Goal: Task Accomplishment & Management: Use online tool/utility

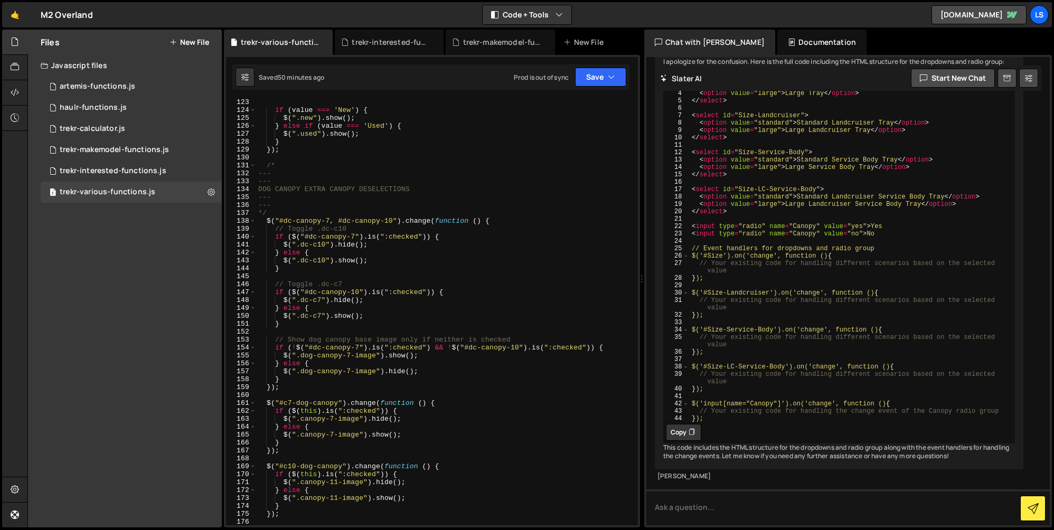
scroll to position [992, 0]
click at [114, 168] on div "trekr-interested-functions.js" at bounding box center [113, 171] width 107 height 10
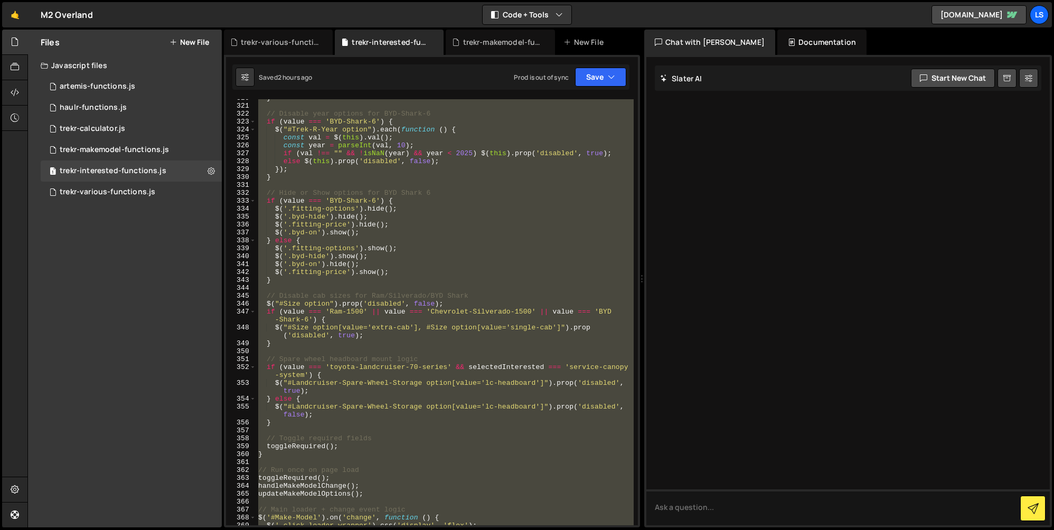
scroll to position [0, 0]
click at [91, 189] on div "trekr-various-functions.js" at bounding box center [108, 193] width 96 height 10
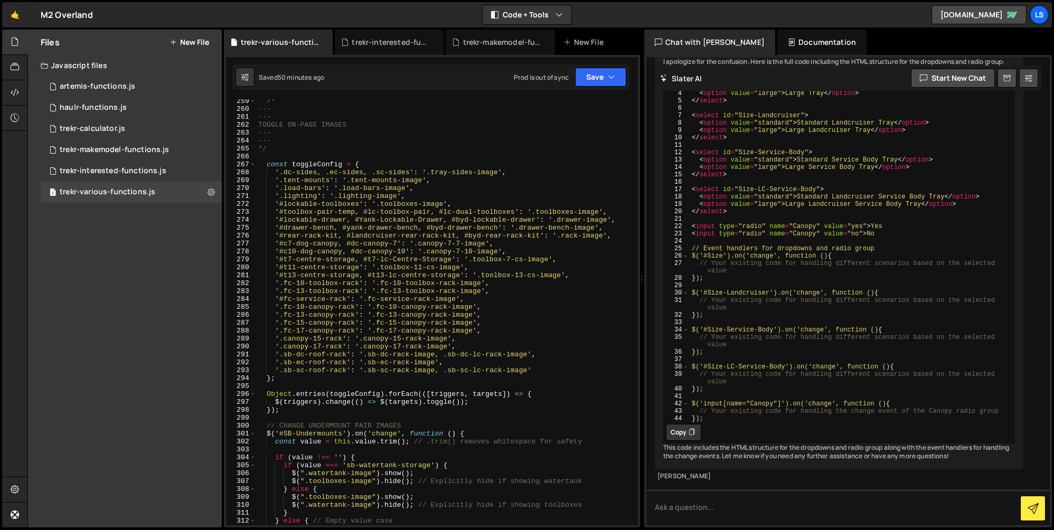
scroll to position [2197, 0]
type textarea "const toggleConfig = {"
click at [367, 163] on div "/* --- --- TOGGLE ON-PAGE IMAGES --- --- */ const toggleConfig = { '.dc-sides, …" at bounding box center [445, 318] width 378 height 442
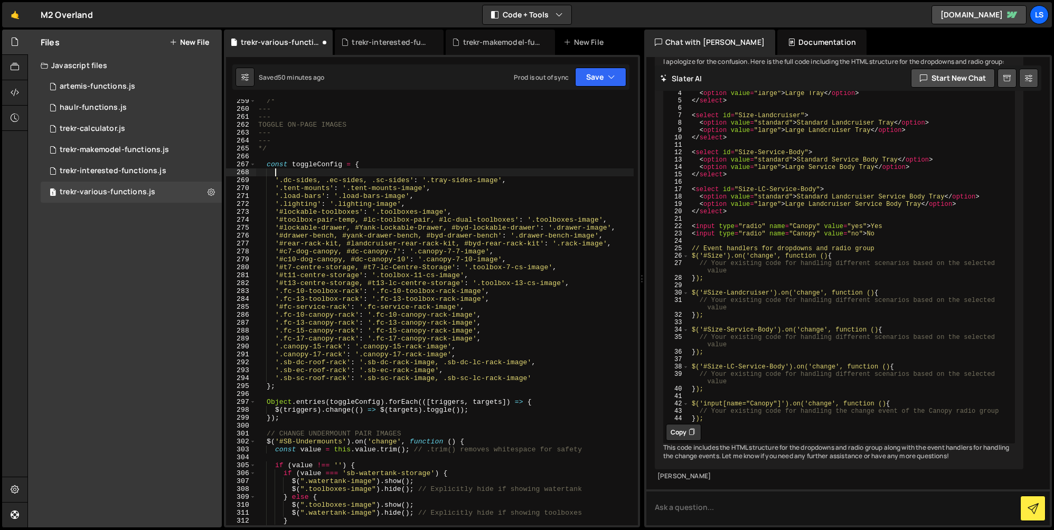
scroll to position [0, 1]
paste textarea "'#t10-tray-sides, #c10-tray-sides': '.c10-sides-image',"
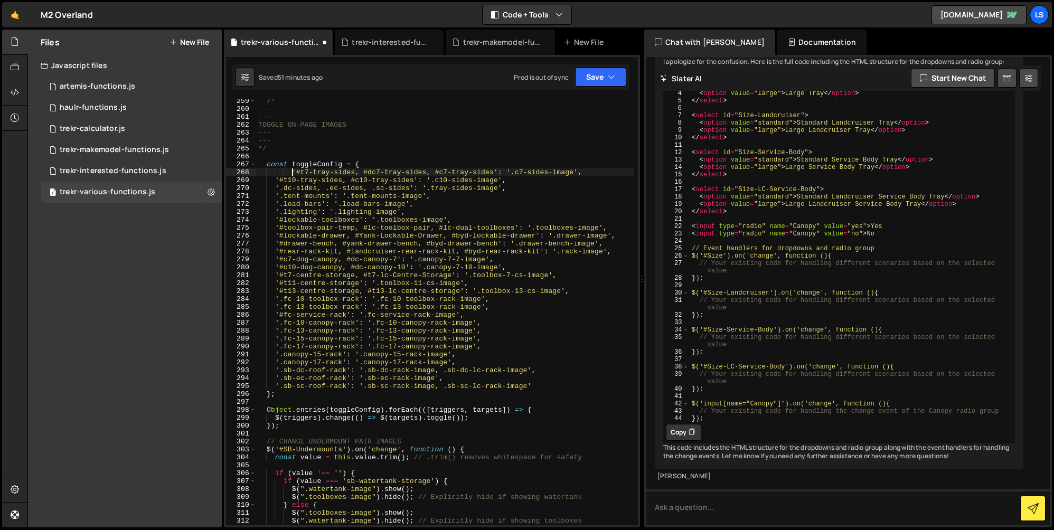
click at [291, 172] on div "/* --- --- TOGGLE ON-PAGE IMAGES --- --- */ const toggleConfig = { '#t7-tray-si…" at bounding box center [445, 318] width 378 height 442
click at [614, 78] on icon "button" at bounding box center [611, 77] width 7 height 11
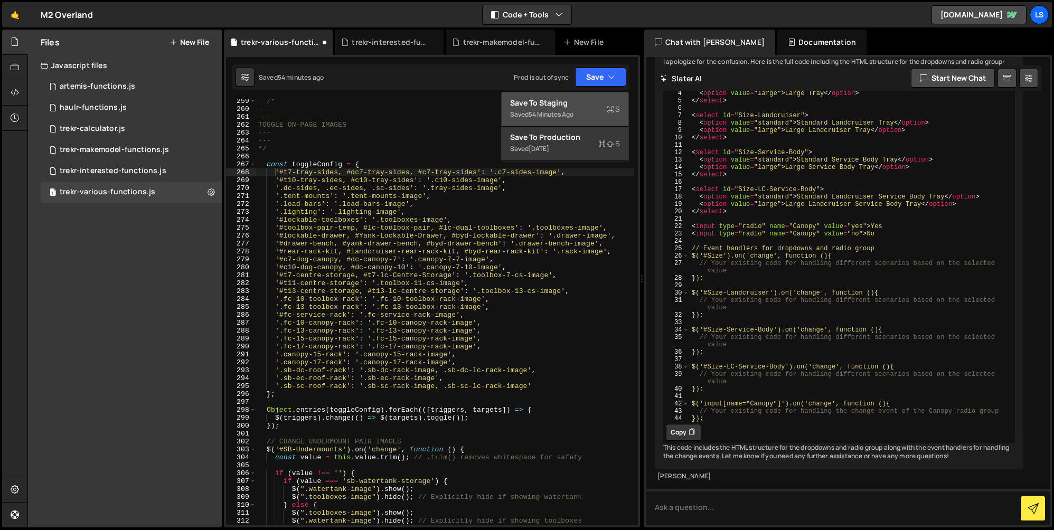
click at [581, 105] on div "Save to Staging S" at bounding box center [565, 103] width 110 height 11
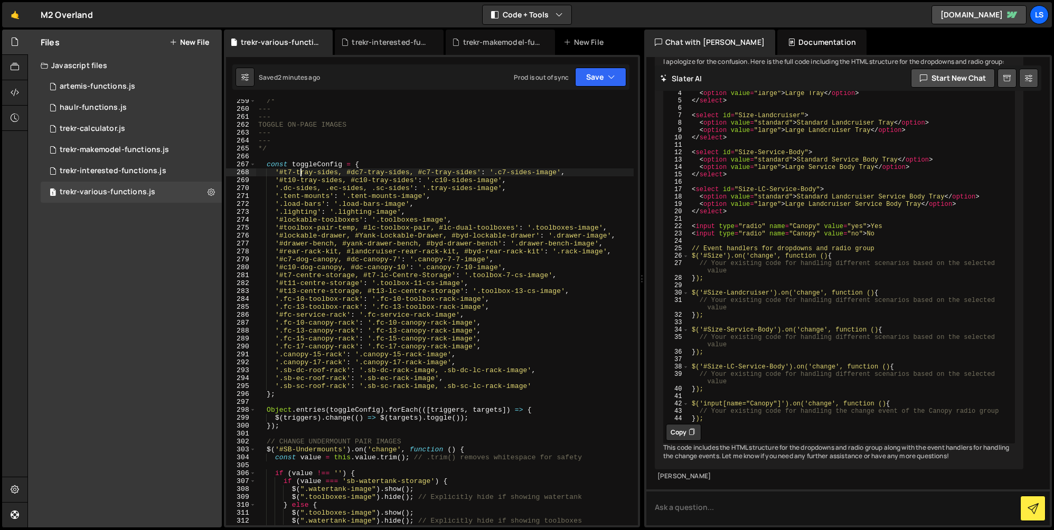
click at [300, 173] on div "/* --- --- TOGGLE ON-PAGE IMAGES --- --- */ const toggleConfig = { '#t7-tray-si…" at bounding box center [445, 318] width 378 height 442
click at [320, 172] on div "/* --- --- TOGGLE ON-PAGE IMAGES --- --- */ const toggleConfig = { '#t7-Tray-si…" at bounding box center [445, 318] width 378 height 442
click at [286, 171] on div "/* --- --- TOGGLE ON-PAGE IMAGES --- --- */ const toggleConfig = { '#t7-Tray-si…" at bounding box center [445, 318] width 378 height 442
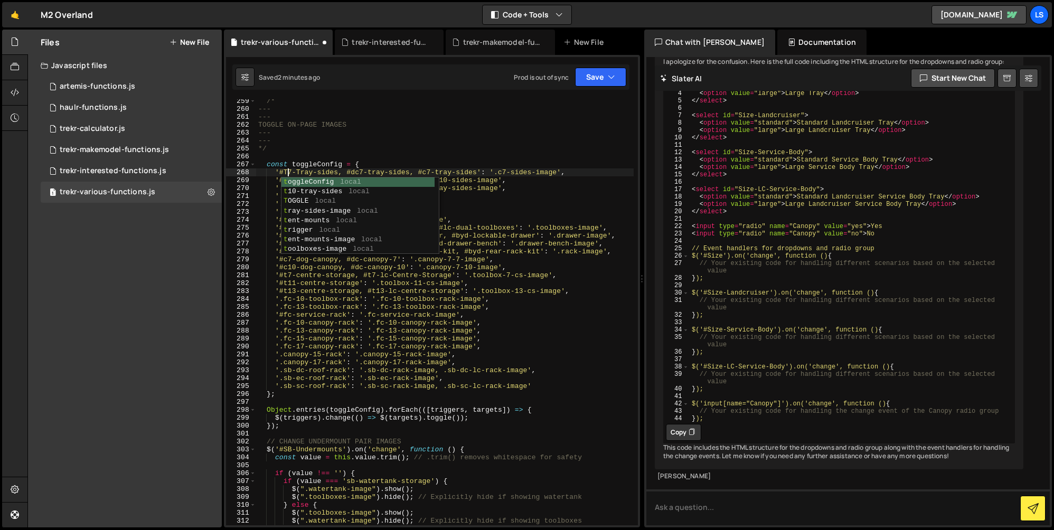
click at [321, 172] on div "/* --- --- TOGGLE ON-PAGE IMAGES --- --- */ const toggleConfig = { '#T7-Tray-si…" at bounding box center [445, 318] width 378 height 442
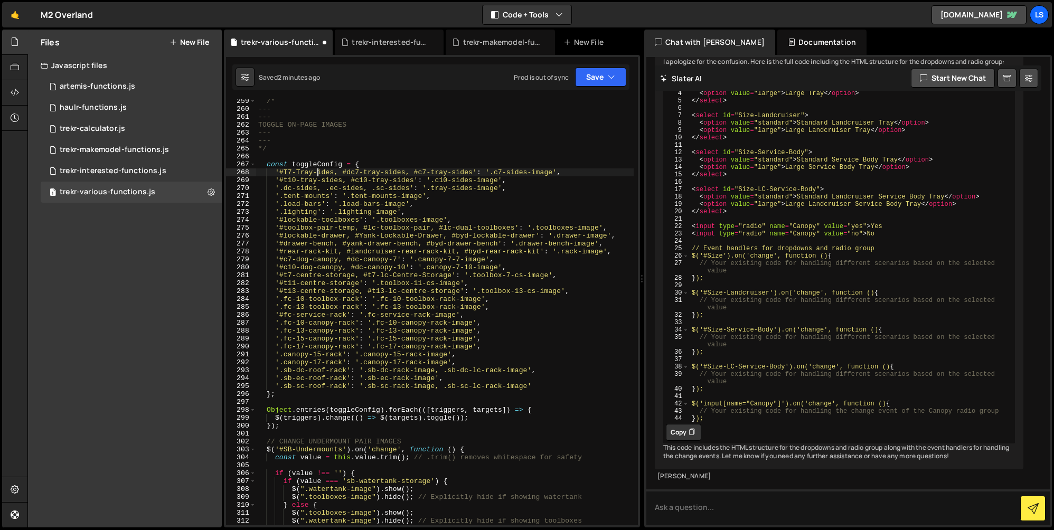
scroll to position [0, 4]
click at [360, 172] on div "/* --- --- TOGGLE ON-PAGE IMAGES --- --- */ const toggleConfig = { '#T7-Tray-Si…" at bounding box center [445, 318] width 378 height 442
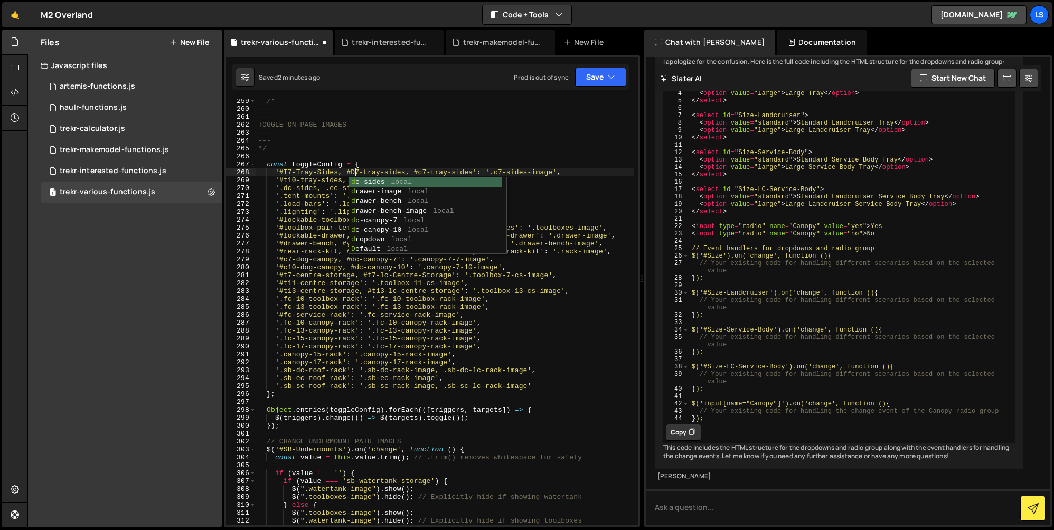
scroll to position [0, 7]
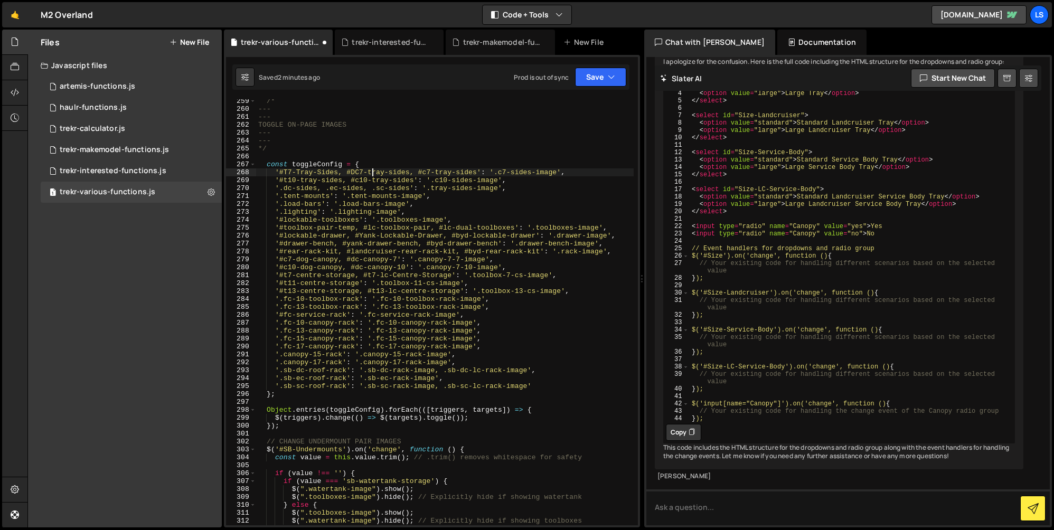
click at [371, 172] on div "/* --- --- TOGGLE ON-PAGE IMAGES --- --- */ const toggleConfig = { '#T7-Tray-Si…" at bounding box center [445, 318] width 378 height 442
click at [392, 170] on div "/* --- --- TOGGLE ON-PAGE IMAGES --- --- */ const toggleConfig = { '#T7-Tray-Si…" at bounding box center [445, 318] width 378 height 442
click at [427, 172] on div "/* --- --- TOGGLE ON-PAGE IMAGES --- --- */ const toggleConfig = { '#T7-Tray-Si…" at bounding box center [445, 318] width 378 height 442
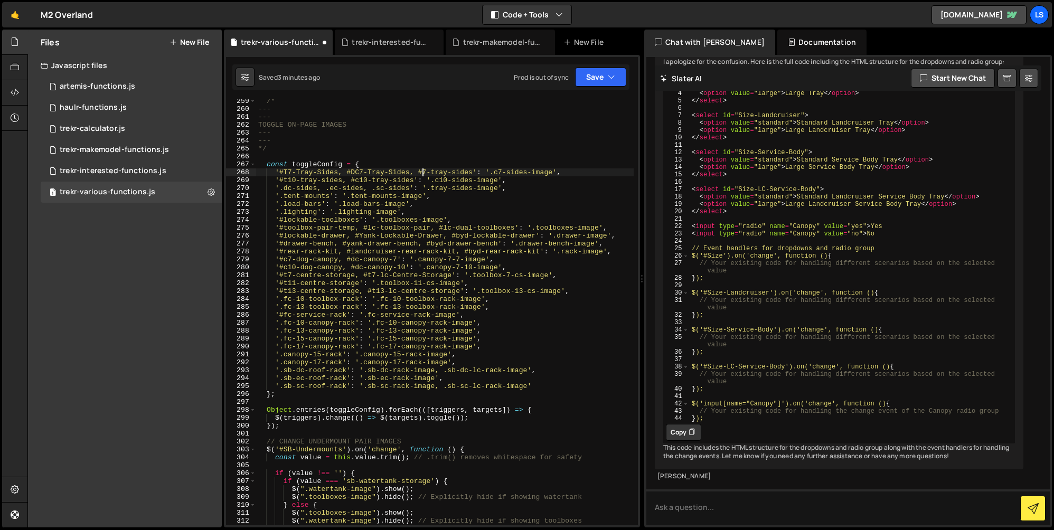
scroll to position [0, 12]
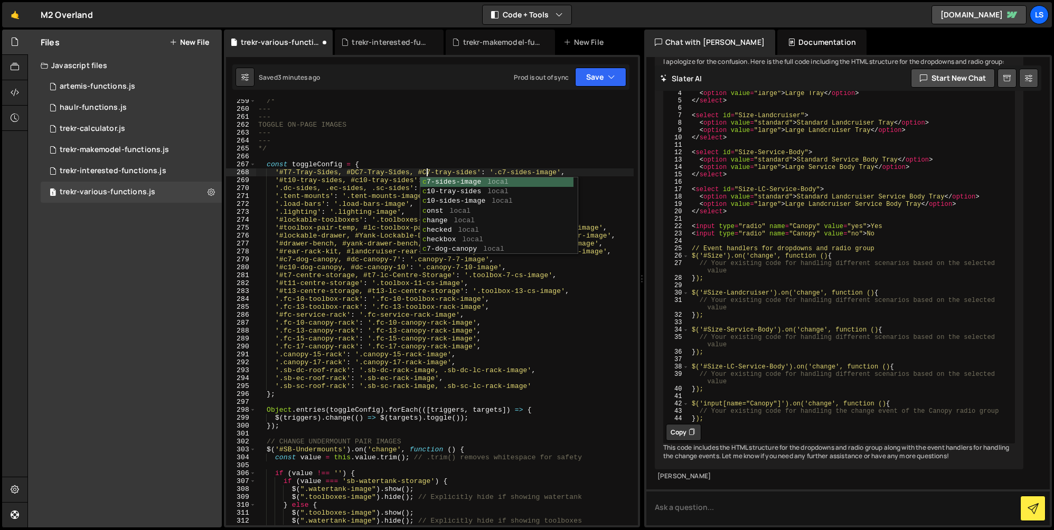
click at [439, 171] on div "/* --- --- TOGGLE ON-PAGE IMAGES --- --- */ const toggleConfig = { '#T7-Tray-Si…" at bounding box center [445, 318] width 378 height 442
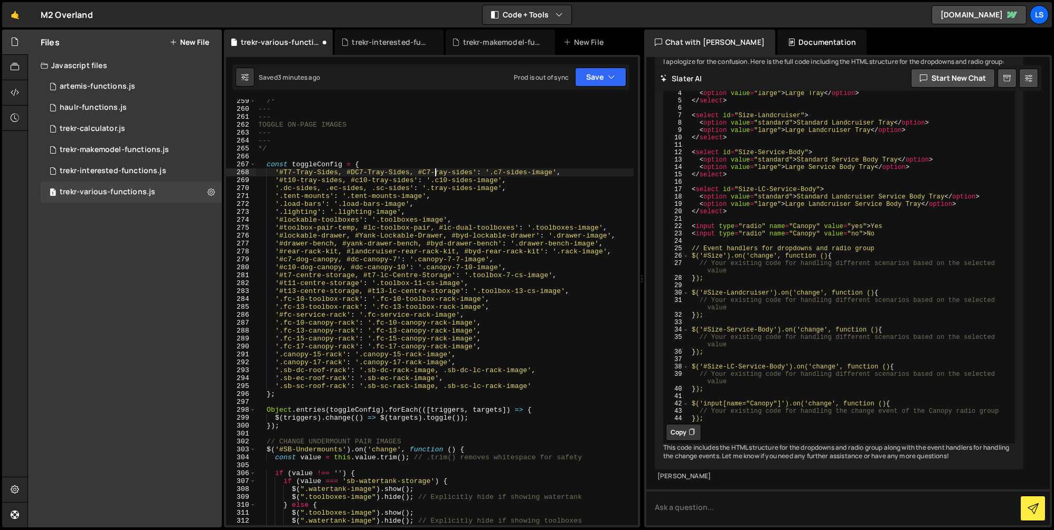
scroll to position [0, 13]
click at [459, 172] on div "/* --- --- TOGGLE ON-PAGE IMAGES --- --- */ const toggleConfig = { '#T7-Tray-Si…" at bounding box center [445, 318] width 378 height 442
click at [503, 173] on div "/* --- --- TOGGLE ON-PAGE IMAGES --- --- */ const toggleConfig = { '#T7-Tray-Si…" at bounding box center [445, 318] width 378 height 442
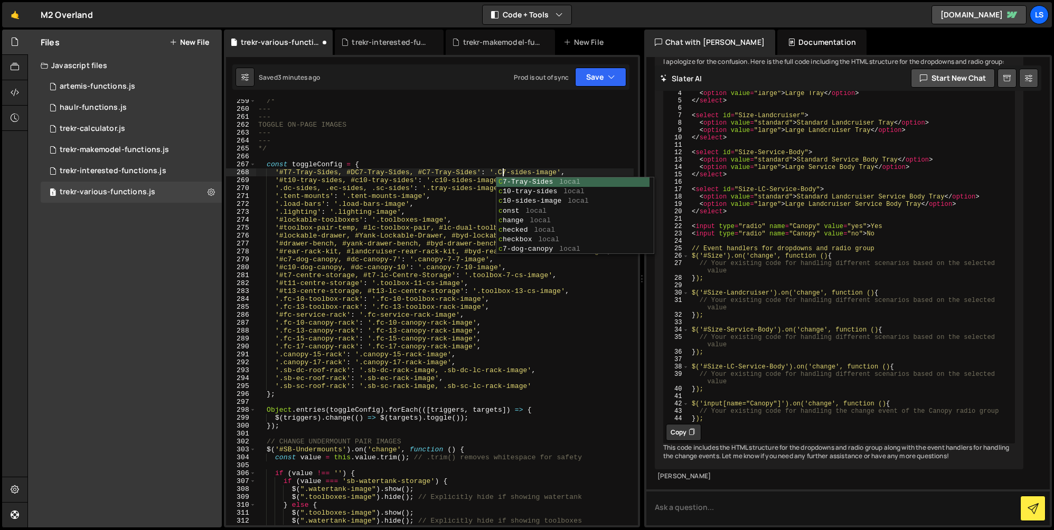
scroll to position [0, 18]
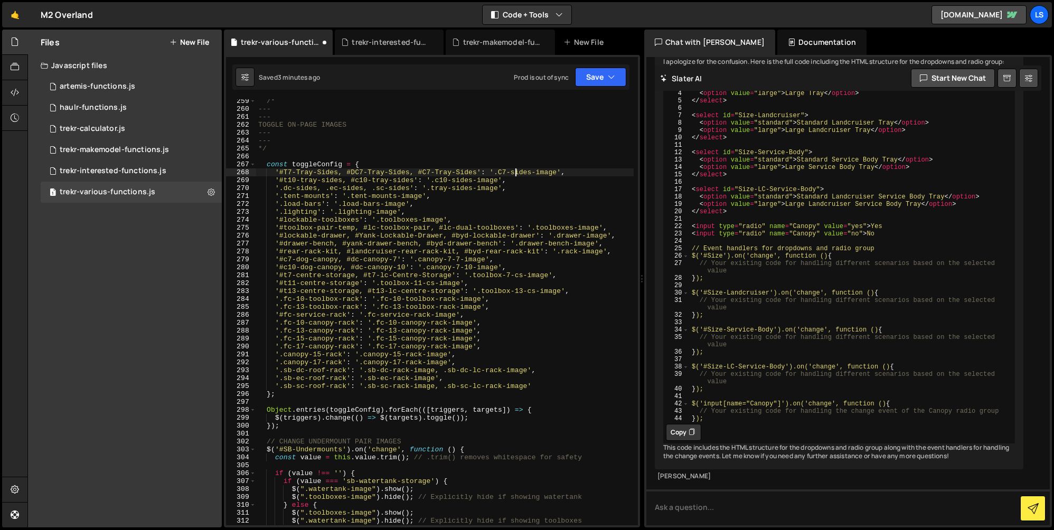
click at [515, 171] on div "/* --- --- TOGGLE ON-PAGE IMAGES --- --- */ const toggleConfig = { '#T7-Tray-Si…" at bounding box center [445, 318] width 378 height 442
click at [288, 181] on div "/* --- --- TOGGLE ON-PAGE IMAGES --- --- */ const toggleConfig = { '#T7-Tray-Si…" at bounding box center [445, 318] width 378 height 442
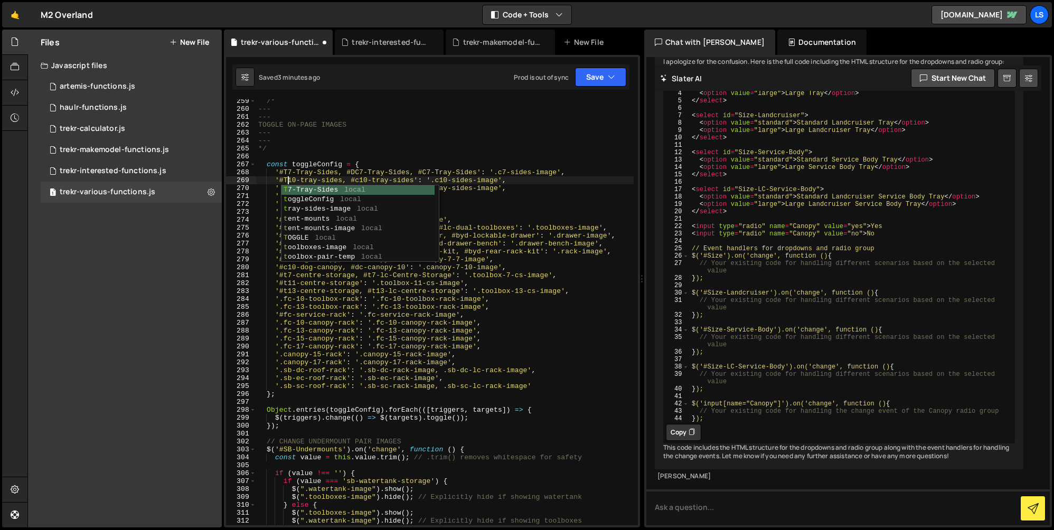
scroll to position [0, 2]
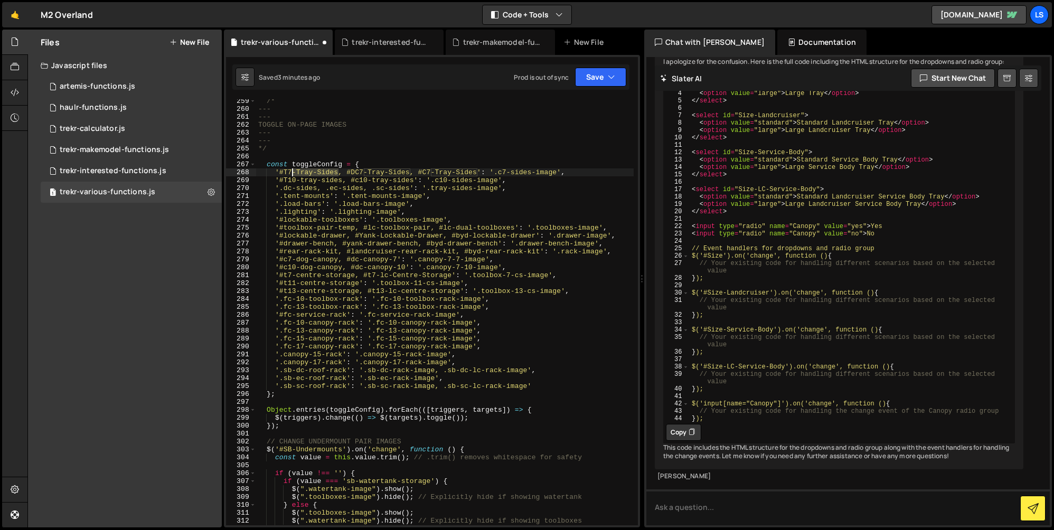
drag, startPoint x: 339, startPoint y: 172, endPoint x: 293, endPoint y: 173, distance: 46.0
click at [293, 173] on div "/* --- --- TOGGLE ON-PAGE IMAGES --- --- */ const toggleConfig = { '#T7-Tray-Si…" at bounding box center [445, 318] width 378 height 442
drag, startPoint x: 342, startPoint y: 181, endPoint x: 296, endPoint y: 181, distance: 46.5
click at [296, 181] on div "/* --- --- TOGGLE ON-PAGE IMAGES --- --- */ const toggleConfig = { '#T7-Tray-Si…" at bounding box center [445, 318] width 378 height 442
paste textarea "Tray-S"
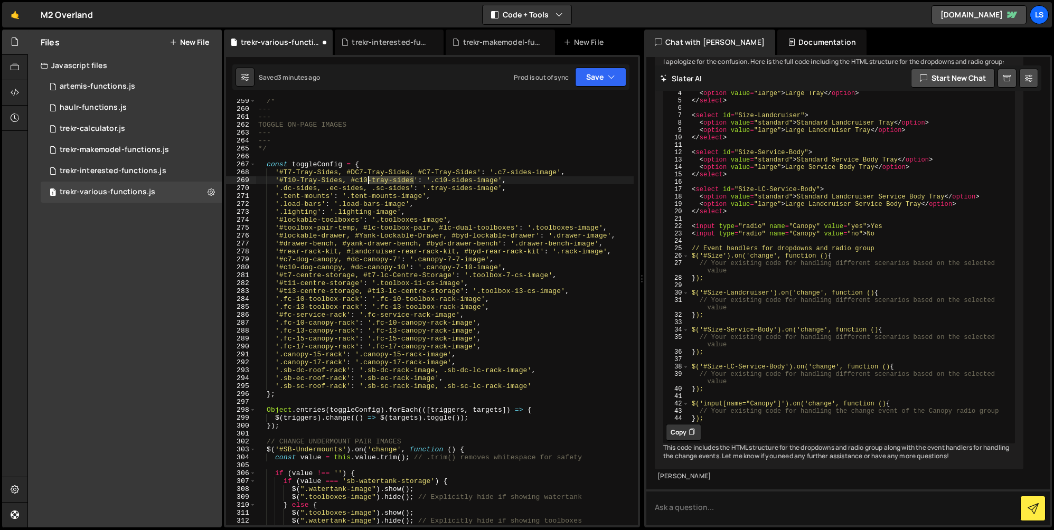
drag, startPoint x: 414, startPoint y: 181, endPoint x: 368, endPoint y: 182, distance: 46.0
click at [368, 182] on div "/* --- --- TOGGLE ON-PAGE IMAGES --- --- */ const toggleConfig = { '#T7-Tray-Si…" at bounding box center [445, 318] width 378 height 442
paste textarea "Tray-S"
click at [359, 181] on div "/* --- --- TOGGLE ON-PAGE IMAGES --- --- */ const toggleConfig = { '#T7-Tray-Si…" at bounding box center [445, 318] width 378 height 442
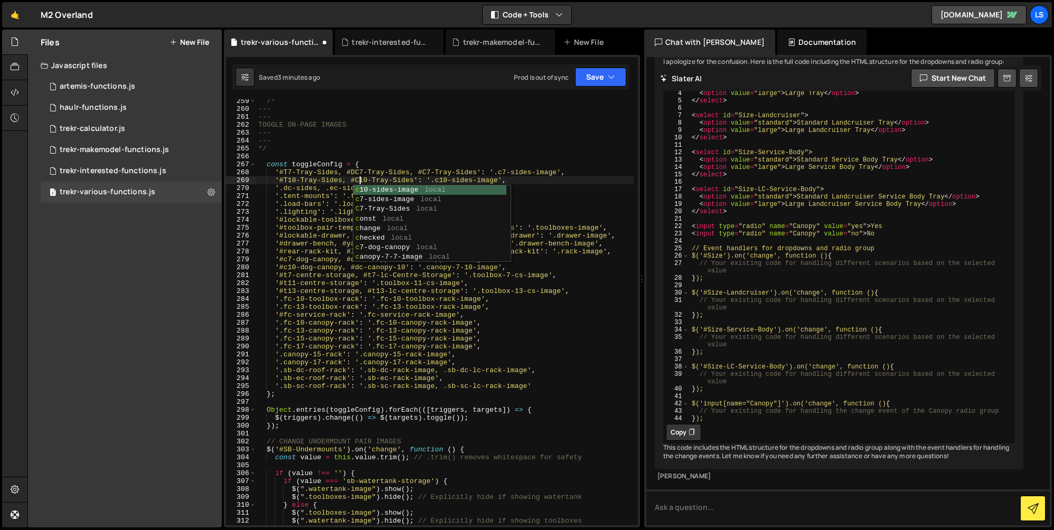
scroll to position [0, 7]
click at [356, 176] on div "/* --- --- TOGGLE ON-PAGE IMAGES --- --- */ const toggleConfig = { '#T7-Tray-Si…" at bounding box center [445, 318] width 378 height 442
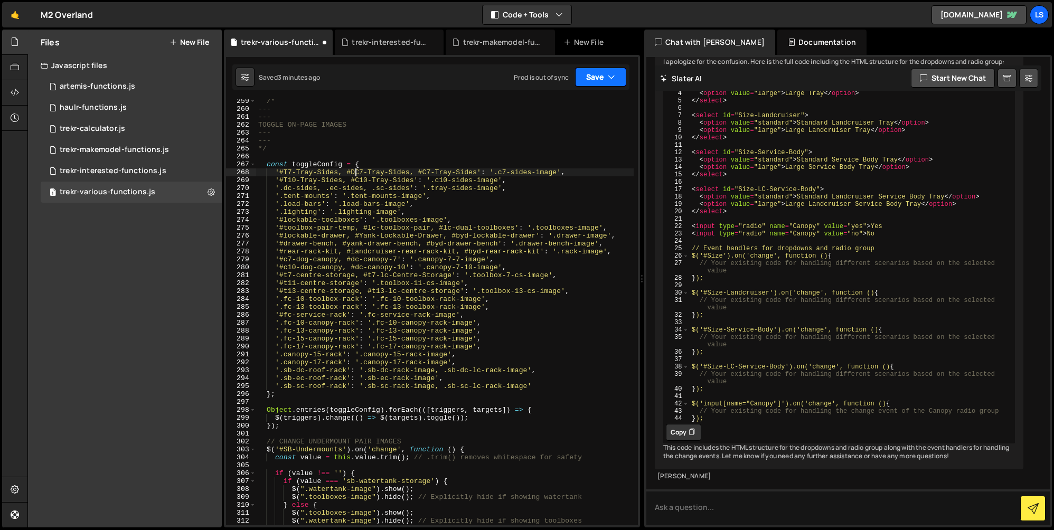
click at [605, 74] on button "Save" at bounding box center [600, 77] width 51 height 19
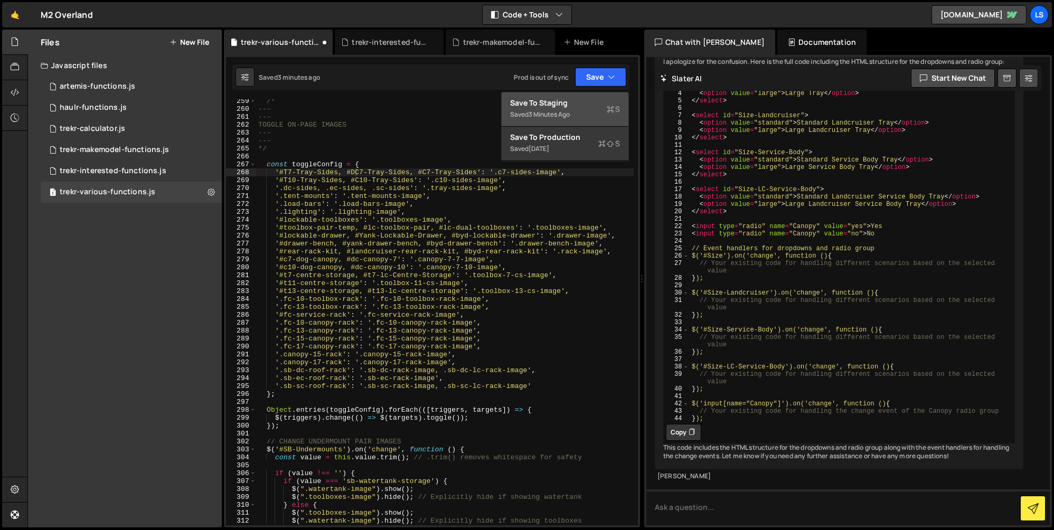
click at [552, 101] on div "Save to Staging S" at bounding box center [565, 103] width 110 height 11
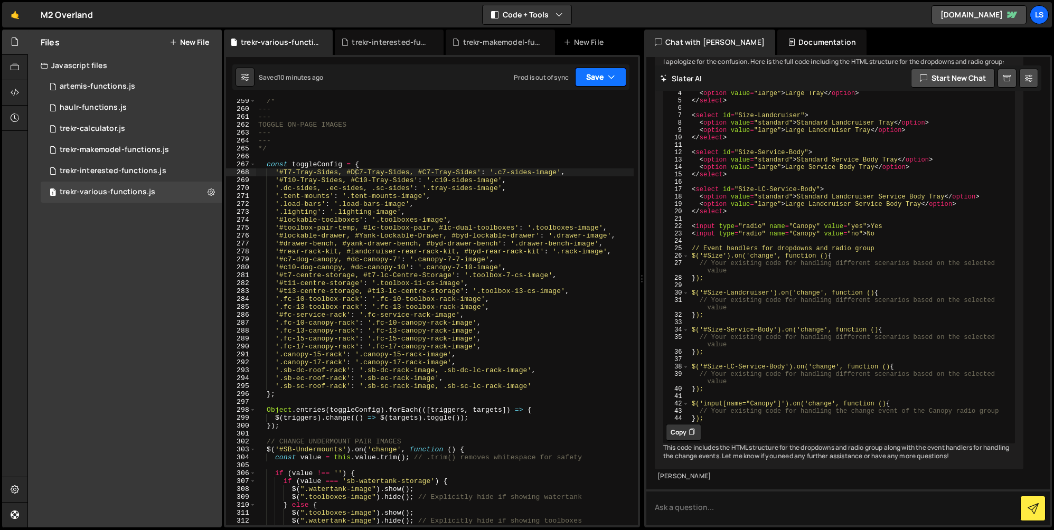
click at [588, 76] on button "Save" at bounding box center [600, 77] width 51 height 19
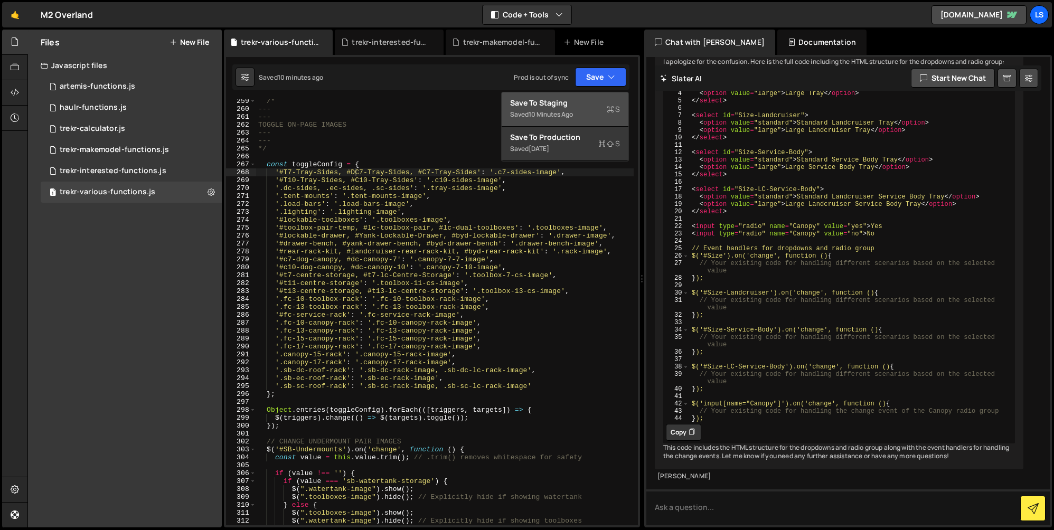
click at [562, 108] on div "Saved 10 minutes ago" at bounding box center [565, 114] width 110 height 13
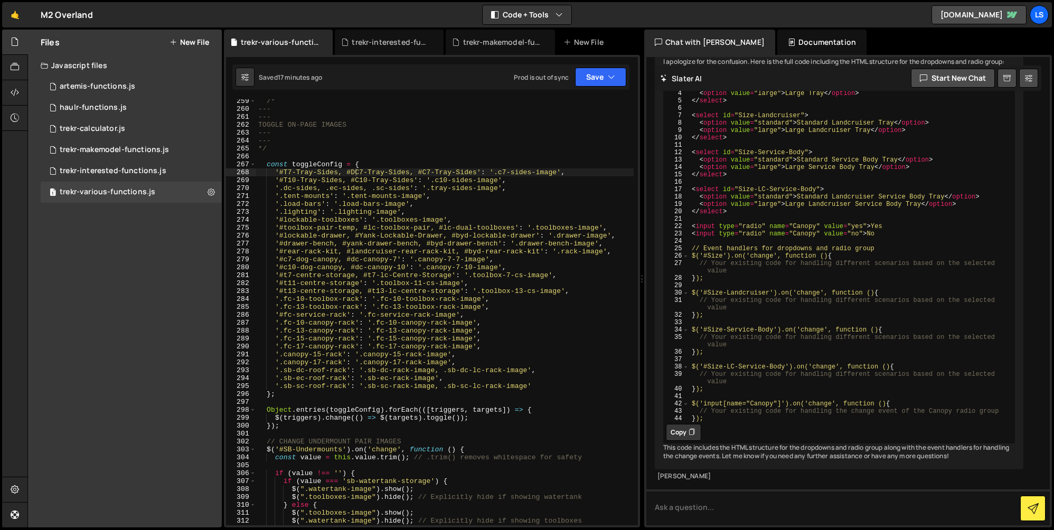
type textarea "'#T10-Tray-Sides, #C10-Tray-Sides': '.c10-sides-image',"
click at [512, 181] on div "/* --- --- TOGGLE ON-PAGE IMAGES --- --- */ const toggleConfig = { '#T7-Tray-Si…" at bounding box center [445, 318] width 378 height 442
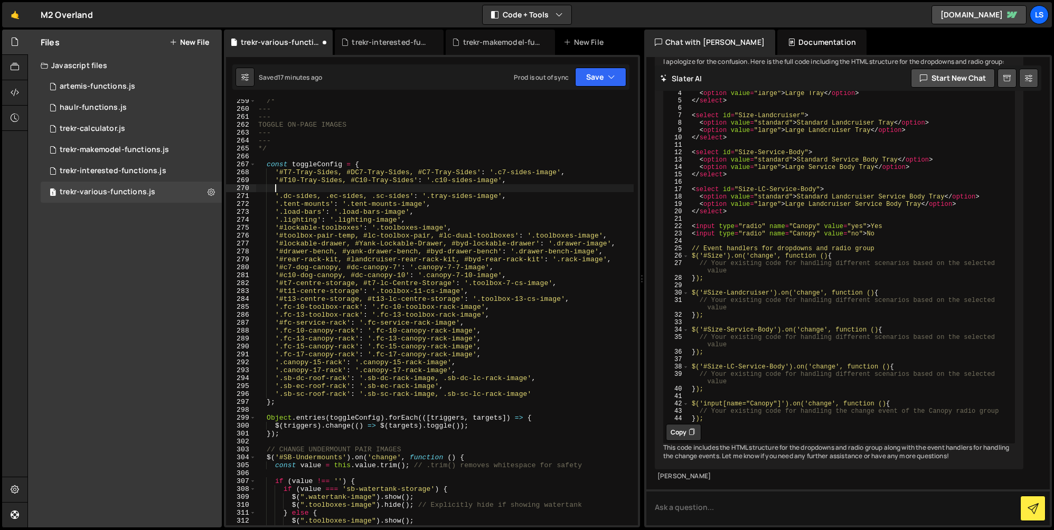
paste textarea "'#t13-tray-sides, #c13-tray-sides': '.c10-sides-image',"
drag, startPoint x: 293, startPoint y: 189, endPoint x: 276, endPoint y: 189, distance: 16.9
click at [276, 189] on div "/* --- --- TOGGLE ON-PAGE IMAGES --- --- */ const toggleConfig = { '#T7-Tray-Si…" at bounding box center [445, 318] width 378 height 442
type textarea "'#t13-tray-sides, #c13-tray-sides': '.c10-sides-image',"
drag, startPoint x: 517, startPoint y: 182, endPoint x: 245, endPoint y: 183, distance: 272.6
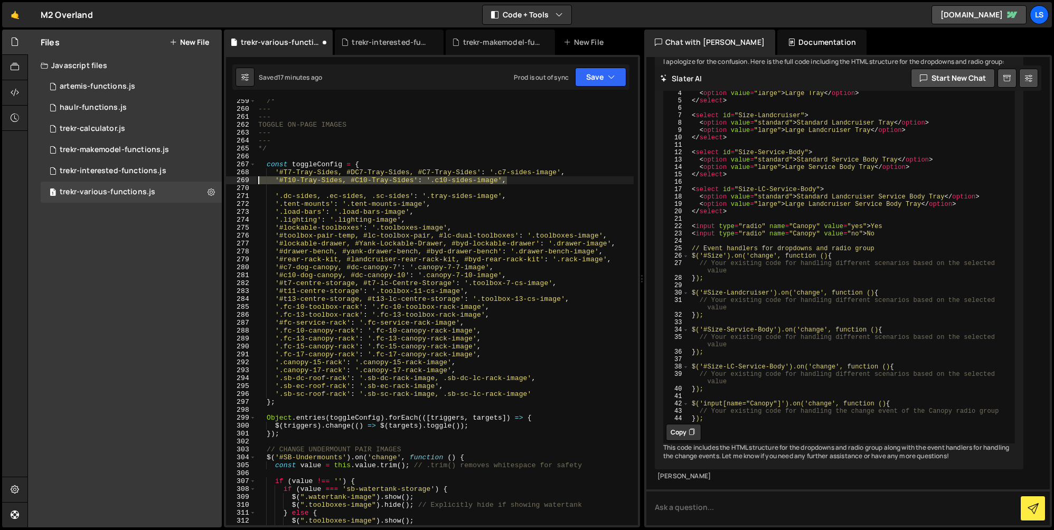
click at [242, 183] on div "259 260 261 262 263 264 265 266 267 268 269 270 271 272 273 274 275 276 277 278…" at bounding box center [432, 312] width 412 height 426
type textarea "'#T10-Tray-Sides, #C10-Tray-Sides': '.c10-sides-image',"
click at [297, 189] on div "/* --- --- TOGGLE ON-PAGE IMAGES --- --- */ const toggleConfig = { '#T7-Tray-Si…" at bounding box center [445, 318] width 378 height 442
paste textarea "'#T10-Tray-Sides, #C10-Tray-Sides': '.c10-sides-image',"
drag, startPoint x: 292, startPoint y: 188, endPoint x: 275, endPoint y: 188, distance: 16.9
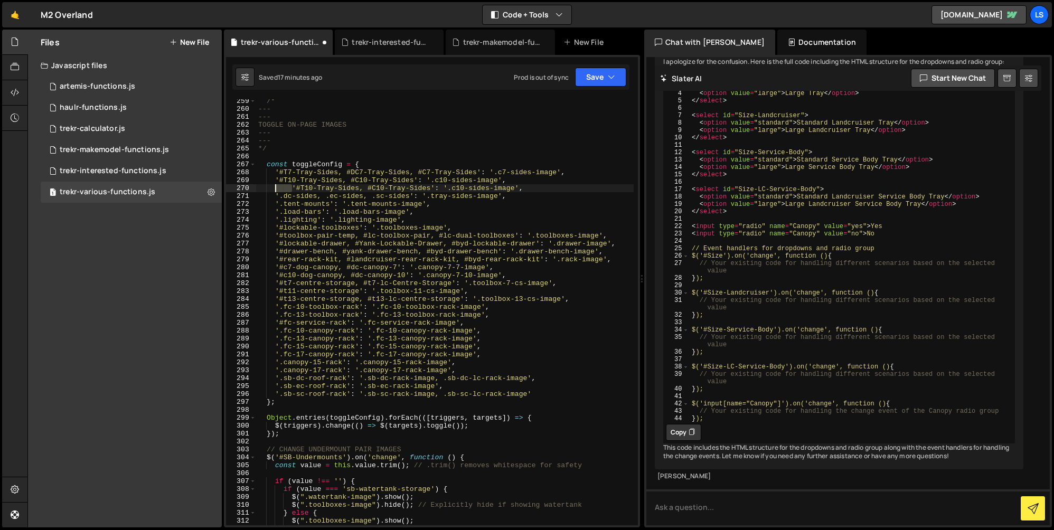
click at [275, 188] on div "/* --- --- TOGGLE ON-PAGE IMAGES --- --- */ const toggleConfig = { '#T7-Tray-Si…" at bounding box center [445, 318] width 378 height 442
click at [295, 189] on div "/* --- --- TOGGLE ON-PAGE IMAGES --- --- */ const toggleConfig = { '#T7-Tray-Si…" at bounding box center [445, 318] width 378 height 442
click at [366, 189] on div "/* --- --- TOGGLE ON-PAGE IMAGES --- --- */ const toggleConfig = { '#T7-Tray-Si…" at bounding box center [445, 318] width 378 height 442
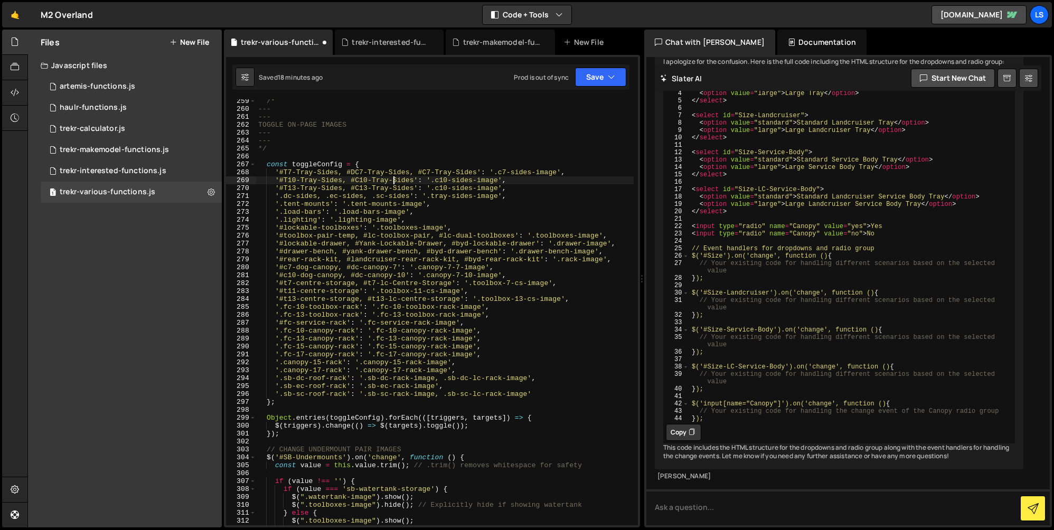
drag, startPoint x: 394, startPoint y: 183, endPoint x: 411, endPoint y: 184, distance: 17.5
click at [394, 183] on div "/* --- --- TOGGLE ON-PAGE IMAGES --- --- */ const toggleConfig = { '#T7-Tray-Si…" at bounding box center [445, 318] width 378 height 442
click at [417, 187] on div "/* --- --- TOGGLE ON-PAGE IMAGES --- --- */ const toggleConfig = { '#T7-Tray-Si…" at bounding box center [445, 318] width 378 height 442
click at [417, 186] on div "/* --- --- TOGGLE ON-PAGE IMAGES --- --- */ const toggleConfig = { '#T7-Tray-Si…" at bounding box center [445, 318] width 378 height 442
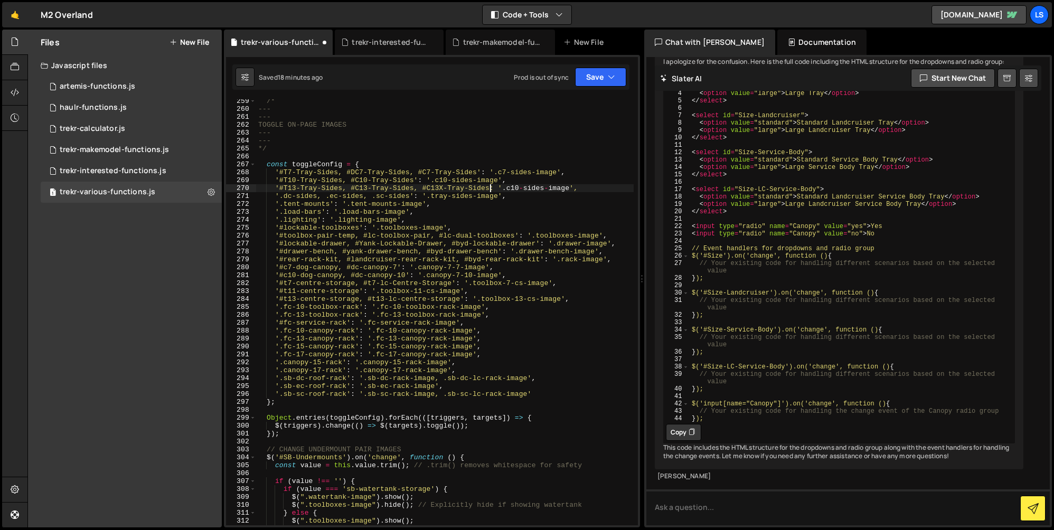
click at [491, 188] on div "/* --- --- TOGGLE ON-PAGE IMAGES --- --- */ const toggleConfig = { '#T7-Tray-Si…" at bounding box center [445, 318] width 378 height 442
click at [524, 189] on div "/* --- --- TOGGLE ON-PAGE IMAGES --- --- */ const toggleConfig = { '#T7-Tray-Si…" at bounding box center [445, 318] width 378 height 442
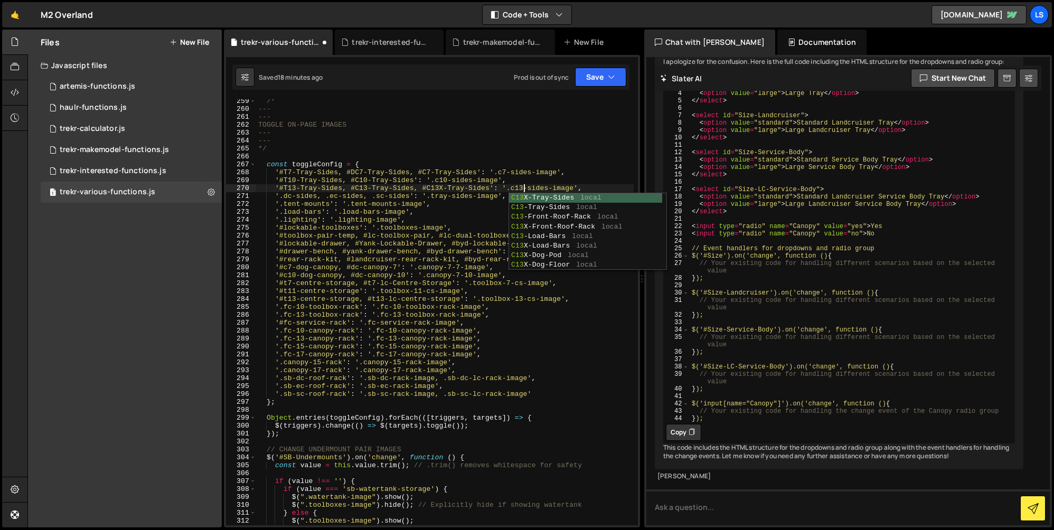
scroll to position [0, 20]
click at [482, 189] on div "/* --- --- TOGGLE ON-PAGE IMAGES --- --- */ const toggleConfig = { '#T7-Tray-Si…" at bounding box center [445, 318] width 378 height 442
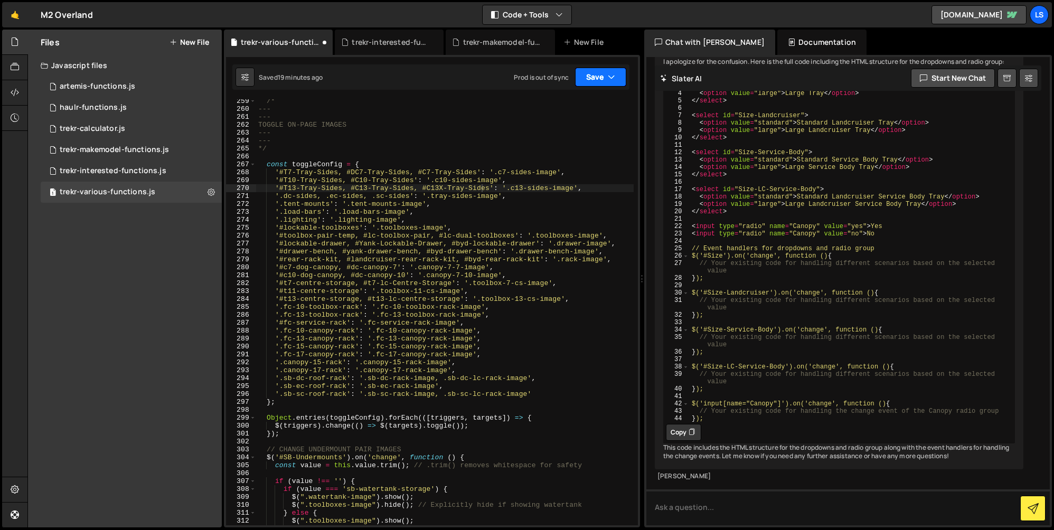
click at [594, 77] on button "Save" at bounding box center [600, 77] width 51 height 19
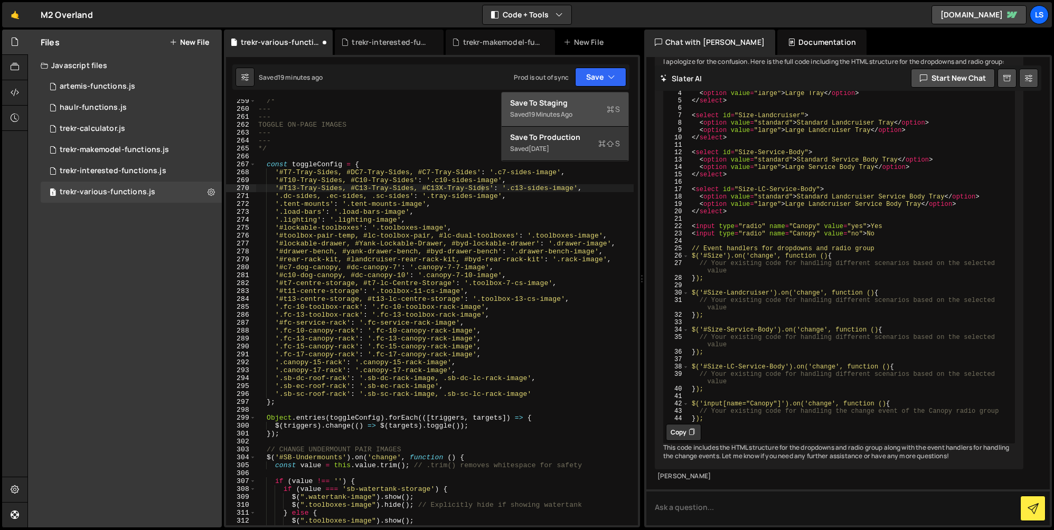
click at [547, 111] on div "19 minutes ago" at bounding box center [551, 114] width 44 height 9
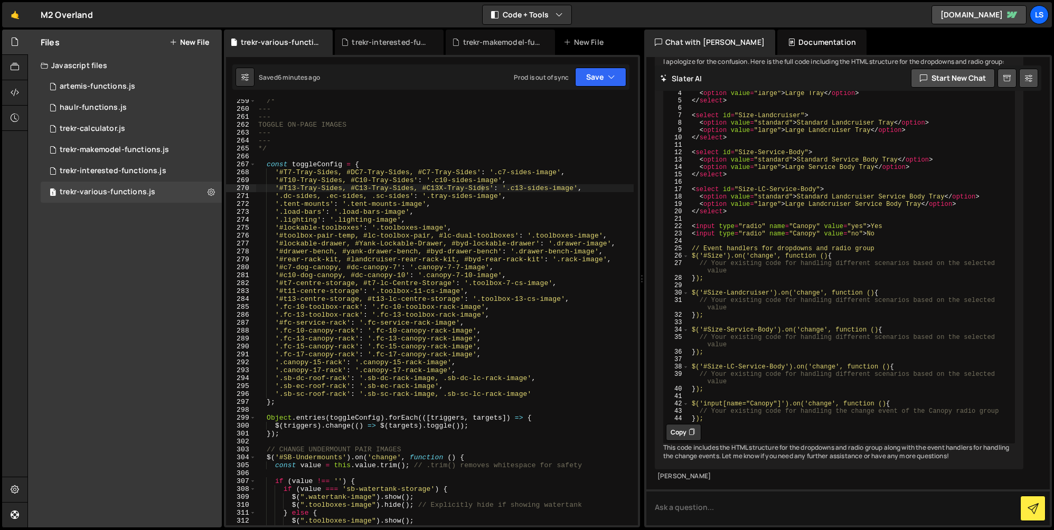
click at [297, 172] on div "/* --- --- TOGGLE ON-PAGE IMAGES --- --- */ const toggleConfig = { '#T7-Tray-Si…" at bounding box center [445, 318] width 378 height 442
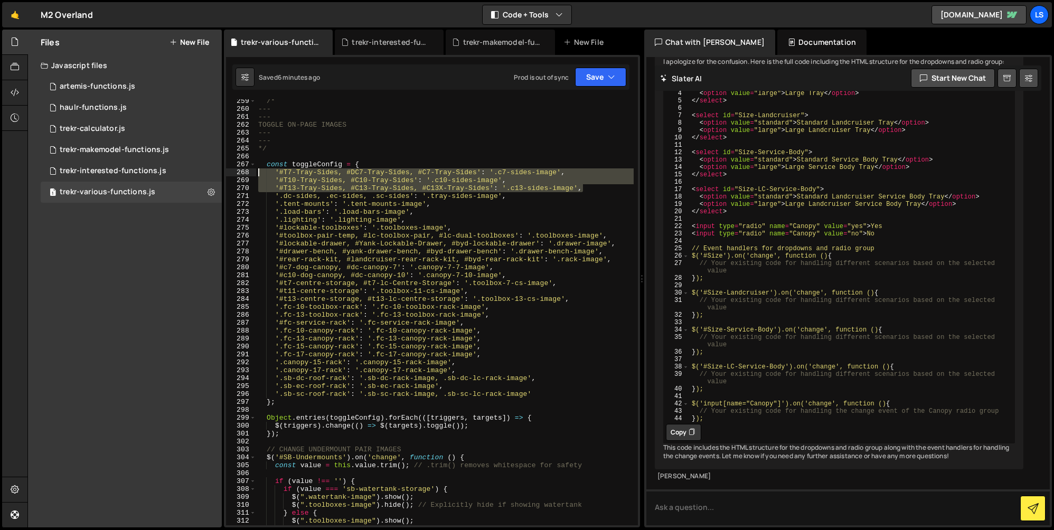
drag, startPoint x: 589, startPoint y: 188, endPoint x: 247, endPoint y: 172, distance: 342.2
click at [247, 172] on div "'#T7-Tray-Sides, #DC7-Tray-Sides, #C7-Tray-Sides': '.c7-sides-image', 259 260 2…" at bounding box center [432, 312] width 412 height 426
type textarea "'#T7-Tray-Sides, #DC7-Tray-Sides, #C7-Tray-Sides': '.c7-sides-image', '#T10-Tra…"
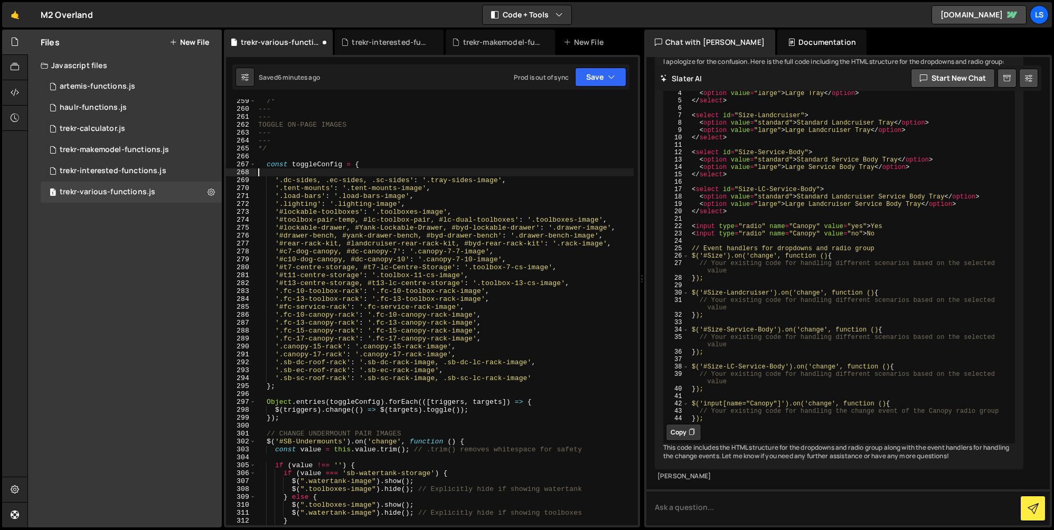
scroll to position [0, 0]
paste textarea "'#T7-DC-Tray-Sides, #T7-EC-Tray-Sides, #T7-SC-Tray-Sides, #DC7-DC-Tray-Sides, #…"
type textarea "'#T7-DC-Tray-Sides, #T7-EC-Tray-Sides, #T7-SC-Tray-Sides, #DC7-DC-Tray-Sides, #…"
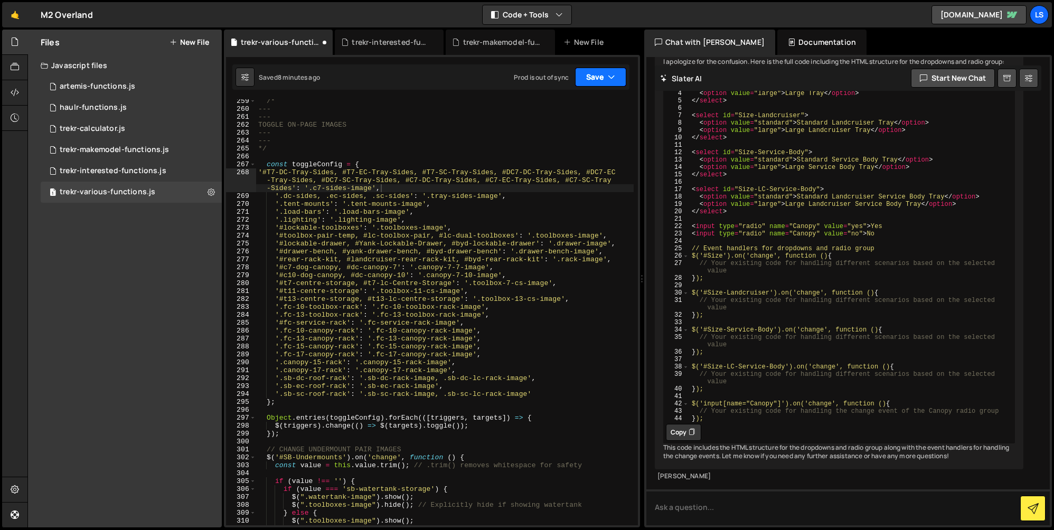
click at [602, 74] on button "Save" at bounding box center [600, 77] width 51 height 19
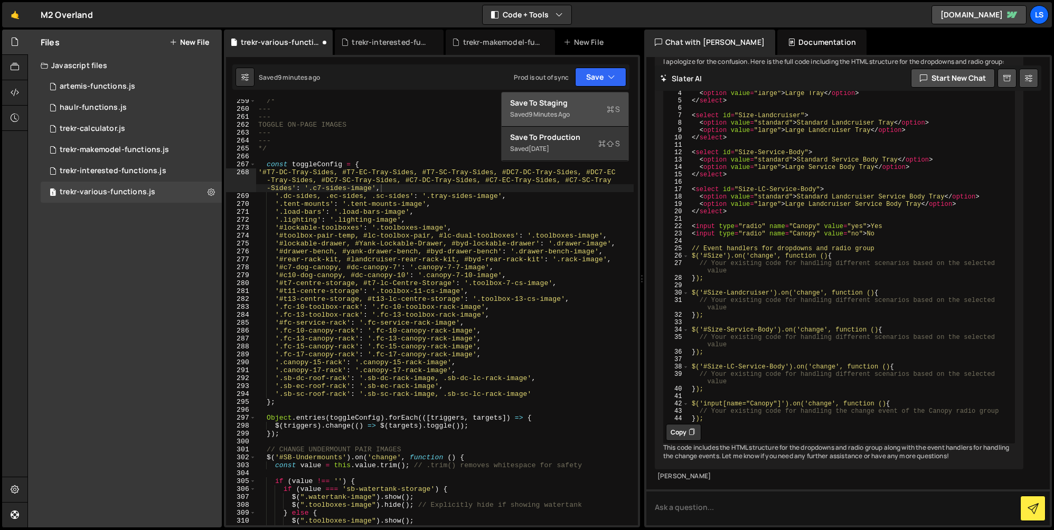
click at [554, 104] on div "Save to Staging S" at bounding box center [565, 103] width 110 height 11
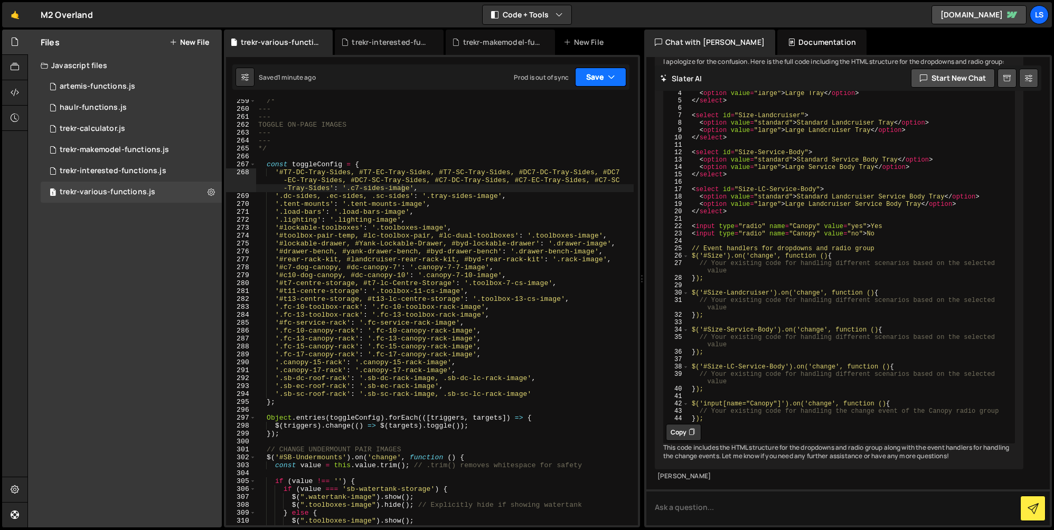
click at [599, 76] on button "Save" at bounding box center [600, 77] width 51 height 19
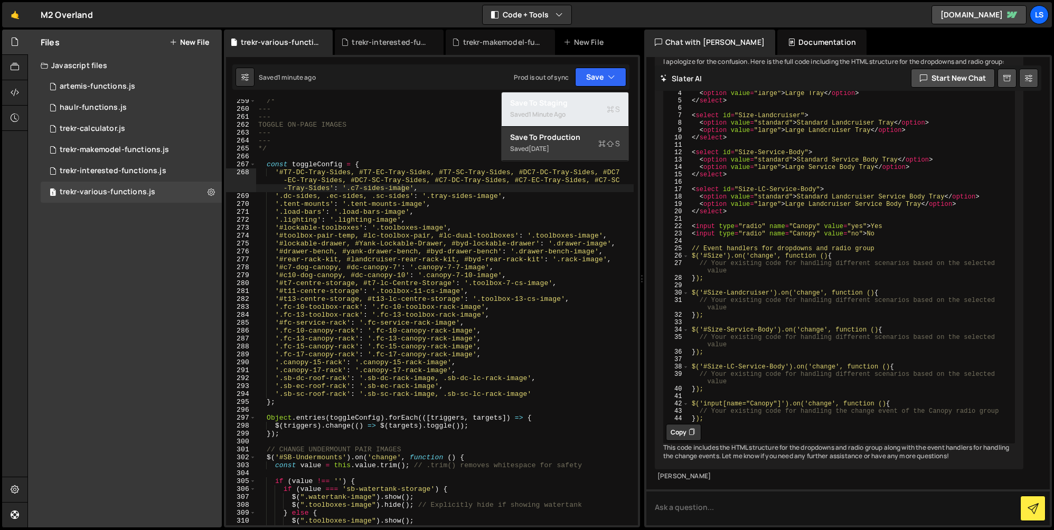
click at [562, 109] on div "Saved 1 minute ago" at bounding box center [565, 114] width 110 height 13
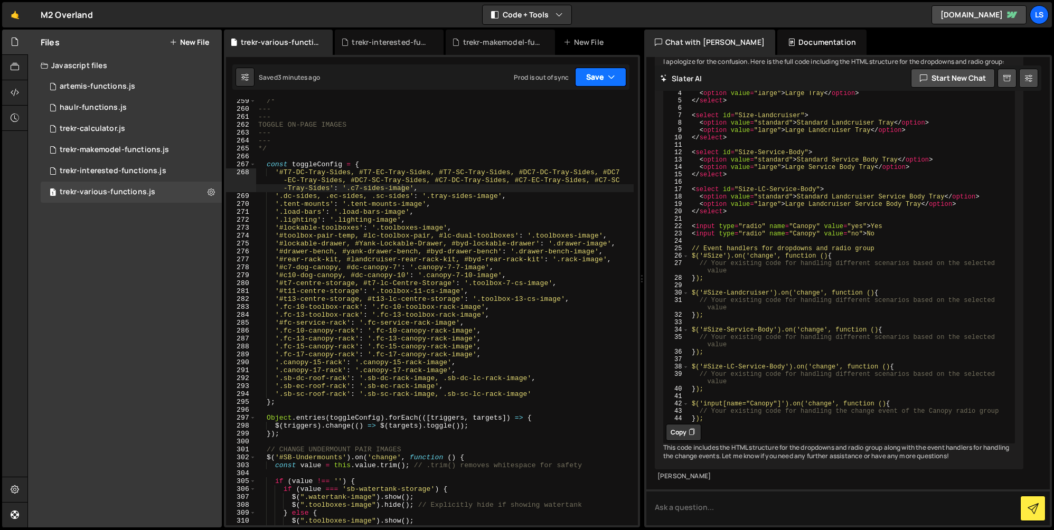
click at [606, 78] on button "Save" at bounding box center [600, 77] width 51 height 19
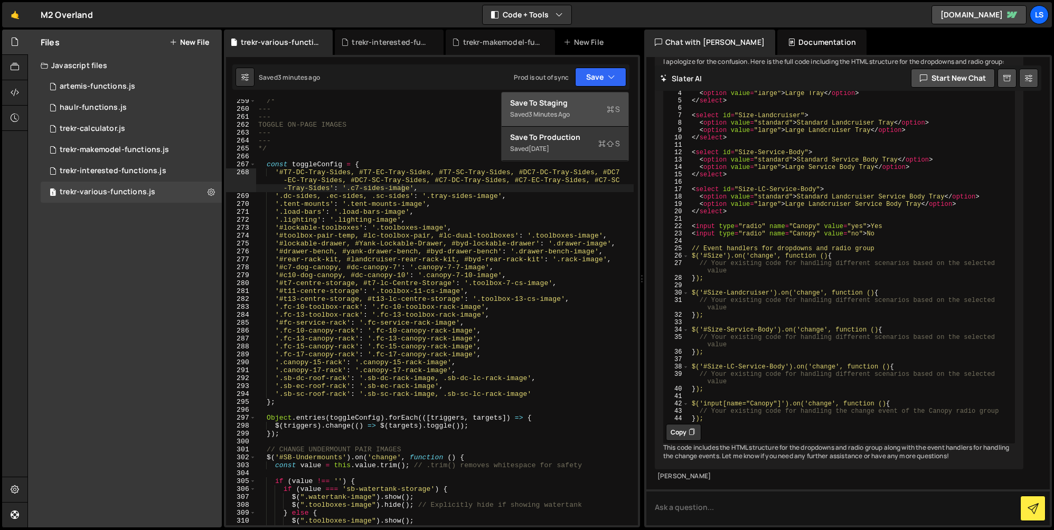
click at [573, 108] on div "Saved 3 minutes ago" at bounding box center [565, 114] width 110 height 13
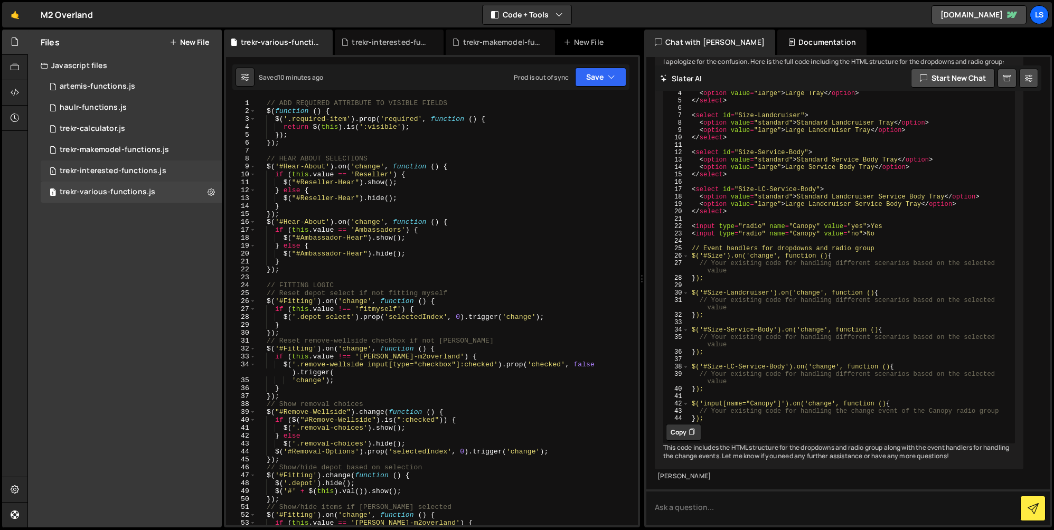
click at [117, 173] on div "trekr-interested-functions.js" at bounding box center [113, 171] width 107 height 10
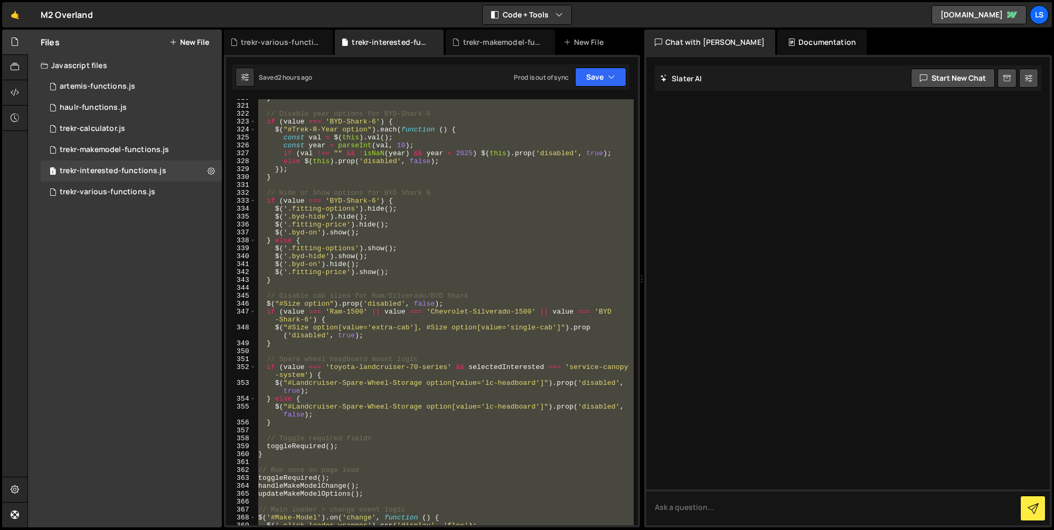
click at [460, 269] on div "} // Disable year options for BYD-Shark-6 if ( value === 'BYD-Shark-6' ) { $ ( …" at bounding box center [445, 312] width 378 height 426
type textarea "$('.fitting-price').show();"
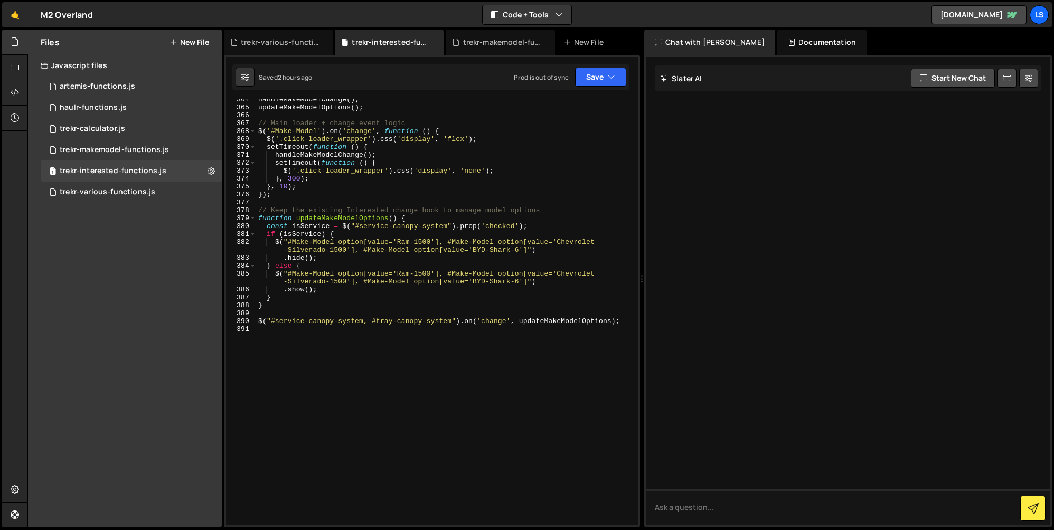
scroll to position [3008, 0]
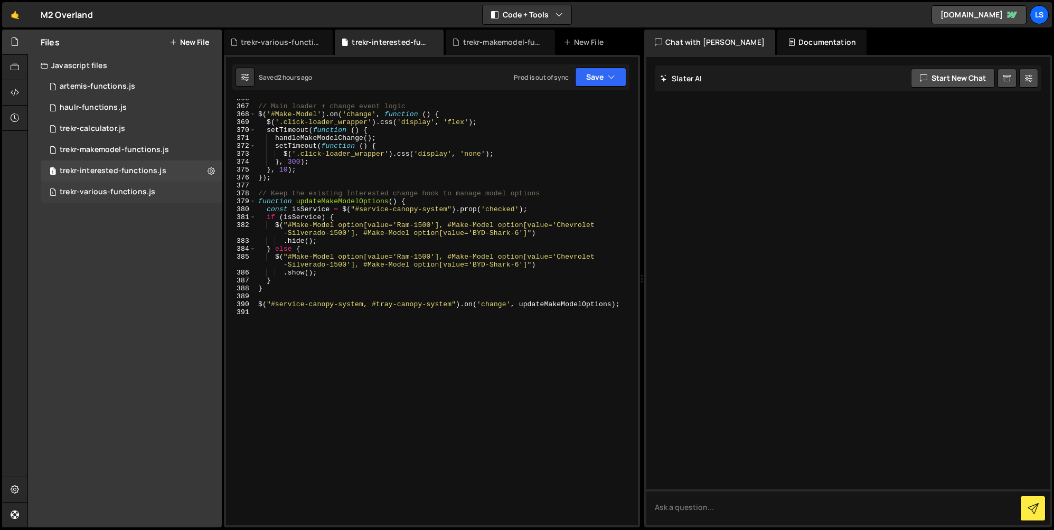
click at [109, 191] on div "trekr-various-functions.js" at bounding box center [108, 193] width 96 height 10
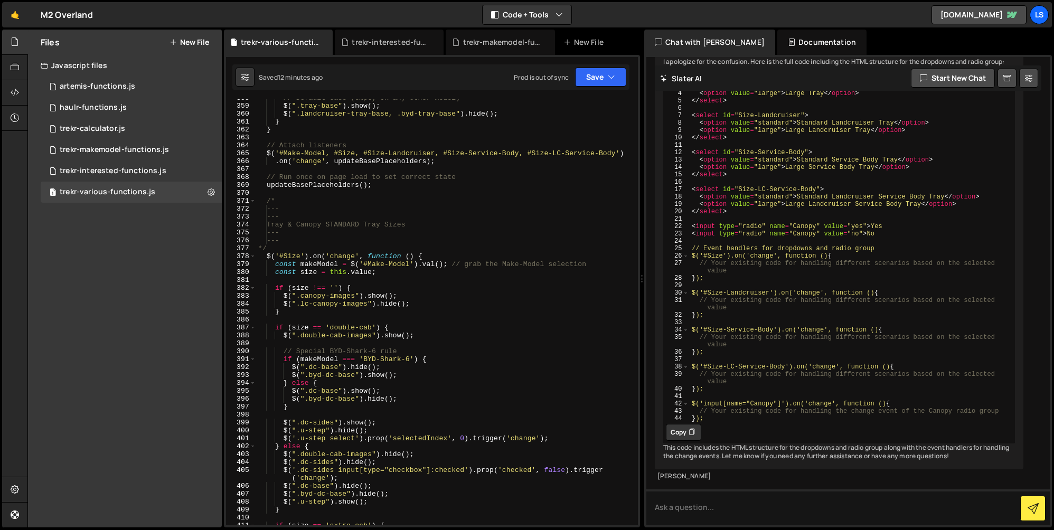
scroll to position [3000, 0]
type textarea "$(".double-cab-images").show();"
click at [425, 334] on div "// Default case (empty OR any other model) $ ( ".tray-base" ) . show ( ) ; $ ( …" at bounding box center [445, 315] width 378 height 442
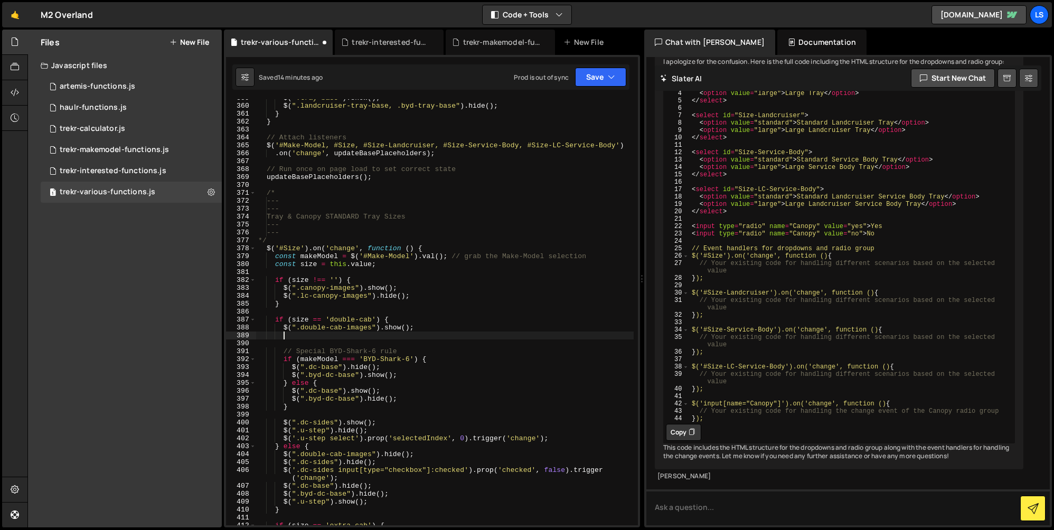
scroll to position [3111, 0]
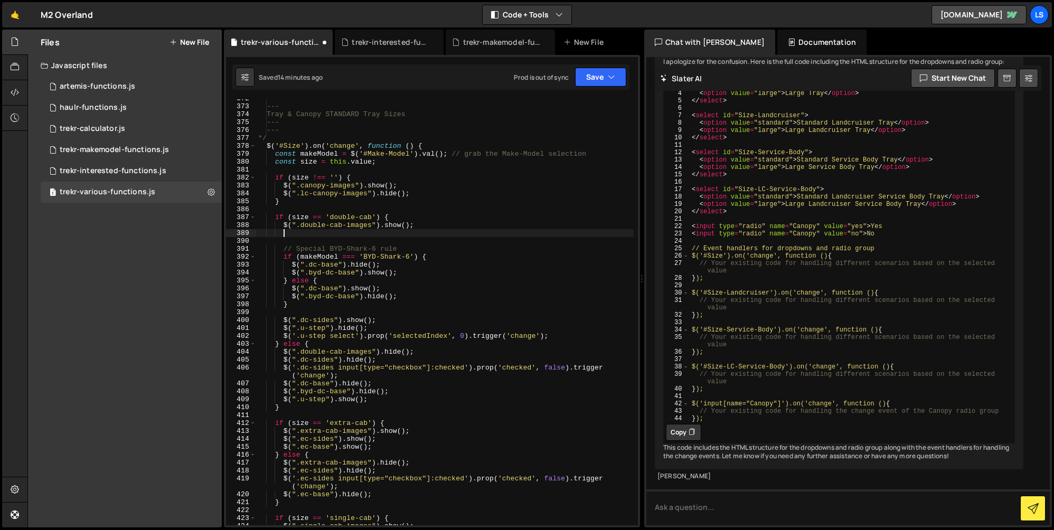
paste textarea "'#T7-DC-Tray-Sides, #T7-EC-Tray-Sides, #T7-SC-Tray-Sides, #DC7-DC-Tray-Sides, #…"
type textarea "'#T7-DC-Tray-Sides, #T7-EC-Tray-Sides, #T7-SC-Tray-Sides, #DC7-DC-Tray-Sides, #…"
drag, startPoint x: 417, startPoint y: 229, endPoint x: 282, endPoint y: 227, distance: 135.3
click at [282, 227] on div "--- --- Tray & Canopy STANDARD Tray Sizes --- --- */ $ ( '#Size' ) . on ( 'chan…" at bounding box center [445, 316] width 378 height 442
type textarea "$(".double-cab-images").show();"
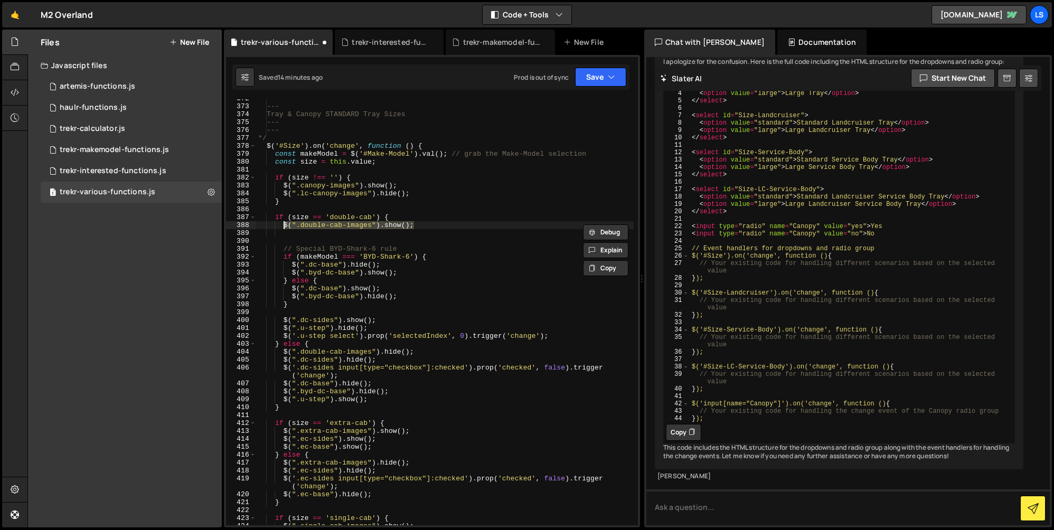
click at [441, 226] on div "--- --- Tray & Canopy STANDARD Tray Sizes --- --- */ $ ( '#Size' ) . on ( 'chan…" at bounding box center [445, 312] width 378 height 426
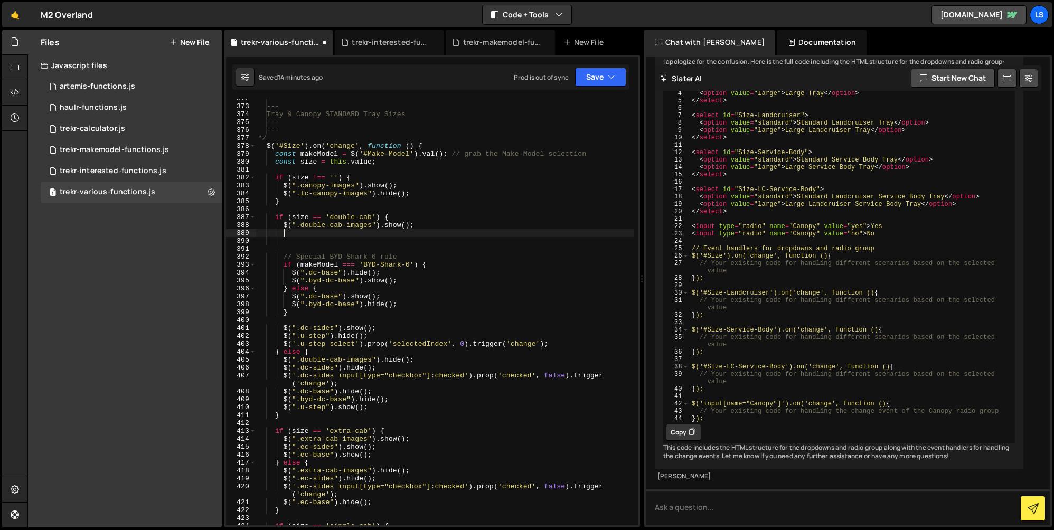
paste textarea "$(".double-cab-images").show();"
drag, startPoint x: 372, startPoint y: 233, endPoint x: 301, endPoint y: 234, distance: 71.8
click at [301, 234] on div "--- --- Tray & Canopy STANDARD Tray Sizes --- --- */ $ ( '#Size' ) . on ( 'chan…" at bounding box center [445, 316] width 378 height 442
drag, startPoint x: 403, startPoint y: 235, endPoint x: 282, endPoint y: 235, distance: 120.4
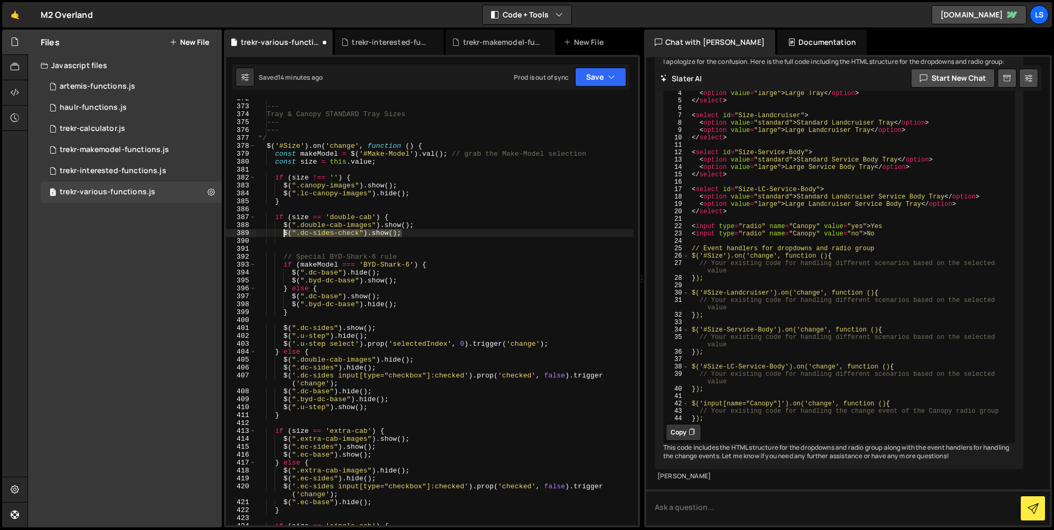
click at [282, 235] on div "--- --- Tray & Canopy STANDARD Tray Sizes --- --- */ $ ( '#Size' ) . on ( 'chan…" at bounding box center [445, 316] width 378 height 442
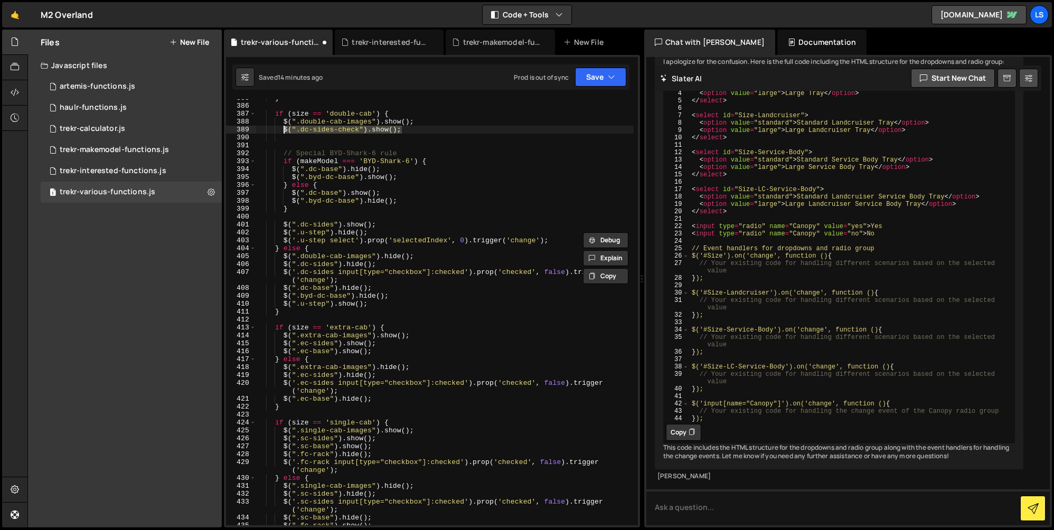
scroll to position [3217, 0]
click at [416, 334] on div "if ( size == 'double-cab' ) { $ ( ".double-cab-images" ) . show ( ) ; $ ( ".dc-…" at bounding box center [445, 320] width 378 height 442
type textarea "$(".extra-cab-images").show();"
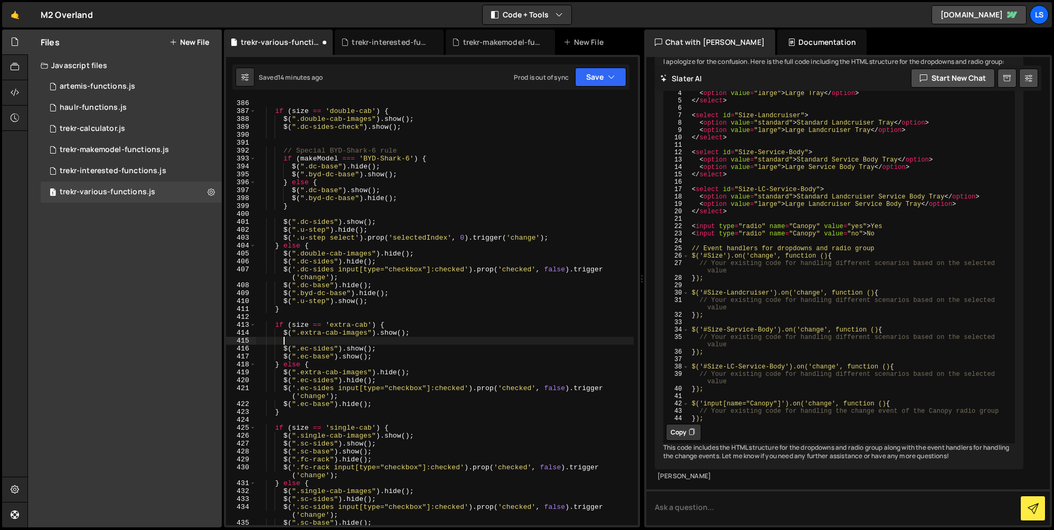
paste textarea "$(".dc-sides-check").show();"
click at [305, 342] on div "if ( size == 'double-cab' ) { $ ( ".double-cab-images" ) . show ( ) ; $ ( ".dc-…" at bounding box center [445, 320] width 378 height 442
click at [417, 337] on div "if ( size == 'double-cab' ) { $ ( ".double-cab-images" ) . show ( ) ; $ ( ".dc-…" at bounding box center [445, 320] width 378 height 442
drag, startPoint x: 402, startPoint y: 342, endPoint x: 281, endPoint y: 343, distance: 121.5
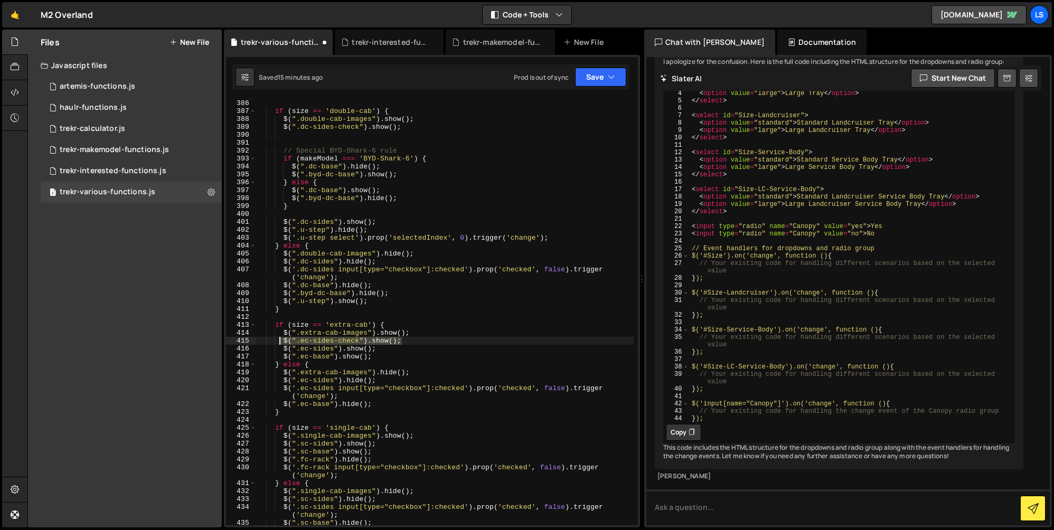
click at [281, 343] on div "if ( size == 'double-cab' ) { $ ( ".double-cab-images" ) . show ( ) ; $ ( ".dc-…" at bounding box center [445, 320] width 378 height 442
click at [418, 373] on div "if ( size == 'double-cab' ) { $ ( ".double-cab-images" ) . show ( ) ; $ ( ".dc-…" at bounding box center [445, 320] width 378 height 442
type textarea "$(".extra-cab-images").hide();"
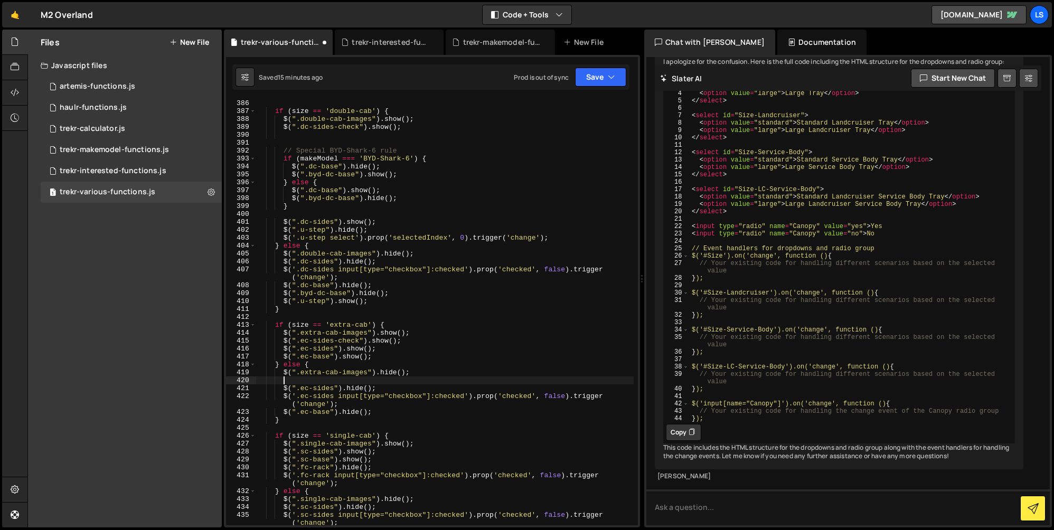
paste textarea "$(".ec-sides-check").show();"
click at [387, 380] on div "if ( size == 'double-cab' ) { $ ( ".double-cab-images" ) . show ( ) ; $ ( ".dc-…" at bounding box center [445, 320] width 378 height 442
click at [354, 128] on div "if ( size == 'double-cab' ) { $ ( ".double-cab-images" ) . show ( ) ; $ ( ".dc-…" at bounding box center [445, 320] width 378 height 442
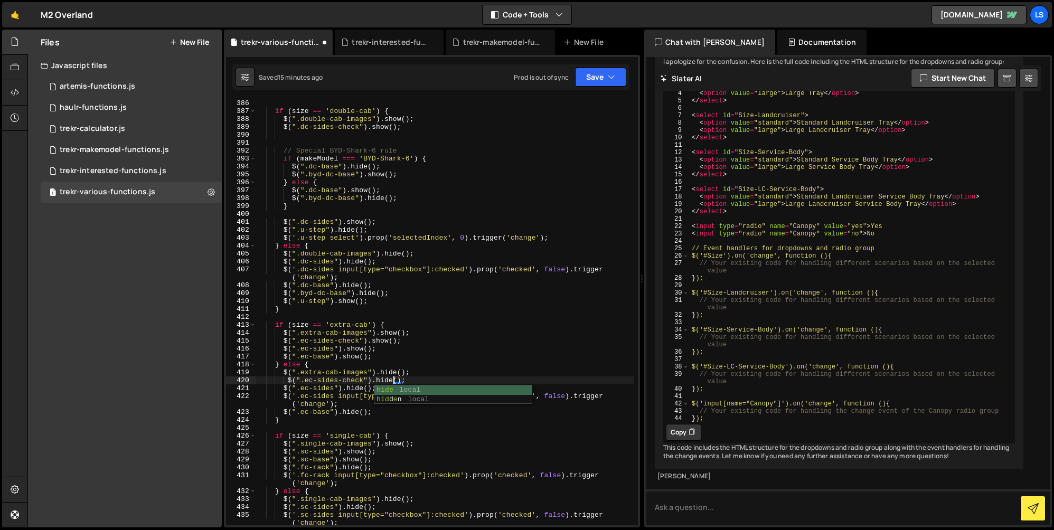
type textarea "$(".dc-sides-check").show();"
drag, startPoint x: 410, startPoint y: 126, endPoint x: 232, endPoint y: 127, distance: 178.0
click at [232, 127] on div "$(".dc-sides-check").show(); 386 387 388 389 390 391 392 393 394 395 396 397 39…" at bounding box center [432, 312] width 412 height 426
click at [351, 137] on div "if ( size == 'double-cab' ) { $ ( ".double-cab-images" ) . show ( ) ; $ ( ".dc-…" at bounding box center [445, 320] width 378 height 442
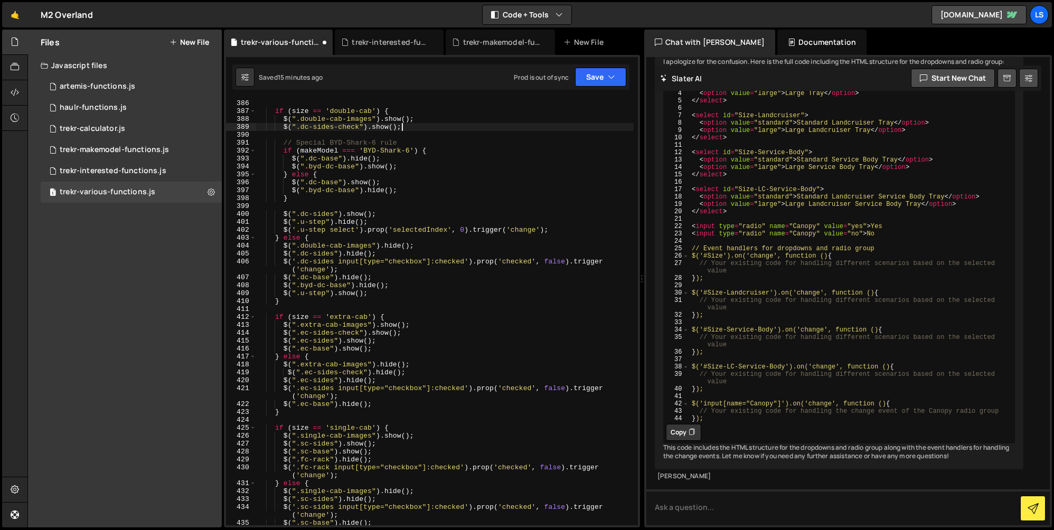
click at [375, 213] on div "if ( size == 'double-cab' ) { $ ( ".double-cab-images" ) . show ( ) ; $ ( ".dc-…" at bounding box center [445, 320] width 378 height 442
drag, startPoint x: 403, startPoint y: 127, endPoint x: 250, endPoint y: 124, distance: 152.7
click at [250, 124] on div "$(".dc-sides").show(); 386 387 388 389 390 391 392 393 394 395 396 397 398 399 …" at bounding box center [432, 312] width 412 height 426
type textarea "$(".dc-sides-check").show();"
click at [283, 214] on div "if ( size == 'double-cab' ) { $ ( ".double-cab-images" ) . show ( ) ; // Specia…" at bounding box center [445, 320] width 378 height 442
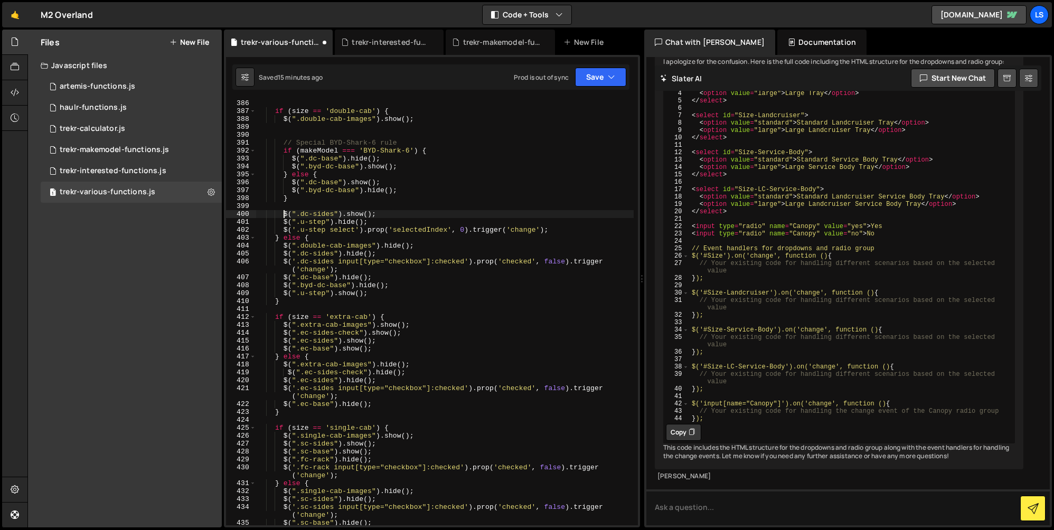
type textarea "$(".dc-sides").show();"
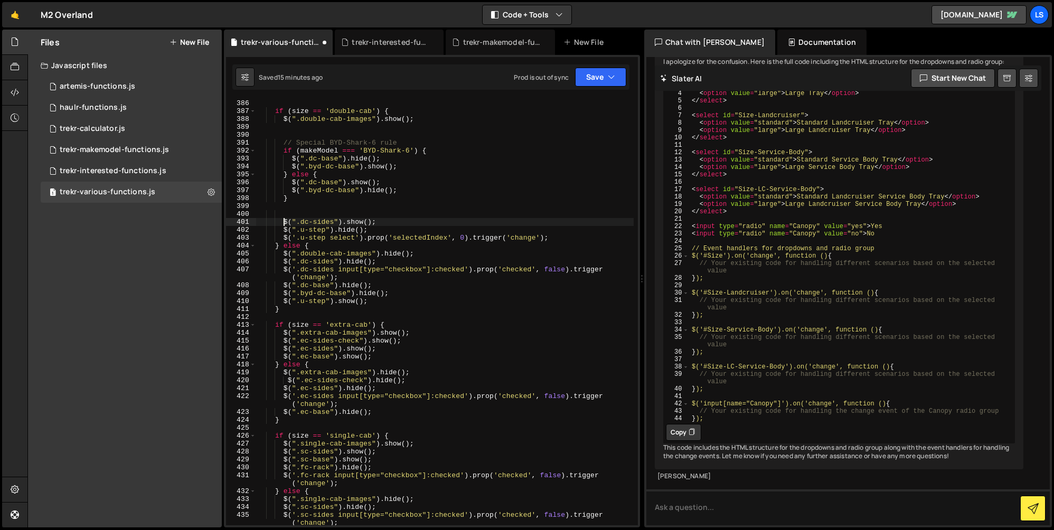
scroll to position [0, 1]
paste textarea "$(".dc-sides-check").show();"
drag, startPoint x: 309, startPoint y: 213, endPoint x: 282, endPoint y: 214, distance: 27.5
click at [282, 214] on div "if ( size == 'double-cab' ) { $ ( ".double-cab-images" ) . show ( ) ; // Specia…" at bounding box center [445, 320] width 378 height 442
type textarea "$(".dc-sides-check").show();"
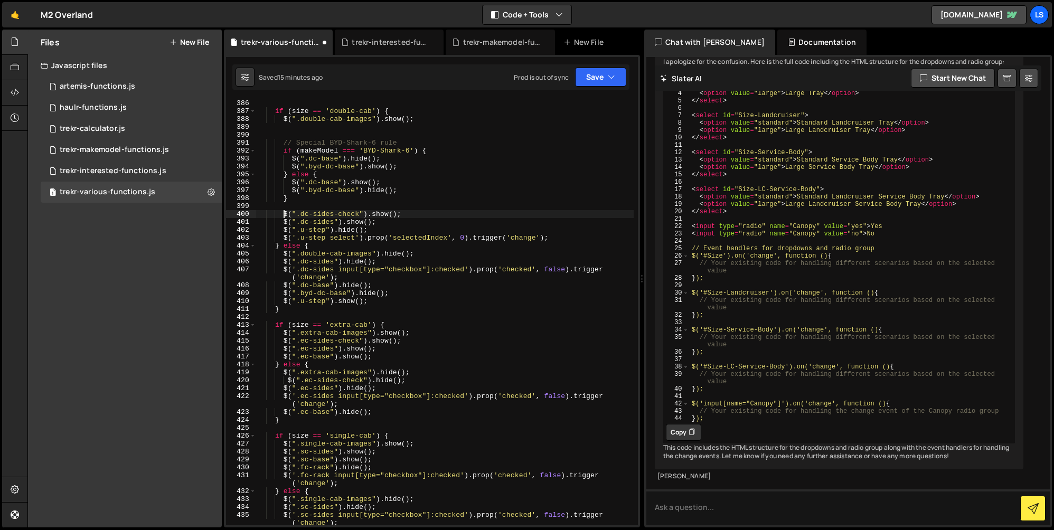
click at [324, 128] on div "if ( size == 'double-cab' ) { $ ( ".double-cab-images" ) . show ( ) ; // Specia…" at bounding box center [445, 320] width 378 height 442
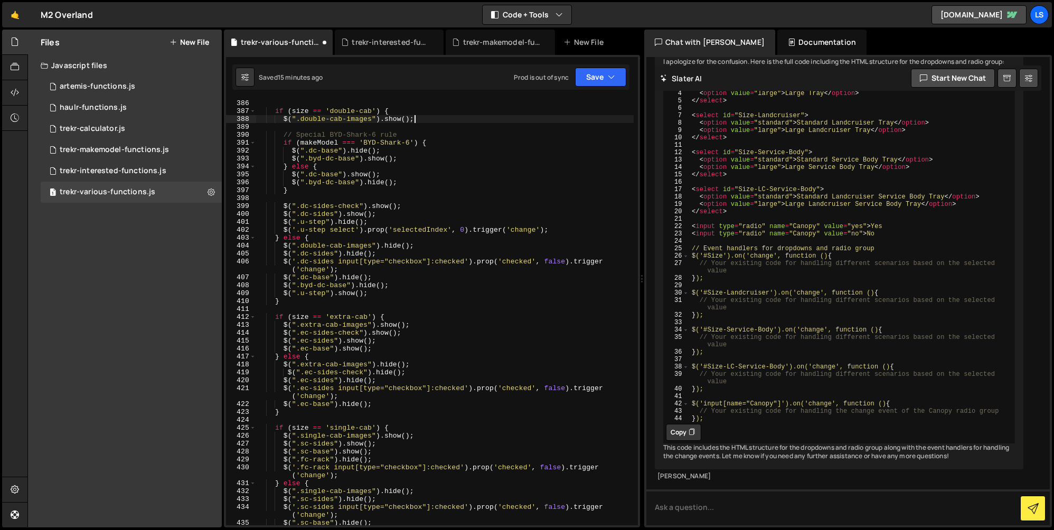
drag, startPoint x: 419, startPoint y: 246, endPoint x: 451, endPoint y: 246, distance: 31.7
click at [419, 246] on div "if ( size == 'double-cab' ) { $ ( ".double-cab-images" ) . show ( ) ; // Specia…" at bounding box center [445, 320] width 378 height 442
type textarea "$(".double-cab-images").hide();"
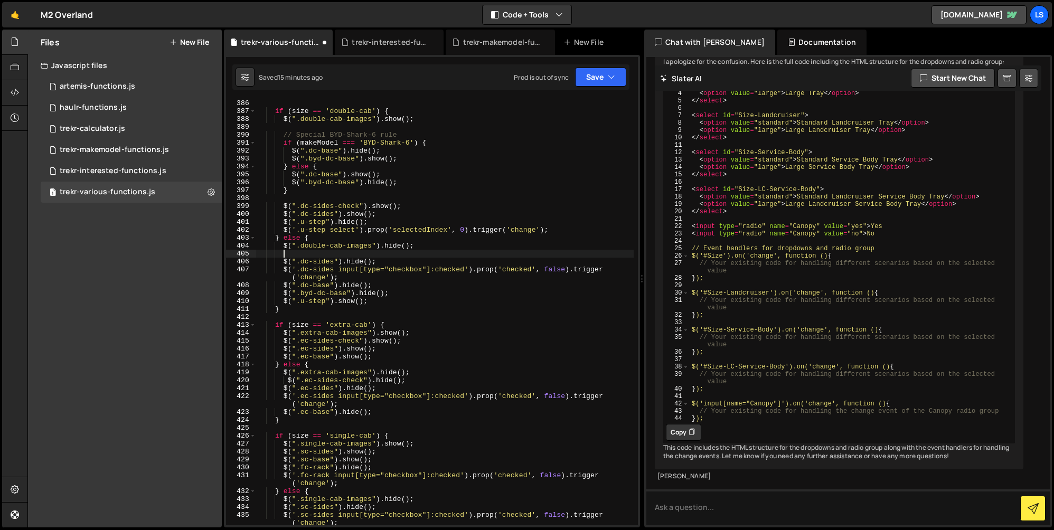
scroll to position [0, 1]
paste textarea "$(".dc-sides-check").show();"
drag, startPoint x: 309, startPoint y: 255, endPoint x: 285, endPoint y: 255, distance: 24.3
click at [285, 255] on div "if ( size == 'double-cab' ) { $ ( ".double-cab-images" ) . show ( ) ; // Specia…" at bounding box center [445, 320] width 378 height 442
click at [383, 254] on div "if ( size == 'double-cab' ) { $ ( ".double-cab-images" ) . show ( ) ; // Specia…" at bounding box center [445, 320] width 378 height 442
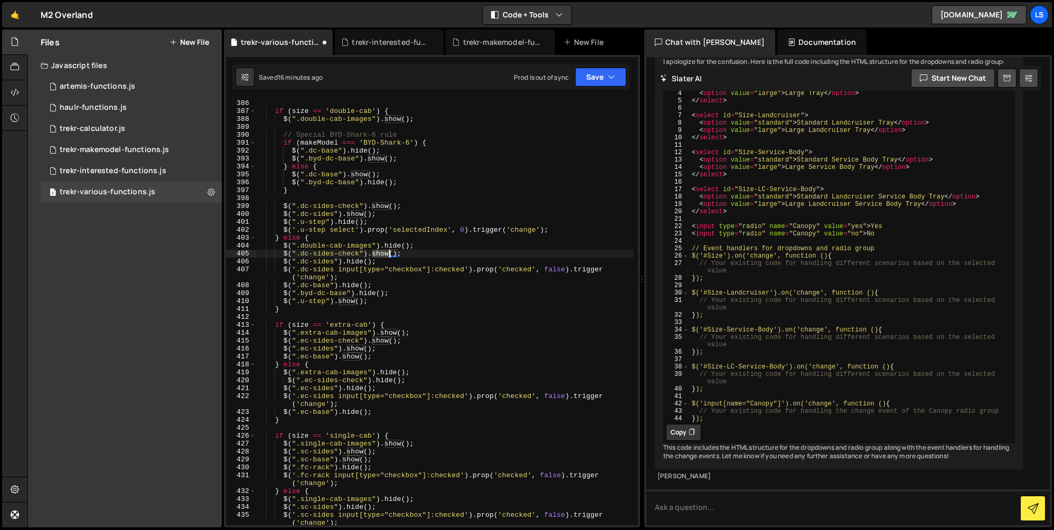
click at [383, 254] on div "if ( size == 'double-cab' ) { $ ( ".double-cab-images" ) . show ( ) ; // Specia…" at bounding box center [445, 320] width 378 height 442
click at [344, 256] on div "if ( size == 'double-cab' ) { $ ( ".double-cab-images" ) . show ( ) ; // Specia…" at bounding box center [445, 320] width 378 height 442
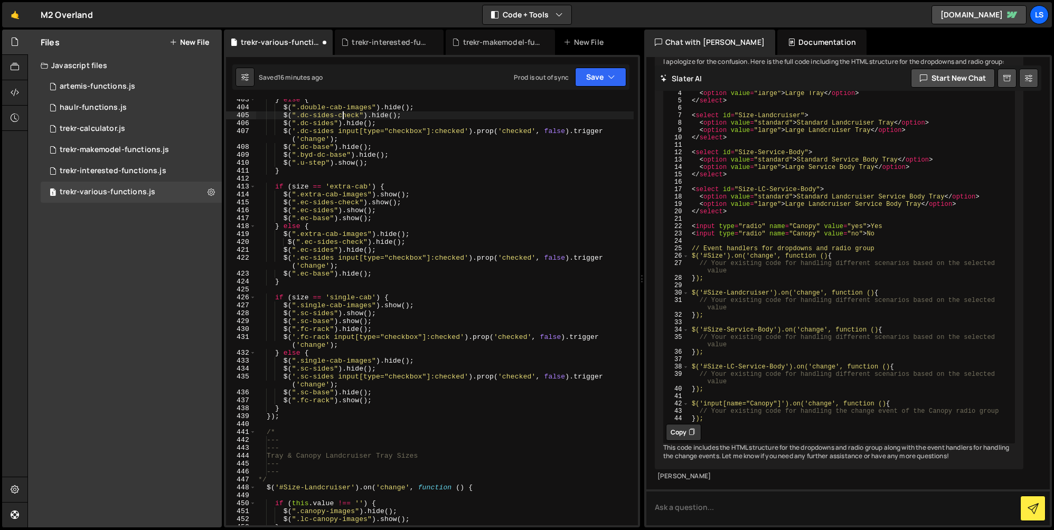
scroll to position [3356, 0]
drag, startPoint x: 379, startPoint y: 315, endPoint x: 282, endPoint y: 313, distance: 97.2
click at [282, 313] on div "} else { $ ( ".double-cab-images" ) . hide ( ) ; $ ( ".dc-sides-check" ) . hide…" at bounding box center [445, 316] width 378 height 442
click at [418, 305] on div "} else { $ ( ".double-cab-images" ) . hide ( ) ; $ ( ".dc-sides-check" ) . hide…" at bounding box center [445, 316] width 378 height 442
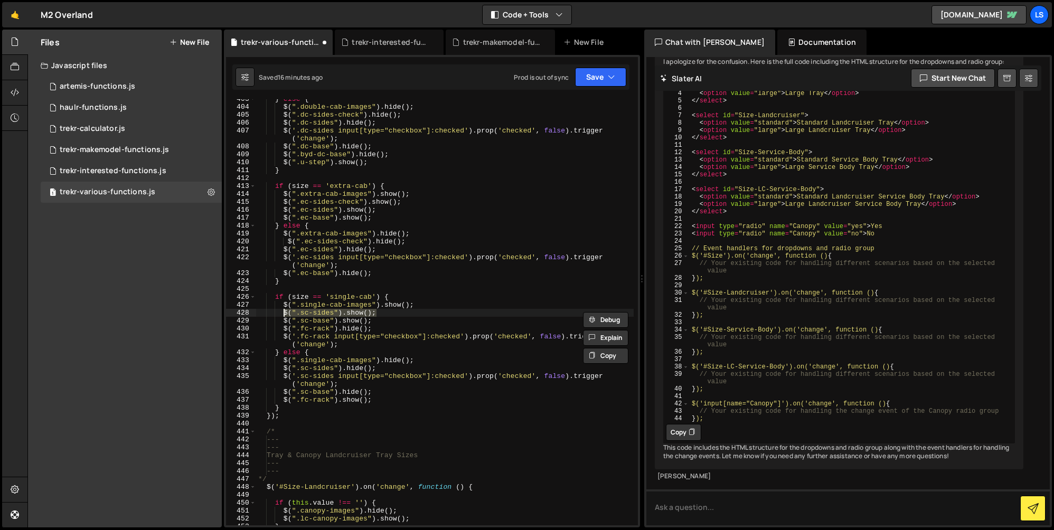
type textarea "$(".single-cab-images").show();"
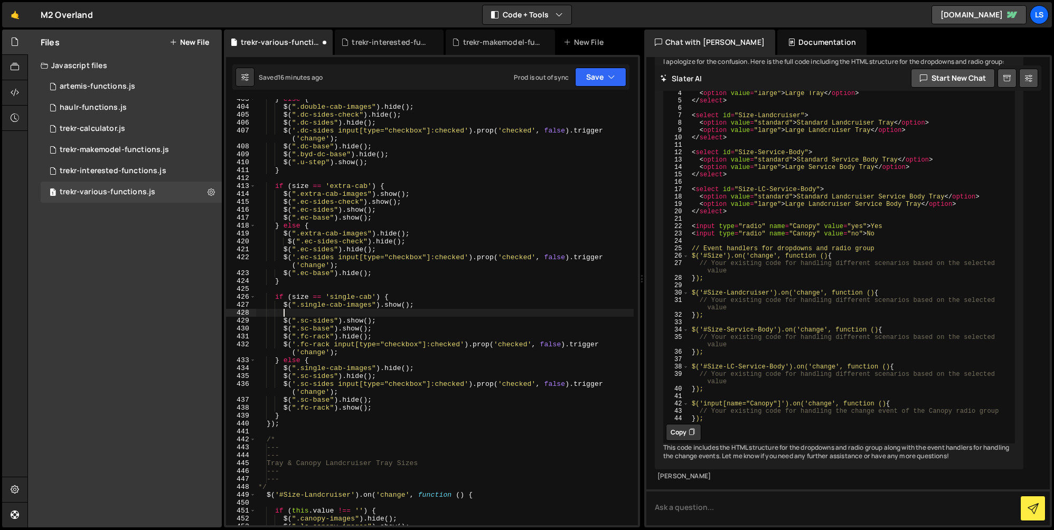
paste textarea "$(".sc-sides").show();"
click at [333, 314] on div "} else { $ ( ".double-cab-images" ) . hide ( ) ; $ ( ".dc-sides-check" ) . hide…" at bounding box center [445, 316] width 378 height 442
drag, startPoint x: 403, startPoint y: 314, endPoint x: 282, endPoint y: 314, distance: 120.4
click at [282, 314] on div "} else { $ ( ".double-cab-images" ) . hide ( ) ; $ ( ".dc-sides-check" ) . hide…" at bounding box center [445, 316] width 378 height 442
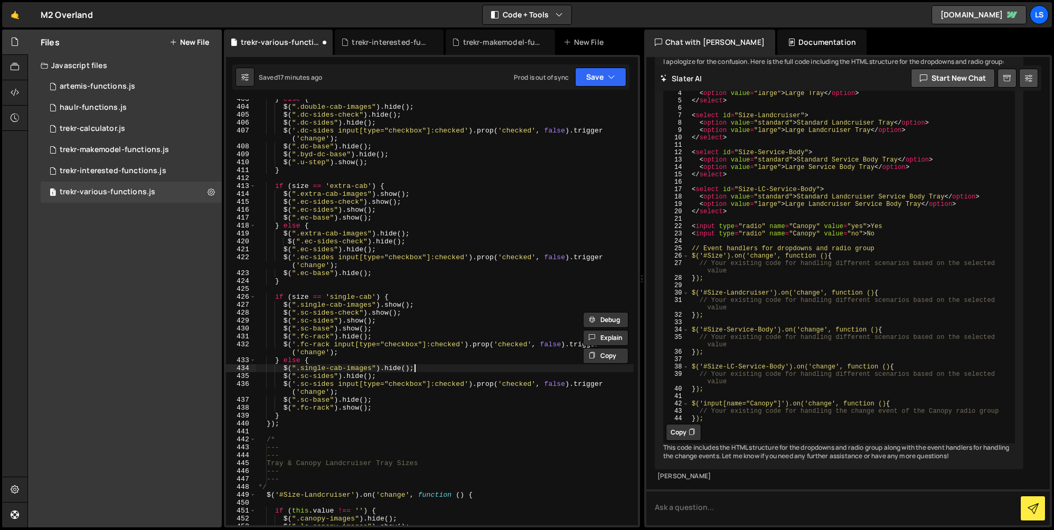
click at [422, 369] on div "} else { $ ( ".double-cab-images" ) . hide ( ) ; $ ( ".dc-sides-check" ) . hide…" at bounding box center [445, 316] width 378 height 442
type textarea "$(".single-cab-images").hide();"
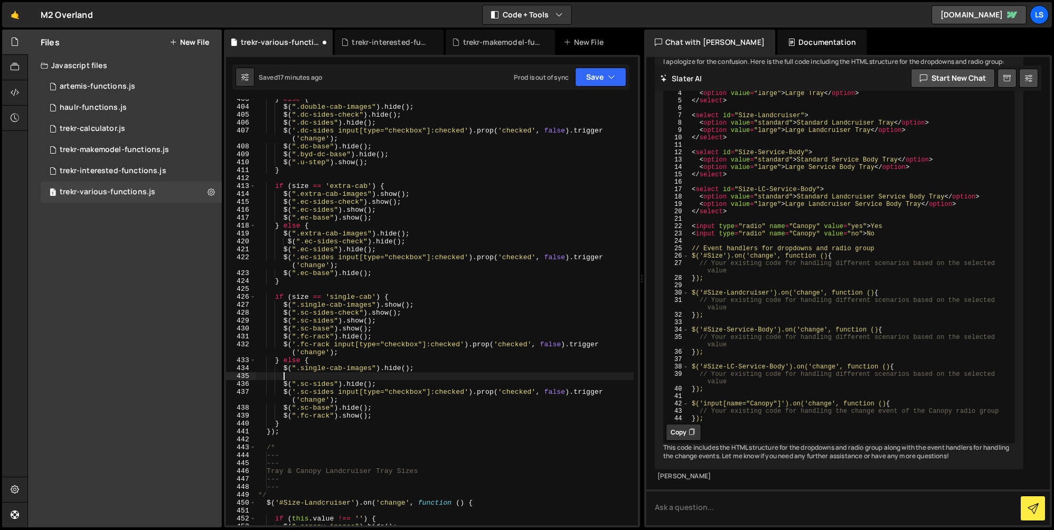
scroll to position [0, 1]
paste textarea "$(".sc-sides-check").show();"
click at [382, 377] on div "} else { $ ( ".double-cab-images" ) . hide ( ) ; $ ( ".dc-sides-check" ) . hide…" at bounding box center [445, 316] width 378 height 442
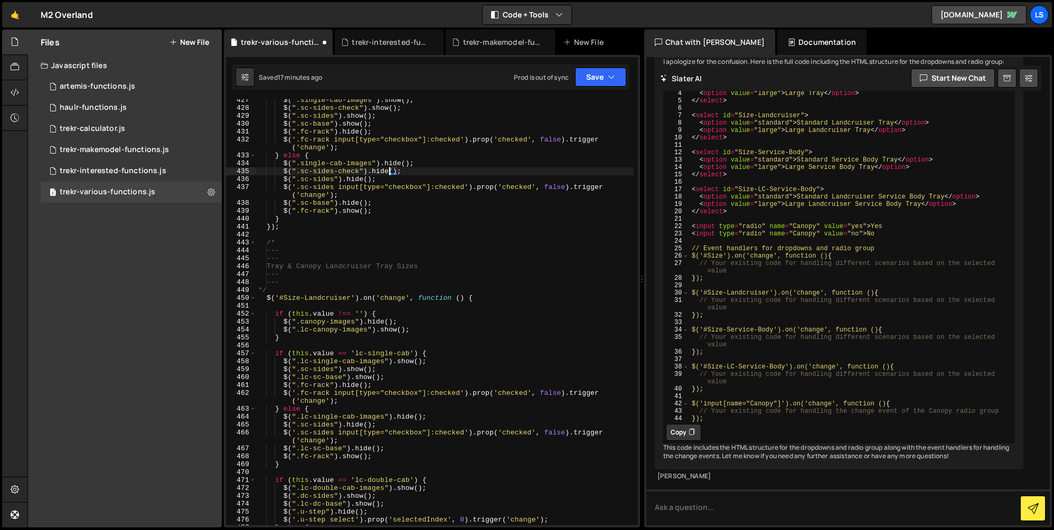
scroll to position [3602, 0]
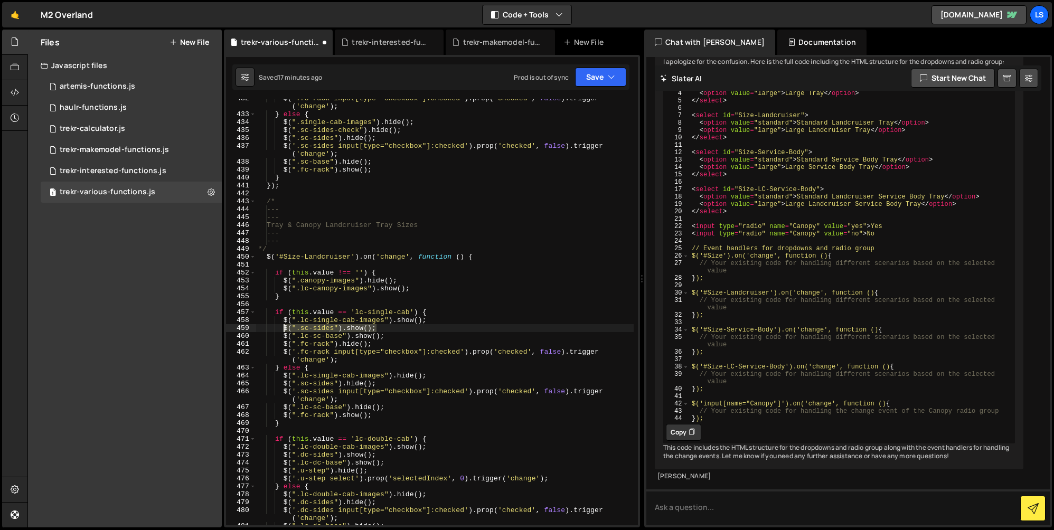
drag, startPoint x: 378, startPoint y: 328, endPoint x: 283, endPoint y: 326, distance: 95.1
click at [283, 326] on div "$ ( '.fc-rack input[type="checkbox"]:checked' ) . prop ( 'checked' , false ) . …" at bounding box center [445, 320] width 378 height 450
click at [437, 320] on div "$ ( '.fc-rack input[type="checkbox"]:checked' ) . prop ( 'checked' , false ) . …" at bounding box center [445, 320] width 378 height 450
type textarea "$(".lc-single-cab-images").show();"
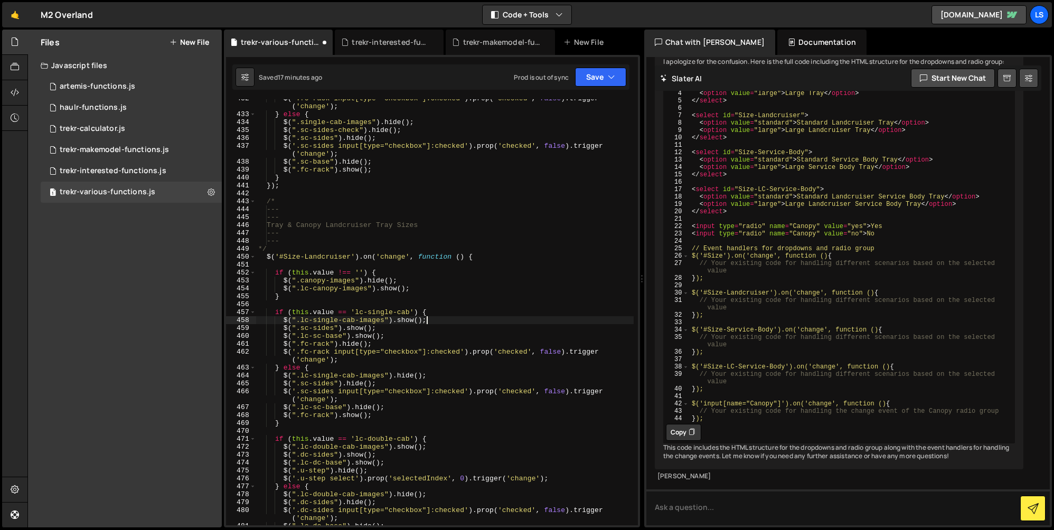
scroll to position [0, 1]
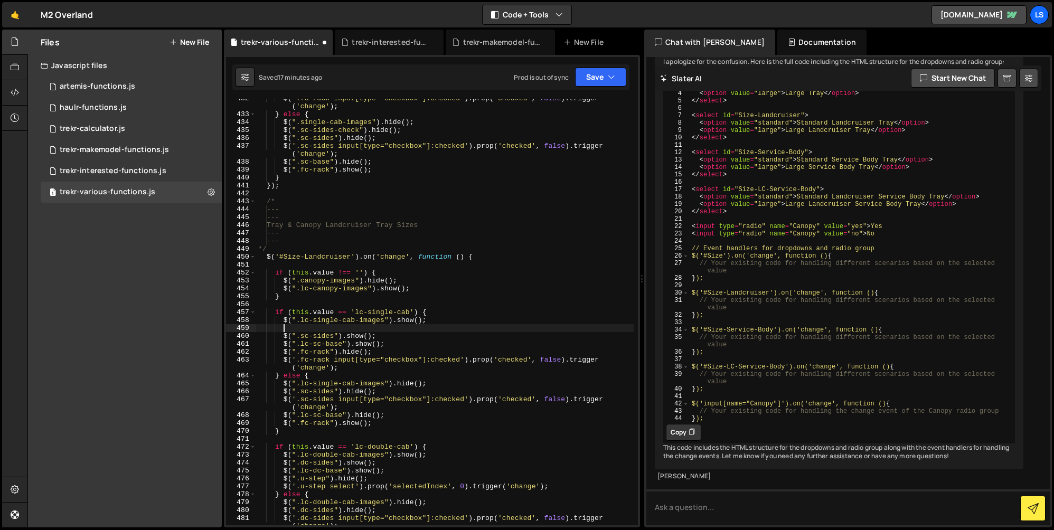
paste textarea "$(".sc-sides").show();"
click at [333, 328] on div "$ ( '.fc-rack input[type="checkbox"]:checked' ) . prop ( 'checked' , false ) . …" at bounding box center [445, 324] width 378 height 458
drag, startPoint x: 412, startPoint y: 328, endPoint x: 283, endPoint y: 329, distance: 128.4
click at [283, 329] on div "$ ( '.fc-rack input[type="checkbox"]:checked' ) . prop ( 'checked' , false ) . …" at bounding box center [445, 324] width 378 height 458
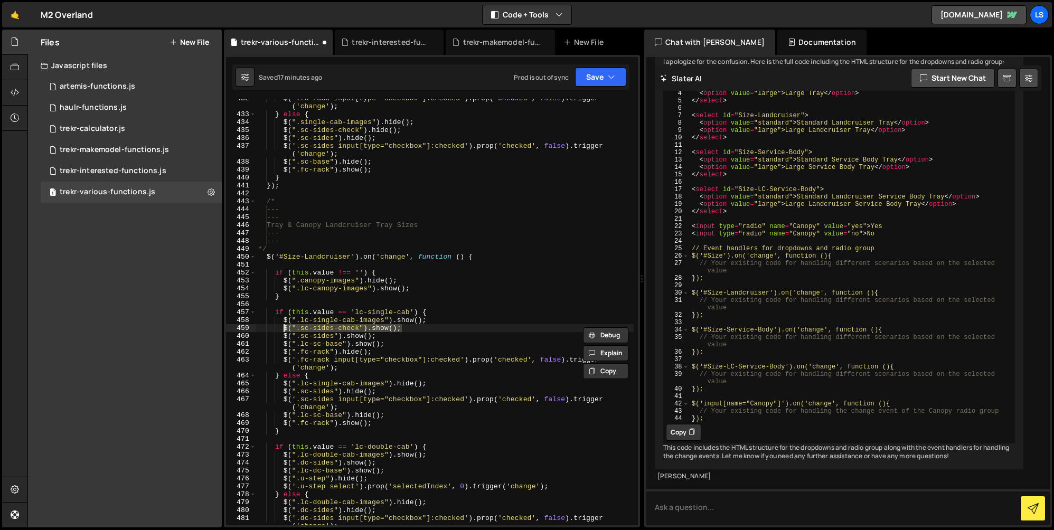
click at [433, 383] on div "$ ( '.fc-rack input[type="checkbox"]:checked' ) . prop ( 'checked' , false ) . …" at bounding box center [445, 324] width 378 height 458
type textarea "$(".lc-single-cab-images").hide();"
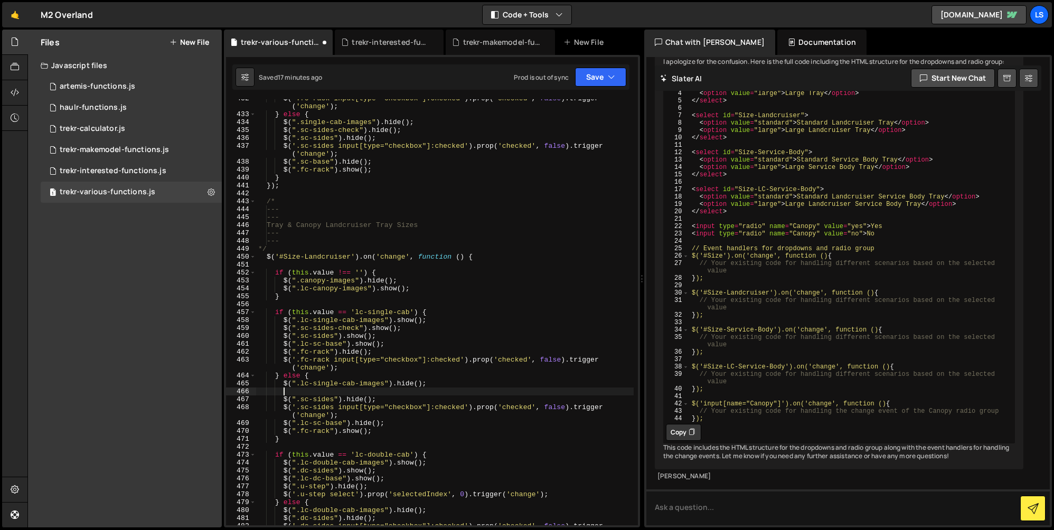
paste textarea "$(".sc-sides-check").show();"
click at [382, 392] on div "$ ( '.fc-rack input[type="checkbox"]:checked' ) . prop ( 'checked' , false ) . …" at bounding box center [445, 324] width 378 height 458
click at [350, 390] on div "$ ( '.fc-rack input[type="checkbox"]:checked' ) . prop ( 'checked' , false ) . …" at bounding box center [445, 324] width 378 height 458
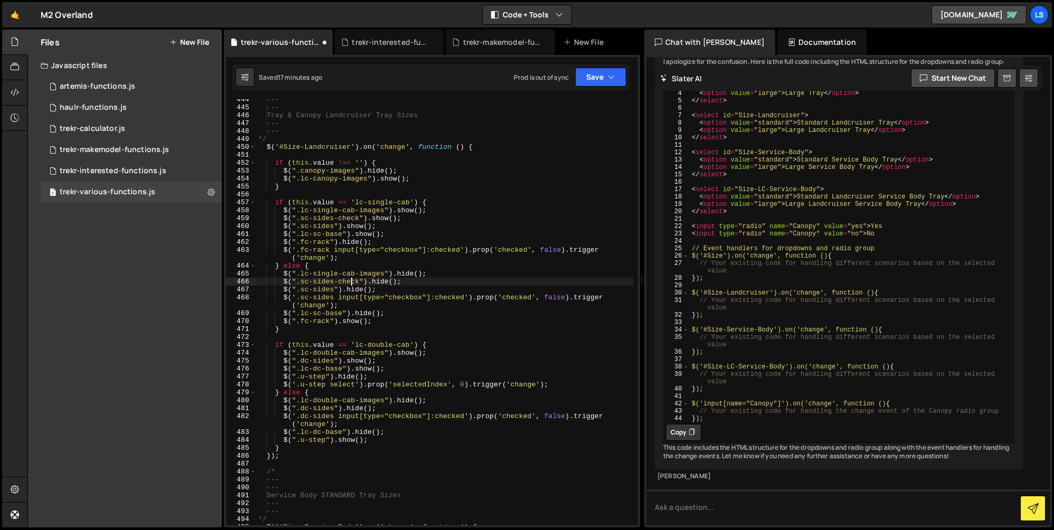
scroll to position [3720, 0]
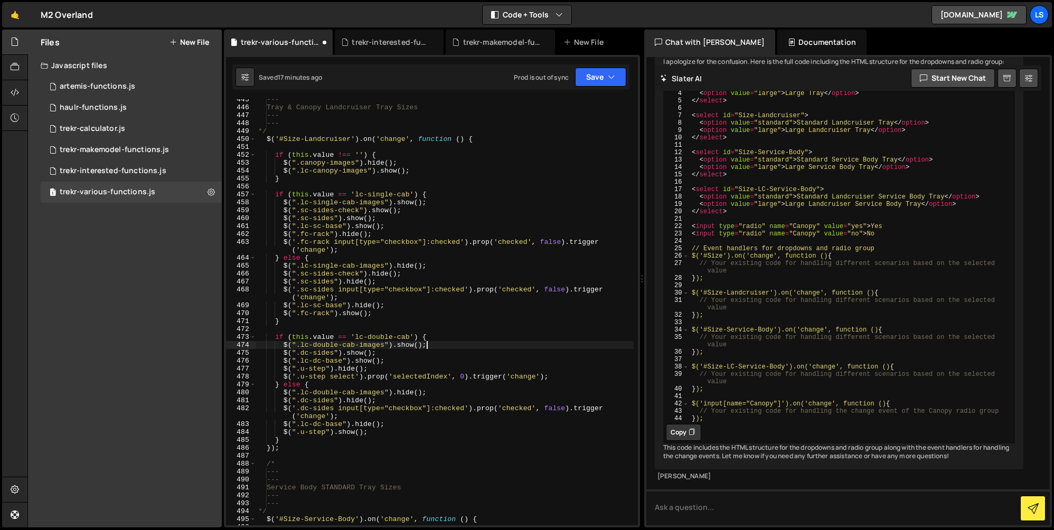
click at [433, 347] on div "--- Tray & Canopy Landcruiser Tray Sizes --- --- */ $ ( '#Size-Landcruiser' ) .…" at bounding box center [445, 317] width 378 height 442
type textarea "$(".lc-double-cab-images").show();"
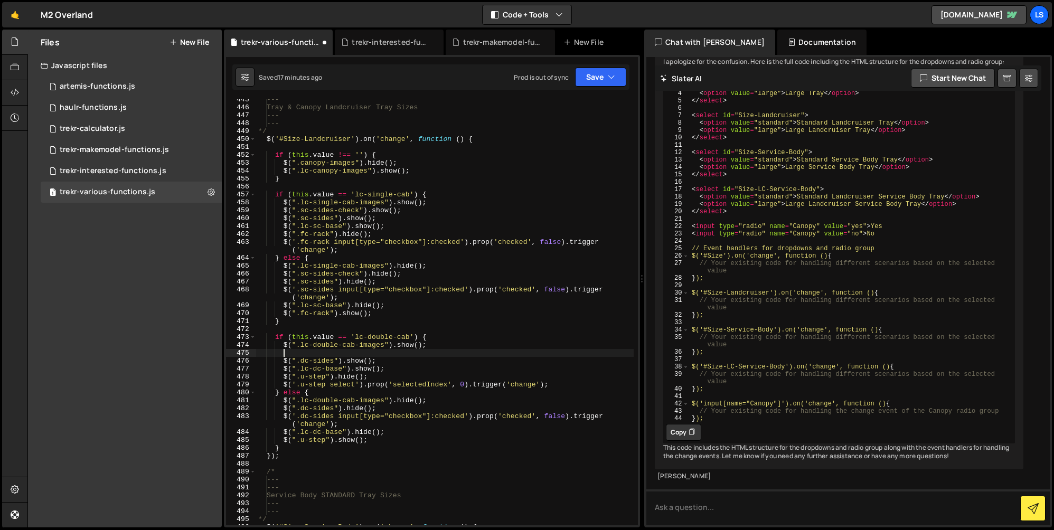
paste textarea "$(".sc-sides-check").show();"
click at [303, 354] on div "--- Tray & Canopy Landcruiser Tray Sizes --- --- */ $ ( '#Size-Landcruiser' ) .…" at bounding box center [445, 317] width 378 height 442
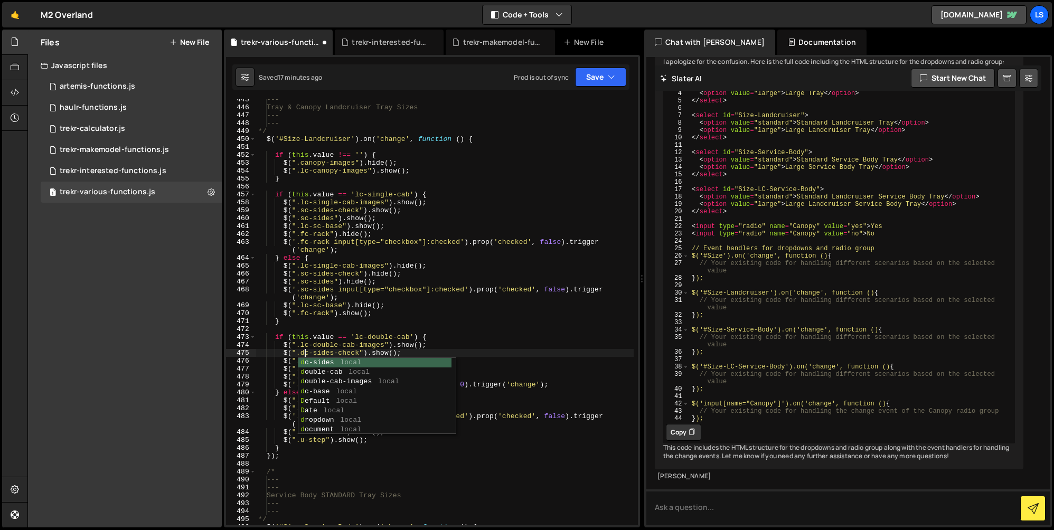
scroll to position [0, 3]
click at [389, 351] on div "--- Tray & Canopy Landcruiser Tray Sizes --- --- */ $ ( '#Size-Landcruiser' ) .…" at bounding box center [445, 317] width 378 height 442
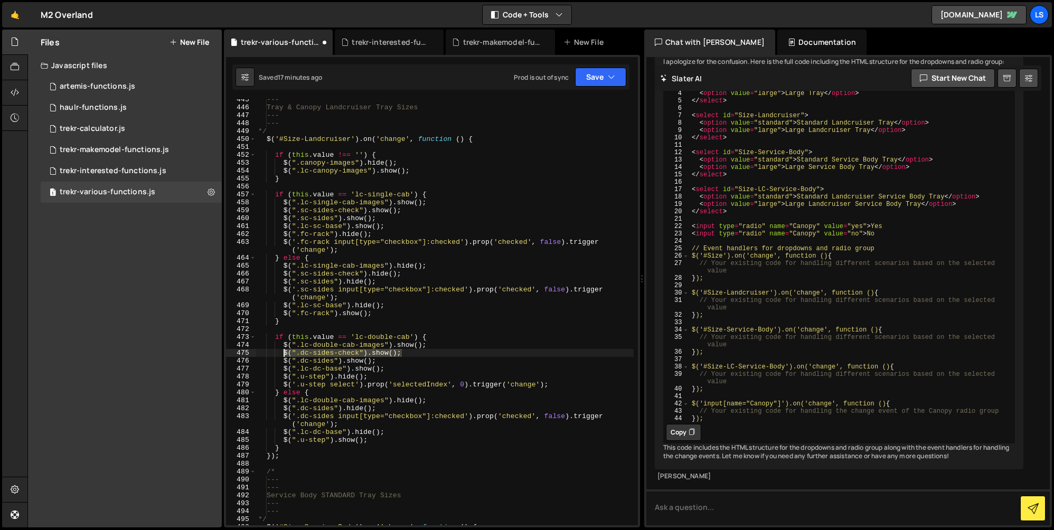
drag, startPoint x: 403, startPoint y: 353, endPoint x: 282, endPoint y: 355, distance: 121.0
click at [282, 355] on div "--- Tray & Canopy Landcruiser Tray Sizes --- --- */ $ ( '#Size-Landcruiser' ) .…" at bounding box center [445, 317] width 378 height 442
click at [436, 400] on div "--- Tray & Canopy Landcruiser Tray Sizes --- --- */ $ ( '#Size-Landcruiser' ) .…" at bounding box center [445, 317] width 378 height 442
type textarea "$(".lc-double-cab-images").hide();"
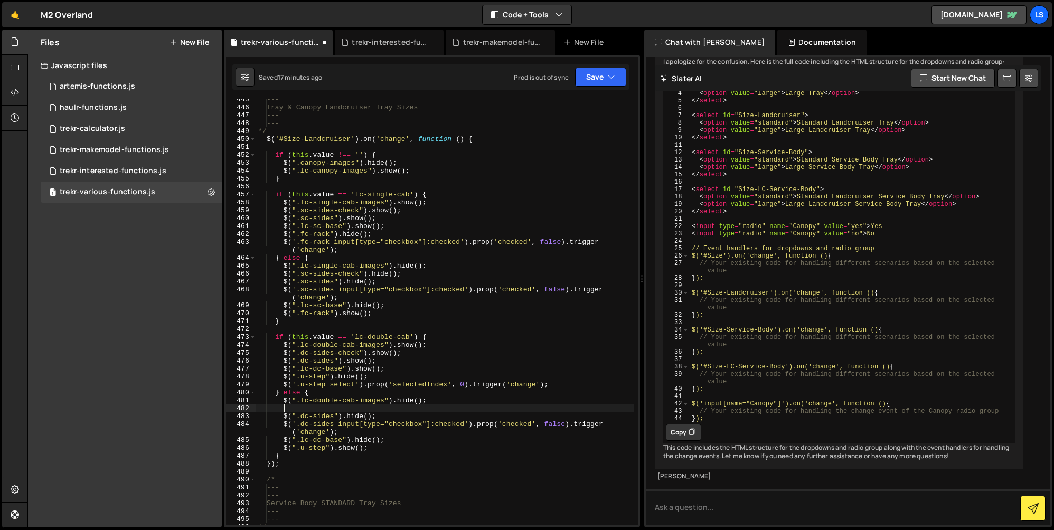
paste textarea "$(".dc-sides-check").show();"
click at [379, 409] on div "--- Tray & Canopy Landcruiser Tray Sizes --- --- */ $ ( '#Size-Landcruiser' ) .…" at bounding box center [445, 317] width 378 height 442
click at [345, 410] on div "--- Tray & Canopy Landcruiser Tray Sizes --- --- */ $ ( '#Size-Landcruiser' ) .…" at bounding box center [445, 317] width 378 height 442
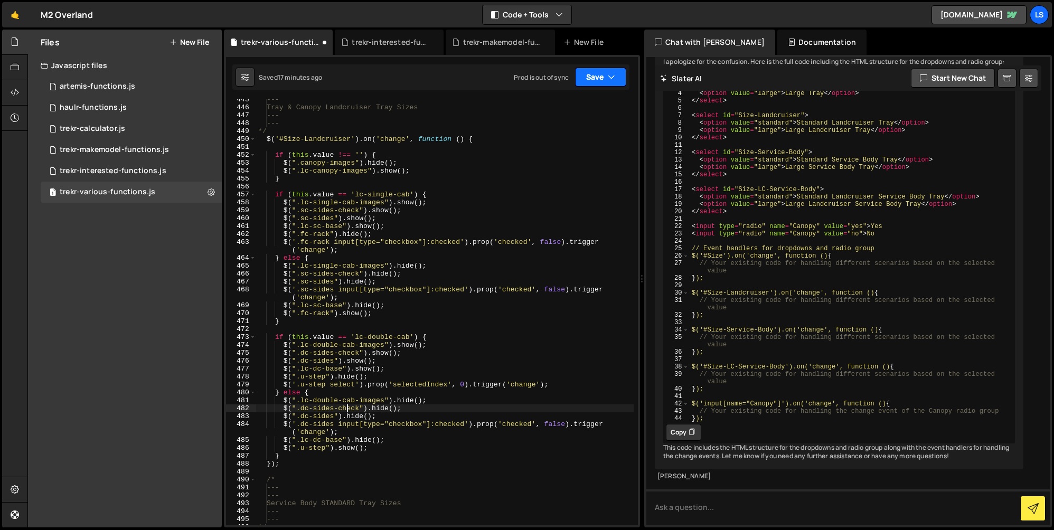
click at [595, 79] on button "Save" at bounding box center [600, 77] width 51 height 19
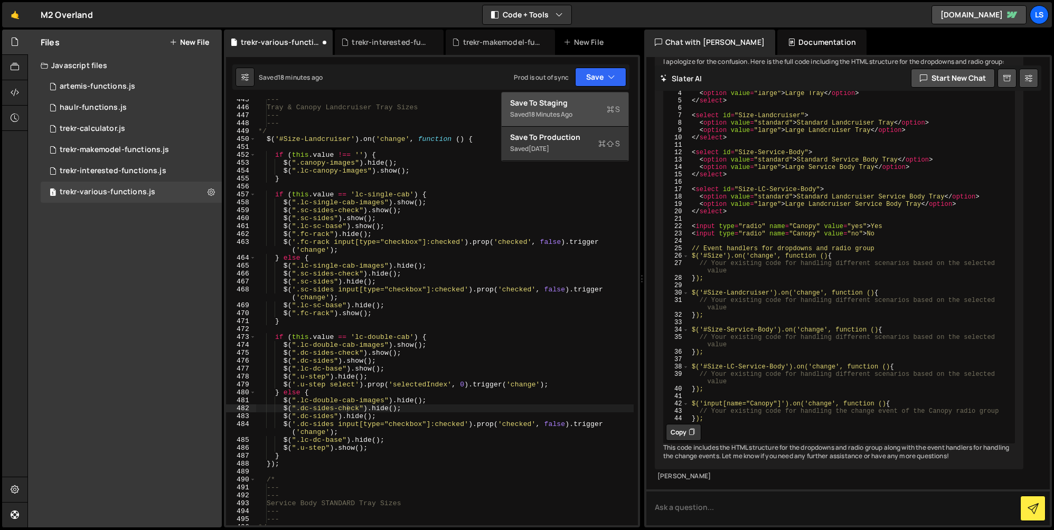
click at [576, 103] on div "Save to Staging S" at bounding box center [565, 103] width 110 height 11
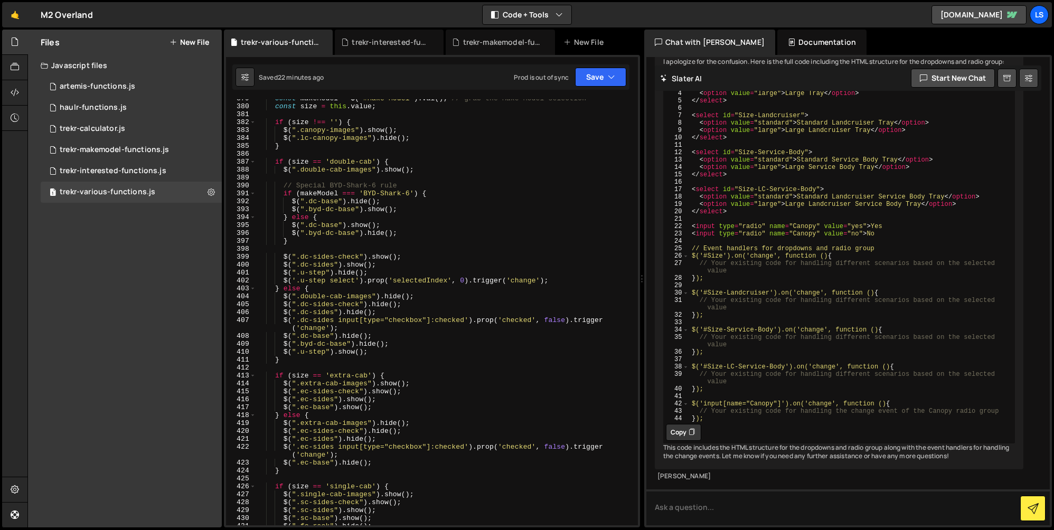
scroll to position [3166, 0]
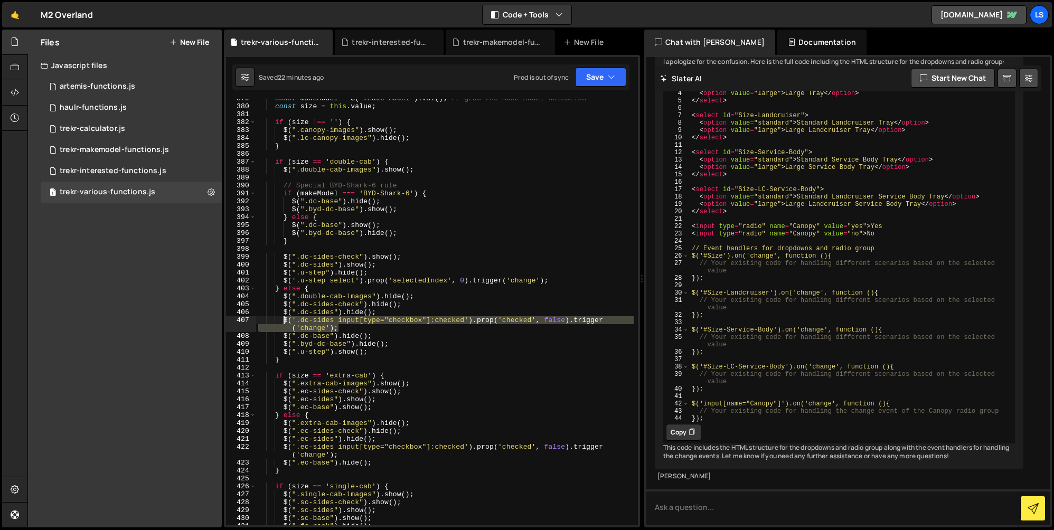
drag, startPoint x: 340, startPoint y: 329, endPoint x: 283, endPoint y: 323, distance: 57.3
click at [283, 323] on div "const makeModel = $ ( '#Make-Model' ) . val ( ) ; // grab the Make-Model select…" at bounding box center [445, 316] width 378 height 442
click at [412, 304] on div "const makeModel = $ ( '#Make-Model' ) . val ( ) ; // grab the Make-Model select…" at bounding box center [445, 316] width 378 height 442
type textarea "$(".dc-sides-check").hide();"
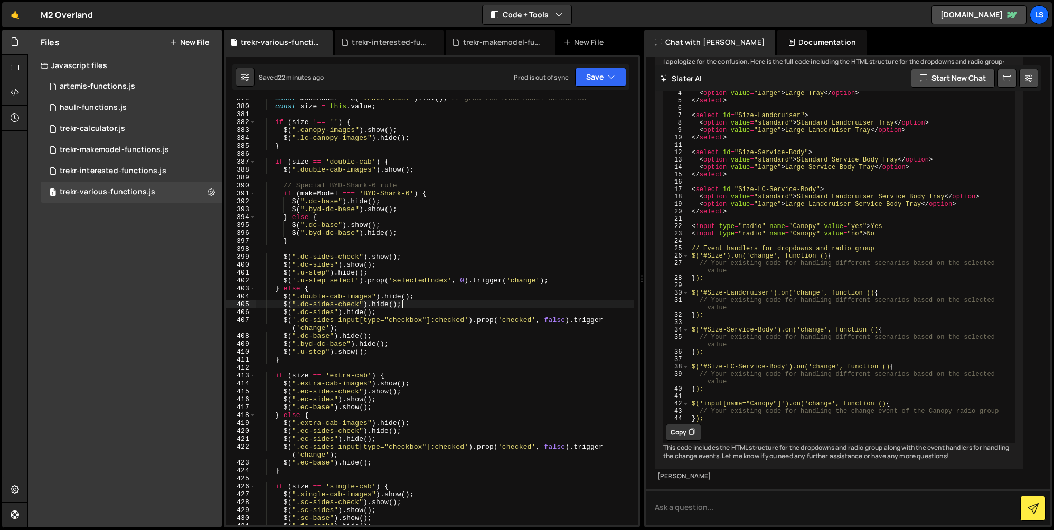
scroll to position [0, 1]
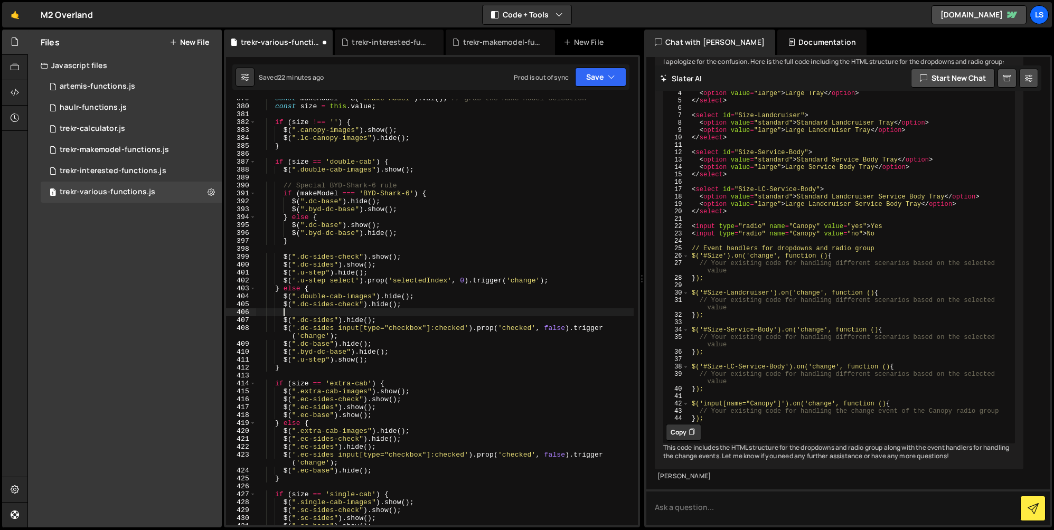
paste textarea "$('.dc-sides input[type="checkbox"]:checked').prop('checked', false).trigger('c…"
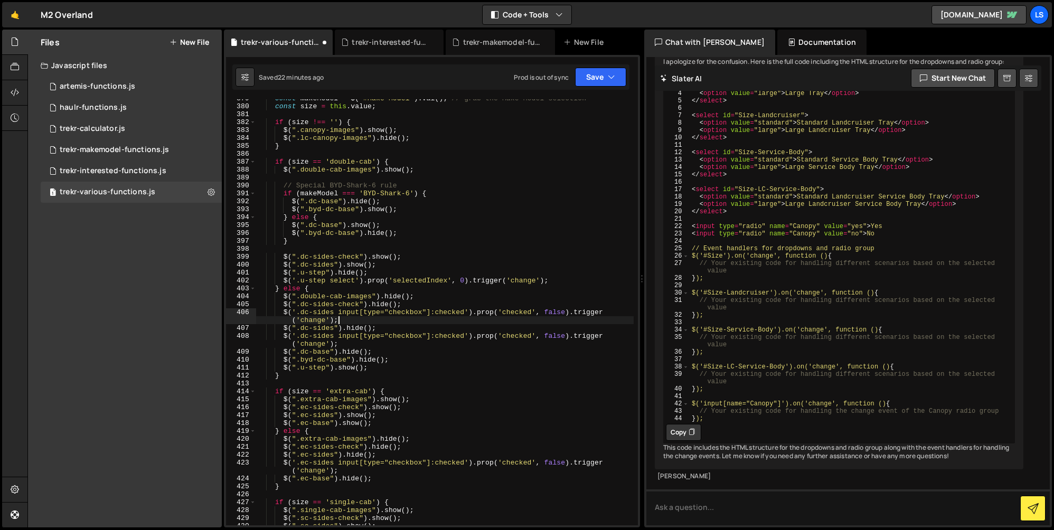
click at [334, 314] on div "const makeModel = $ ( '#Make-Model' ) . val ( ) ; // grab the Make-Model select…" at bounding box center [445, 316] width 378 height 442
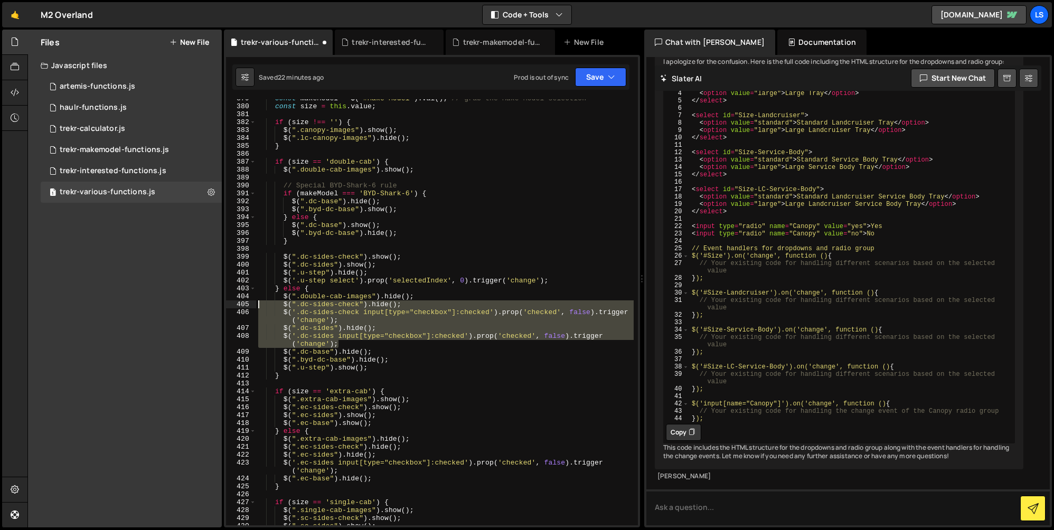
drag, startPoint x: 337, startPoint y: 345, endPoint x: 245, endPoint y: 303, distance: 101.2
click at [245, 303] on div "$('.dc-sides-check input[type="checkbox"]:checked').prop('checked', false).trig…" at bounding box center [432, 312] width 412 height 426
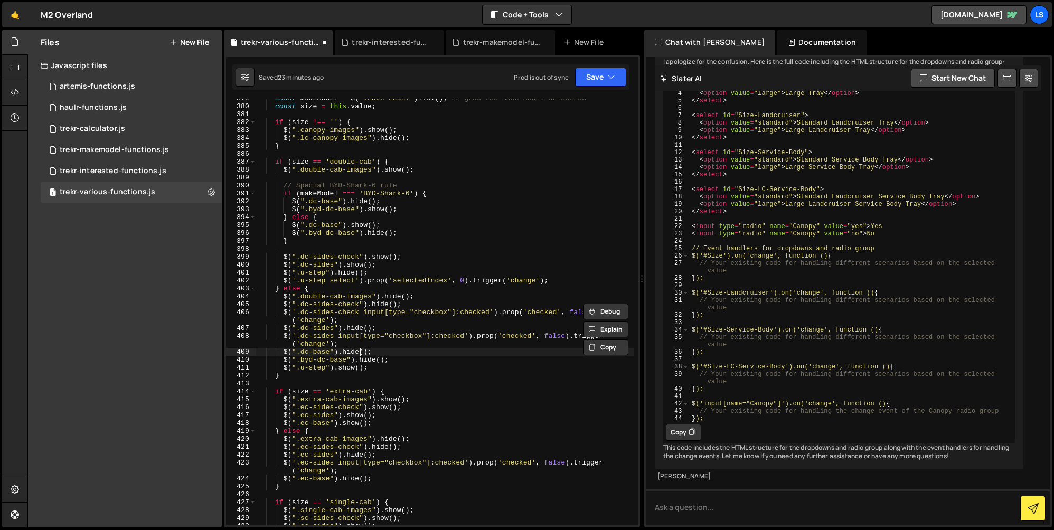
click at [361, 350] on div "const makeModel = $ ( '#Make-Model' ) . val ( ) ; // grab the Make-Model select…" at bounding box center [445, 316] width 378 height 442
drag, startPoint x: 381, startPoint y: 329, endPoint x: 248, endPoint y: 328, distance: 133.7
click at [248, 328] on div "$(".dc-base").[PERSON_NAME](); 379 380 381 382 383 384 385 386 387 388 389 390 …" at bounding box center [432, 312] width 412 height 426
type textarea "$(".dc-sides").hide();"
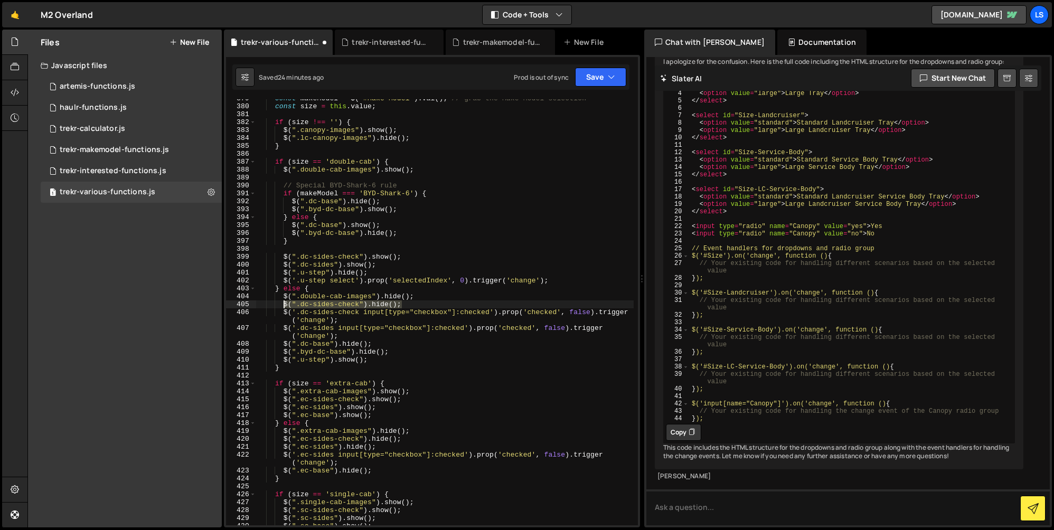
drag, startPoint x: 399, startPoint y: 305, endPoint x: 282, endPoint y: 307, distance: 117.3
click at [282, 307] on div "const makeModel = $ ( '#Make-Model' ) . val ( ) ; // grab the Make-Model select…" at bounding box center [445, 316] width 378 height 442
paste textarea ", .dc-sides"
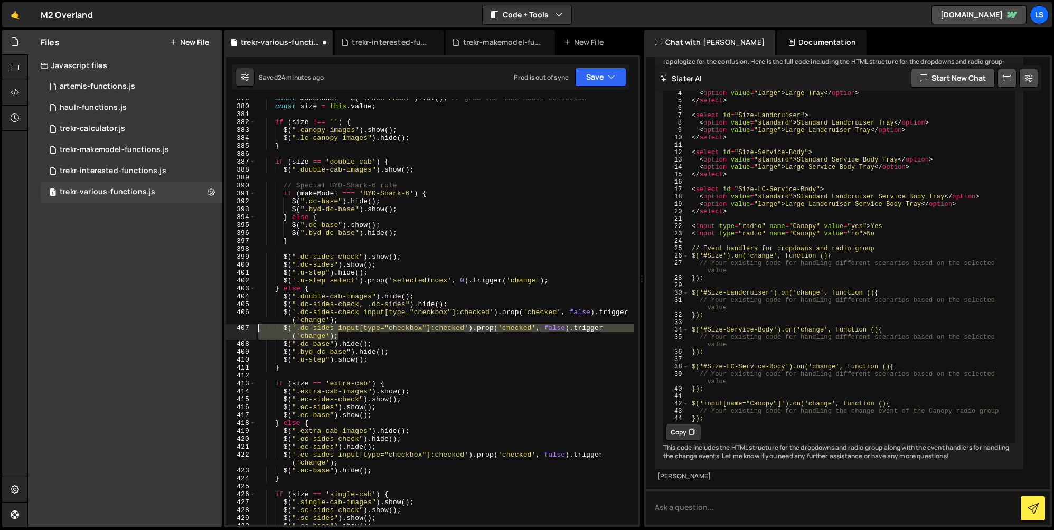
drag, startPoint x: 340, startPoint y: 337, endPoint x: 205, endPoint y: 325, distance: 135.2
click at [205, 325] on div "Files New File Javascript files 1 artemis-functions.js 0 1 haulr-functions.js 0…" at bounding box center [540, 279] width 1027 height 499
type textarea "$('.dc-sides input[type="checkbox"]:checked').prop('checked', false).trigger('c…"
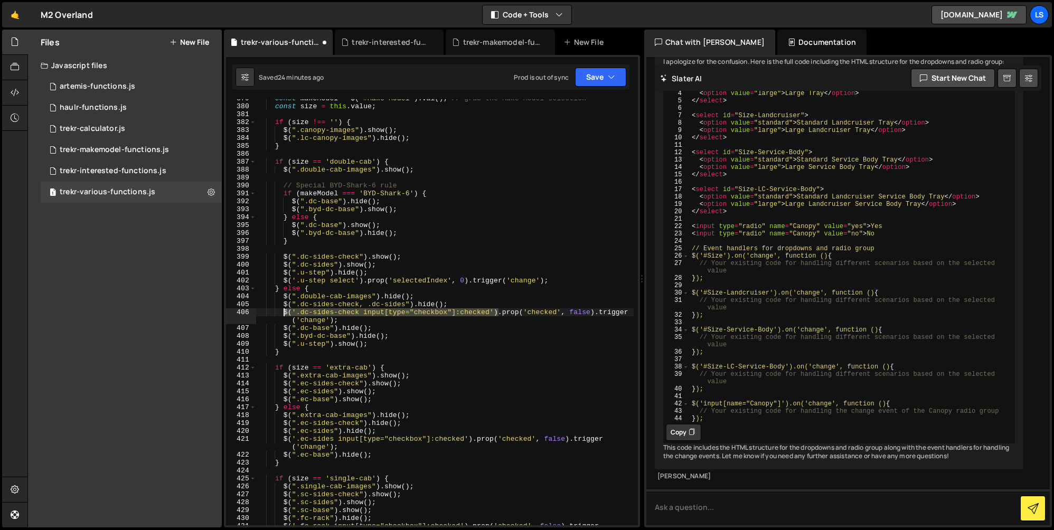
drag, startPoint x: 498, startPoint y: 313, endPoint x: 284, endPoint y: 313, distance: 214.5
click at [284, 313] on div "const makeModel = $ ( '#Make-Model' ) . val ( ) ; // grab the Make-Model select…" at bounding box center [445, 320] width 378 height 450
paste textarea "".dc-sides-check input[type='checkbox'], .dc-sides input[type='checkbox']""
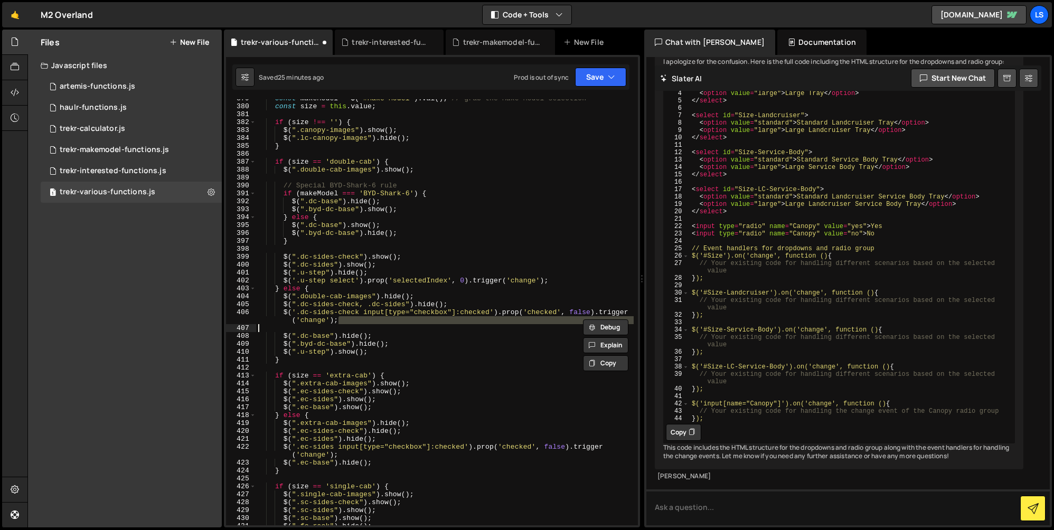
type textarea "$('.dc-sides input[type="checkbox"]:checked').prop('checked', false).trigger('c…"
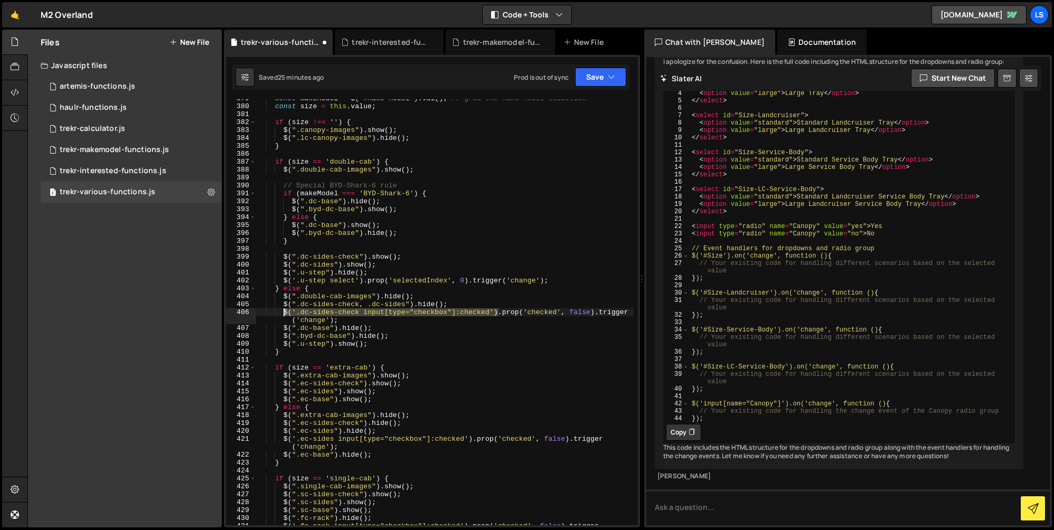
drag, startPoint x: 498, startPoint y: 312, endPoint x: 285, endPoint y: 313, distance: 212.9
click at [285, 313] on div "const makeModel = $ ( '#Make-Model' ) . val ( ) ; // grab the Make-Model select…" at bounding box center [445, 320] width 378 height 450
paste textarea "".dc-sides-check input[type='checkbox'], .dc-sides input[type='checkbox']""
drag, startPoint x: 448, startPoint y: 304, endPoint x: 247, endPoint y: 302, distance: 201.3
click at [247, 302] on div "$(".dc-sides-check input[type='checkbox'], .dc-sides input[type='checkbox']").p…" at bounding box center [432, 312] width 412 height 426
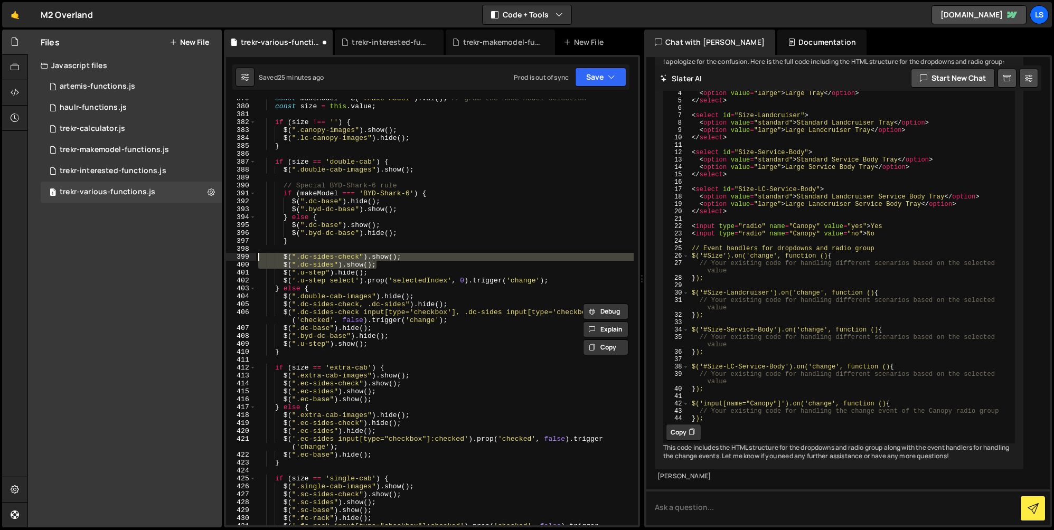
drag, startPoint x: 376, startPoint y: 265, endPoint x: 238, endPoint y: 257, distance: 138.1
click at [238, 257] on div "$(".dc-sides-check, .dc-sides").[PERSON_NAME](); 379 380 381 382 383 384 385 38…" at bounding box center [432, 312] width 412 height 426
paste textarea ", .dc-sides").hide"
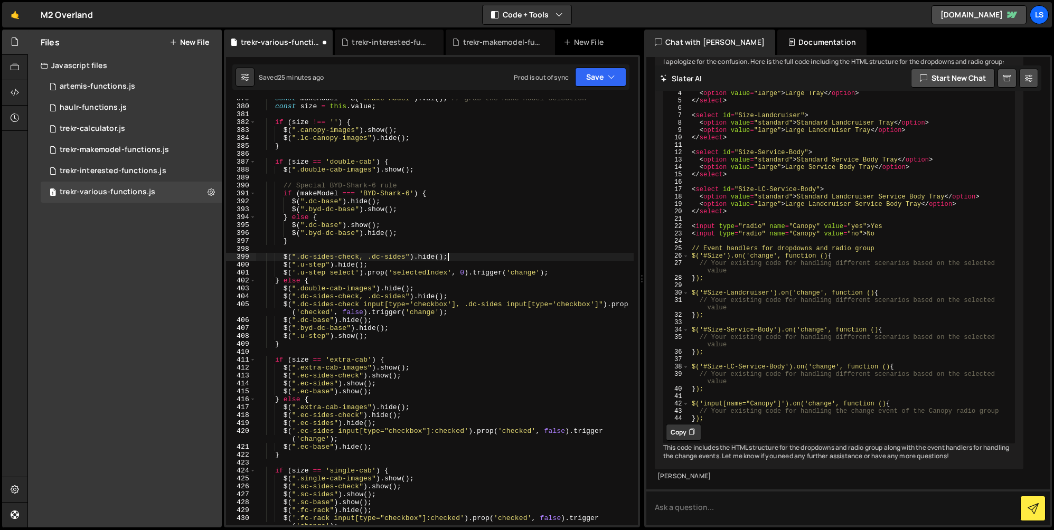
click at [428, 257] on div "const makeModel = $ ( '#Make-Model' ) . val ( ) ; // grab the Make-Model select…" at bounding box center [445, 320] width 378 height 450
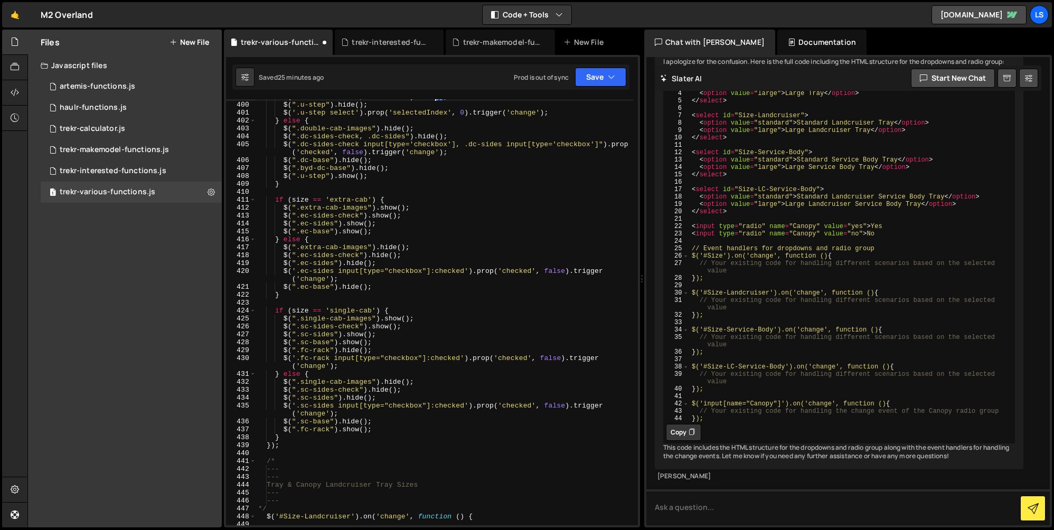
scroll to position [3327, 0]
click at [377, 224] on div "$ ( ".dc-sides-check, .dc-sides" ) . show ( ) ; $ ( ".u-step" ) . hide ( ) ; $ …" at bounding box center [445, 313] width 378 height 442
type textarea "$(".ec-sides").show();"
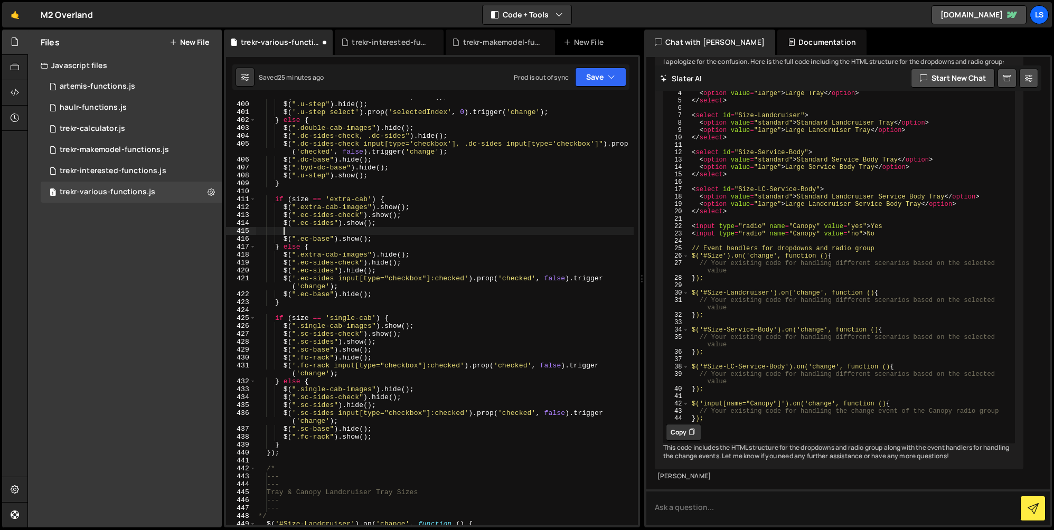
paste textarea "$(".dc-sides-check, .dc-sides").hide();"
click at [455, 231] on div "$ ( ".dc-sides-check, .dc-sides" ) . show ( ) ; $ ( ".u-step" ) . hide ( ) ; $ …" at bounding box center [445, 313] width 378 height 442
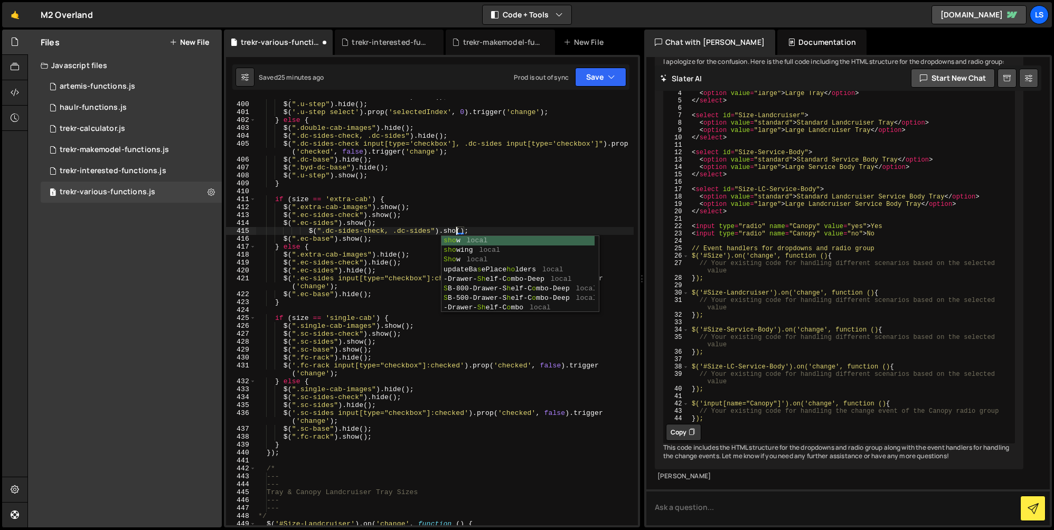
scroll to position [0, 15]
click at [402, 230] on div "$ ( ".dc-sides-check, .dc-sides" ) . show ( ) ; $ ( ".u-step" ) . hide ( ) ; $ …" at bounding box center [445, 313] width 378 height 442
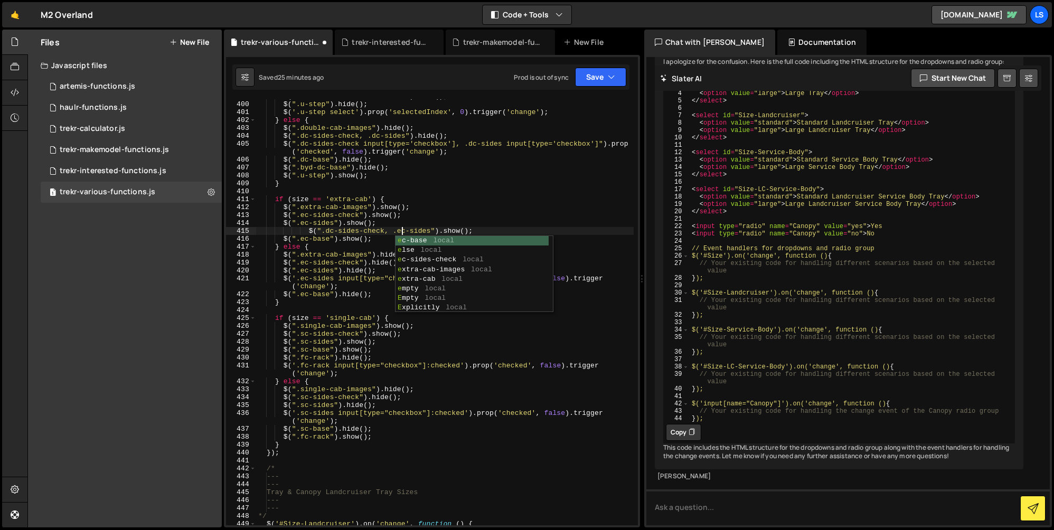
scroll to position [0, 11]
click at [331, 232] on div "$ ( ".dc-sides-check, .dc-sides" ) . show ( ) ; $ ( ".u-step" ) . hide ( ) ; $ …" at bounding box center [445, 313] width 378 height 442
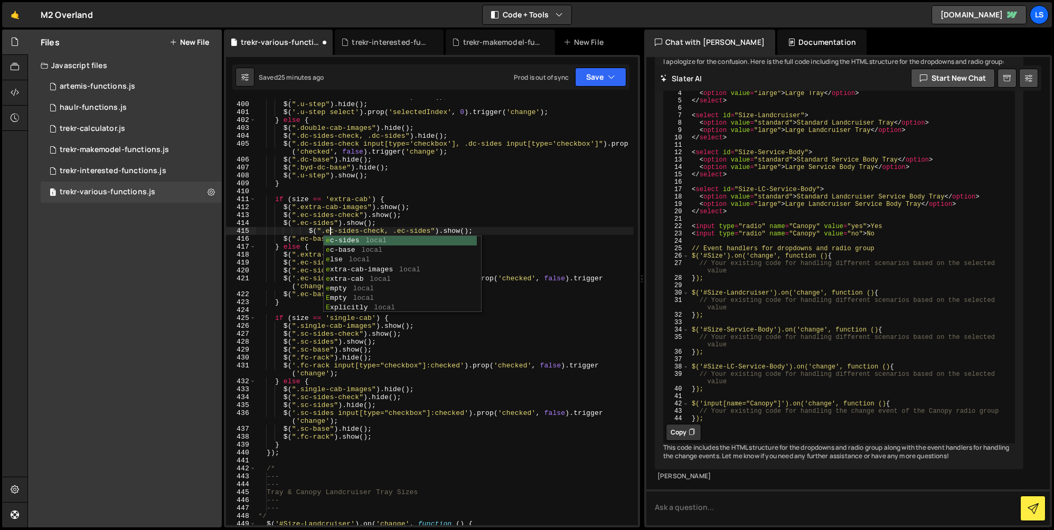
scroll to position [0, 5]
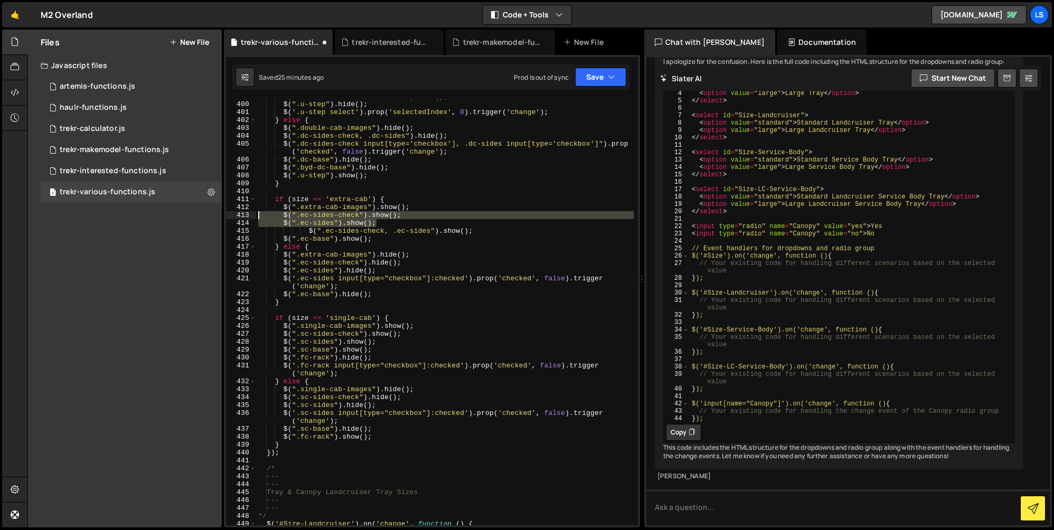
drag, startPoint x: 386, startPoint y: 223, endPoint x: 227, endPoint y: 214, distance: 159.8
click at [227, 214] on div "$(".ec-sides-check, .ec-sides").show(); 399 400 401 402 403 404 405 406 407 408…" at bounding box center [432, 312] width 412 height 426
type textarea "$(".ec-sides-check").show(); $(".ec-sides").show();"
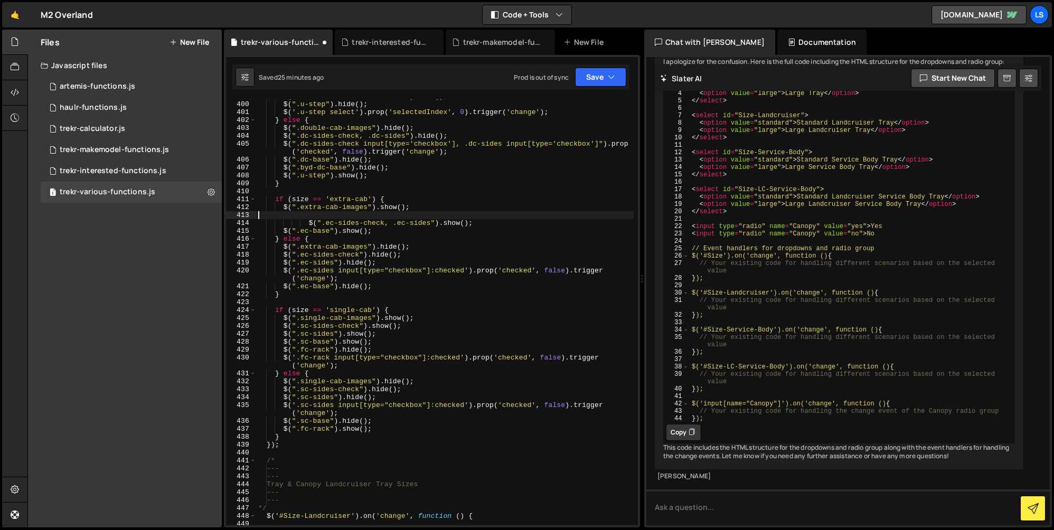
scroll to position [0, 0]
drag, startPoint x: 308, startPoint y: 222, endPoint x: 244, endPoint y: 216, distance: 64.8
click at [244, 216] on div "399 400 401 402 403 404 405 406 407 408 409 410 411 412 413 414 415 416 417 418…" at bounding box center [432, 312] width 412 height 426
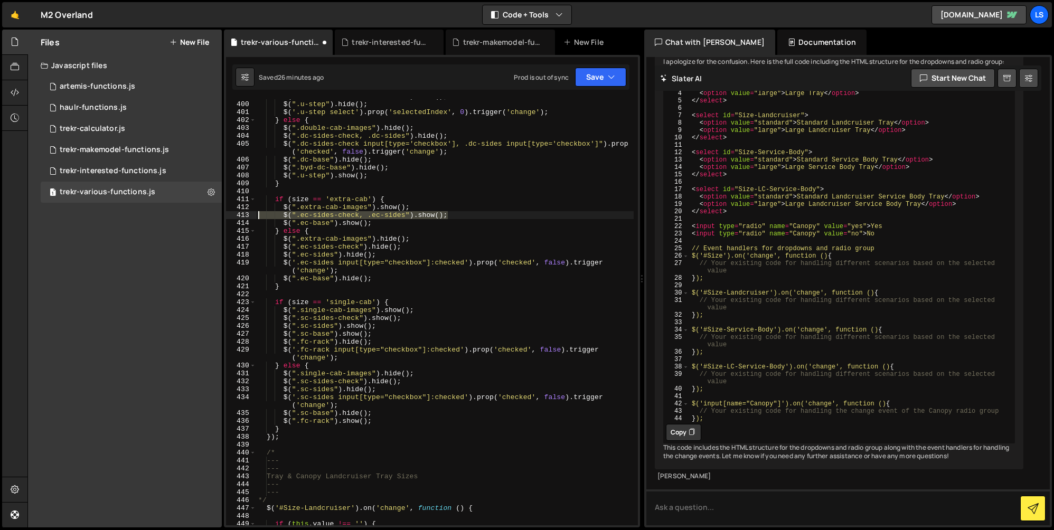
drag, startPoint x: 448, startPoint y: 214, endPoint x: 243, endPoint y: 214, distance: 205.0
click at [243, 214] on div "$(".ec-sides-check, .ec-sides").show(); 399 400 401 402 403 404 405 406 407 408…" at bounding box center [432, 312] width 412 height 426
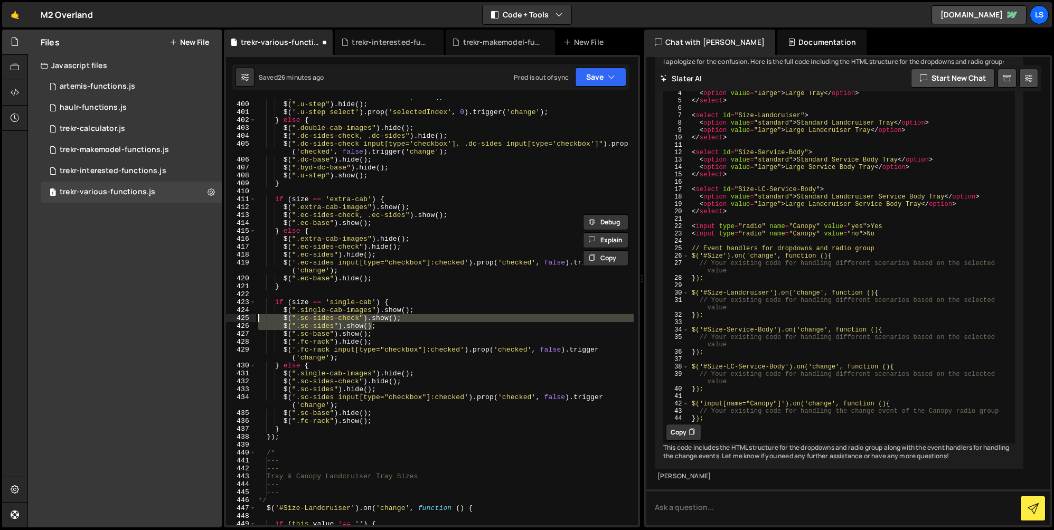
drag, startPoint x: 374, startPoint y: 327, endPoint x: 242, endPoint y: 316, distance: 132.5
click at [242, 316] on div "$(".ec-sides-check, .ec-sides").show(); 399 400 401 402 403 404 405 406 407 408…" at bounding box center [432, 312] width 412 height 426
paste textarea "ec-sides-check, .ec-sides").show();"
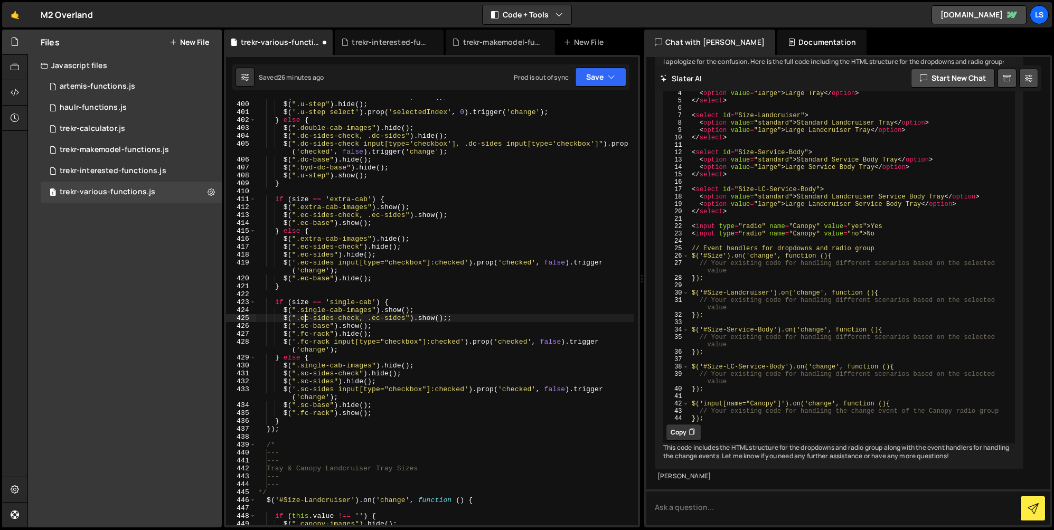
click at [305, 318] on div "$ ( ".dc-sides-check, .dc-sides" ) . show ( ) ; $ ( ".u-step" ) . hide ( ) ; $ …" at bounding box center [445, 313] width 378 height 442
click at [375, 317] on div "$ ( ".dc-sides-check, .dc-sides" ) . show ( ) ; $ ( ".u-step" ) . hide ( ) ; $ …" at bounding box center [445, 313] width 378 height 442
click at [330, 320] on div "$ ( ".dc-sides-check, .dc-sides" ) . show ( ) ; $ ( ".u-step" ) . hide ( ) ; $ …" at bounding box center [445, 313] width 378 height 442
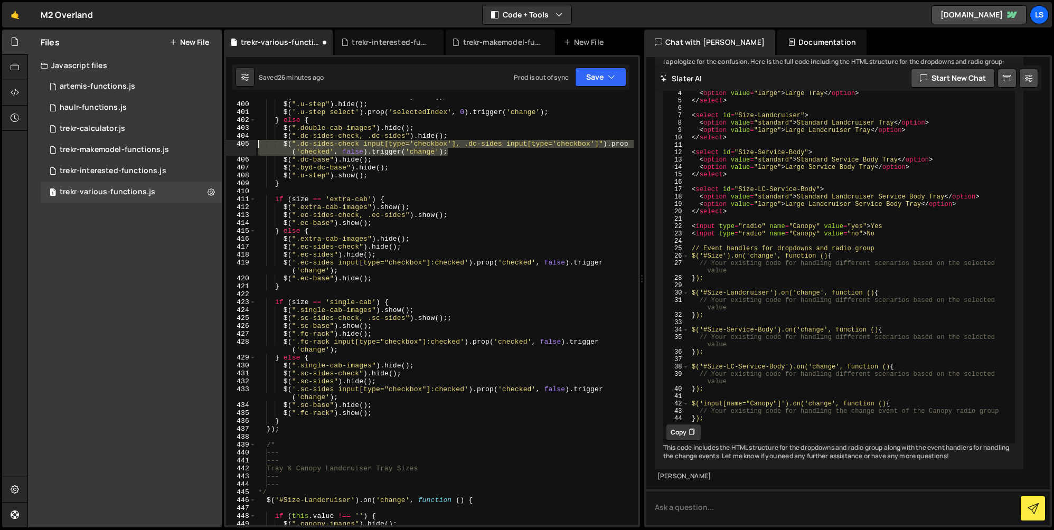
drag, startPoint x: 448, startPoint y: 152, endPoint x: 232, endPoint y: 142, distance: 216.8
click at [232, 142] on div "$(".sc-sides-check, .sc-sides").show();; 399 400 401 402 403 404 405 406 407 40…" at bounding box center [432, 312] width 412 height 426
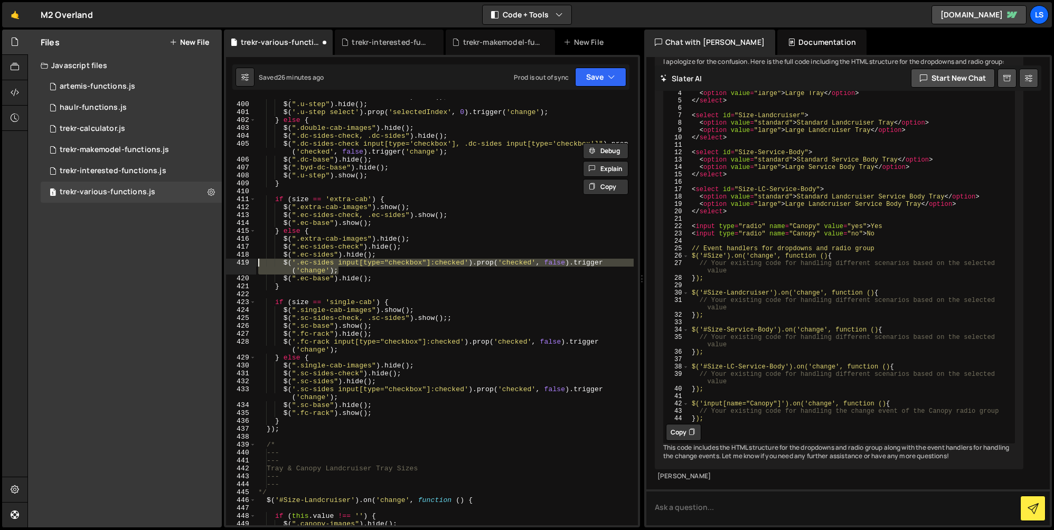
drag, startPoint x: 339, startPoint y: 271, endPoint x: 240, endPoint y: 263, distance: 98.6
click at [240, 263] on div "$(".dc-sides-check input[type='checkbox'], .dc-sides input[type='checkbox']").p…" at bounding box center [432, 312] width 412 height 426
paste textarea "".dc-sides-check input[type='checkbox'], .dc-sides input[type='checkbox']""
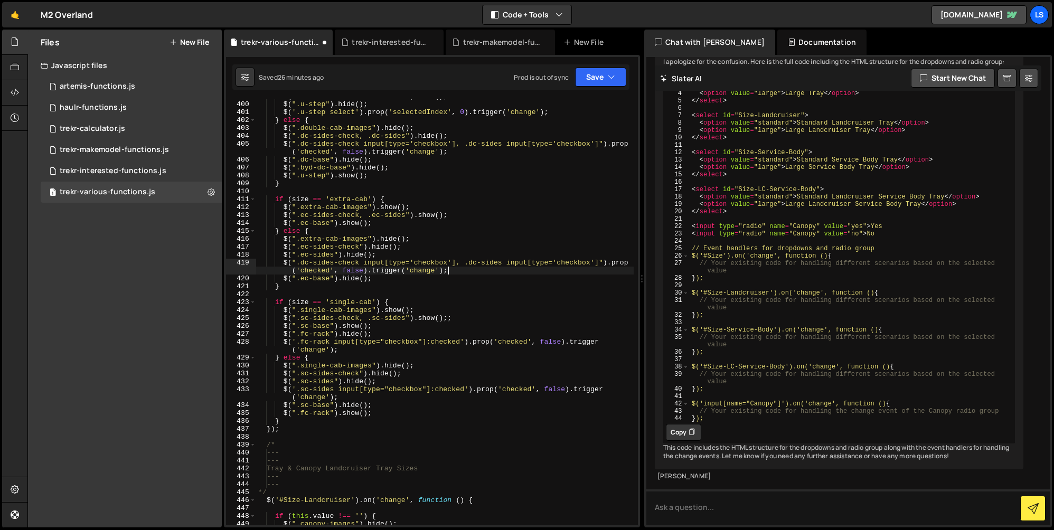
click at [304, 263] on div "$ ( ".dc-sides-check, .dc-sides" ) . show ( ) ; $ ( ".u-step" ) . hide ( ) ; $ …" at bounding box center [445, 313] width 378 height 442
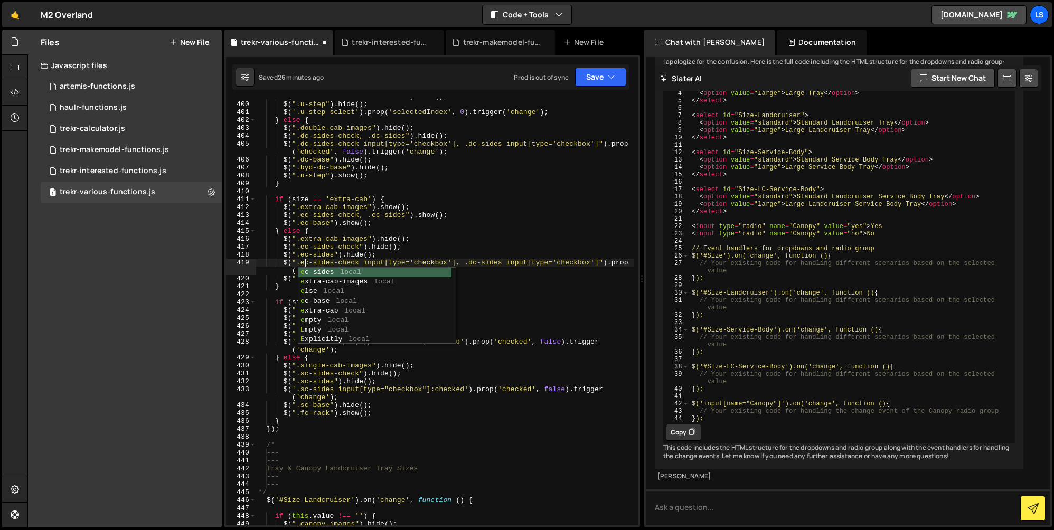
scroll to position [0, 4]
click at [473, 263] on div "$ ( ".dc-sides-check, .dc-sides" ) . show ( ) ; $ ( ".u-step" ) . hide ( ) ; $ …" at bounding box center [445, 313] width 378 height 442
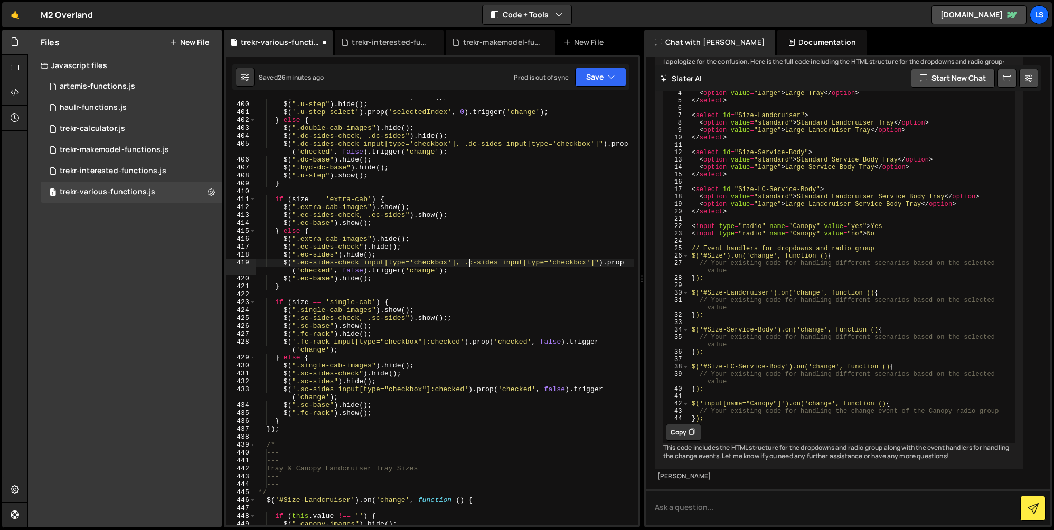
scroll to position [0, 16]
drag, startPoint x: 340, startPoint y: 397, endPoint x: 244, endPoint y: 388, distance: 96.6
click at [244, 388] on div "$(".ec-sides-check input[type='checkbox'], .ec-sides input[type='checkbox']").p…" at bounding box center [432, 312] width 412 height 426
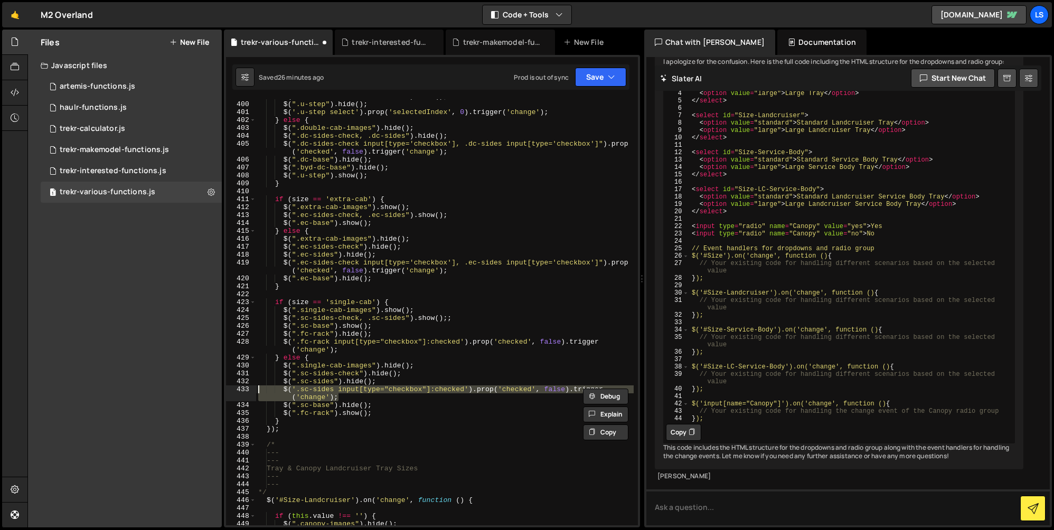
paste textarea "".dc-sides-check input[type='checkbox'], .dc-sides input[type='checkbox']""
click at [301, 390] on div "$ ( ".dc-sides-check, .dc-sides" ) . show ( ) ; $ ( ".u-step" ) . hide ( ) ; $ …" at bounding box center [445, 313] width 378 height 442
click at [470, 390] on div "$ ( ".dc-sides-check, .dc-sides" ) . show ( ) ; $ ( ".u-step" ) . hide ( ) ; $ …" at bounding box center [445, 313] width 378 height 442
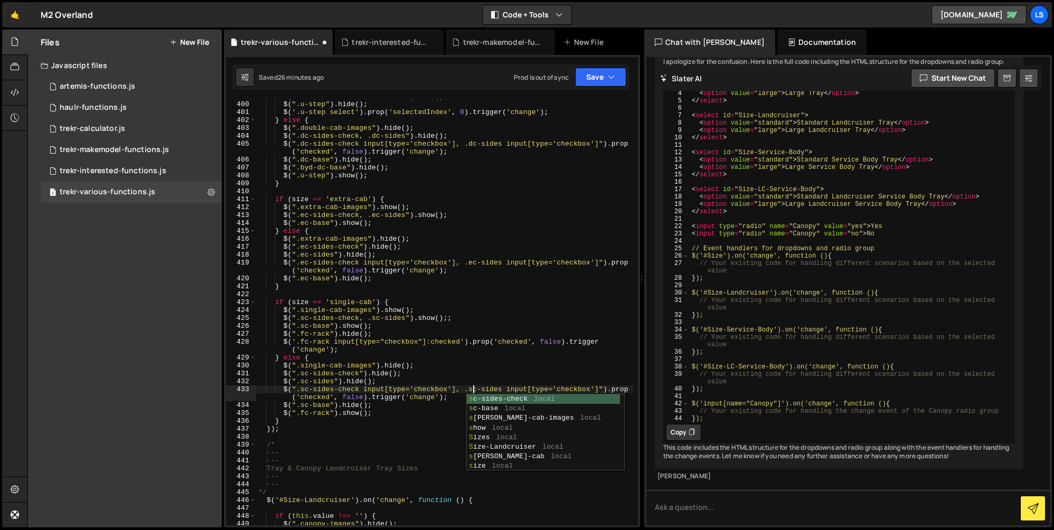
click at [397, 399] on div "$ ( ".dc-sides-check, .dc-sides" ) . show ( ) ; $ ( ".u-step" ) . hide ( ) ; $ …" at bounding box center [445, 313] width 378 height 442
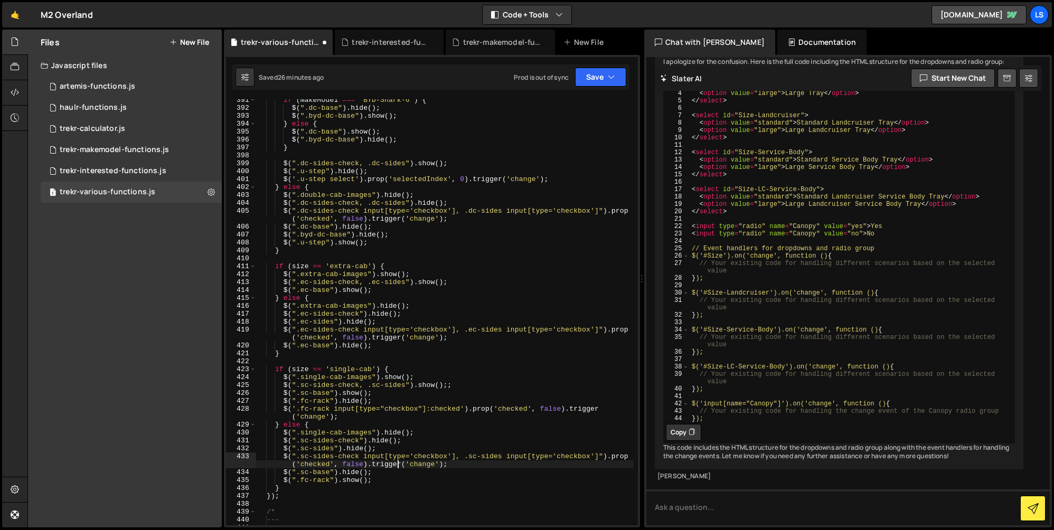
scroll to position [3260, 0]
drag, startPoint x: 451, startPoint y: 202, endPoint x: 233, endPoint y: 202, distance: 217.1
click at [234, 202] on div "$(".sc-sides-check input[type='checkbox'], .sc-sides input[type='checkbox']").p…" at bounding box center [432, 312] width 412 height 426
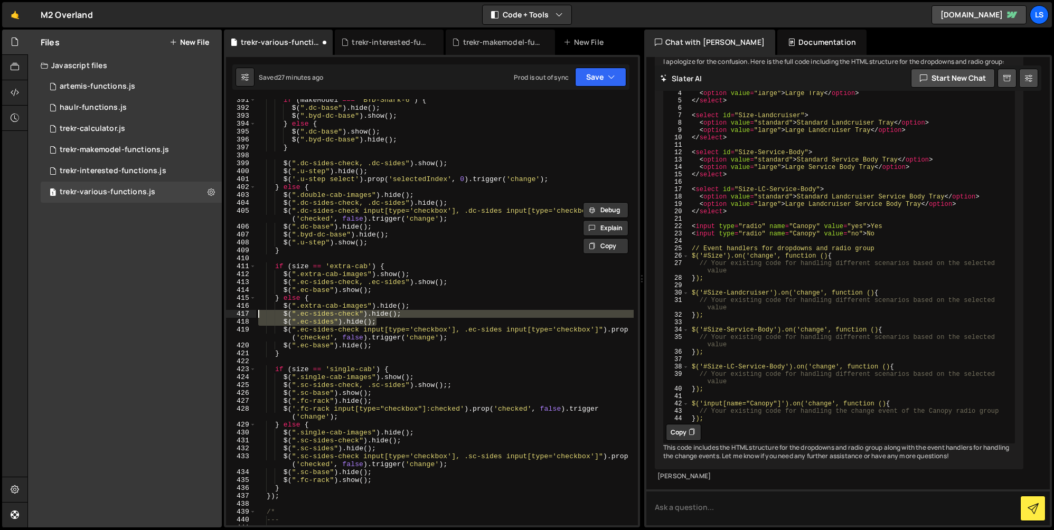
drag, startPoint x: 376, startPoint y: 321, endPoint x: 238, endPoint y: 314, distance: 138.6
click at [238, 314] on div "$(".dc-sides-check, .dc-sides").[PERSON_NAME](); 391 392 393 394 395 396 397 39…" at bounding box center [432, 312] width 412 height 426
paste textarea "dc-sides-check, .d"
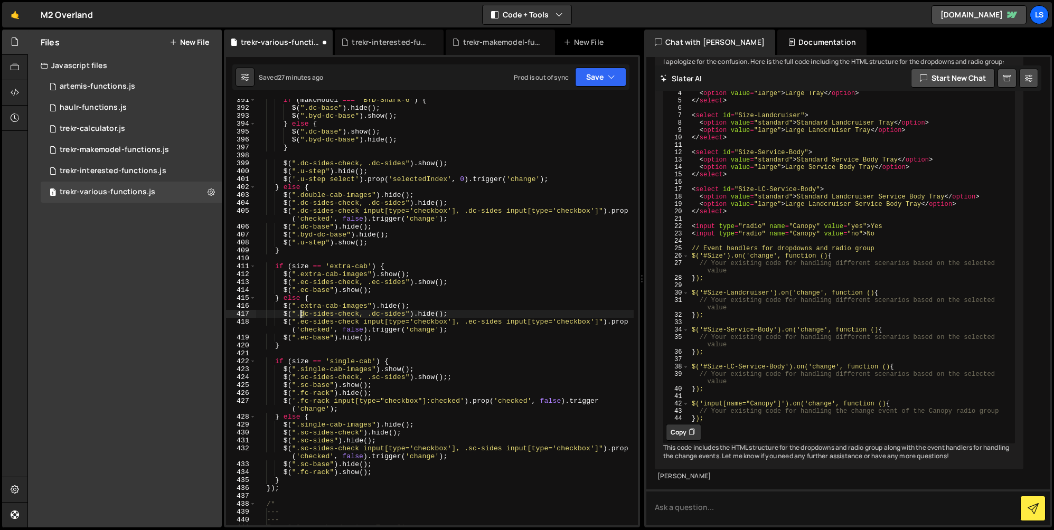
click at [301, 314] on div "if ( makeModel === 'BYD-Shark-6' ) { $ ( ".dc-base" ) . hide ( ) ; $ ( ".byd-dc…" at bounding box center [445, 317] width 378 height 442
click at [372, 315] on div "if ( makeModel === 'BYD-Shark-6' ) { $ ( ".dc-base" ) . hide ( ) ; $ ( ".byd-dc…" at bounding box center [445, 317] width 378 height 442
click at [424, 314] on div "if ( makeModel === 'BYD-Shark-6' ) { $ ( ".dc-base" ) . hide ( ) ; $ ( ".byd-dc…" at bounding box center [445, 317] width 378 height 442
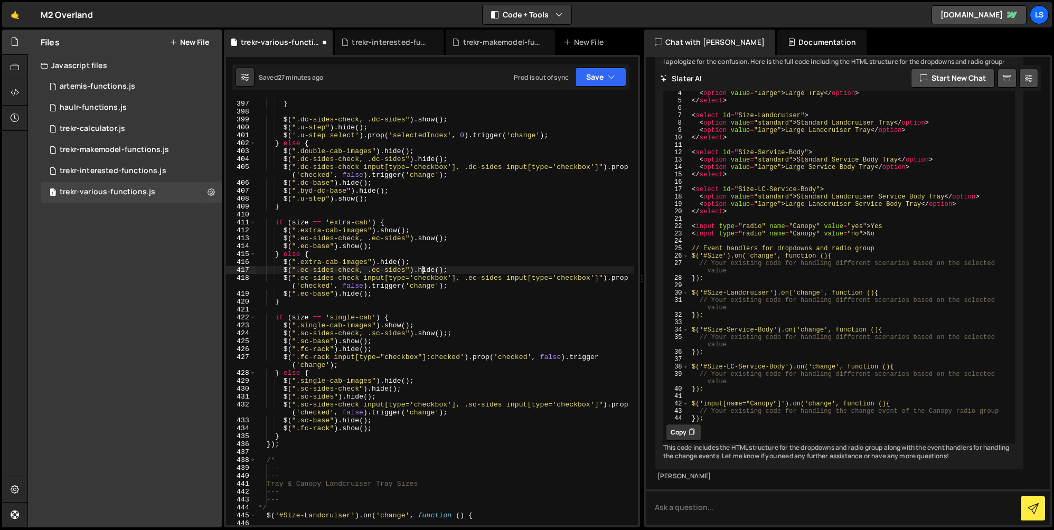
scroll to position [3304, 0]
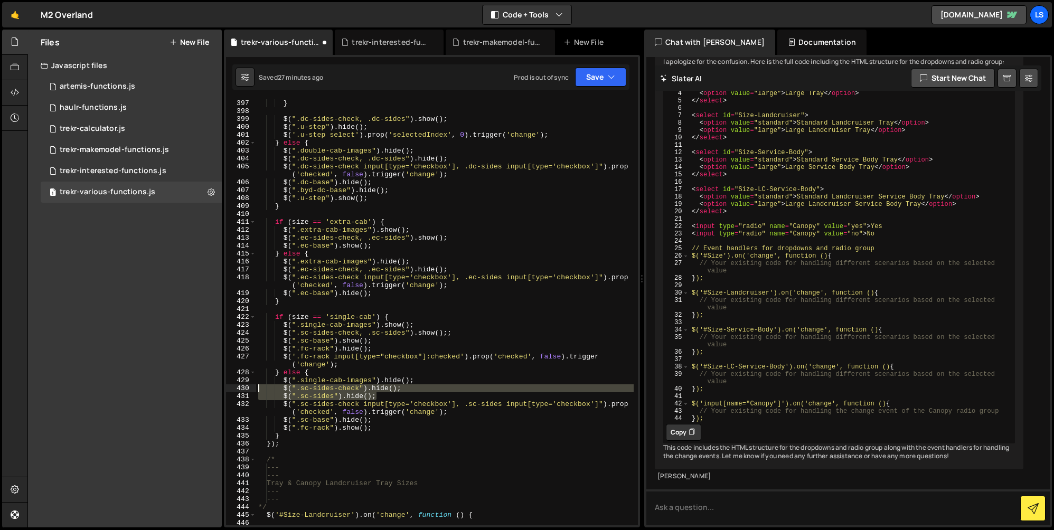
drag, startPoint x: 376, startPoint y: 396, endPoint x: 231, endPoint y: 388, distance: 144.4
click at [231, 388] on div "$(".ec-sides-check, .ec-sides").[PERSON_NAME](); 397 398 399 400 401 402 403 40…" at bounding box center [432, 312] width 412 height 426
paste textarea "dc-sides-check, .d"
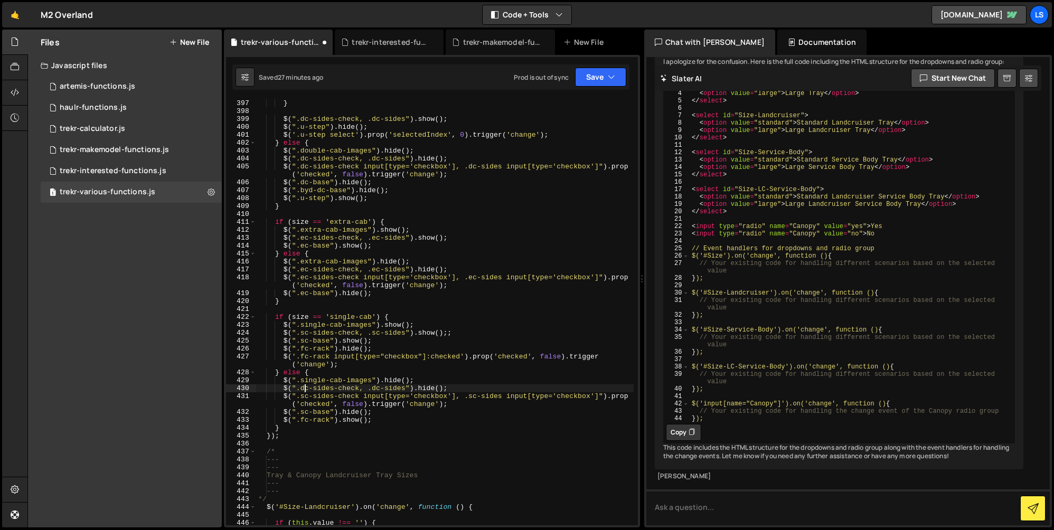
click at [302, 389] on div "} $ ( ".dc-sides-check, .dc-sides" ) . show ( ) ; $ ( ".u-step" ) . hide ( ) ; …" at bounding box center [445, 320] width 378 height 442
click at [375, 389] on div "} $ ( ".dc-sides-check, .dc-sides" ) . show ( ) ; $ ( ".u-step" ) . hide ( ) ; …" at bounding box center [445, 320] width 378 height 442
click at [393, 380] on div "} $ ( ".dc-sides-check, .dc-sides" ) . show ( ) ; $ ( ".u-step" ) . hide ( ) ; …" at bounding box center [445, 320] width 378 height 442
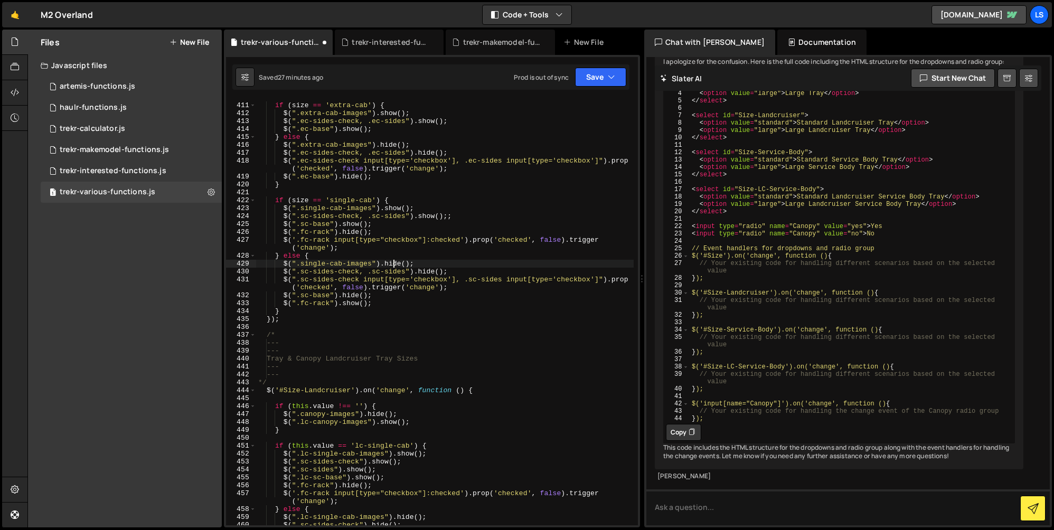
scroll to position [3567, 0]
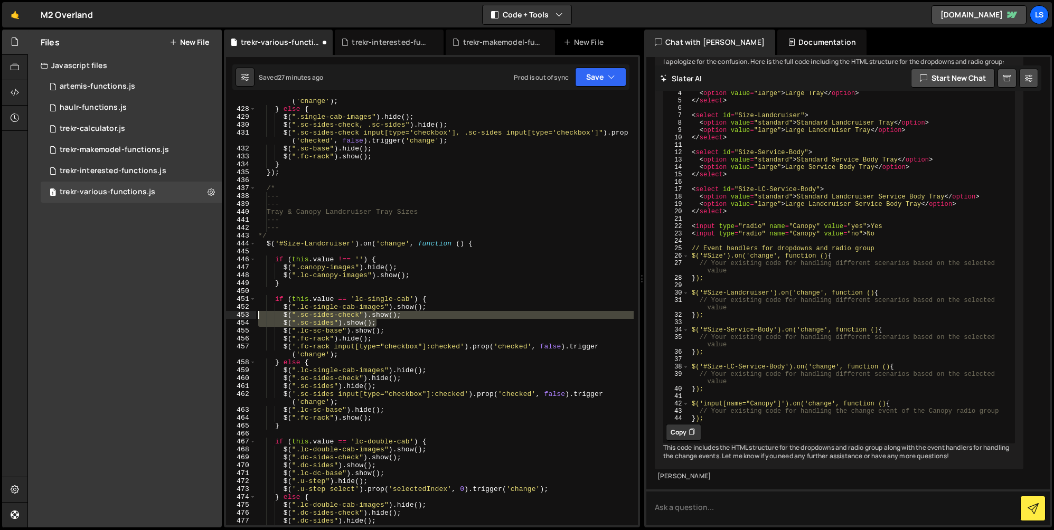
drag, startPoint x: 378, startPoint y: 322, endPoint x: 236, endPoint y: 314, distance: 142.3
click at [236, 314] on div "$(".single-cab-images").[PERSON_NAME](); 427 428 429 430 431 432 433 434 435 43…" at bounding box center [432, 312] width 412 height 426
paste textarea "dc-sides-check, .dc-sides").hide"
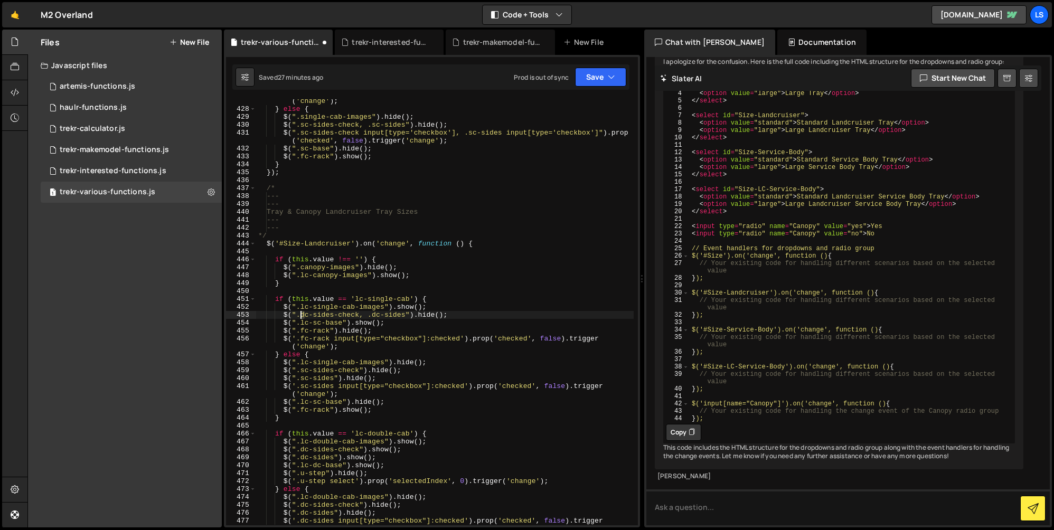
click at [302, 315] on div "$ ( '.fc-rack input[type="checkbox"]:checked' ) . prop ( 'checked' , false ) . …" at bounding box center [445, 318] width 378 height 458
click at [373, 314] on div "$ ( '.fc-rack input[type="checkbox"]:checked' ) . prop ( 'checked' , false ) . …" at bounding box center [445, 318] width 378 height 458
click at [431, 314] on div "$ ( '.fc-rack input[type="checkbox"]:checked' ) . prop ( 'checked' , false ) . …" at bounding box center [445, 318] width 378 height 458
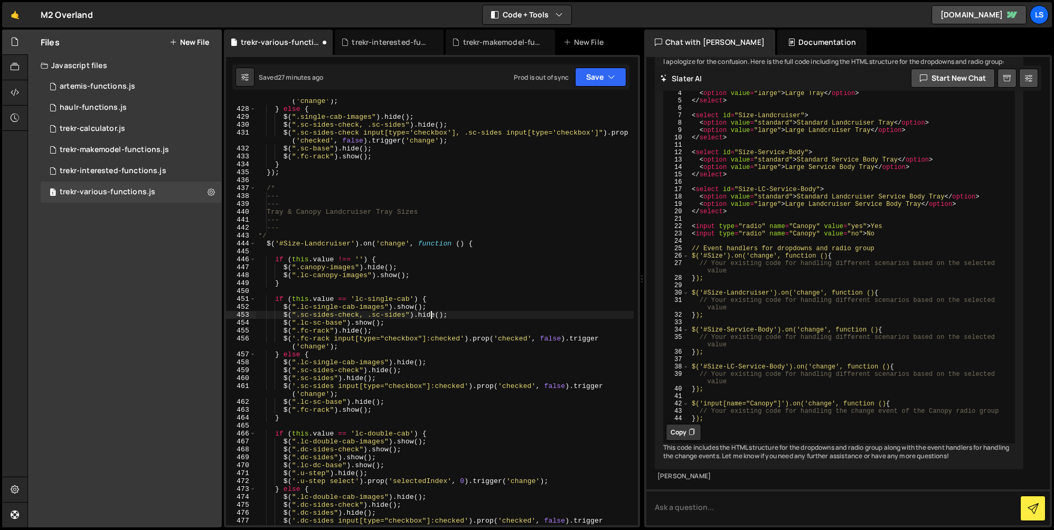
click at [427, 315] on div "$ ( '.fc-rack input[type="checkbox"]:checked' ) . prop ( 'checked' , false ) . …" at bounding box center [445, 318] width 378 height 458
click at [424, 316] on div "$ ( '.fc-rack input[type="checkbox"]:checked' ) . prop ( 'checked' , false ) . …" at bounding box center [445, 318] width 378 height 458
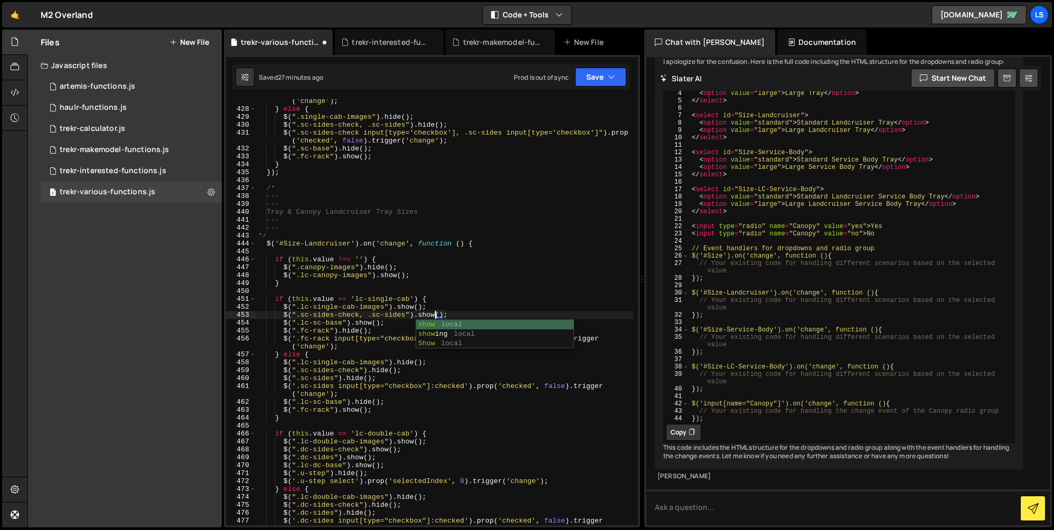
click at [420, 314] on div "$ ( '.fc-rack input[type="checkbox"]:checked' ) . prop ( 'checked' , false ) . …" at bounding box center [445, 318] width 378 height 458
drag, startPoint x: 452, startPoint y: 314, endPoint x: 246, endPoint y: 313, distance: 205.5
click at [246, 313] on div "$(".sc-sides-check, .sc-sides").show(); 427 428 429 430 431 432 433 434 435 436…" at bounding box center [432, 312] width 412 height 426
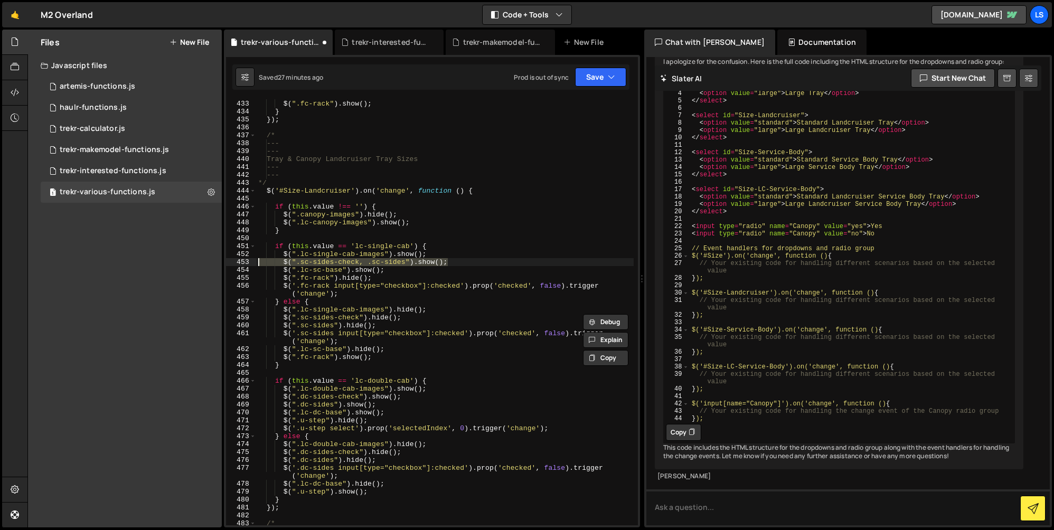
scroll to position [3638, 0]
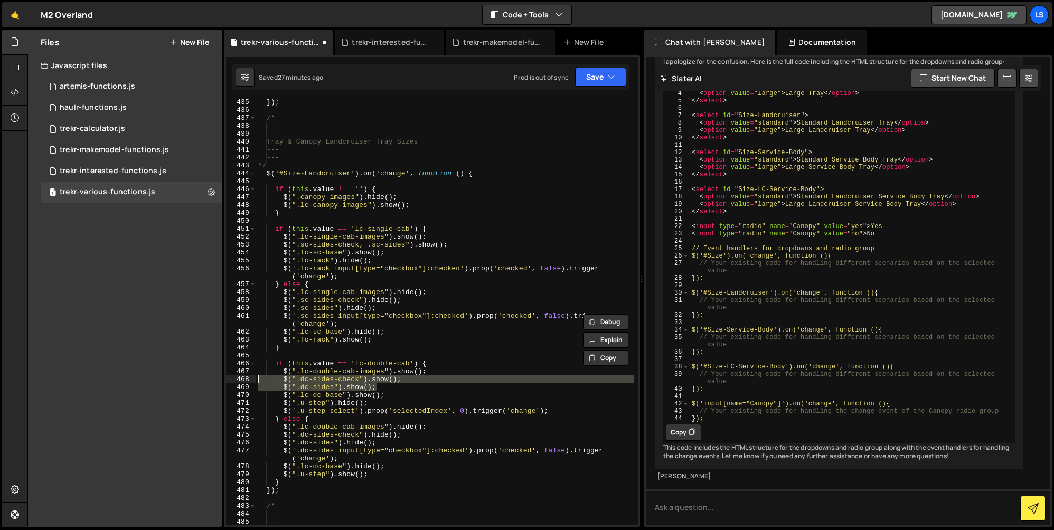
drag, startPoint x: 378, startPoint y: 389, endPoint x: 239, endPoint y: 379, distance: 139.8
click at [239, 379] on div "$(".sc-sides-check, .sc-sides").show(); 435 436 437 438 439 440 441 442 443 444…" at bounding box center [432, 312] width 412 height 426
paste textarea "sc-sides-check, .s"
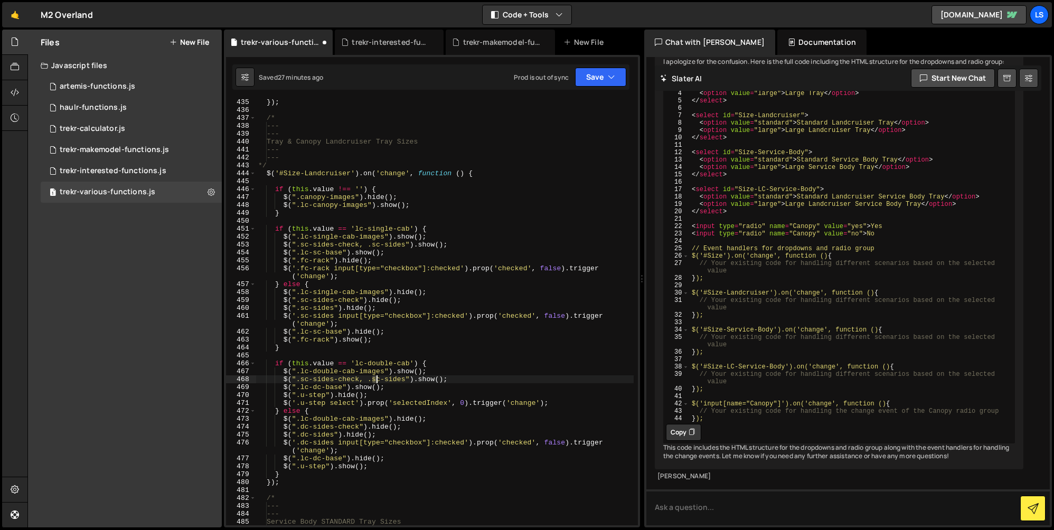
click at [375, 380] on div "}) ; /* --- --- Tray & Canopy Landcruiser Tray Sizes --- --- */ $ ( '#Size-Land…" at bounding box center [445, 319] width 378 height 442
click at [301, 381] on div "}) ; /* --- --- Tray & Canopy Landcruiser Tray Sizes --- --- */ $ ( '#Size-Land…" at bounding box center [445, 319] width 378 height 442
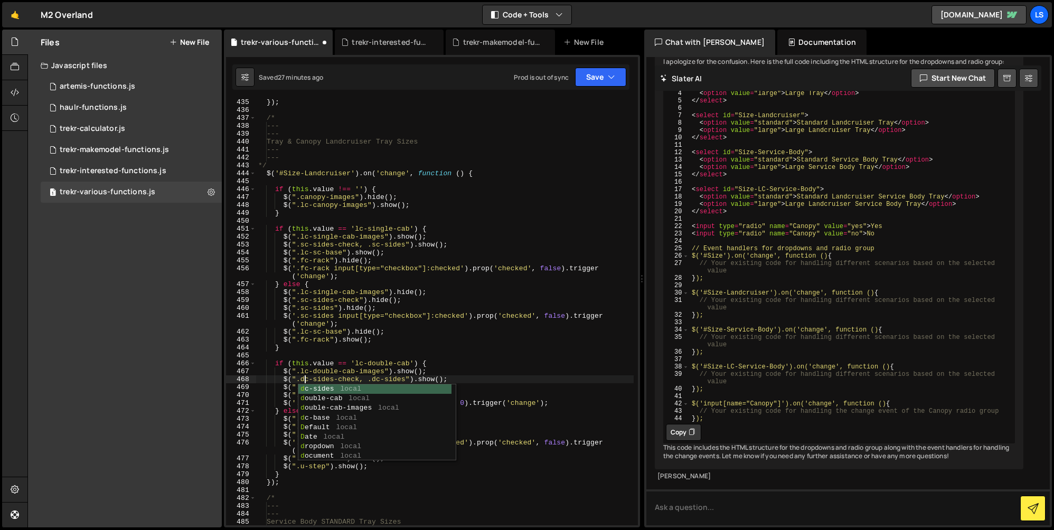
click at [404, 379] on div "}) ; /* --- --- Tray & Canopy Landcruiser Tray Sizes --- --- */ $ ( '#Size-Land…" at bounding box center [445, 319] width 378 height 442
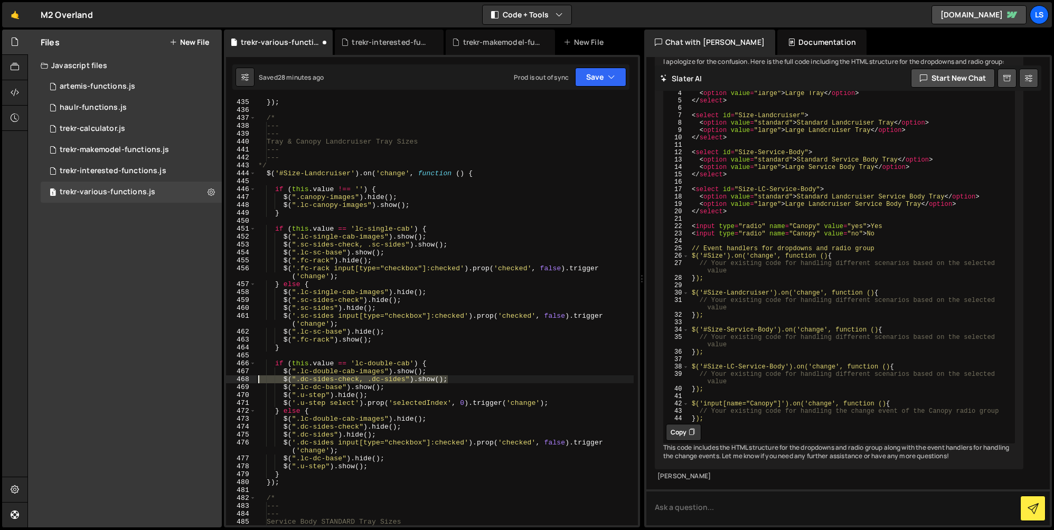
drag, startPoint x: 454, startPoint y: 379, endPoint x: 232, endPoint y: 380, distance: 222.4
click at [232, 380] on div "$(".dc-sides-check, .dc-sides").show(); 435 436 437 438 439 440 441 442 443 444…" at bounding box center [432, 312] width 412 height 426
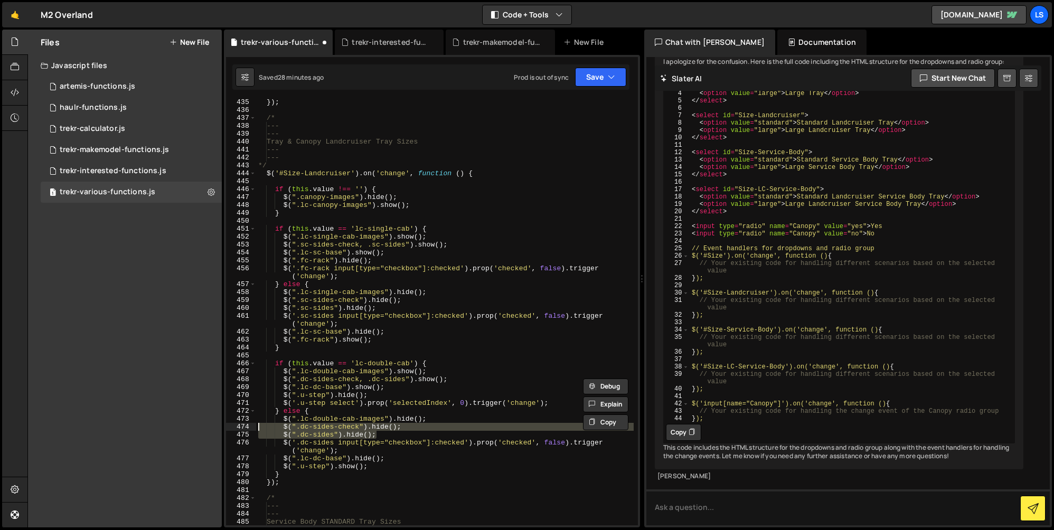
drag, startPoint x: 379, startPoint y: 434, endPoint x: 228, endPoint y: 428, distance: 151.7
click at [228, 428] on div "$(".dc-sides-check, .dc-sides").show(); 435 436 437 438 439 440 441 442 443 444…" at bounding box center [432, 312] width 412 height 426
paste textarea ", .dc-sides").show"
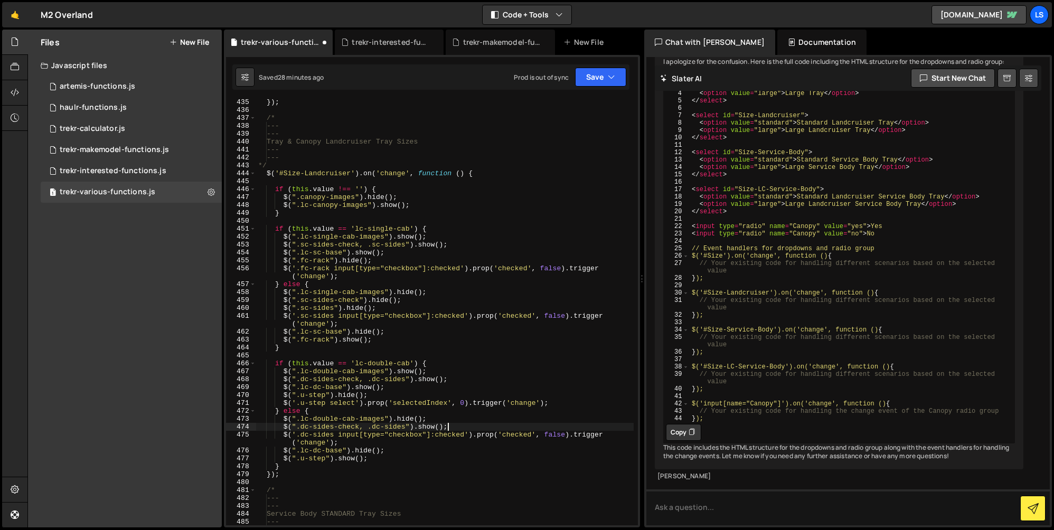
click at [431, 428] on div "}) ; /* --- --- Tray & Canopy Landcruiser Tray Sizes --- --- */ $ ( '#Size-Land…" at bounding box center [445, 319] width 378 height 442
click at [386, 310] on div "}) ; /* --- --- Tray & Canopy Landcruiser Tray Sizes --- --- */ $ ( '#Size-Land…" at bounding box center [445, 319] width 378 height 442
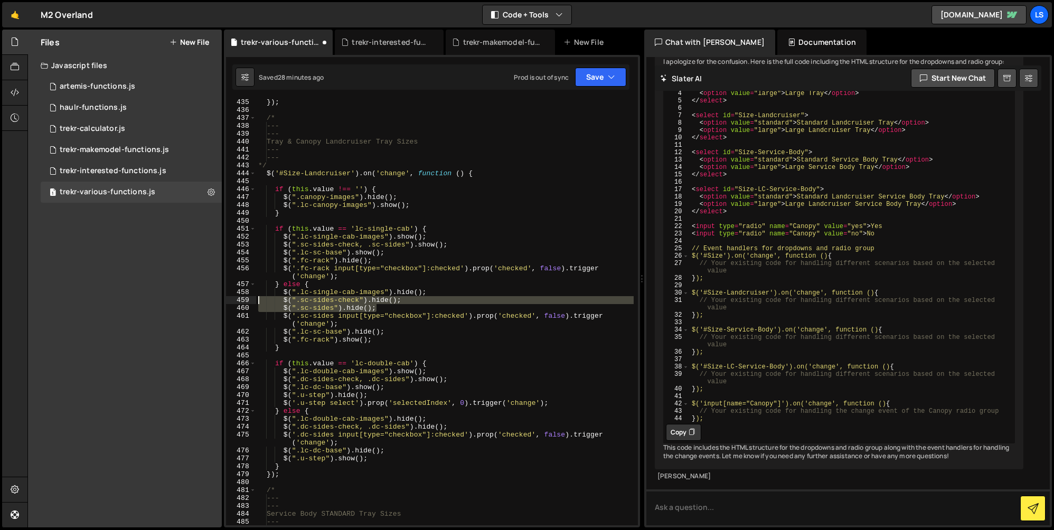
drag, startPoint x: 381, startPoint y: 310, endPoint x: 231, endPoint y: 300, distance: 150.9
click at [228, 298] on div "$(".sc-sides").[PERSON_NAME](); 435 436 437 438 439 440 441 442 443 444 445 446…" at bounding box center [432, 312] width 412 height 426
paste textarea "dc-sides-check, .dc-sides").show"
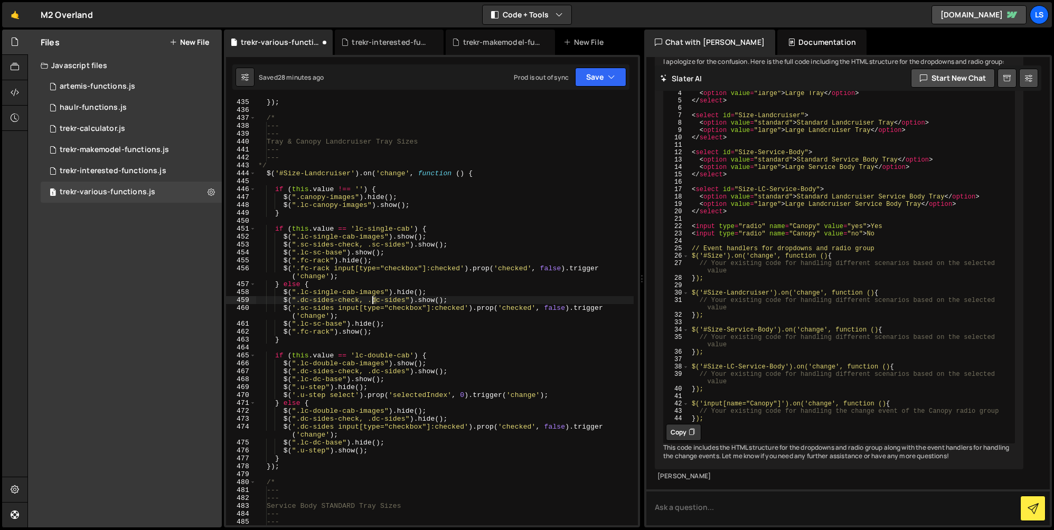
click at [373, 301] on div "}) ; /* --- --- Tray & Canopy Landcruiser Tray Sizes --- --- */ $ ( '#Size-Land…" at bounding box center [445, 319] width 378 height 442
click at [301, 301] on div "}) ; /* --- --- Tray & Canopy Landcruiser Tray Sizes --- --- */ $ ( '#Size-Land…" at bounding box center [445, 319] width 378 height 442
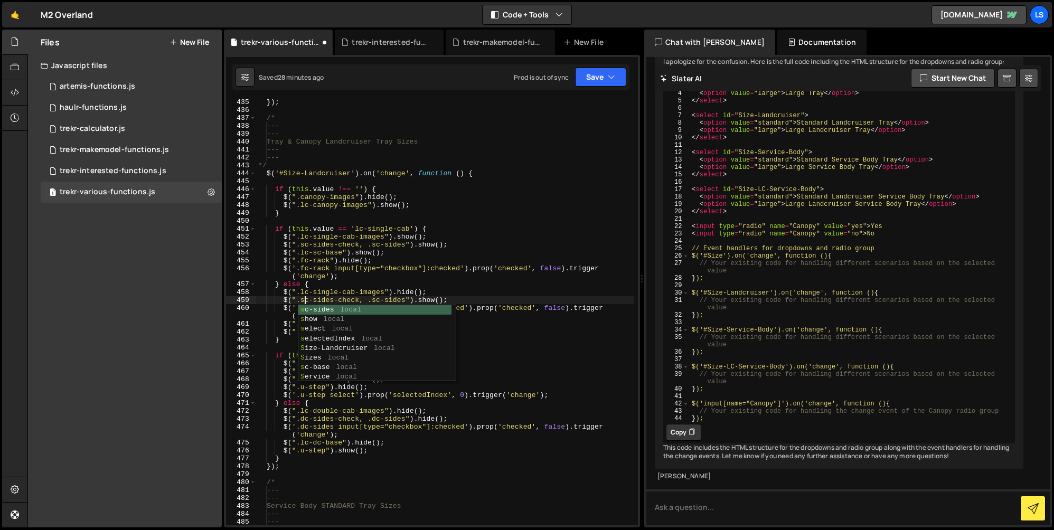
click at [415, 298] on div "}) ; /* --- --- Tray & Canopy Landcruiser Tray Sizes --- --- */ $ ( '#Size-Land…" at bounding box center [445, 319] width 378 height 442
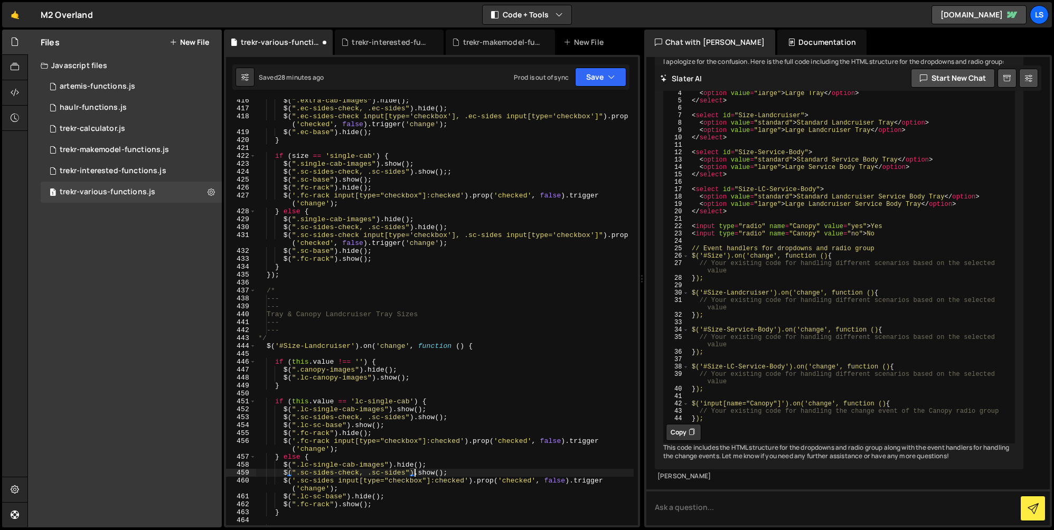
scroll to position [3446, 0]
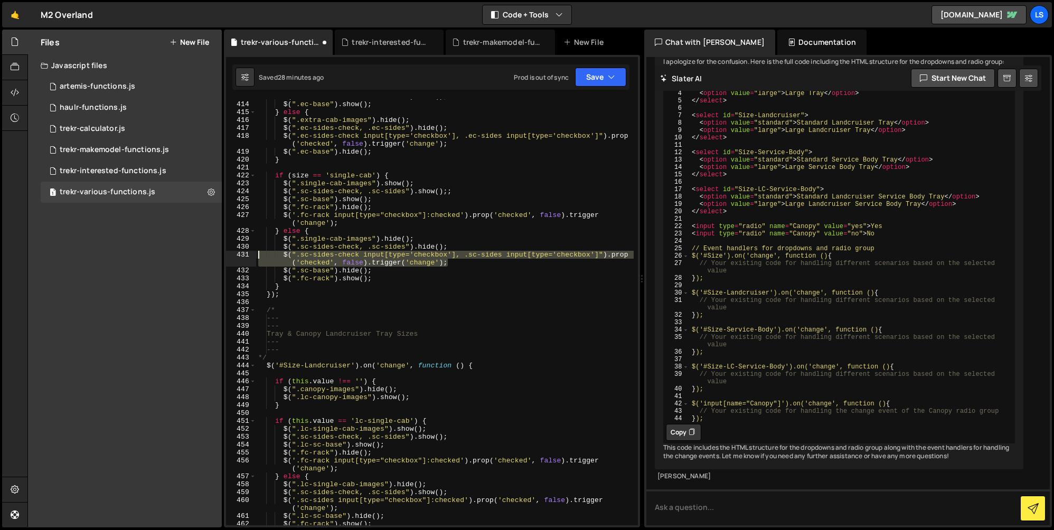
drag, startPoint x: 450, startPoint y: 265, endPoint x: 240, endPoint y: 257, distance: 209.9
click at [240, 257] on div "$(".sc-sides-check, .sc-sides").show(); 413 414 415 416 417 418 419 420 421 422…" at bounding box center [432, 312] width 412 height 426
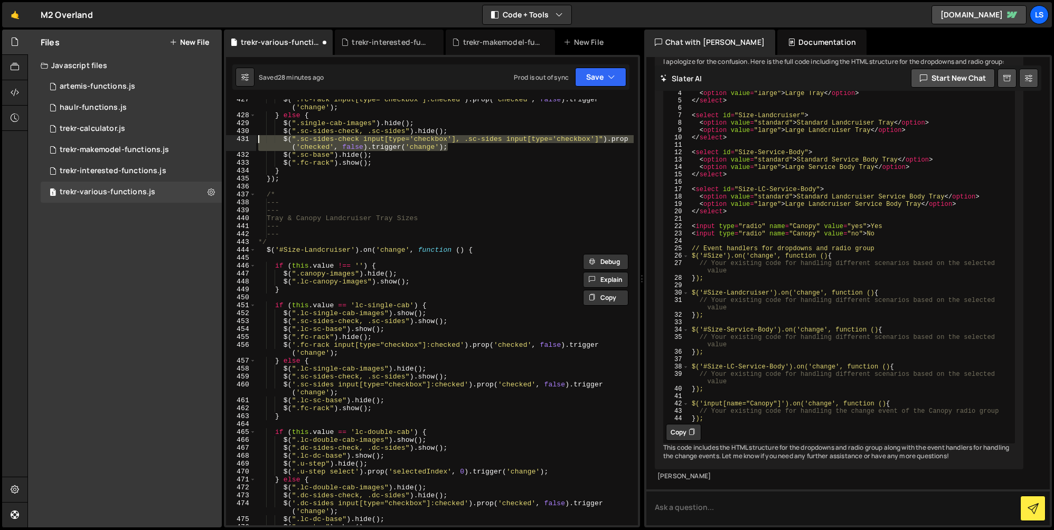
scroll to position [3623, 0]
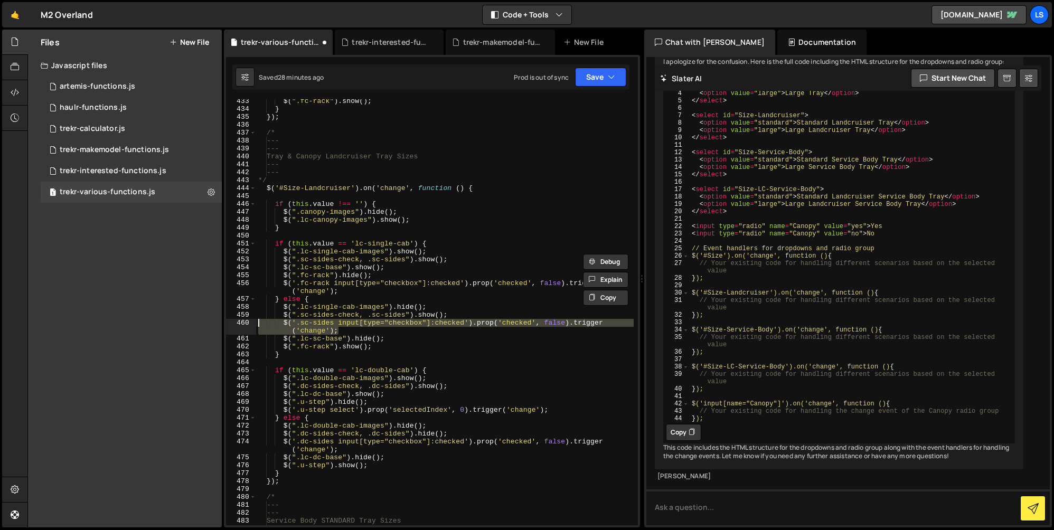
drag, startPoint x: 339, startPoint y: 331, endPoint x: 256, endPoint y: 324, distance: 83.2
click at [256, 324] on div "$ ( ".fc-rack" ) . show ( ) ; } }) ; /* --- --- Tray & Canopy Landcruiser Tray …" at bounding box center [445, 318] width 378 height 442
paste textarea "".sc-sides-check input[type='checkbox'], .sc-sides input[type='checkbox']""
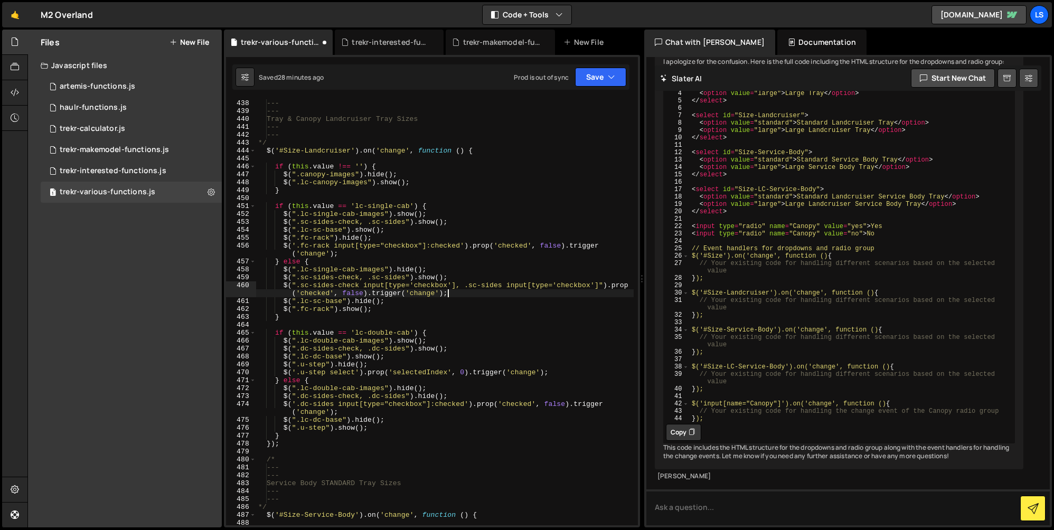
scroll to position [3661, 0]
drag, startPoint x: 333, startPoint y: 413, endPoint x: 233, endPoint y: 404, distance: 99.7
click at [233, 404] on div "$(".sc-sides-check input[type='checkbox'], .sc-sides input[type='checkbox']").p…" at bounding box center [432, 312] width 412 height 426
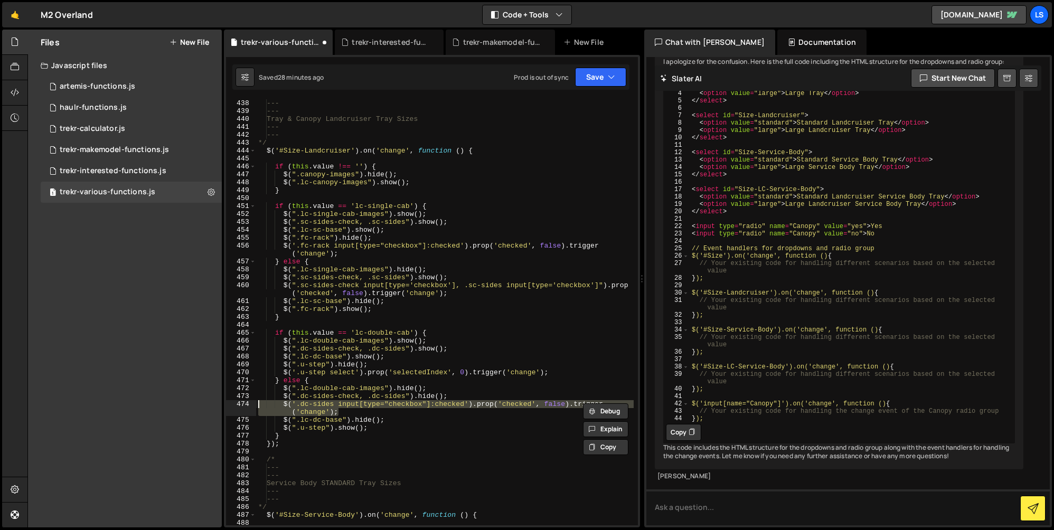
paste textarea "".sc-sides-check input[type='checkbox'], .sc-sides input[type='checkbox']""
click at [302, 406] on div "--- --- Tray & Canopy Landcruiser Tray Sizes --- --- */ $ ( '#Size-Landcruiser'…" at bounding box center [445, 320] width 378 height 442
click at [469, 405] on div "--- --- Tray & Canopy Landcruiser Tray Sizes --- --- */ $ ( '#Size-Landcruiser'…" at bounding box center [445, 320] width 378 height 442
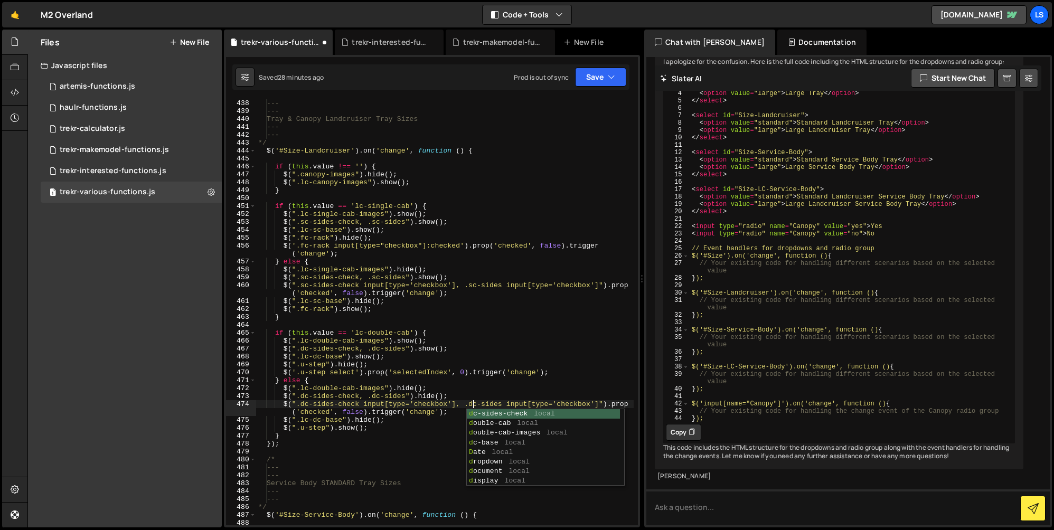
click at [399, 415] on div "--- --- Tray & Canopy Landcruiser Tray Sizes --- --- */ $ ( '#Size-Landcruiser'…" at bounding box center [445, 320] width 378 height 442
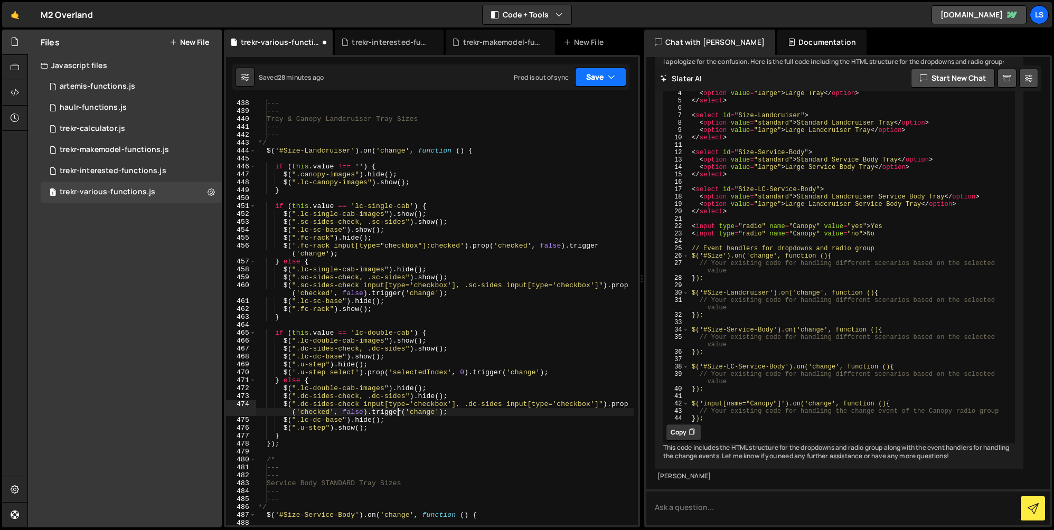
click at [599, 77] on button "Save" at bounding box center [600, 77] width 51 height 19
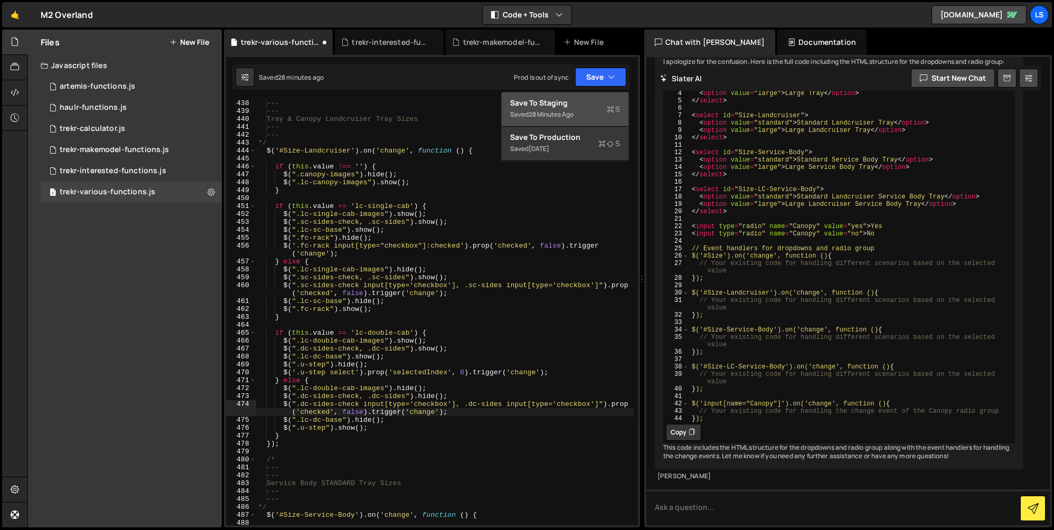
click at [562, 107] on div "Save to Staging S" at bounding box center [565, 103] width 110 height 11
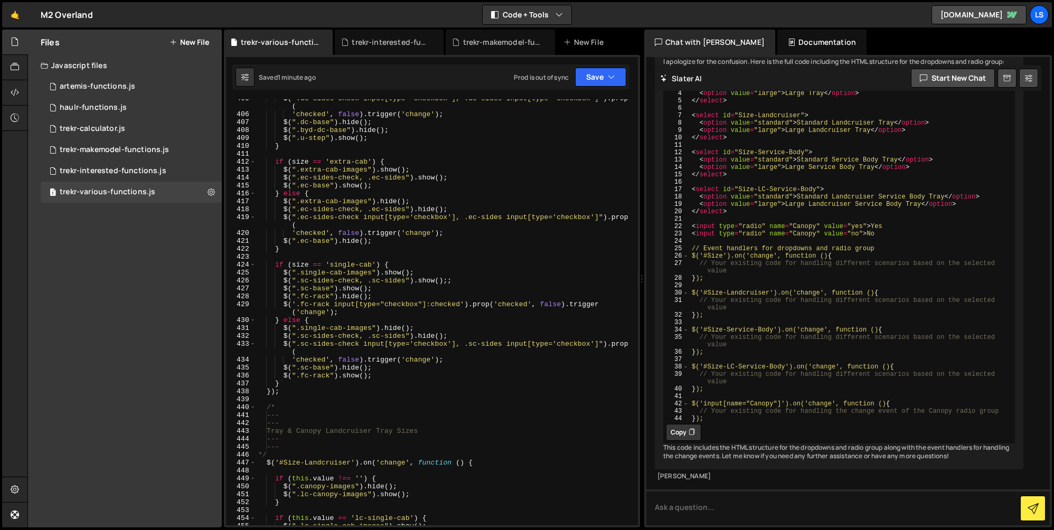
scroll to position [0, 13]
click at [291, 361] on div "$ ( ".dc-sides-check input[type='checkbox'], .dc-sides input[type='checkbox']" …" at bounding box center [445, 320] width 378 height 450
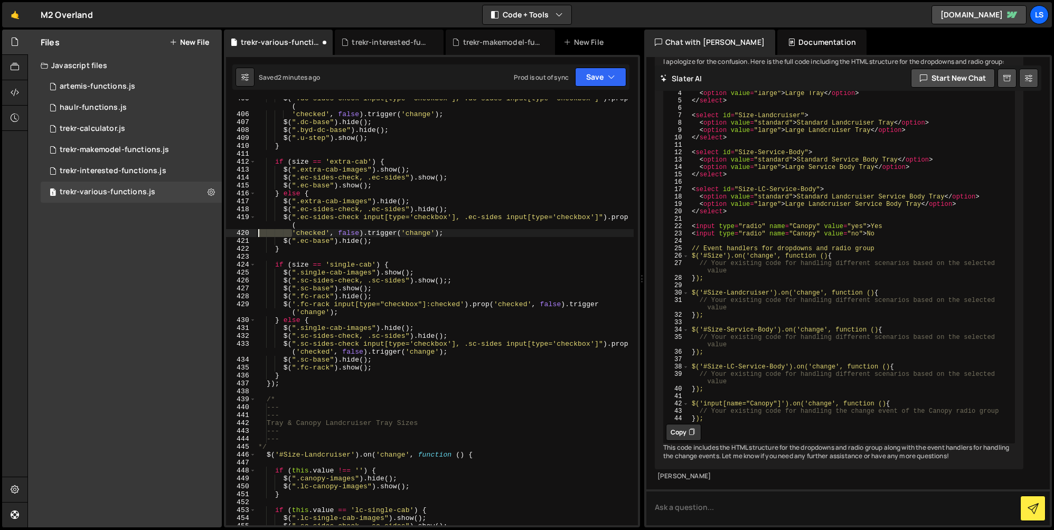
drag, startPoint x: 293, startPoint y: 231, endPoint x: 250, endPoint y: 231, distance: 42.3
click at [250, 231] on div "$(".sc-sides-check input[type='checkbox'], .sc-sides input[type='checkbox']").p…" at bounding box center [432, 312] width 412 height 426
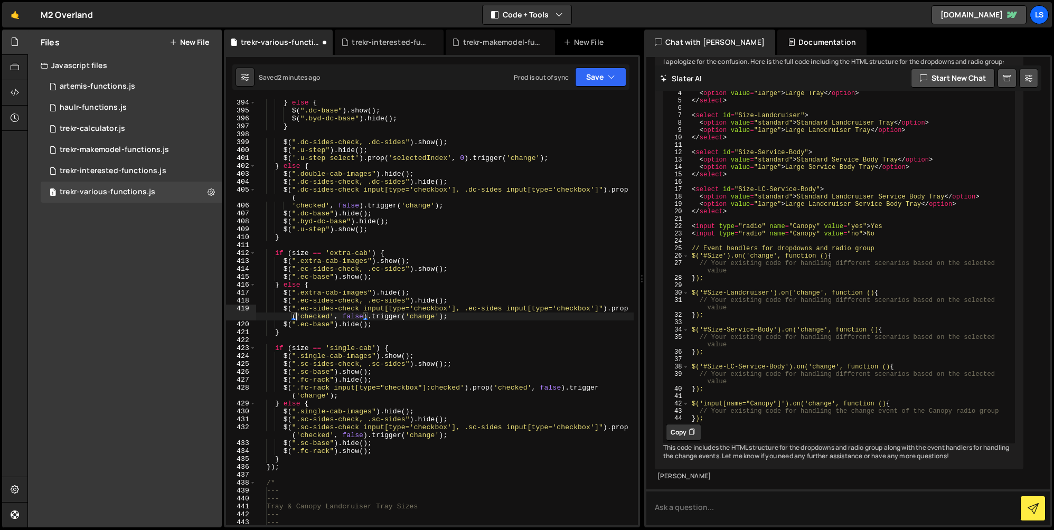
scroll to position [3264, 0]
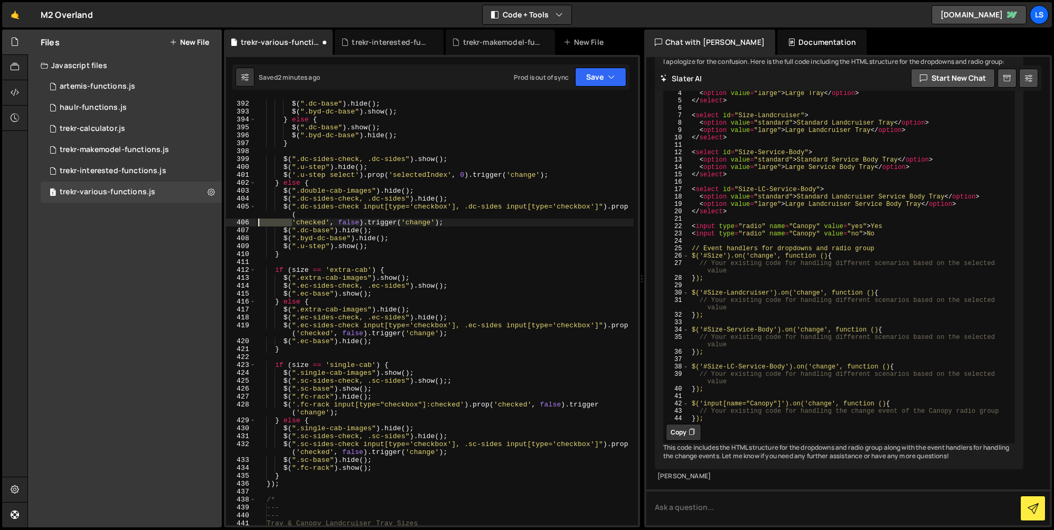
drag, startPoint x: 292, startPoint y: 222, endPoint x: 250, endPoint y: 221, distance: 41.8
click at [250, 221] on div "$(".ec-sides-check input[type='checkbox'], .ec-sides input[type='checkbox']").p…" at bounding box center [432, 312] width 412 height 426
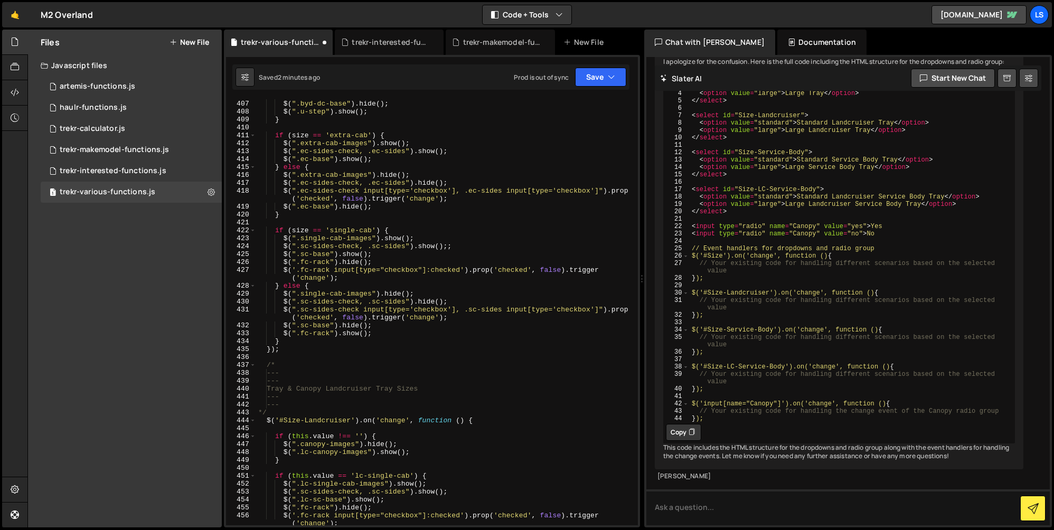
scroll to position [3391, 0]
drag, startPoint x: 638, startPoint y: 350, endPoint x: 644, endPoint y: 318, distance: 32.7
click at [664, 344] on div "Files New File Javascript files 1 artemis-functions.js 0 1 haulr-functions.js 0…" at bounding box center [540, 279] width 1027 height 499
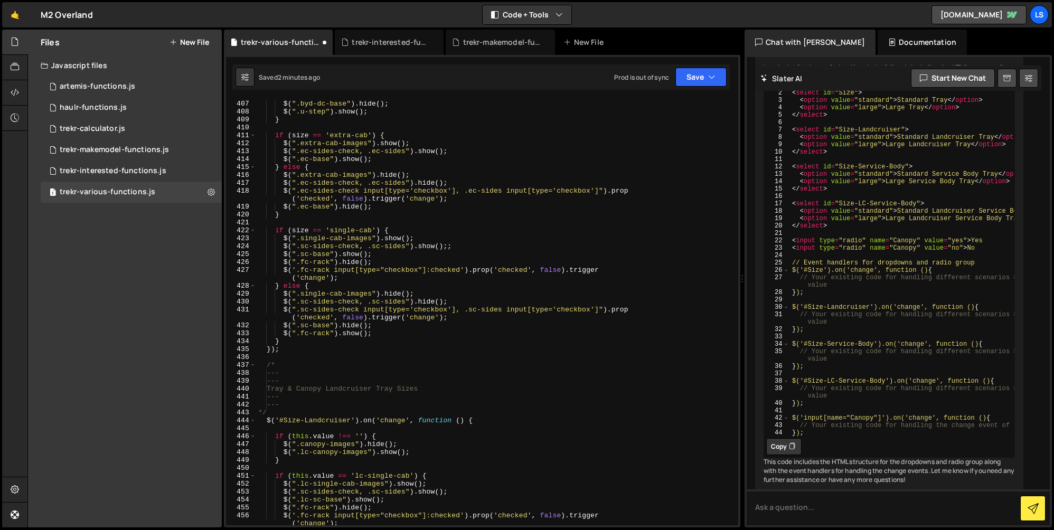
drag, startPoint x: 642, startPoint y: 281, endPoint x: 736, endPoint y: 274, distance: 94.3
click at [736, 274] on div "Files New File Javascript files 1 artemis-functions.js 0 1 haulr-functions.js 0…" at bounding box center [540, 279] width 1027 height 499
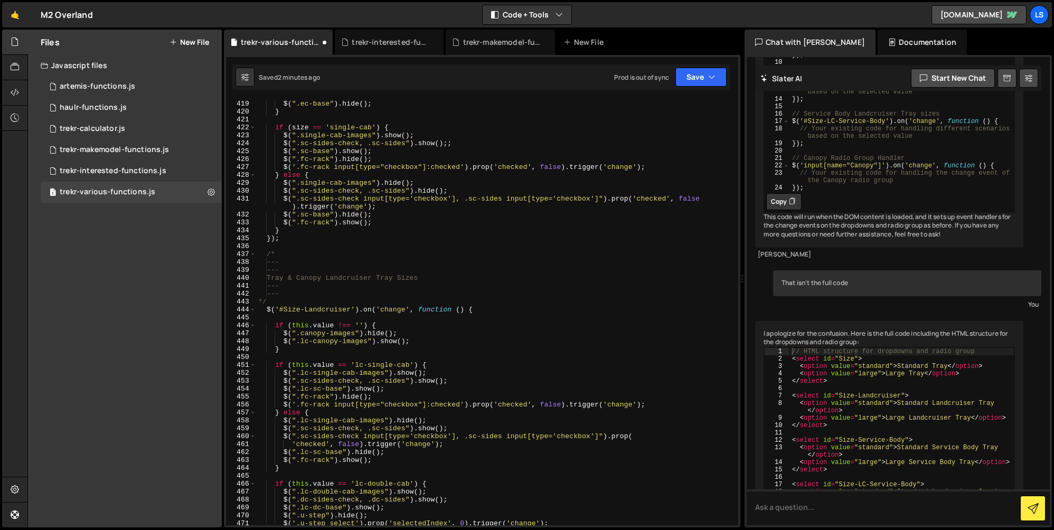
scroll to position [16505, 0]
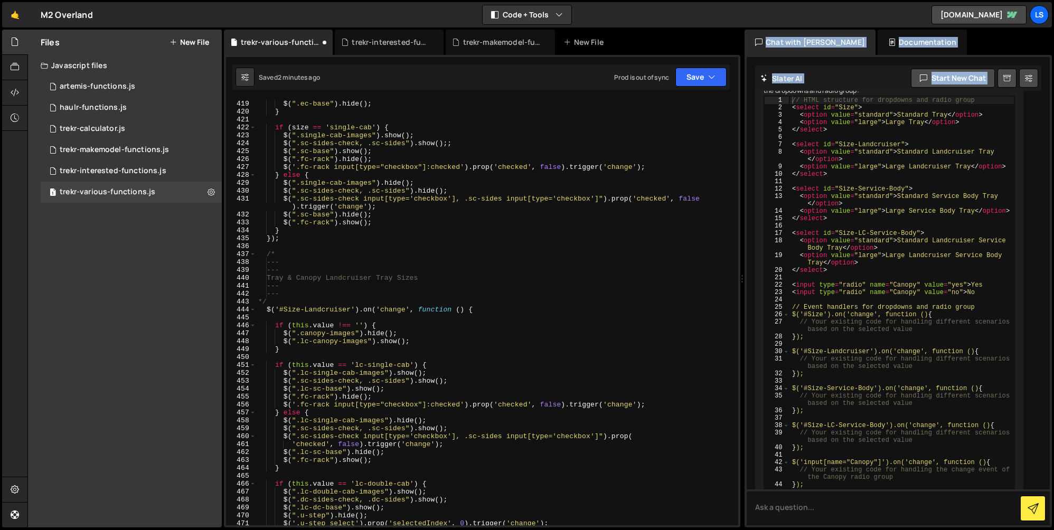
drag, startPoint x: 740, startPoint y: 284, endPoint x: 786, endPoint y: 281, distance: 46.1
click at [811, 276] on div "Files New File Javascript files 1 artemis-functions.js 0 1 haulr-functions.js 0…" at bounding box center [540, 279] width 1027 height 499
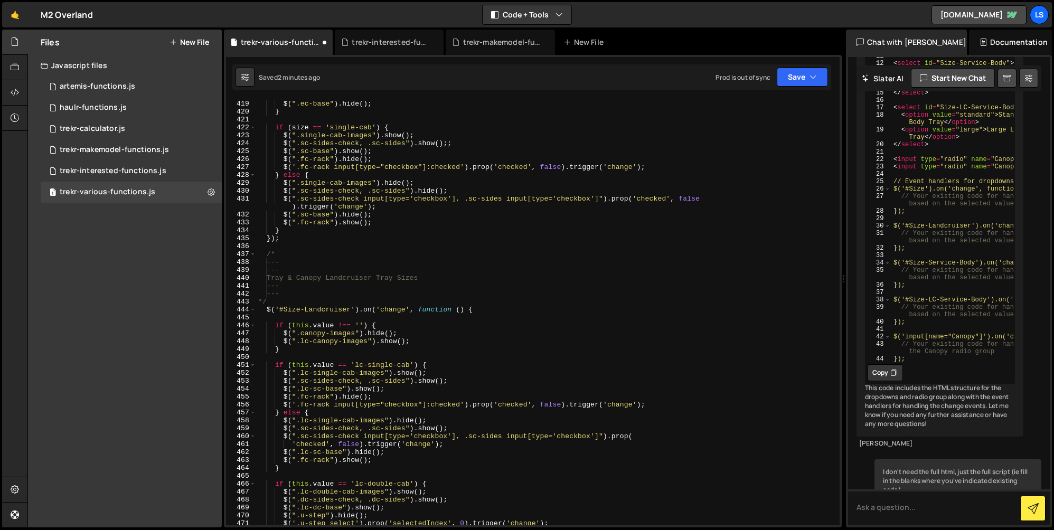
drag, startPoint x: 743, startPoint y: 278, endPoint x: 845, endPoint y: 270, distance: 101.8
click at [845, 270] on div "Files New File Javascript files 1 artemis-functions.js 0 1 haulr-functions.js 0…" at bounding box center [540, 279] width 1027 height 499
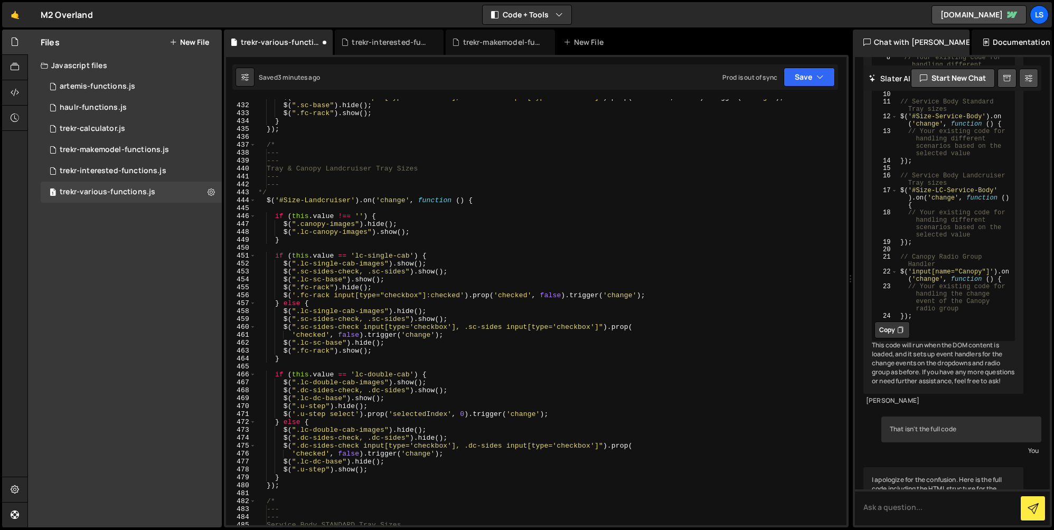
scroll to position [3445, 0]
drag, startPoint x: 292, startPoint y: 335, endPoint x: 247, endPoint y: 335, distance: 45.4
click at [247, 335] on div "'checked', false).trigger('change'); 431 432 433 434 435 436 437 438 439 440 44…" at bounding box center [536, 312] width 621 height 426
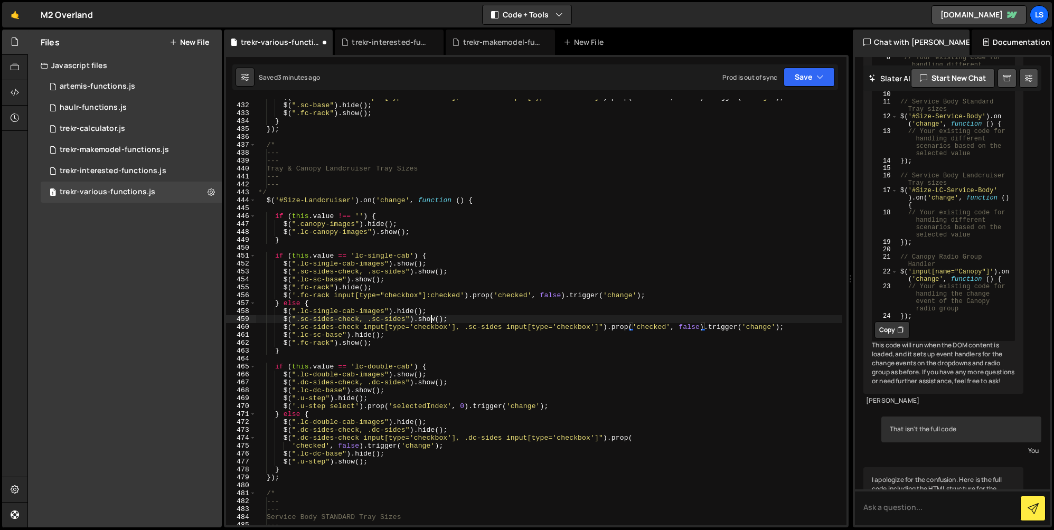
click at [431, 320] on div "$ ( ".sc-sides-check input[type='checkbox'], .sc-sides input[type='checkbox']" …" at bounding box center [549, 315] width 586 height 442
drag, startPoint x: 404, startPoint y: 440, endPoint x: 303, endPoint y: 455, distance: 102.0
click at [404, 440] on div "$ ( ".sc-sides-check input[type='checkbox'], .sc-sides input[type='checkbox']" …" at bounding box center [549, 315] width 586 height 442
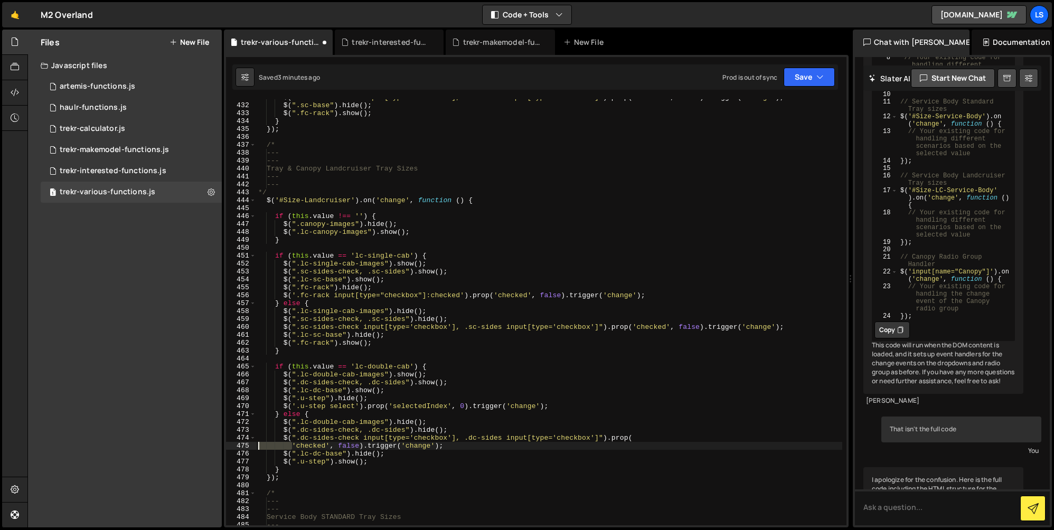
drag, startPoint x: 292, startPoint y: 445, endPoint x: 247, endPoint y: 445, distance: 44.9
click at [247, 445] on div "$(".dc-sides-check input[type='checkbox'], .dc-sides input[type='checkbox']").p…" at bounding box center [536, 312] width 621 height 426
click at [809, 72] on button "Save" at bounding box center [809, 77] width 51 height 19
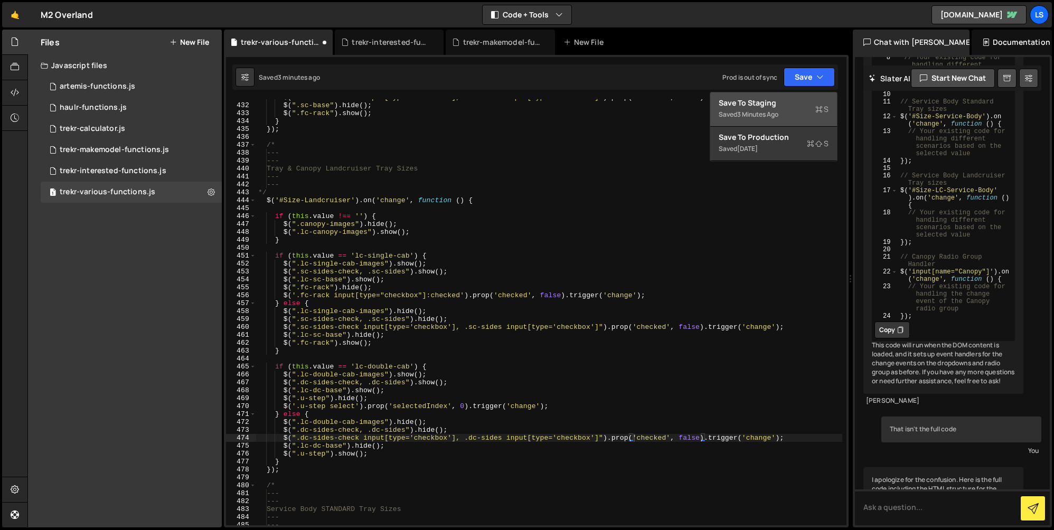
click at [762, 105] on div "Save to Staging S" at bounding box center [774, 103] width 110 height 11
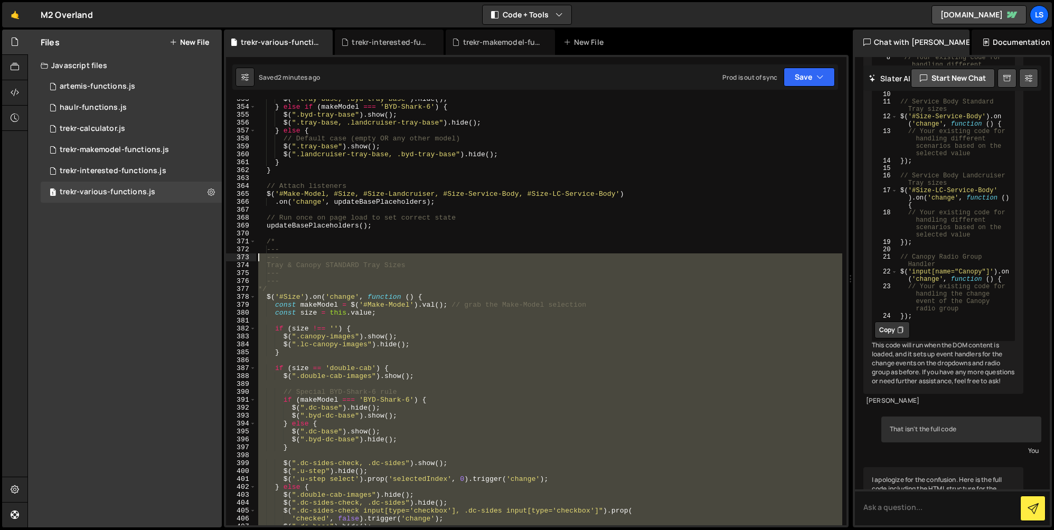
scroll to position [2825, 0]
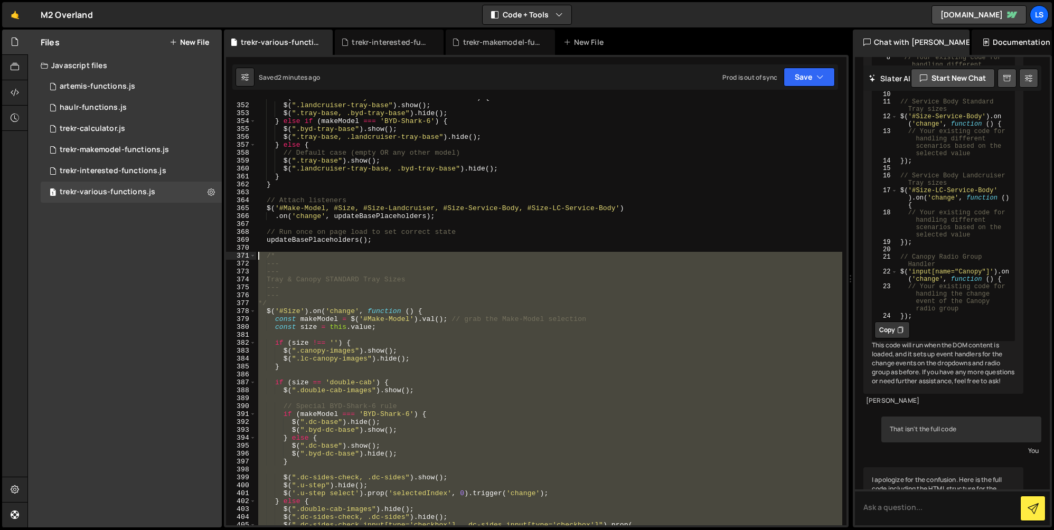
drag, startPoint x: 280, startPoint y: 321, endPoint x: 256, endPoint y: 253, distance: 71.9
click at [256, 253] on div "}); 351 352 353 354 355 356 357 358 359 360 361 362 363 364 365 366 367 368 369…" at bounding box center [536, 312] width 621 height 426
type textarea "/* ---"
click at [493, 373] on div "if ( makeModel === 'toyota-landcruiser-70-series' ) { $ ( ".landcruiser-tray-ba…" at bounding box center [549, 312] width 586 height 426
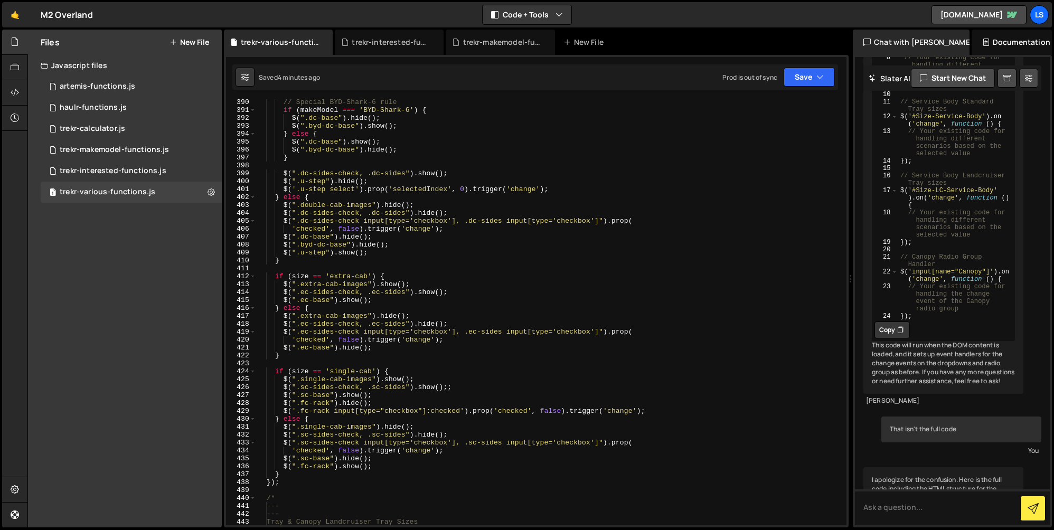
scroll to position [3115, 0]
click at [455, 388] on div "// Special BYD-Shark-6 rule if ( makeModel === 'BYD-Shark-6' ) { $ ( ".dc-base"…" at bounding box center [549, 319] width 586 height 442
click at [814, 74] on button "Save" at bounding box center [809, 77] width 51 height 19
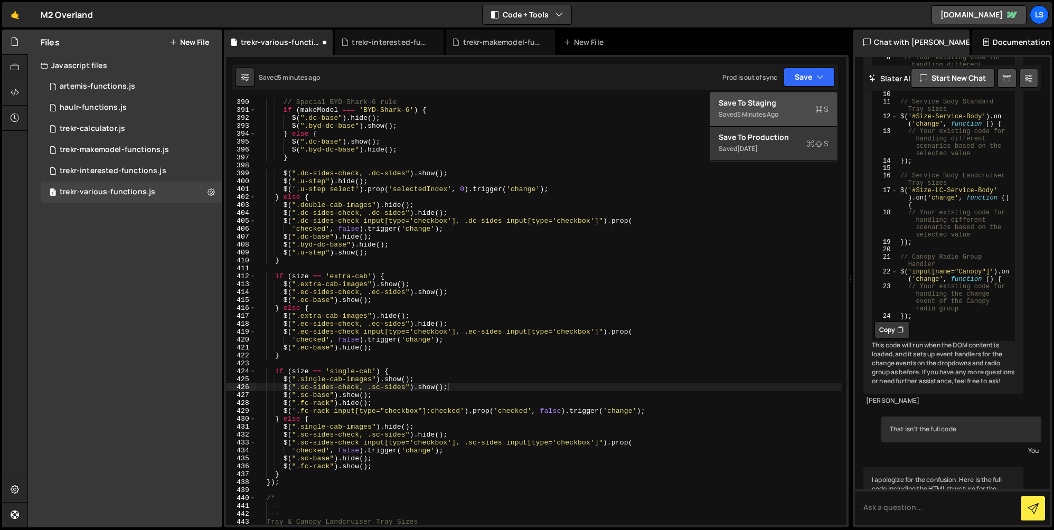
click at [751, 110] on div "5 minutes ago" at bounding box center [757, 114] width 41 height 9
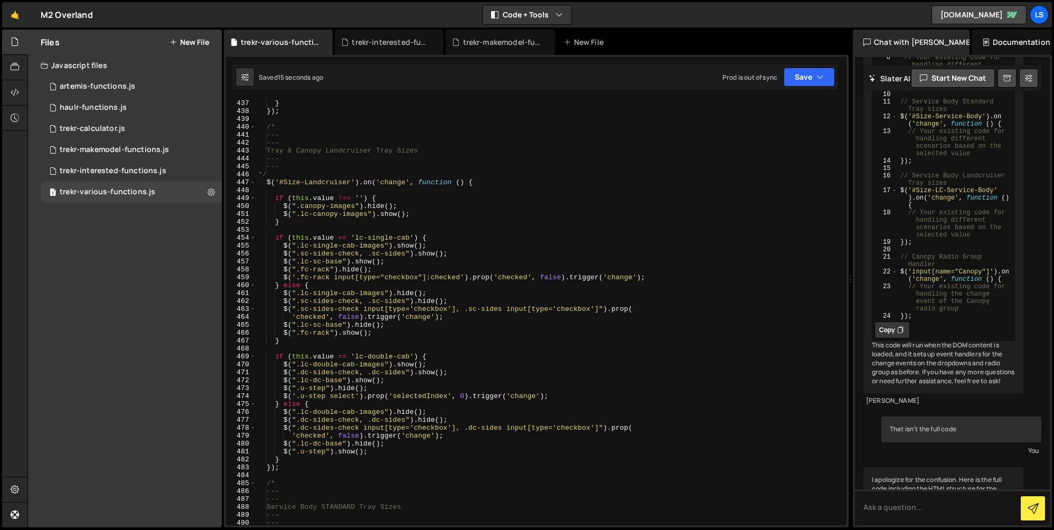
scroll to position [3433, 0]
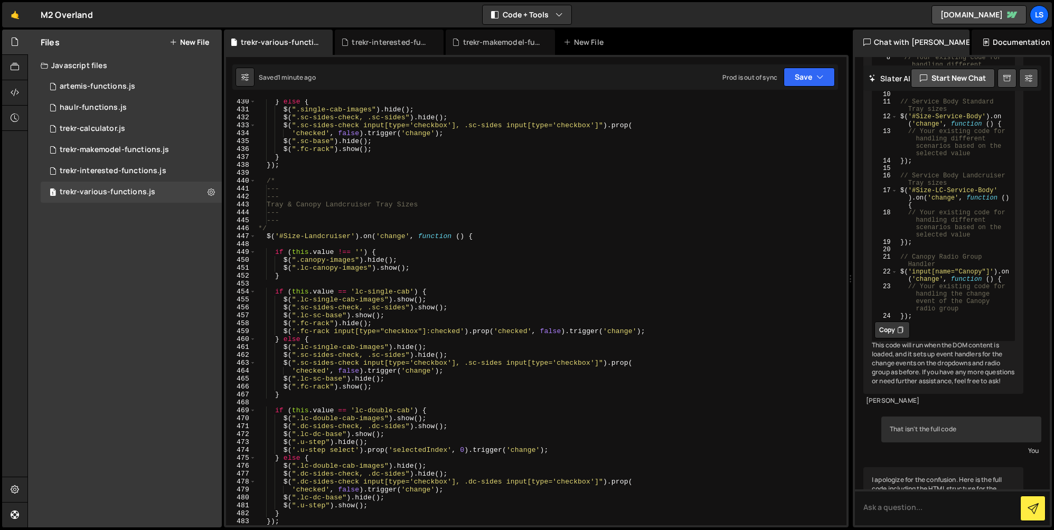
click at [452, 308] on div "} else { $ ( ".single-cab-images" ) . hide ( ) ; $ ( ".sc-sides-check, .sc-side…" at bounding box center [549, 319] width 586 height 442
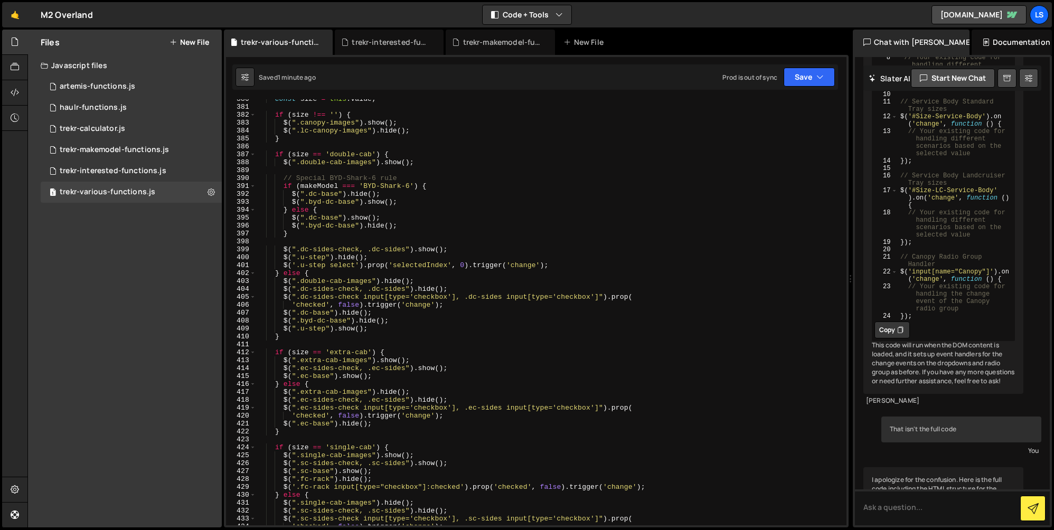
scroll to position [3037, 0]
drag, startPoint x: 449, startPoint y: 252, endPoint x: 283, endPoint y: 253, distance: 166.4
click at [283, 253] on div "const size = this . value ; if ( size !== '' ) { $ ( ".canopy-images" ) . show …" at bounding box center [549, 318] width 586 height 442
type textarea "$(".dc-sides-check, .dc-sides").show();"
click at [461, 254] on div "const size = this . value ; if ( size !== '' ) { $ ( ".canopy-images" ) . show …" at bounding box center [549, 312] width 586 height 426
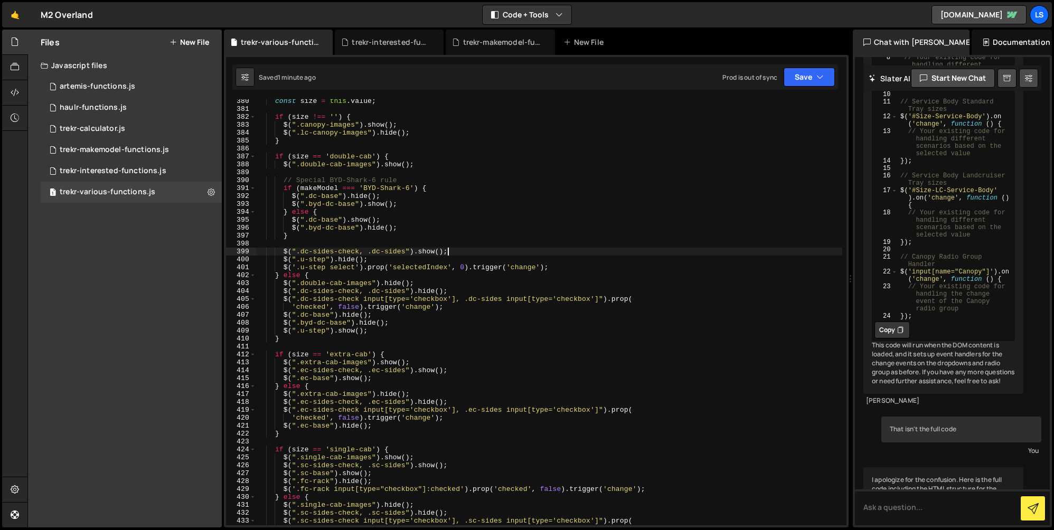
scroll to position [0, 1]
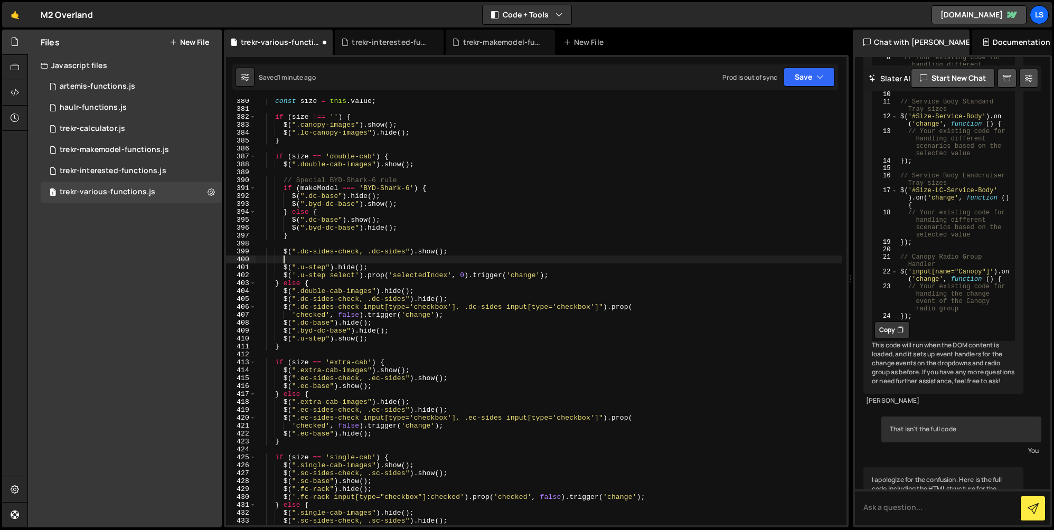
paste textarea "$(".dc-sides-check, .dc-sides").show();"
drag, startPoint x: 405, startPoint y: 260, endPoint x: 359, endPoint y: 261, distance: 45.4
click at [359, 261] on div "const size = this . value ; if ( size !== '' ) { $ ( ".canopy-images" ) . show …" at bounding box center [549, 318] width 586 height 442
click at [367, 263] on div "const size = this . value ; if ( size !== '' ) { $ ( ".canopy-images" ) . show …" at bounding box center [549, 312] width 586 height 426
drag, startPoint x: 368, startPoint y: 260, endPoint x: 297, endPoint y: 261, distance: 70.8
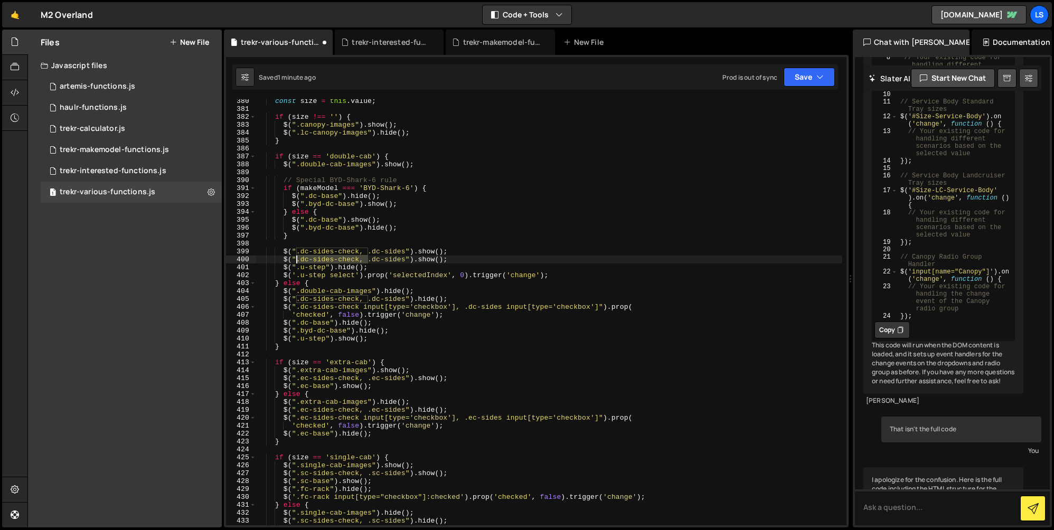
click at [297, 261] on div "const size = this . value ; if ( size !== '' ) { $ ( ".canopy-images" ) . show …" at bounding box center [549, 318] width 586 height 442
drag, startPoint x: 360, startPoint y: 252, endPoint x: 405, endPoint y: 249, distance: 44.5
click at [405, 249] on div "const size = this . value ; if ( size !== '' ) { $ ( ".canopy-images" ) . show …" at bounding box center [549, 318] width 586 height 442
drag, startPoint x: 375, startPoint y: 260, endPoint x: 240, endPoint y: 252, distance: 135.5
click at [240, 252] on div "$(".dc-sides-check").show(); 380 381 382 383 384 385 386 387 388 389 390 391 39…" at bounding box center [536, 312] width 621 height 426
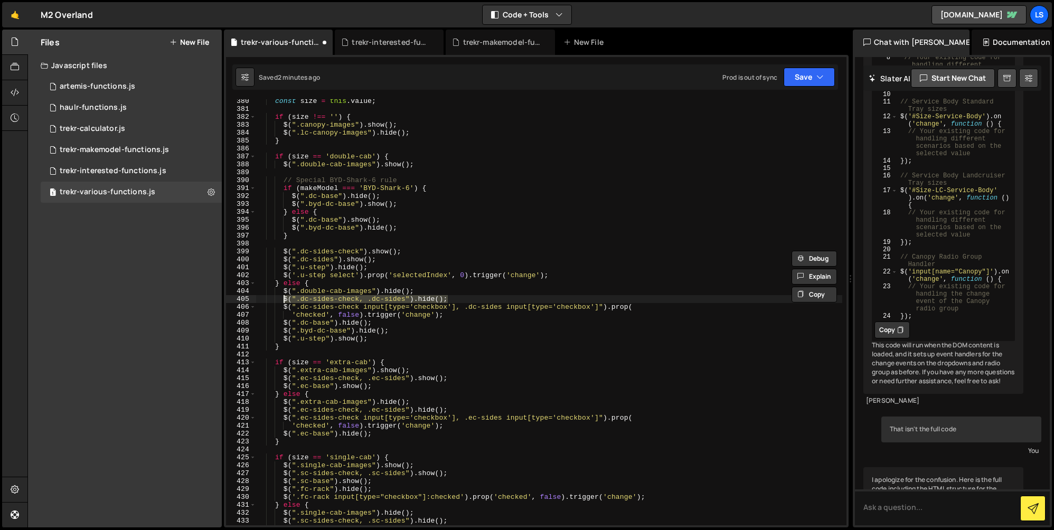
drag, startPoint x: 436, startPoint y: 298, endPoint x: 283, endPoint y: 300, distance: 153.2
click at [283, 300] on div "const size = this . value ; if ( size !== '' ) { $ ( ".canopy-images" ) . show …" at bounding box center [549, 318] width 586 height 442
paste textarea "").show"
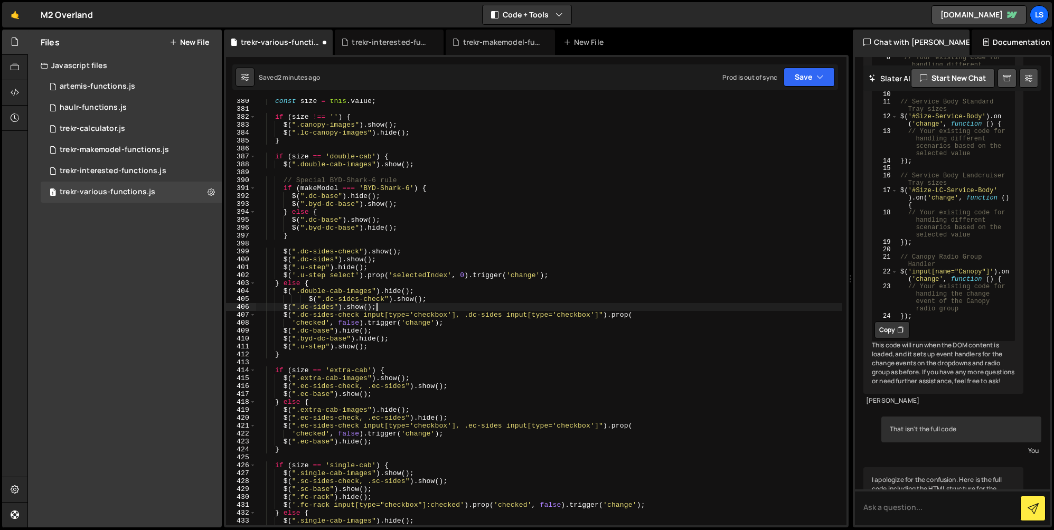
click at [404, 298] on div "const size = this . value ; if ( size !== '' ) { $ ( ".canopy-images" ) . show …" at bounding box center [549, 318] width 586 height 442
click at [352, 307] on div "const size = this . value ; if ( size !== '' ) { $ ( ".canopy-images" ) . show …" at bounding box center [549, 318] width 586 height 442
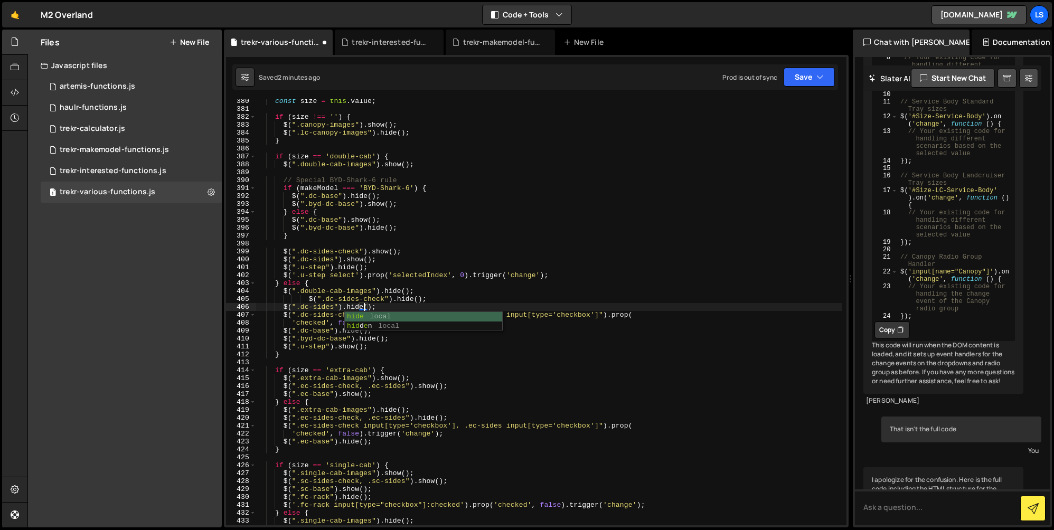
scroll to position [0, 7]
click at [366, 302] on div "const size = this . value ; if ( size !== '' ) { $ ( ".canopy-images" ) . show …" at bounding box center [549, 318] width 586 height 442
drag, startPoint x: 445, startPoint y: 436, endPoint x: 358, endPoint y: 435, distance: 87.7
click at [358, 435] on div "const size = this . value ; if ( size !== '' ) { $ ( ".canopy-images" ) . show …" at bounding box center [549, 318] width 586 height 442
drag, startPoint x: 457, startPoint y: 314, endPoint x: 597, endPoint y: 314, distance: 140.0
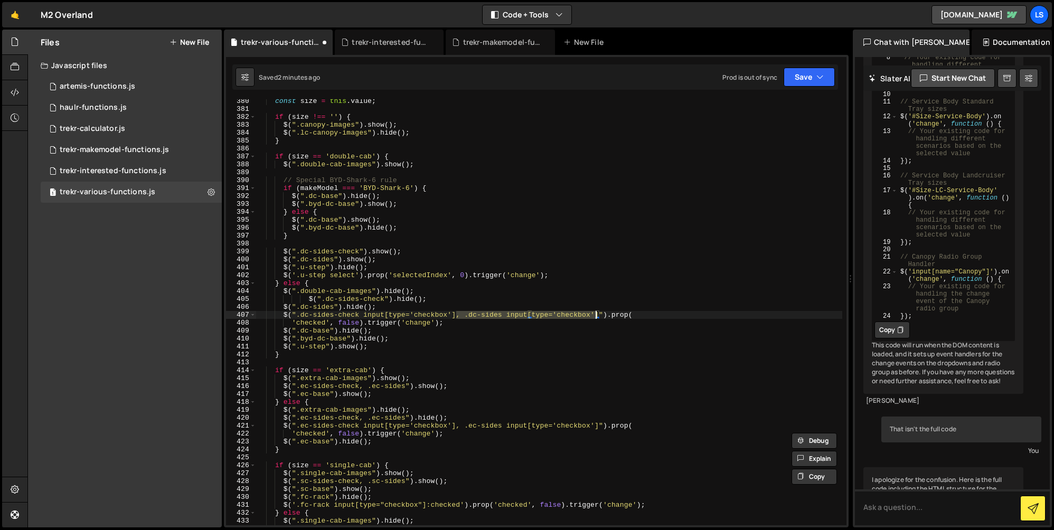
click at [597, 314] on div "const size = this . value ; if ( size !== '' ) { $ ( ".canopy-images" ) . show …" at bounding box center [549, 318] width 586 height 442
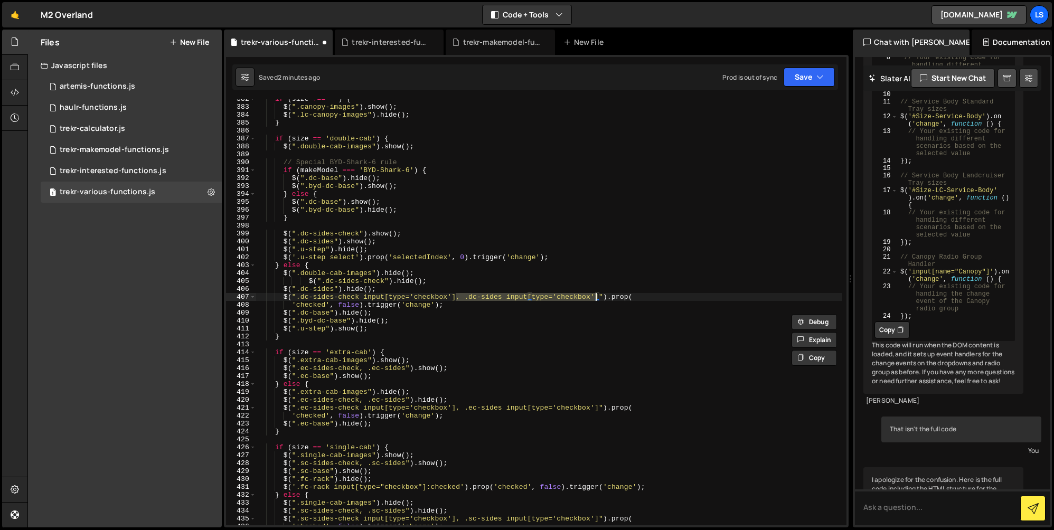
scroll to position [3070, 0]
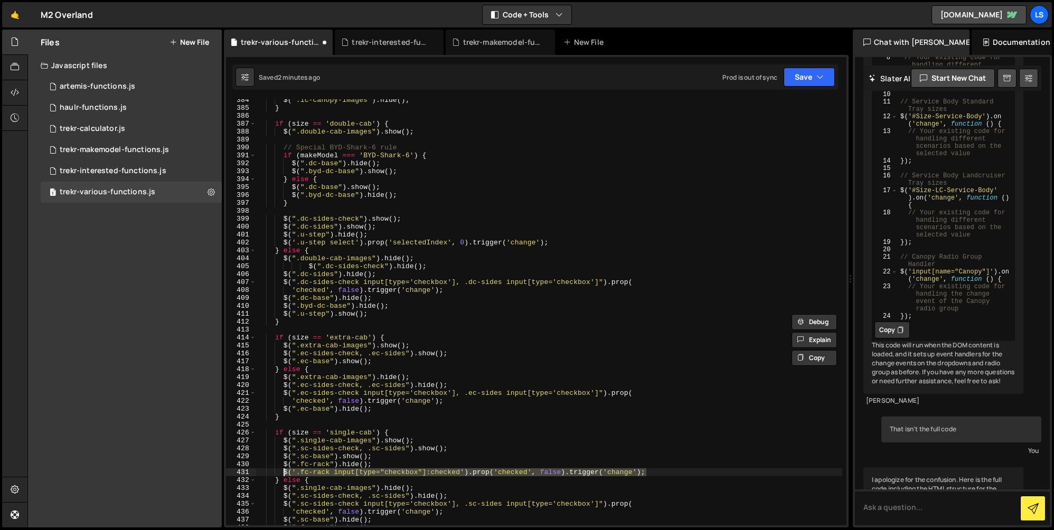
drag, startPoint x: 649, startPoint y: 472, endPoint x: 283, endPoint y: 473, distance: 365.6
click at [283, 473] on div "$ ( ".lc-canopy-images" ) . hide ( ) ; } if ( size == 'double-cab' ) { $ ( ".do…" at bounding box center [549, 317] width 586 height 442
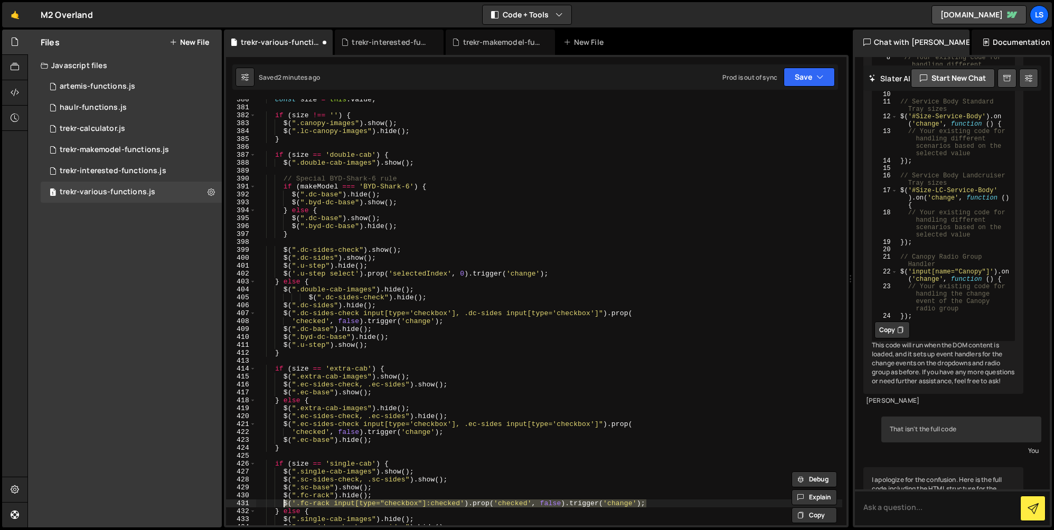
scroll to position [3039, 0]
drag, startPoint x: 310, startPoint y: 297, endPoint x: 285, endPoint y: 298, distance: 25.4
click at [285, 298] on div "const size = this . value ; if ( size !== '' ) { $ ( ".canopy-images" ) . show …" at bounding box center [549, 317] width 586 height 442
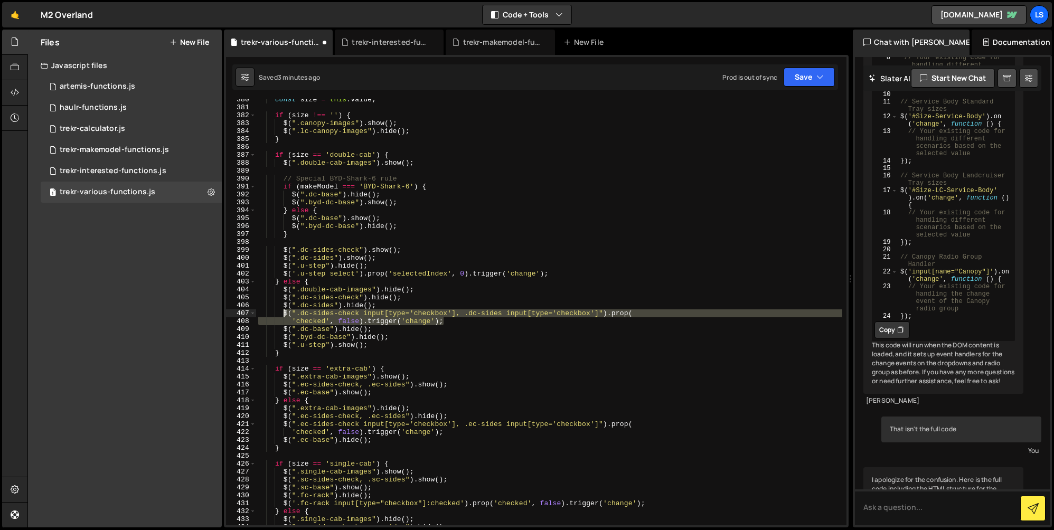
drag, startPoint x: 446, startPoint y: 322, endPoint x: 284, endPoint y: 316, distance: 161.7
click at [284, 316] on div "const size = this . value ; if ( size !== '' ) { $ ( ".canopy-images" ) . show …" at bounding box center [549, 317] width 586 height 442
type textarea "$(".dc-sides-check input[type='checkbox'], .dc-sides input[type='checkbox']").p…"
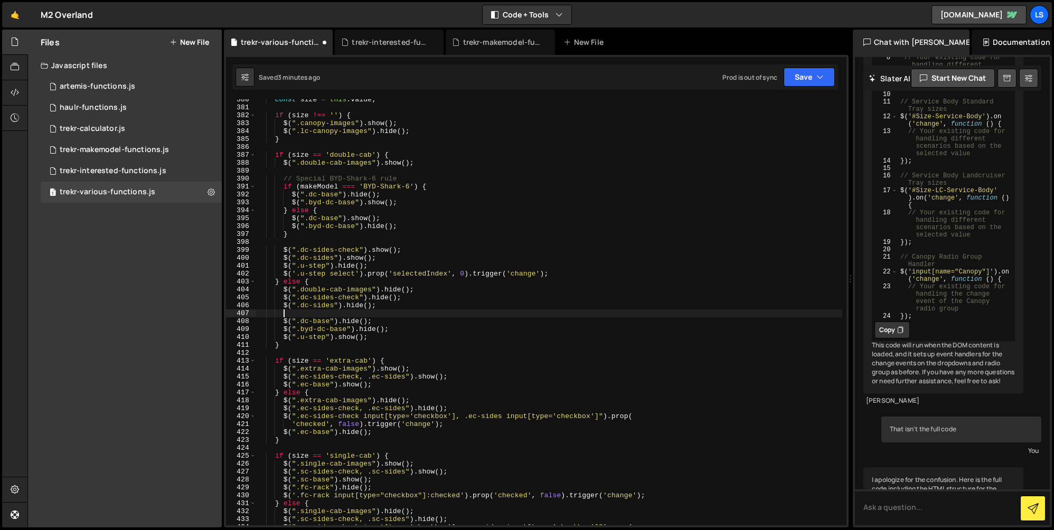
paste textarea "$('.fc-rack input[type="checkbox"]:checked').prop('checked', false).trigger('ch…"
drag, startPoint x: 330, startPoint y: 313, endPoint x: 300, endPoint y: 314, distance: 30.1
click at [300, 314] on div "const size = this . value ; if ( size !== '' ) { $ ( ".canopy-images" ) . show …" at bounding box center [549, 317] width 586 height 442
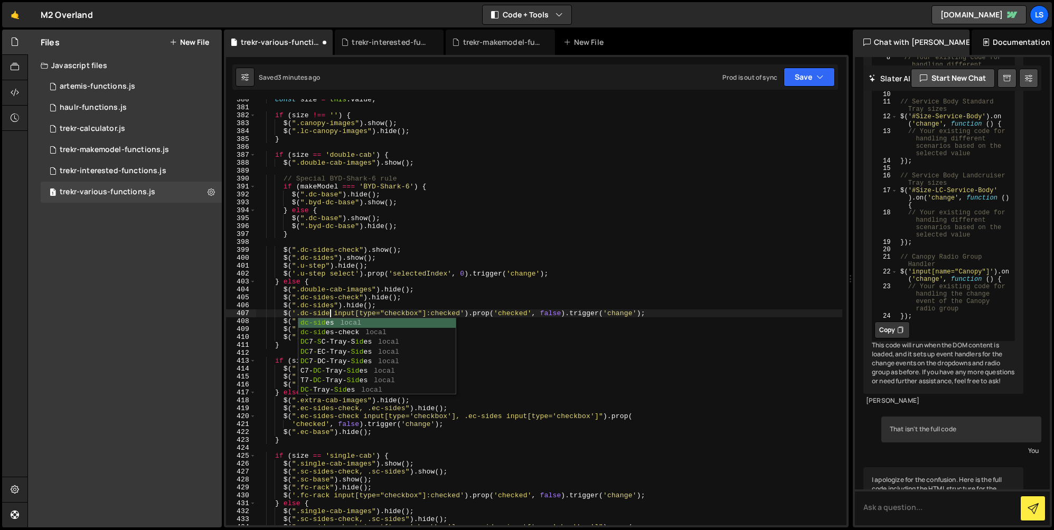
scroll to position [0, 5]
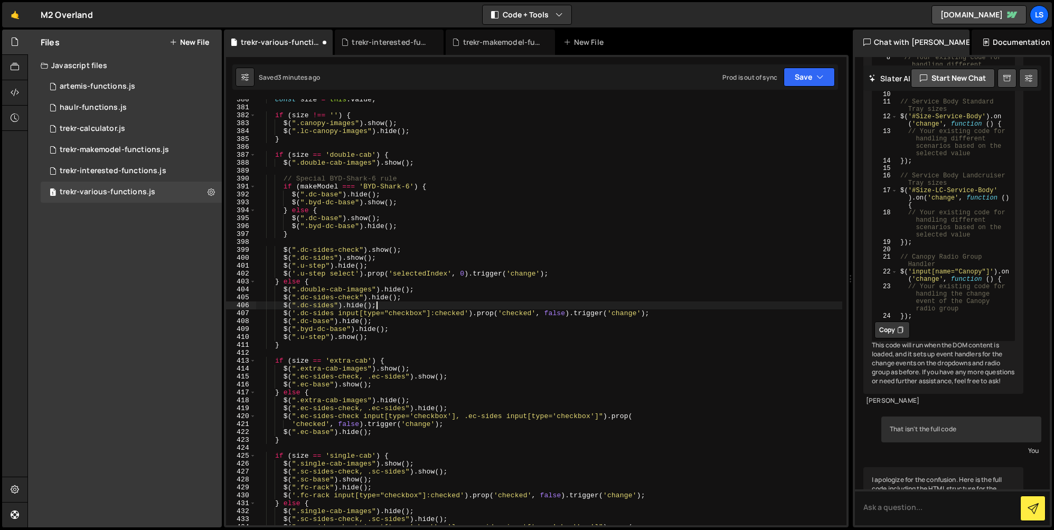
click at [395, 303] on div "const size = this . value ; if ( size !== '' ) { $ ( ".canopy-images" ) . show …" at bounding box center [549, 317] width 586 height 442
click at [405, 298] on div "const size = this . value ; if ( size !== '' ) { $ ( ".canopy-images" ) . show …" at bounding box center [549, 317] width 586 height 442
paste textarea "$('.fc-rack input[type="checkbox"]:checked').prop('checked', false).trigger('ch…"
type textarea "$(".dc-sides-check").hide();"
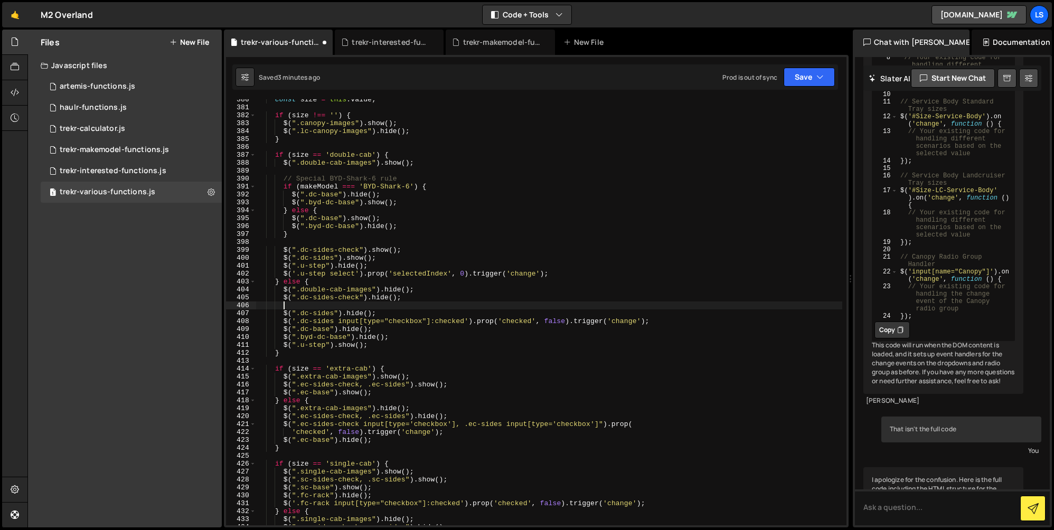
scroll to position [0, 1]
paste textarea "$('.fc-rack input[type="checkbox"]:checked').prop('checked', false).trigger('ch…"
drag, startPoint x: 331, startPoint y: 305, endPoint x: 301, endPoint y: 306, distance: 30.1
click at [301, 306] on div "const size = this . value ; if ( size !== '' ) { $ ( ".canopy-images" ) . show …" at bounding box center [549, 317] width 586 height 442
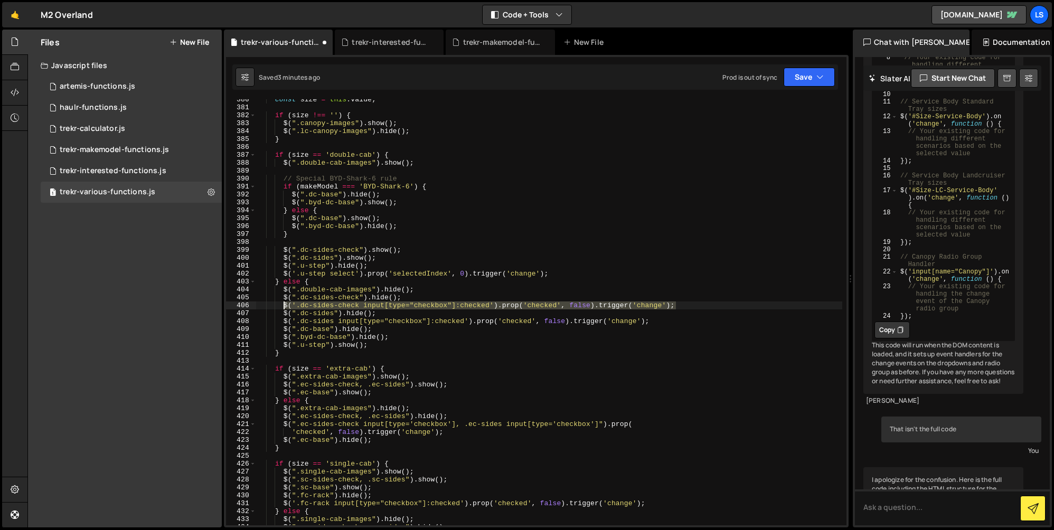
drag, startPoint x: 676, startPoint y: 305, endPoint x: 284, endPoint y: 306, distance: 391.4
click at [284, 306] on div "const size = this . value ; if ( size !== '' ) { $ ( ".canopy-images" ) . show …" at bounding box center [549, 317] width 586 height 442
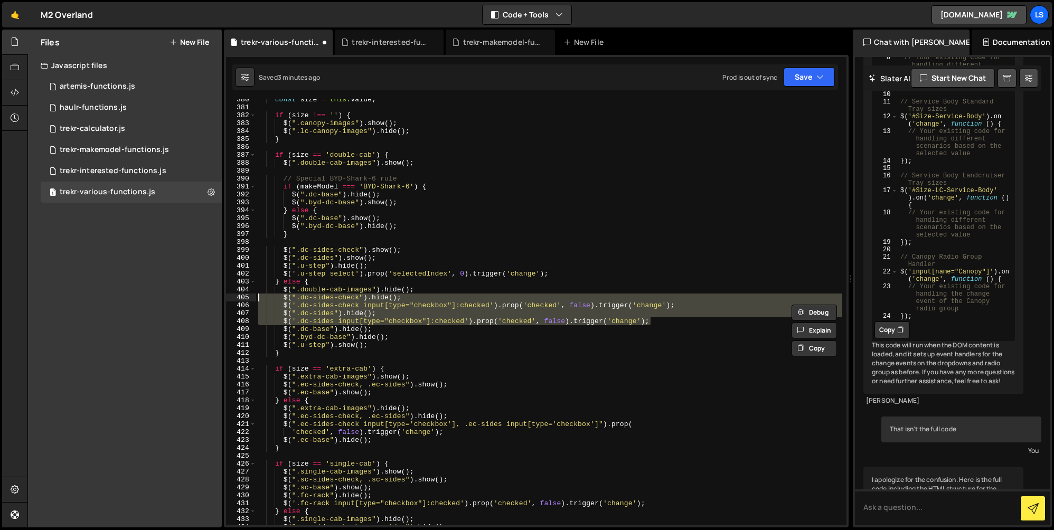
drag, startPoint x: 655, startPoint y: 322, endPoint x: 240, endPoint y: 297, distance: 415.4
click at [240, 297] on div "$('.dc-sides-check input[type="checkbox"]:checked').prop('checked', false).trig…" at bounding box center [536, 312] width 621 height 426
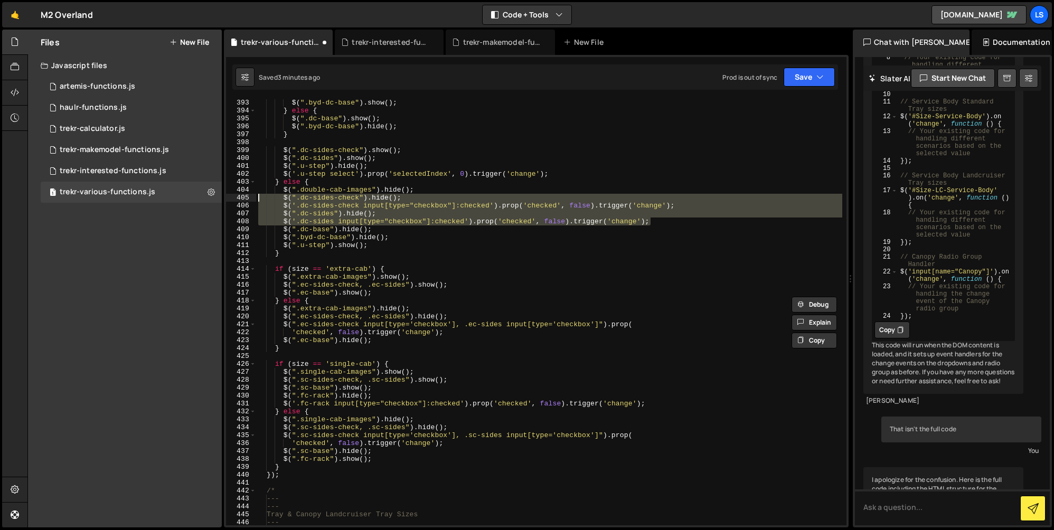
scroll to position [3141, 0]
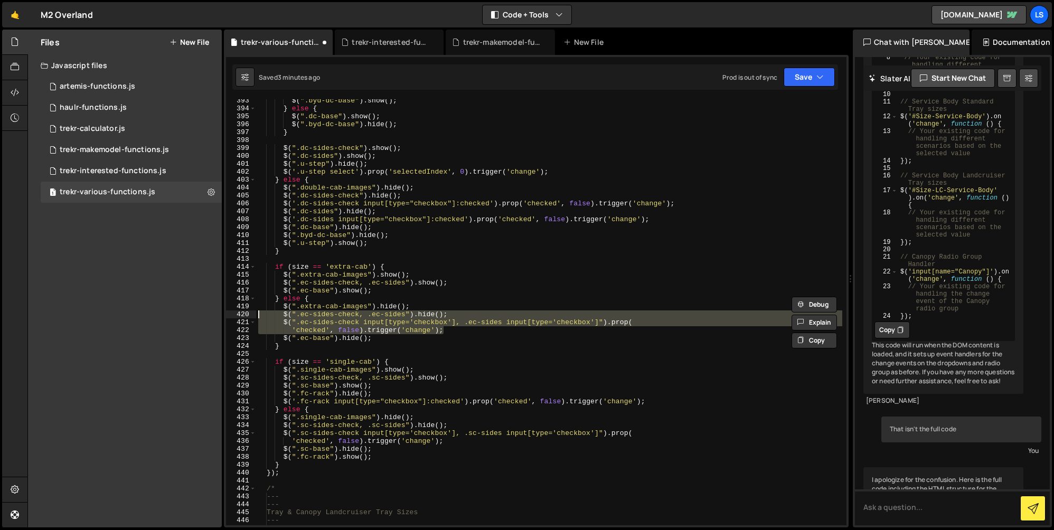
drag, startPoint x: 445, startPoint y: 331, endPoint x: 228, endPoint y: 314, distance: 217.8
click at [228, 314] on div "$(".dc-sides-check").hide(); $('.dc-sides-check input[type="checkbox"]:checked'…" at bounding box center [536, 312] width 621 height 426
paste textarea "'.dc-sides input[type="checkbox"]:checked').prop('checked', false).trigger('cha…"
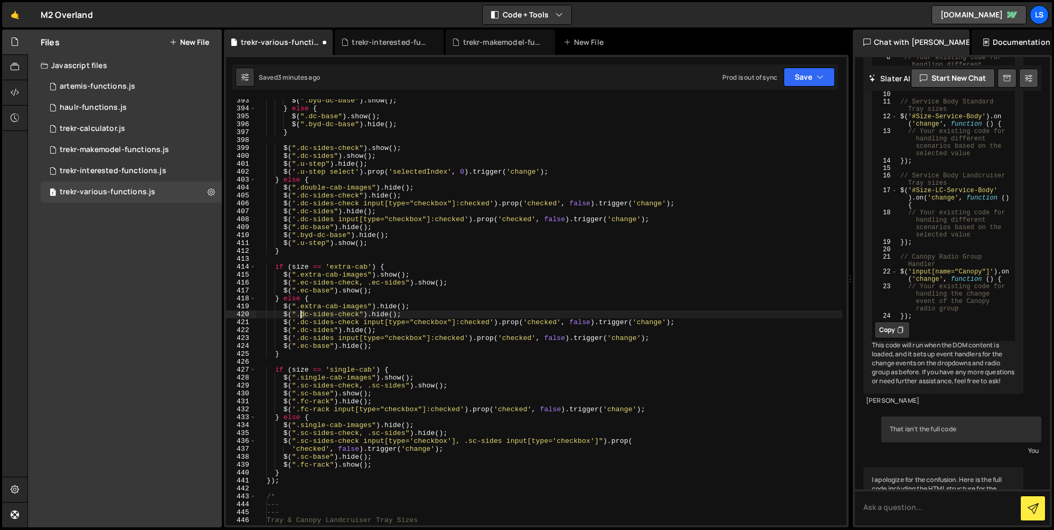
click at [301, 315] on div "$ ( ".byd-dc-base" ) . show ( ) ; } else { $ ( ".dc-base" ) . show ( ) ; $ ( ".…" at bounding box center [549, 318] width 586 height 442
click at [308, 313] on div "$ ( ".byd-dc-base" ) . show ( ) ; } else { $ ( ".dc-base" ) . show ( ) ; $ ( ".…" at bounding box center [549, 318] width 586 height 442
click at [302, 324] on div "$ ( ".byd-dc-base" ) . show ( ) ; } else { $ ( ".dc-base" ) . show ( ) ; $ ( ".…" at bounding box center [549, 318] width 586 height 442
click at [314, 317] on div "$ ( ".byd-dc-base" ) . show ( ) ; } else { $ ( ".dc-base" ) . show ( ) ; $ ( ".…" at bounding box center [549, 318] width 586 height 442
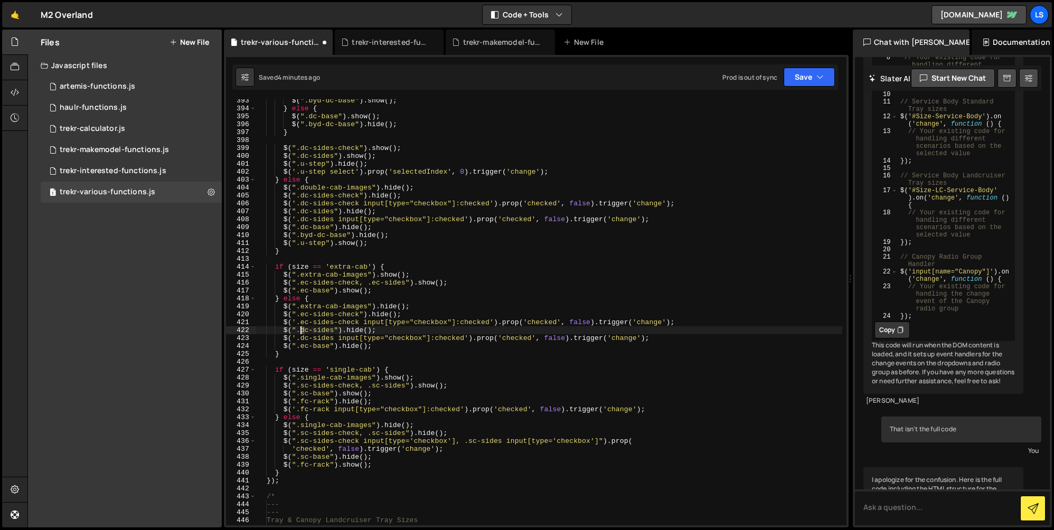
click at [302, 330] on div "$ ( ".byd-dc-base" ) . show ( ) ; } else { $ ( ".dc-base" ) . show ( ) ; $ ( ".…" at bounding box center [549, 318] width 586 height 442
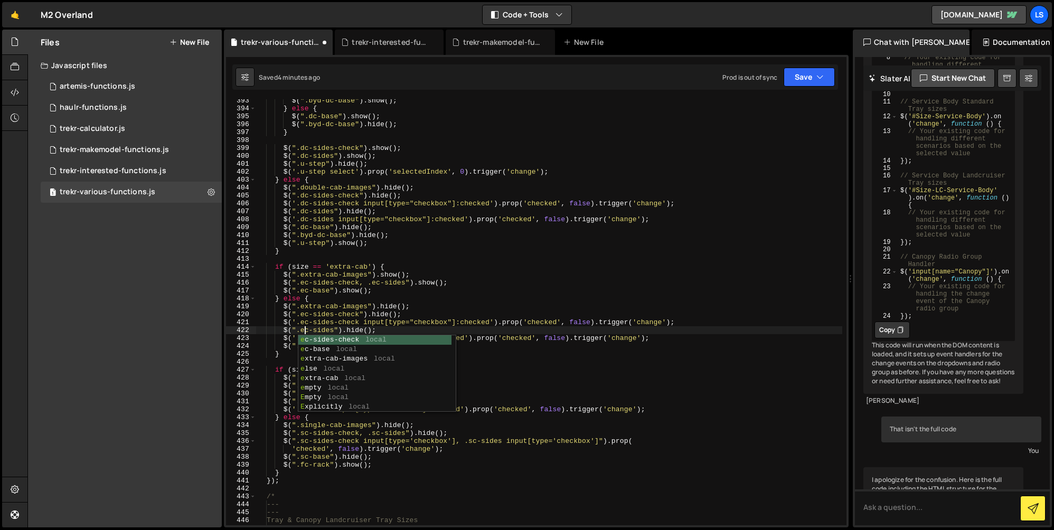
click at [317, 320] on div "$ ( ".byd-dc-base" ) . show ( ) ; } else { $ ( ".dc-base" ) . show ( ) ; $ ( ".…" at bounding box center [549, 318] width 586 height 442
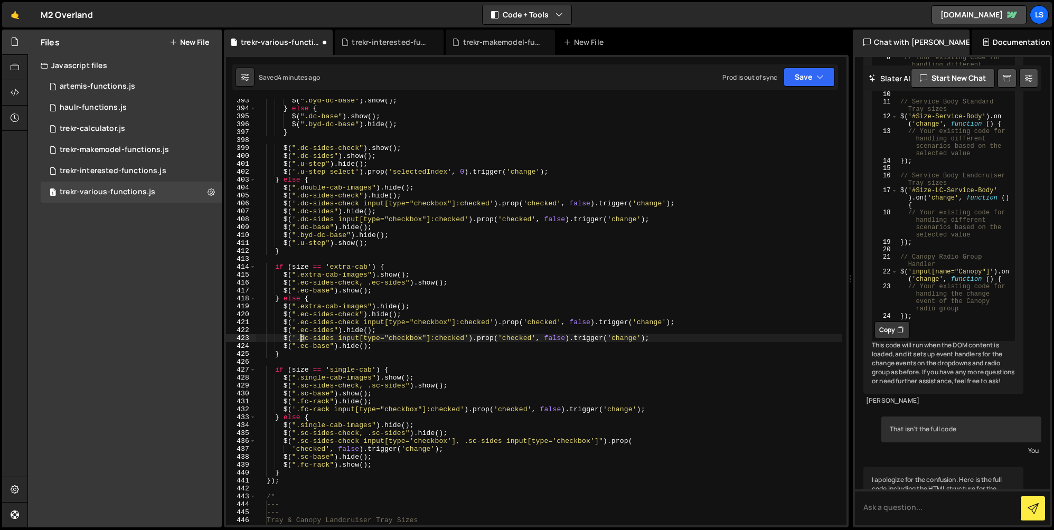
click at [301, 338] on div "$ ( ".byd-dc-base" ) . show ( ) ; } else { $ ( ".dc-base" ) . show ( ) ; $ ( ".…" at bounding box center [549, 318] width 586 height 442
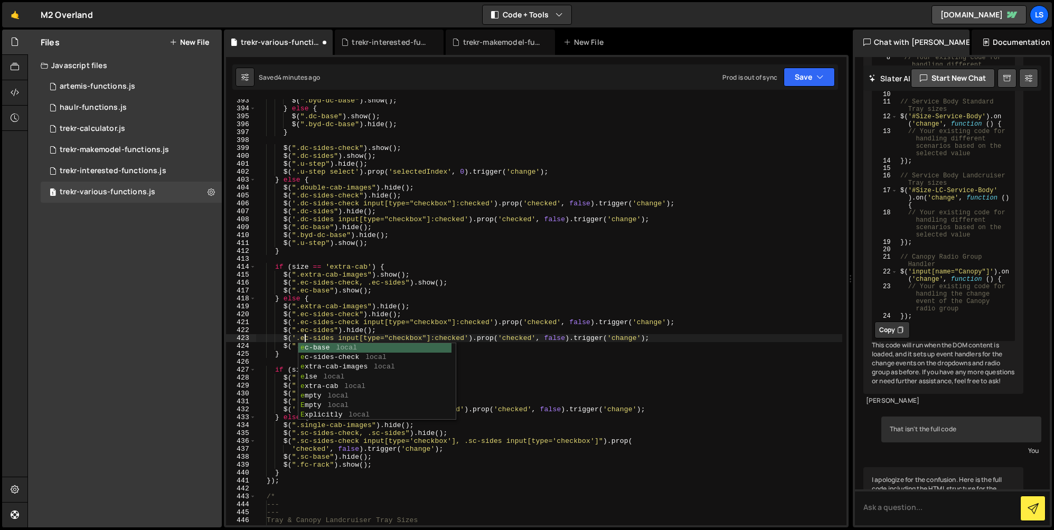
click at [325, 323] on div "$ ( ".byd-dc-base" ) . show ( ) ; } else { $ ( ".dc-base" ) . show ( ) ; $ ( ".…" at bounding box center [549, 318] width 586 height 442
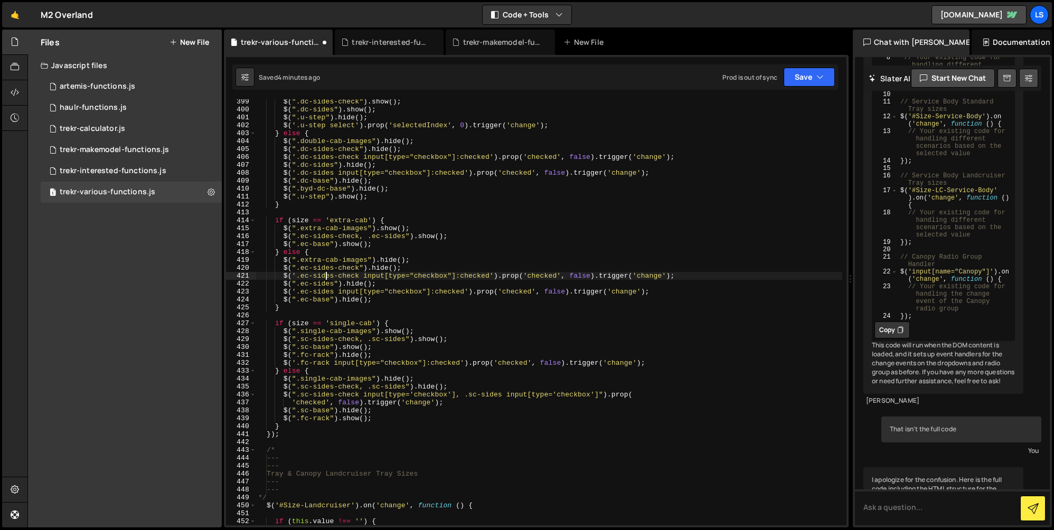
scroll to position [3187, 0]
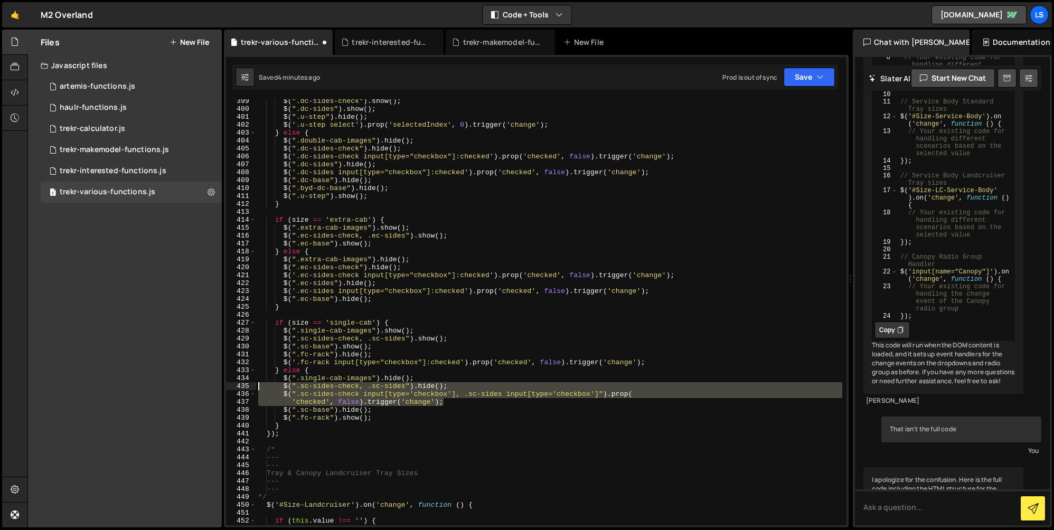
drag, startPoint x: 448, startPoint y: 402, endPoint x: 237, endPoint y: 388, distance: 211.8
click at [237, 388] on div "$('.ec-sides-check input[type="checkbox"]:checked').prop('checked', false).trig…" at bounding box center [536, 312] width 621 height 426
paste textarea "'.dc-sides input[type="checkbox"]:checked').prop('checked', false).trigger('cha…"
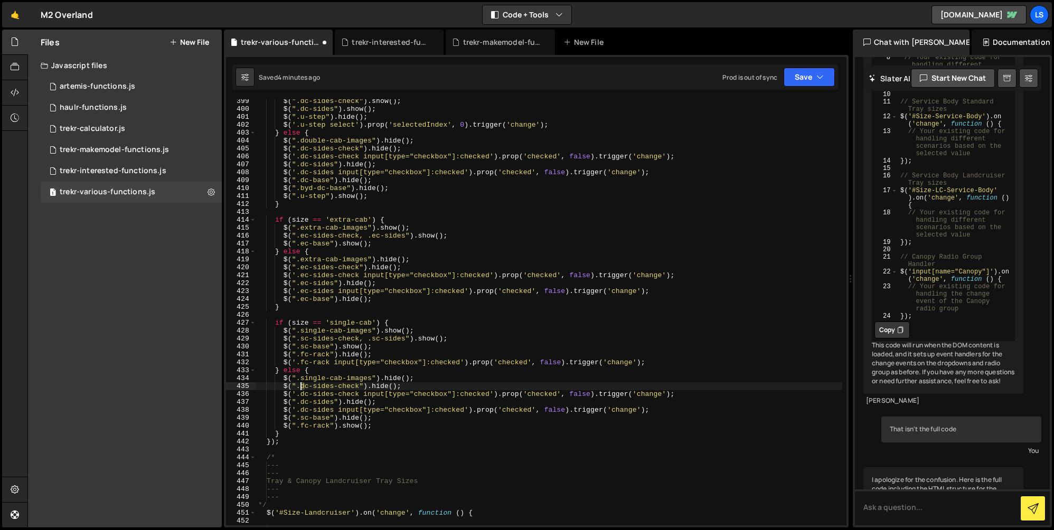
click at [302, 387] on div "$ ( ".dc-sides-check" ) . show ( ) ; $ ( ".dc-sides" ) . show ( ) ; $ ( ".u-ste…" at bounding box center [549, 318] width 586 height 442
click at [309, 384] on div "$ ( ".dc-sides-check" ) . show ( ) ; $ ( ".dc-sides" ) . show ( ) ; $ ( ".u-ste…" at bounding box center [549, 318] width 586 height 442
click at [302, 395] on div "$ ( ".dc-sides-check" ) . show ( ) ; $ ( ".dc-sides" ) . show ( ) ; $ ( ".u-ste…" at bounding box center [549, 318] width 586 height 442
click at [311, 390] on div "$ ( ".dc-sides-check" ) . show ( ) ; $ ( ".dc-sides" ) . show ( ) ; $ ( ".u-ste…" at bounding box center [549, 318] width 586 height 442
click at [303, 402] on div "$ ( ".dc-sides-check" ) . show ( ) ; $ ( ".dc-sides" ) . show ( ) ; $ ( ".u-ste…" at bounding box center [549, 318] width 586 height 442
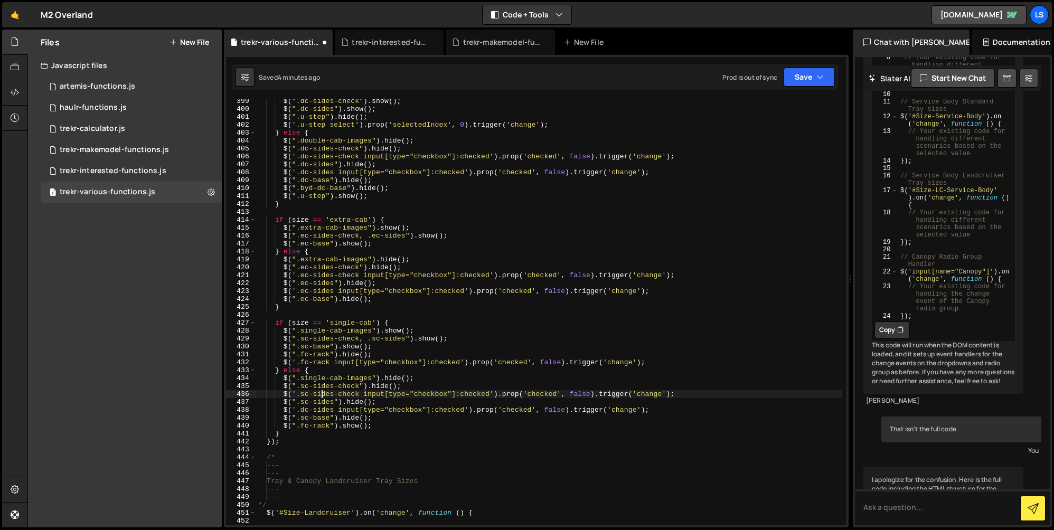
click at [321, 392] on div "$ ( ".dc-sides-check" ) . show ( ) ; $ ( ".dc-sides" ) . show ( ) ; $ ( ".u-ste…" at bounding box center [549, 318] width 586 height 442
click at [305, 412] on div "$ ( ".dc-sides-check" ) . show ( ) ; $ ( ".dc-sides" ) . show ( ) ; $ ( ".u-ste…" at bounding box center [549, 318] width 586 height 442
click at [334, 397] on div "$ ( ".dc-sides-check" ) . show ( ) ; $ ( ".dc-sides" ) . show ( ) ; $ ( ".u-ste…" at bounding box center [549, 318] width 586 height 442
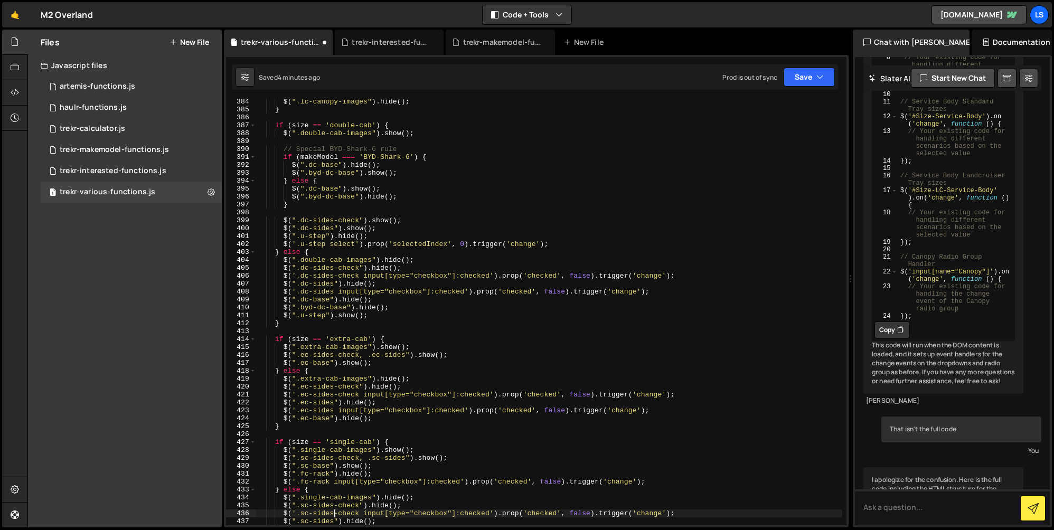
scroll to position [3068, 0]
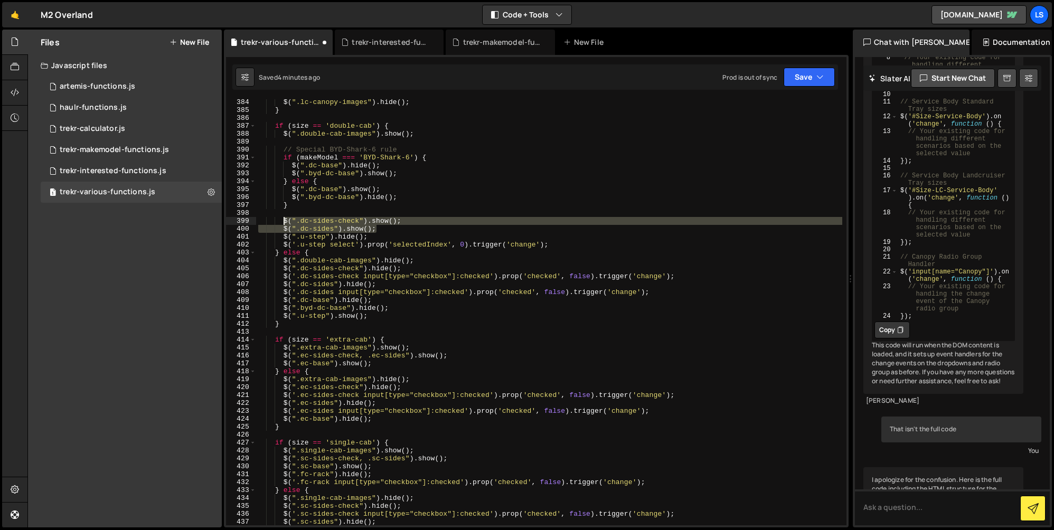
drag, startPoint x: 375, startPoint y: 228, endPoint x: 283, endPoint y: 222, distance: 92.1
click at [283, 222] on div "$ ( ".lc-canopy-images" ) . hide ( ) ; } if ( size == 'double-cab' ) { $ ( ".do…" at bounding box center [549, 319] width 586 height 442
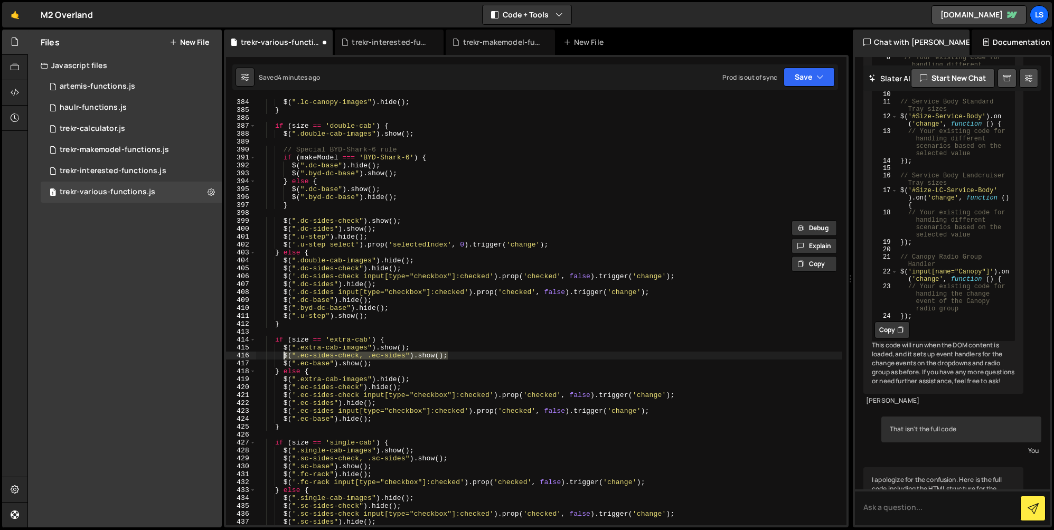
drag, startPoint x: 453, startPoint y: 355, endPoint x: 283, endPoint y: 357, distance: 170.1
click at [283, 357] on div "$ ( ".lc-canopy-images" ) . hide ( ) ; } if ( size == 'double-cab' ) { $ ( ".do…" at bounding box center [549, 319] width 586 height 442
paste textarea "d"
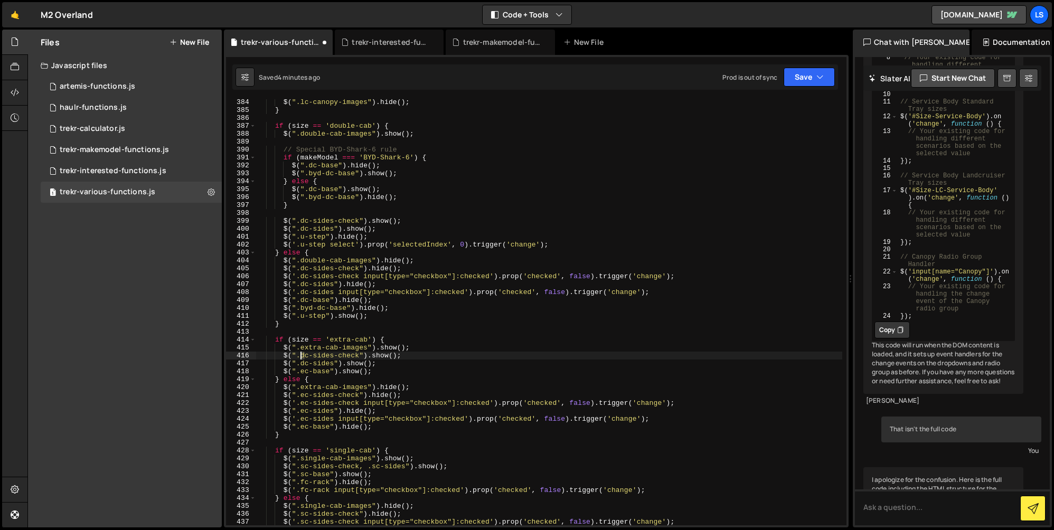
click at [302, 357] on div "$ ( ".lc-canopy-images" ) . hide ( ) ; } if ( size == 'double-cab' ) { $ ( ".do…" at bounding box center [549, 319] width 586 height 442
click at [308, 353] on div "$ ( ".lc-canopy-images" ) . hide ( ) ; } if ( size == 'double-cab' ) { $ ( ".do…" at bounding box center [549, 319] width 586 height 442
click at [302, 362] on div "$ ( ".lc-canopy-images" ) . hide ( ) ; } if ( size == 'double-cab' ) { $ ( ".do…" at bounding box center [549, 319] width 586 height 442
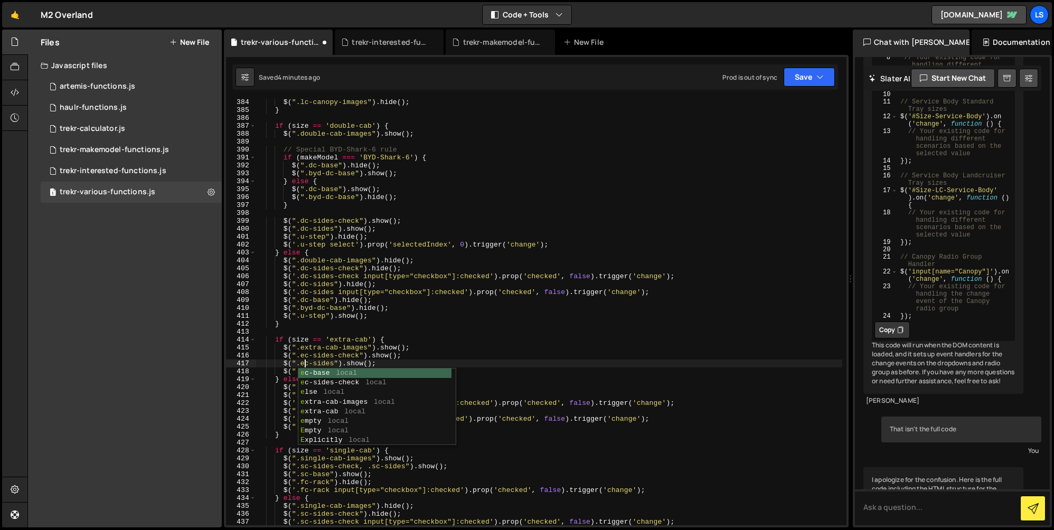
click at [319, 355] on div "$ ( ".lc-canopy-images" ) . hide ( ) ; } if ( size == 'double-cab' ) { $ ( ".do…" at bounding box center [549, 319] width 586 height 442
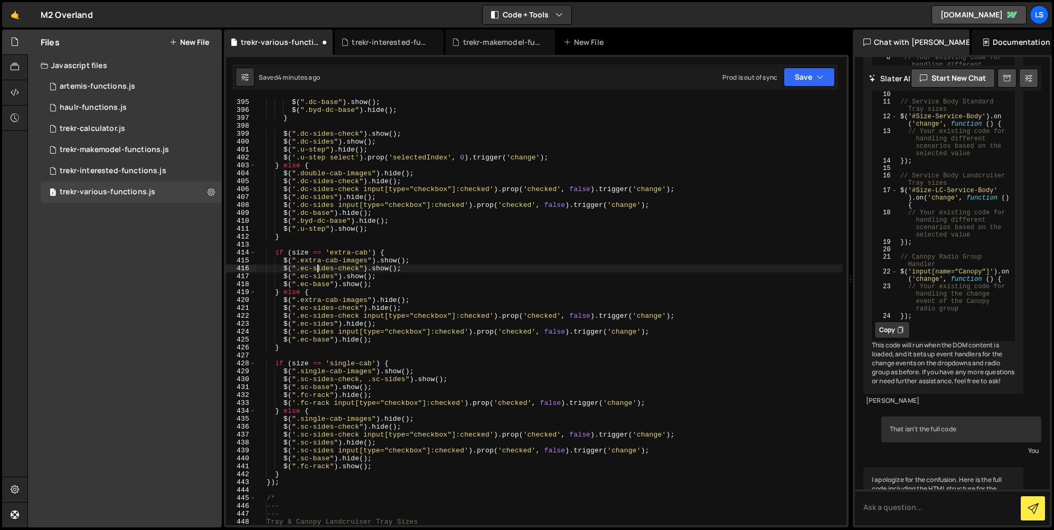
scroll to position [3155, 0]
drag, startPoint x: 450, startPoint y: 379, endPoint x: 281, endPoint y: 381, distance: 168.5
click at [281, 381] on div "$ ( ".dc-base" ) . show ( ) ; $ ( ".byd-dc-base" ) . hide ( ) ; } $ ( ".dc-side…" at bounding box center [549, 319] width 586 height 442
paste textarea "d"
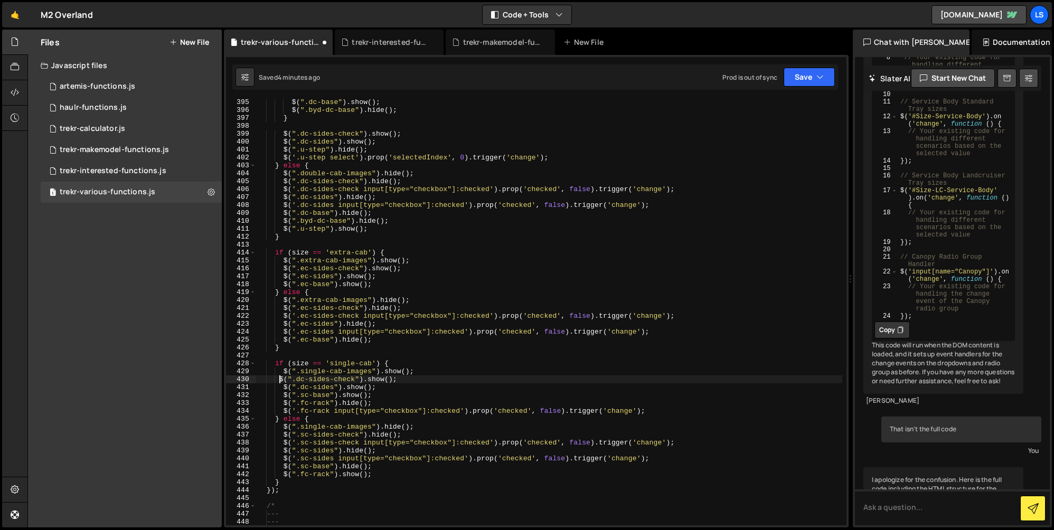
click at [278, 379] on div "$ ( ".dc-base" ) . show ( ) ; $ ( ".byd-dc-base" ) . hide ( ) ; } $ ( ".dc-side…" at bounding box center [549, 319] width 586 height 442
click at [302, 378] on div "$ ( ".dc-base" ) . show ( ) ; $ ( ".byd-dc-base" ) . hide ( ) ; } $ ( ".dc-side…" at bounding box center [549, 319] width 586 height 442
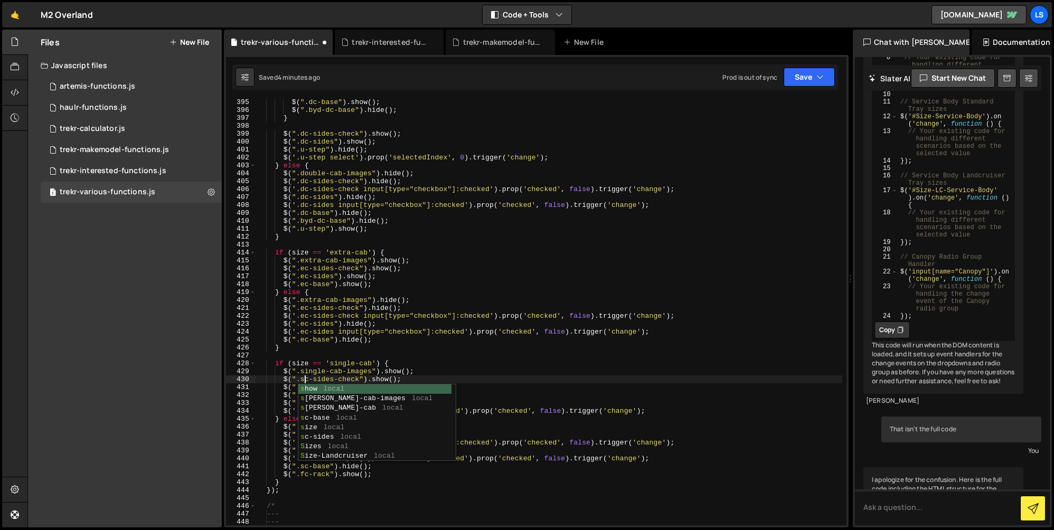
click at [312, 377] on div "$ ( ".dc-base" ) . show ( ) ; $ ( ".byd-dc-base" ) . hide ( ) ; } $ ( ".dc-side…" at bounding box center [549, 319] width 586 height 442
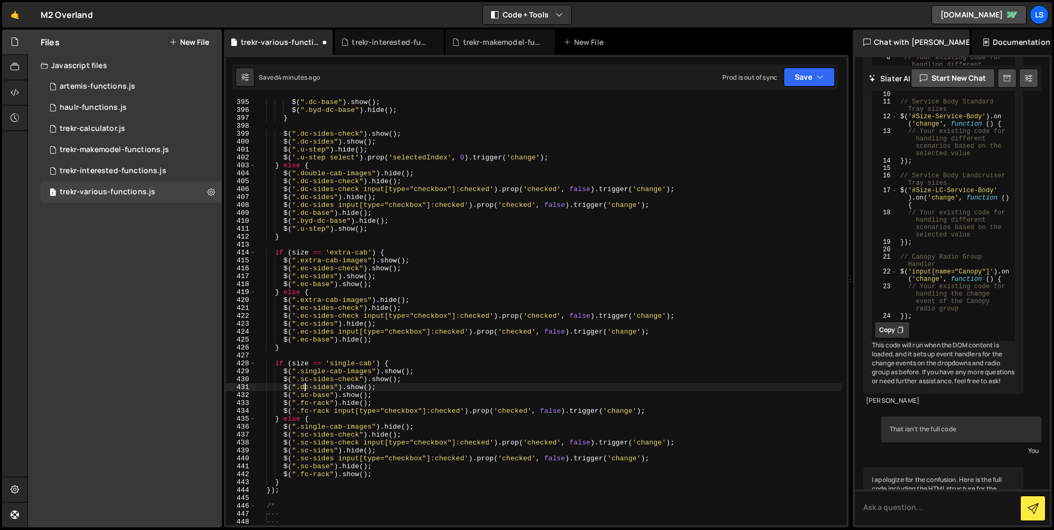
click at [304, 386] on div "$ ( ".dc-base" ) . show ( ) ; $ ( ".byd-dc-base" ) . hide ( ) ; } $ ( ".dc-side…" at bounding box center [549, 319] width 586 height 442
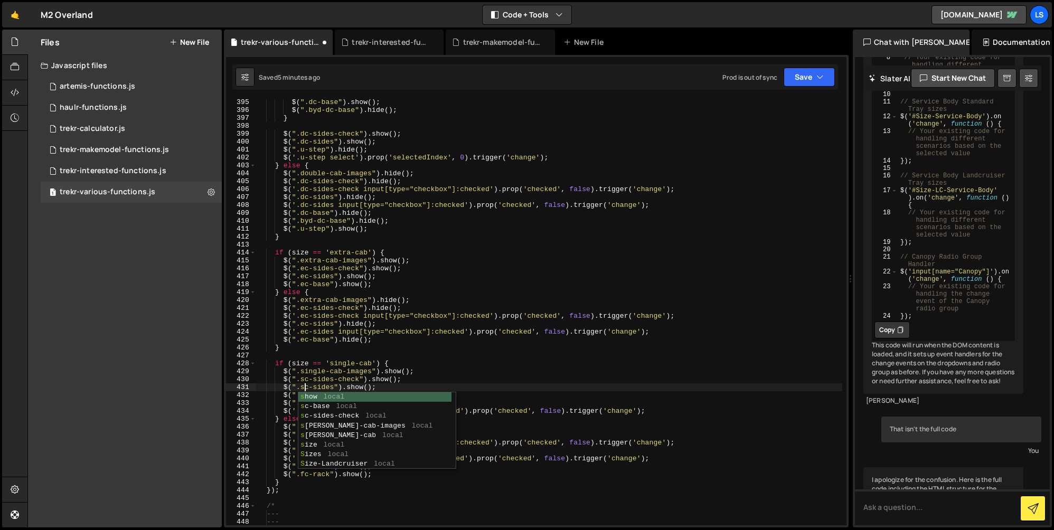
click at [323, 382] on div "$ ( ".dc-base" ) . show ( ) ; $ ( ".byd-dc-base" ) . hide ( ) ; } $ ( ".dc-side…" at bounding box center [549, 319] width 586 height 442
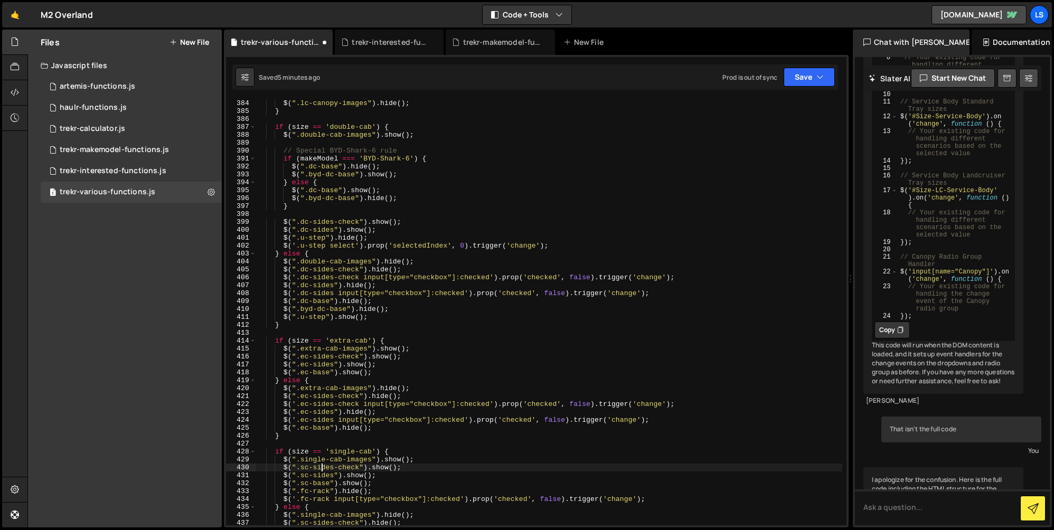
scroll to position [3079, 0]
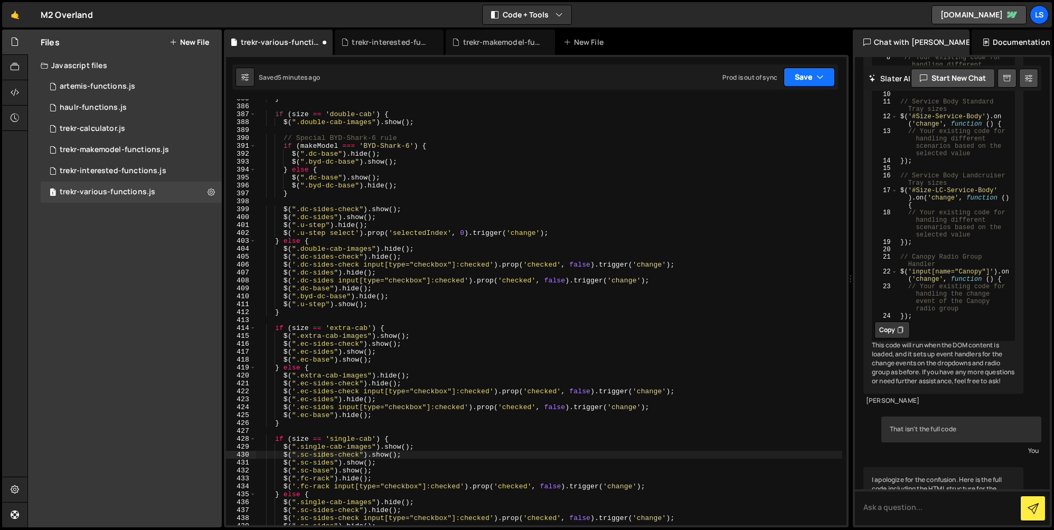
click at [803, 81] on button "Save" at bounding box center [809, 77] width 51 height 19
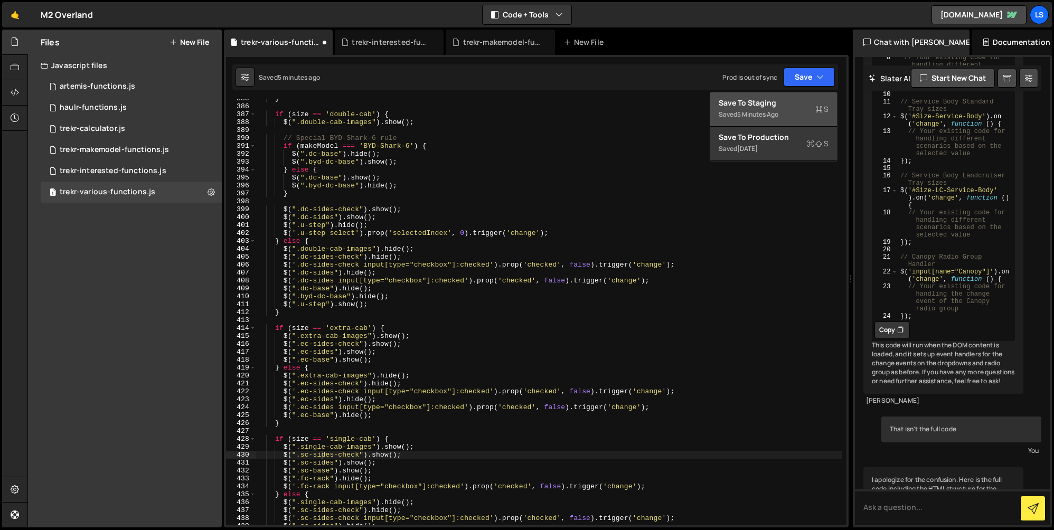
click at [431, 451] on div "} if ( size == 'double-cab' ) { $ ( ".double-cab-images" ) . show ( ) ; // Spec…" at bounding box center [549, 316] width 586 height 442
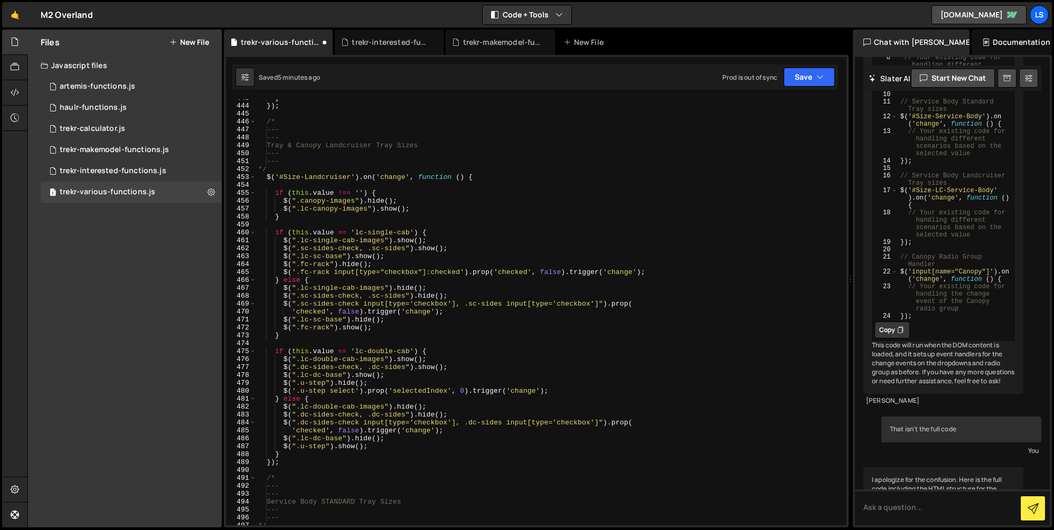
scroll to position [3539, 0]
drag, startPoint x: 449, startPoint y: 247, endPoint x: 284, endPoint y: 250, distance: 164.8
click at [284, 250] on div "} }) ; /* --- --- Tray & Canopy Landcruiser Tray Sizes --- --- */ $ ( '#Size-La…" at bounding box center [549, 316] width 586 height 442
paste textarea "d"
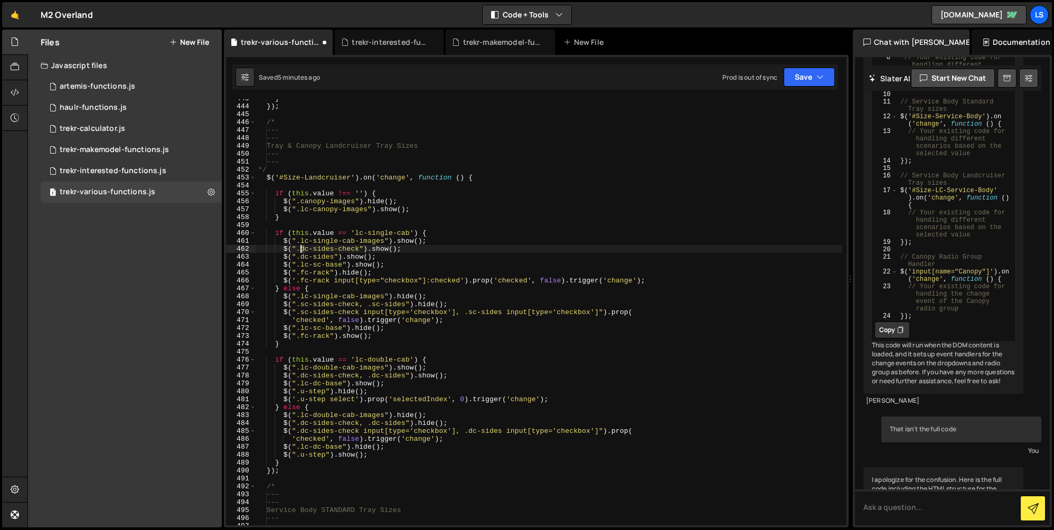
click at [301, 249] on div "} }) ; /* --- --- Tray & Canopy Landcruiser Tray Sizes --- --- */ $ ( '#Size-La…" at bounding box center [549, 316] width 586 height 442
click at [310, 247] on div "} }) ; /* --- --- Tray & Canopy Landcruiser Tray Sizes --- --- */ $ ( '#Size-La…" at bounding box center [549, 316] width 586 height 442
click at [301, 257] on div "} }) ; /* --- --- Tray & Canopy Landcruiser Tray Sizes --- --- */ $ ( '#Size-La…" at bounding box center [549, 316] width 586 height 442
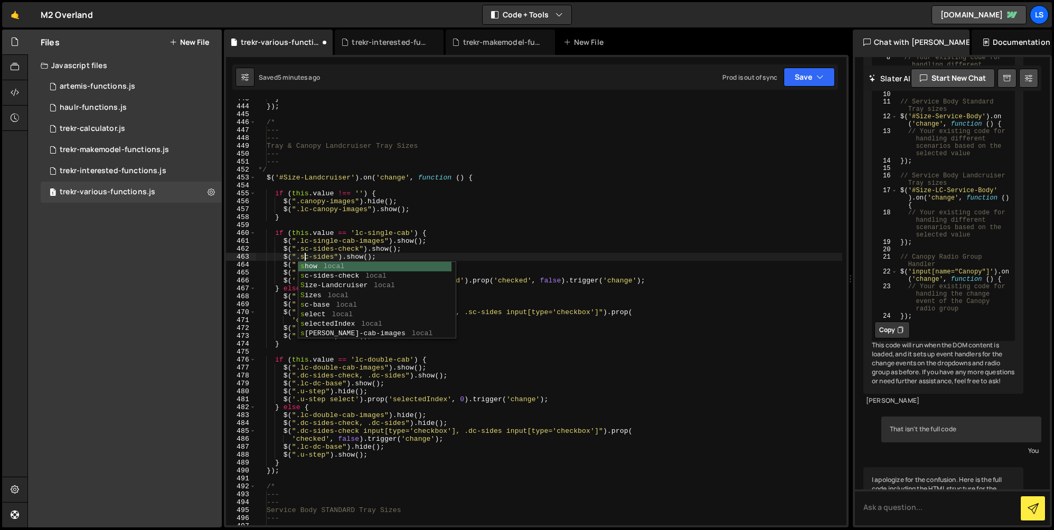
click at [407, 246] on div "} }) ; /* --- --- Tray & Canopy Landcruiser Tray Sizes --- --- */ $ ( '#Size-La…" at bounding box center [549, 316] width 586 height 442
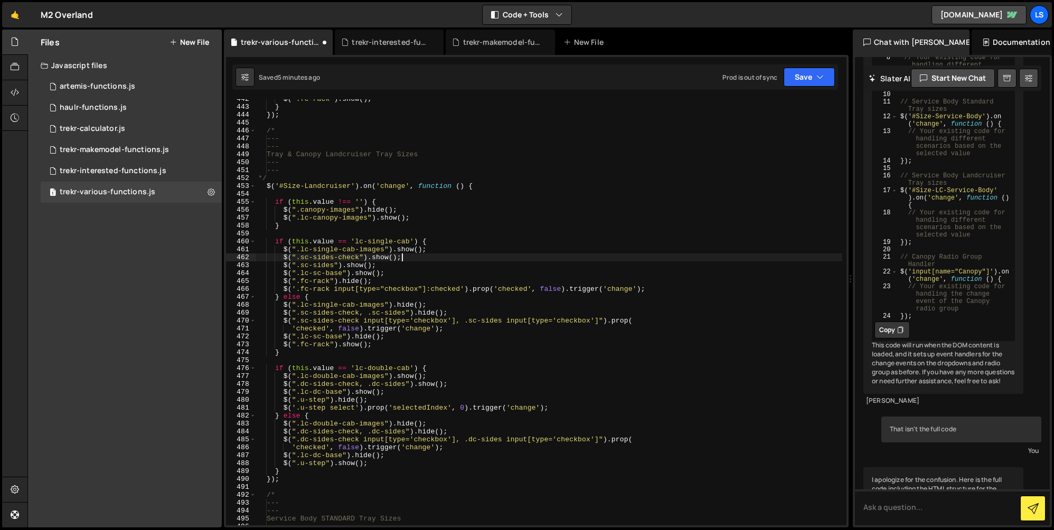
scroll to position [3530, 0]
drag, startPoint x: 452, startPoint y: 384, endPoint x: 283, endPoint y: 386, distance: 169.1
click at [283, 386] on div "$ ( ".fc-rack" ) . show ( ) ; } }) ; /* --- --- Tray & Canopy Landcruiser Tray …" at bounding box center [549, 316] width 586 height 442
paste textarea
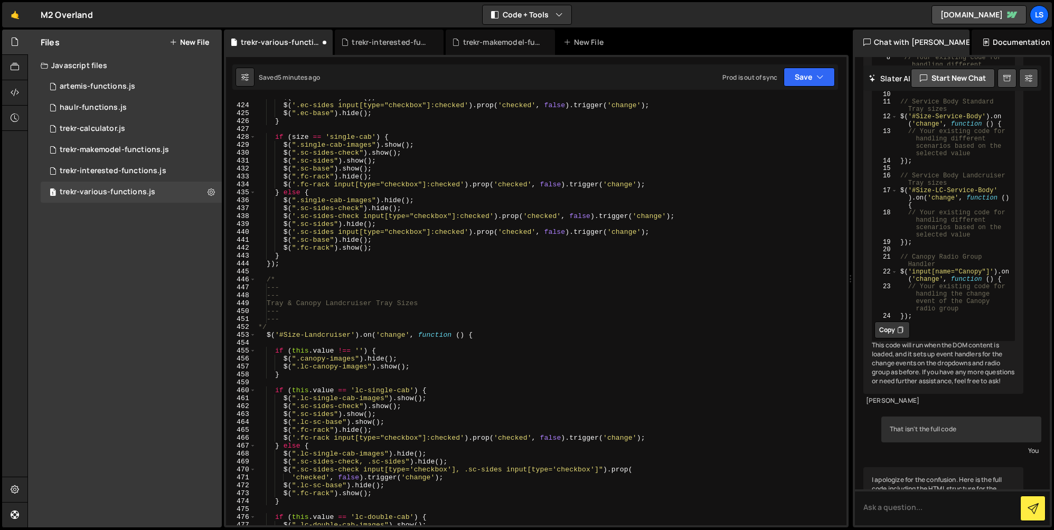
scroll to position [3344, 0]
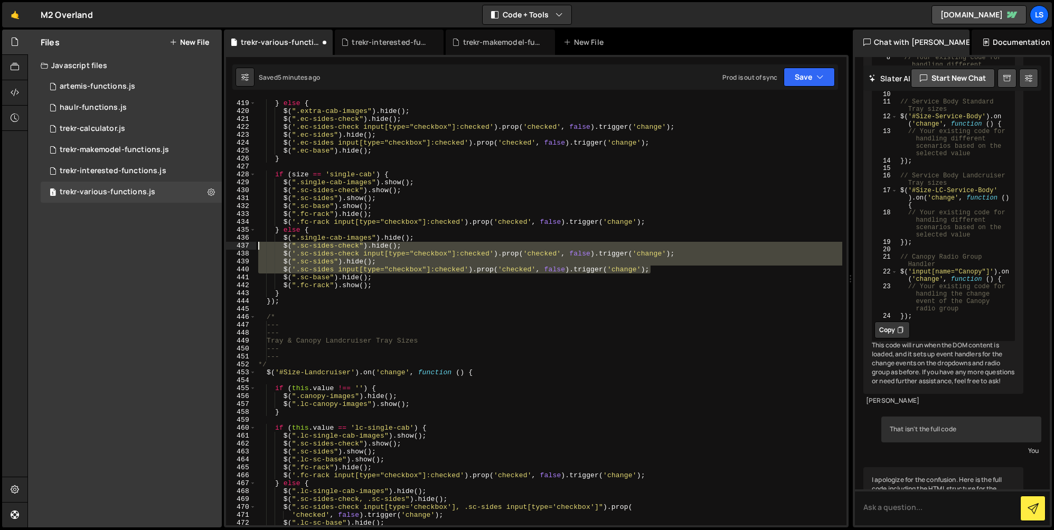
drag, startPoint x: 656, startPoint y: 269, endPoint x: 231, endPoint y: 247, distance: 424.8
click at [231, 247] on div "$(".dc-sides").show(); 419 420 421 422 423 424 425 426 427 428 429 430 431 432 …" at bounding box center [536, 312] width 621 height 426
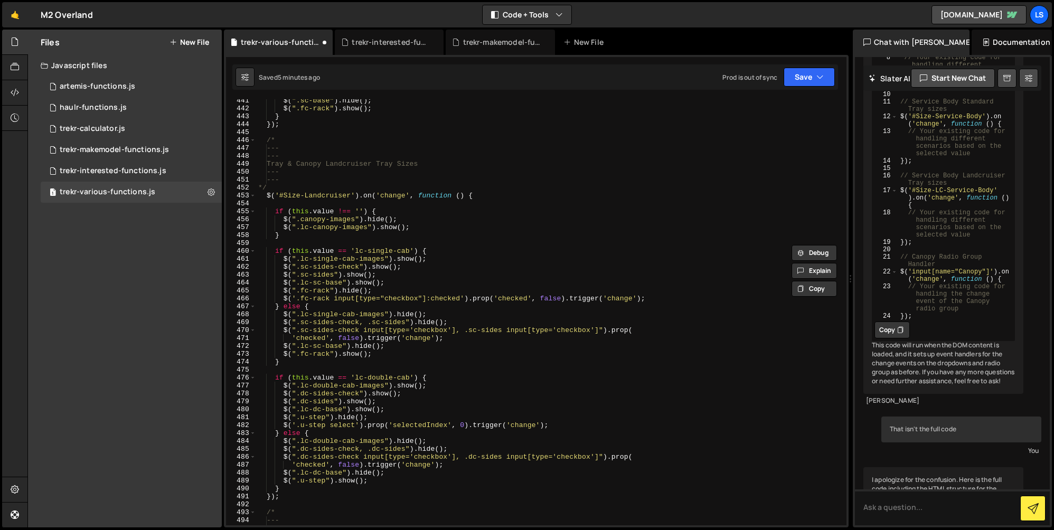
scroll to position [3521, 0]
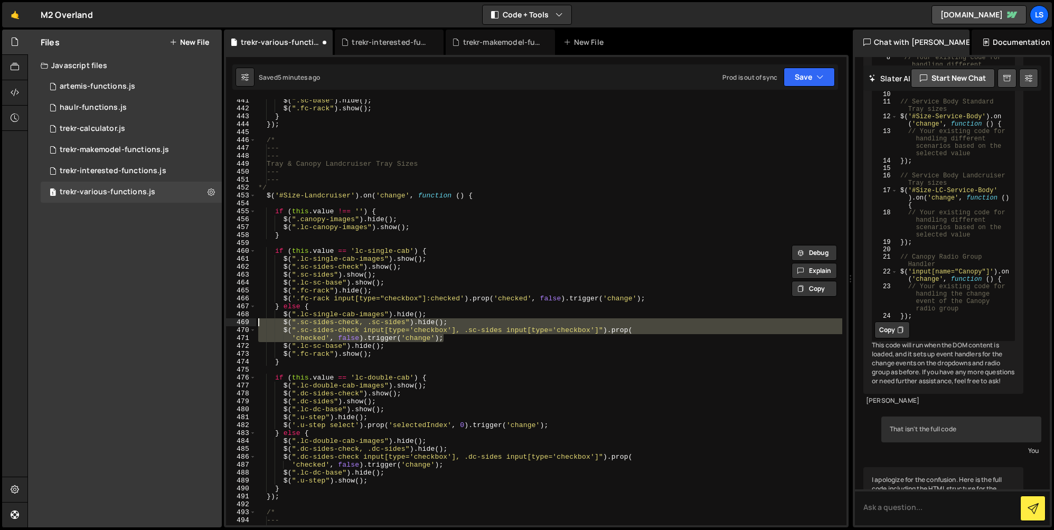
drag, startPoint x: 447, startPoint y: 338, endPoint x: 229, endPoint y: 324, distance: 218.6
click at [229, 324] on div "$(".sc-sides-check").hide(); $('.sc-sides-check input[type="checkbox"]:checked'…" at bounding box center [536, 312] width 621 height 426
paste textarea "'.sc-sides input[type="checkbox"]:checked').prop('checked', false).trigger('cha…"
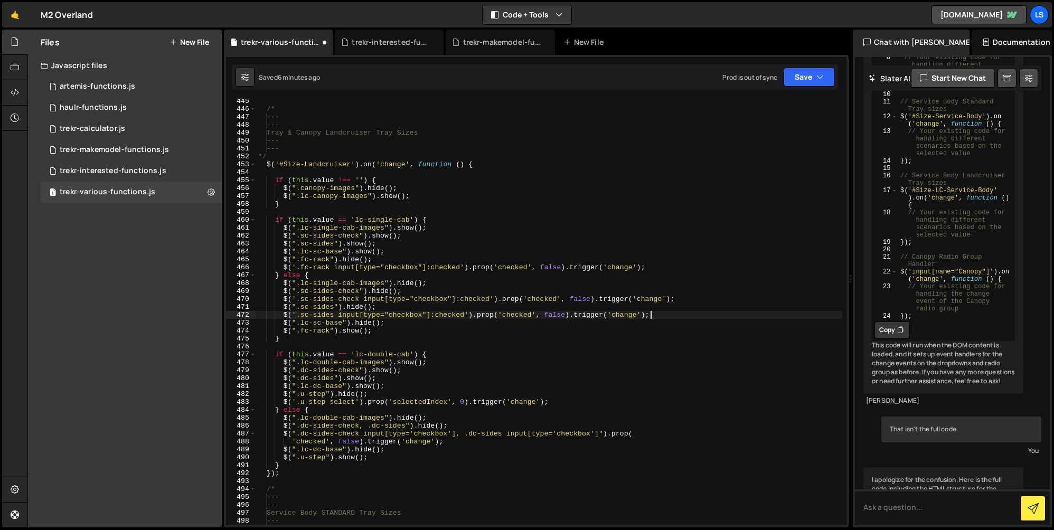
scroll to position [3578, 0]
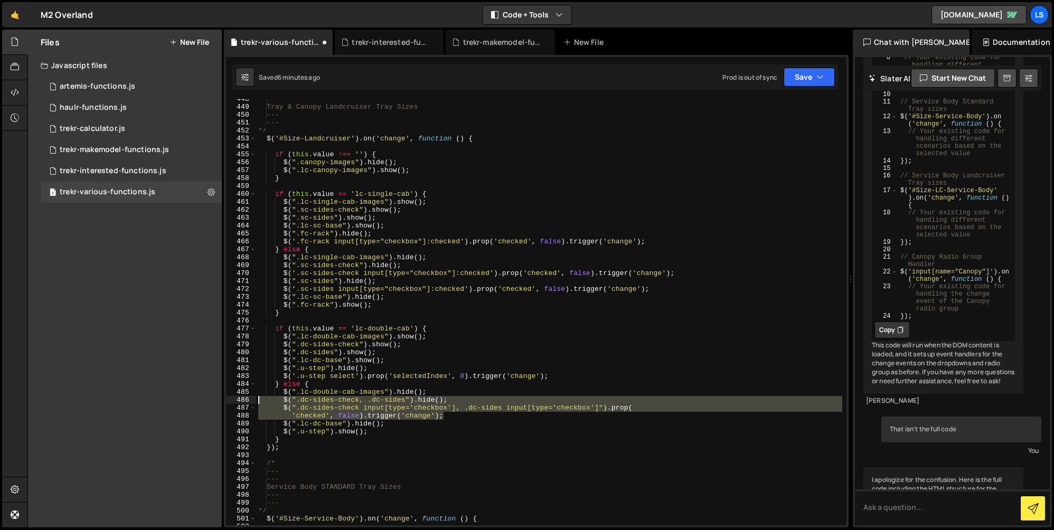
drag, startPoint x: 448, startPoint y: 417, endPoint x: 245, endPoint y: 397, distance: 203.9
click at [245, 397] on div "$('.sc-sides input[type="checkbox"]:checked').prop('checked', false).trigger('c…" at bounding box center [536, 312] width 621 height 426
paste textarea "'.sc-sides input[type="checkbox"]:checked').prop('checked', false).trigger('cha…"
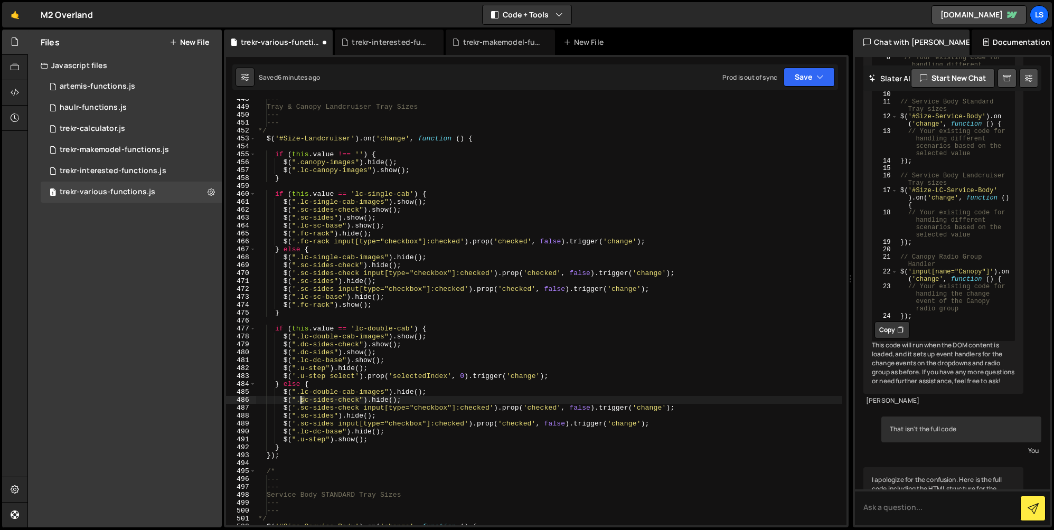
click at [301, 403] on div "--- Tray & Canopy Landcruiser Tray Sizes --- --- */ $ ( '#Size-Landcruiser' ) .…" at bounding box center [549, 316] width 586 height 442
click at [311, 397] on div "--- Tray & Canopy Landcruiser Tray Sizes --- --- */ $ ( '#Size-Landcruiser' ) .…" at bounding box center [549, 316] width 586 height 442
click at [300, 409] on div "--- Tray & Canopy Landcruiser Tray Sizes --- --- */ $ ( '#Size-Landcruiser' ) .…" at bounding box center [549, 316] width 586 height 442
click at [325, 402] on div "--- Tray & Canopy Landcruiser Tray Sizes --- --- */ $ ( '#Size-Landcruiser' ) .…" at bounding box center [549, 316] width 586 height 442
click at [302, 417] on div "--- Tray & Canopy Landcruiser Tray Sizes --- --- */ $ ( '#Size-Landcruiser' ) .…" at bounding box center [549, 316] width 586 height 442
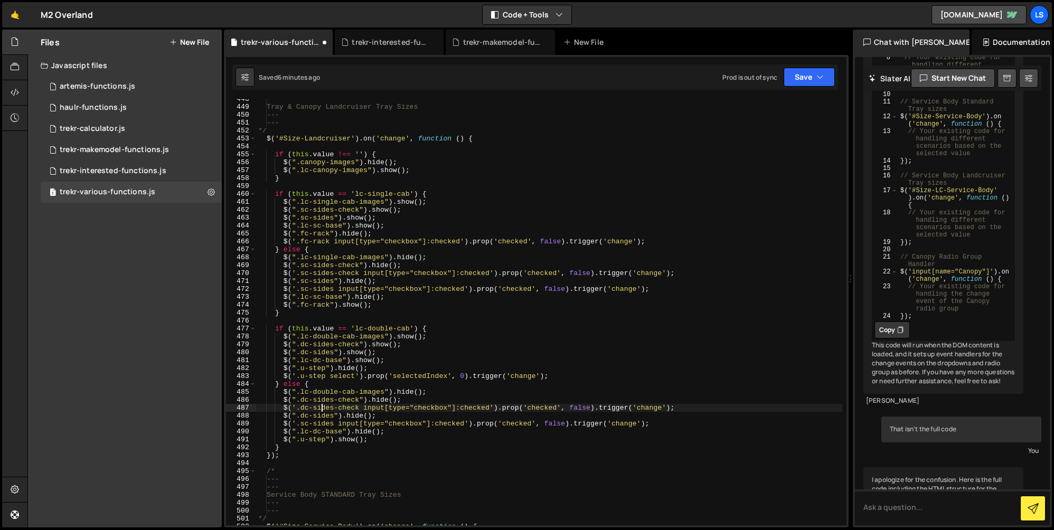
click at [321, 411] on div "--- Tray & Canopy Landcruiser Tray Sizes --- --- */ $ ( '#Size-Landcruiser' ) .…" at bounding box center [549, 316] width 586 height 442
click at [302, 424] on div "--- Tray & Canopy Landcruiser Tray Sizes --- --- */ $ ( '#Size-Landcruiser' ) .…" at bounding box center [549, 316] width 586 height 442
click at [410, 409] on div "--- Tray & Canopy Landcruiser Tray Sizes --- --- */ $ ( '#Size-Landcruiser' ) .…" at bounding box center [549, 316] width 586 height 442
click at [815, 77] on button "Save" at bounding box center [809, 77] width 51 height 19
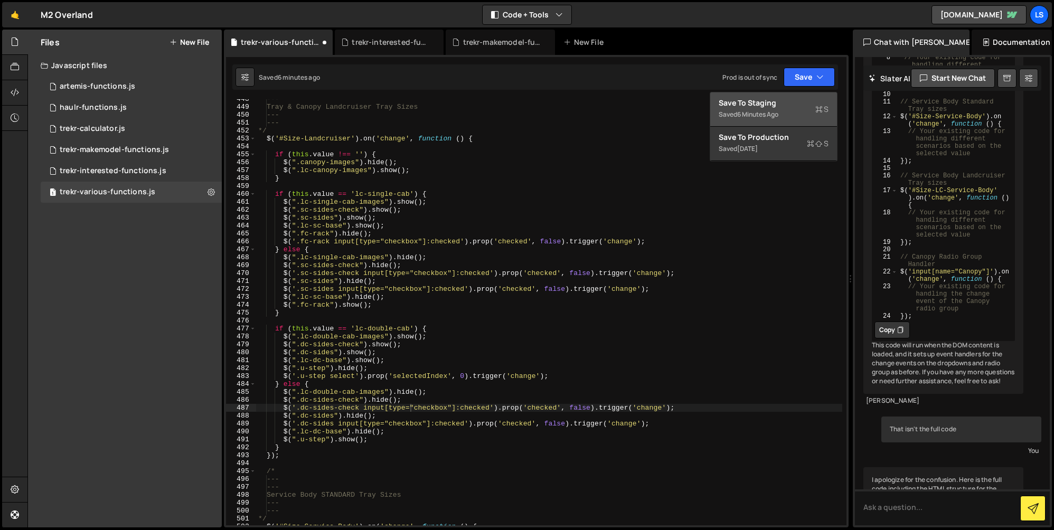
click at [750, 107] on div "Save to Staging S" at bounding box center [774, 103] width 110 height 11
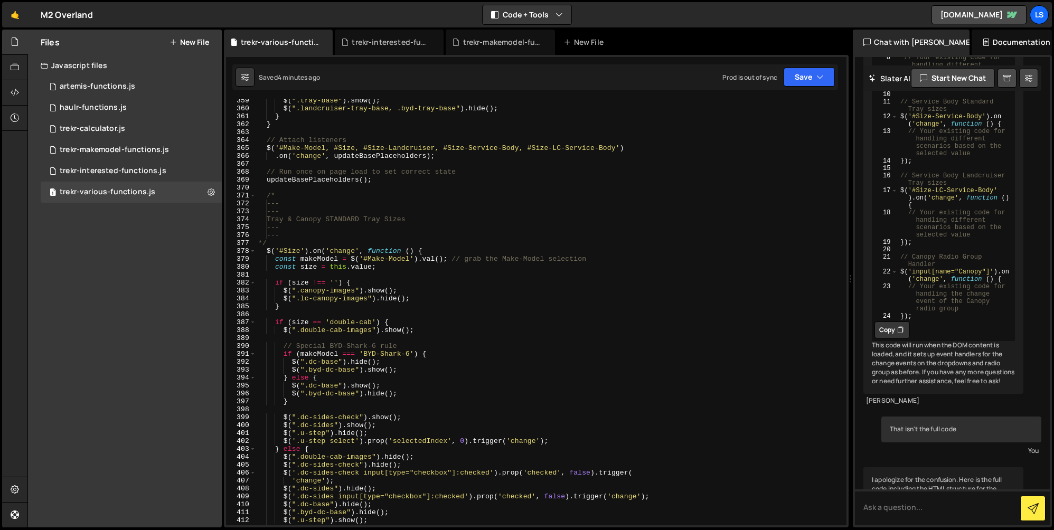
scroll to position [2946, 0]
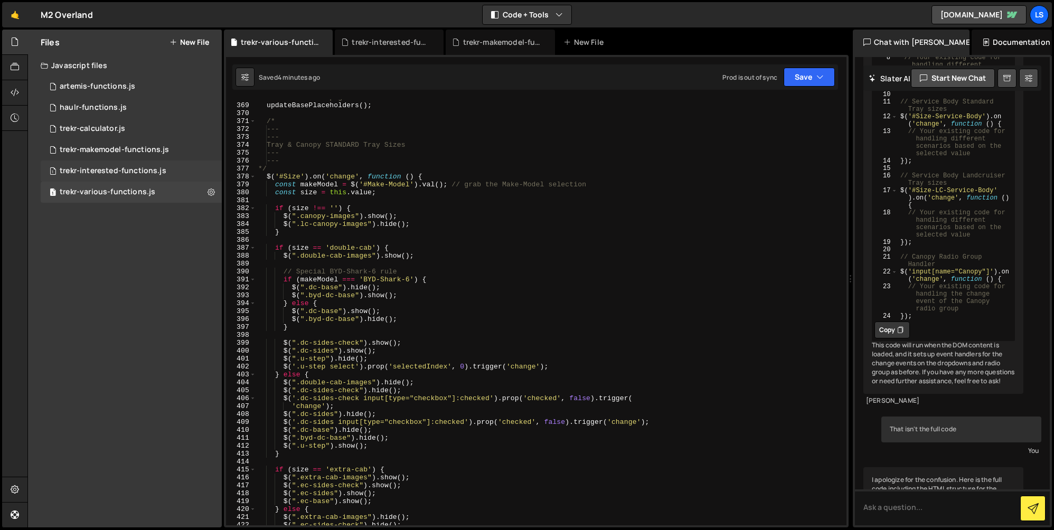
click at [104, 177] on div "1 trekr-interested-functions.js 0" at bounding box center [131, 171] width 181 height 21
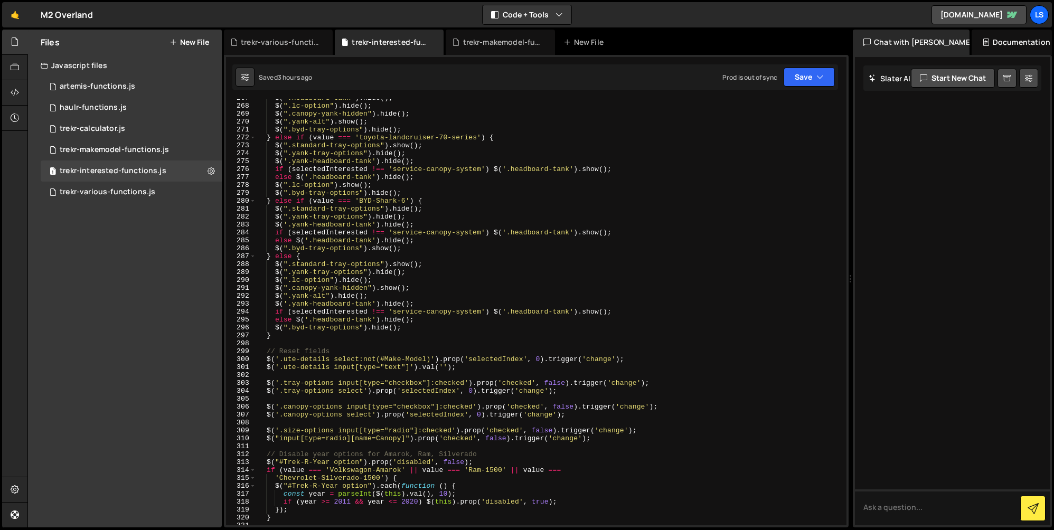
scroll to position [2124, 0]
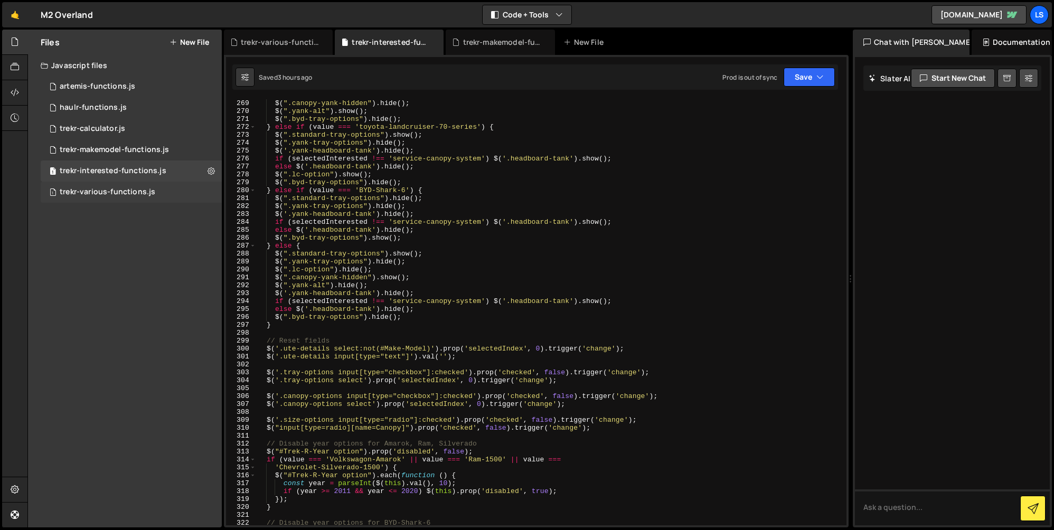
click at [111, 196] on div "trekr-various-functions.js" at bounding box center [108, 193] width 96 height 10
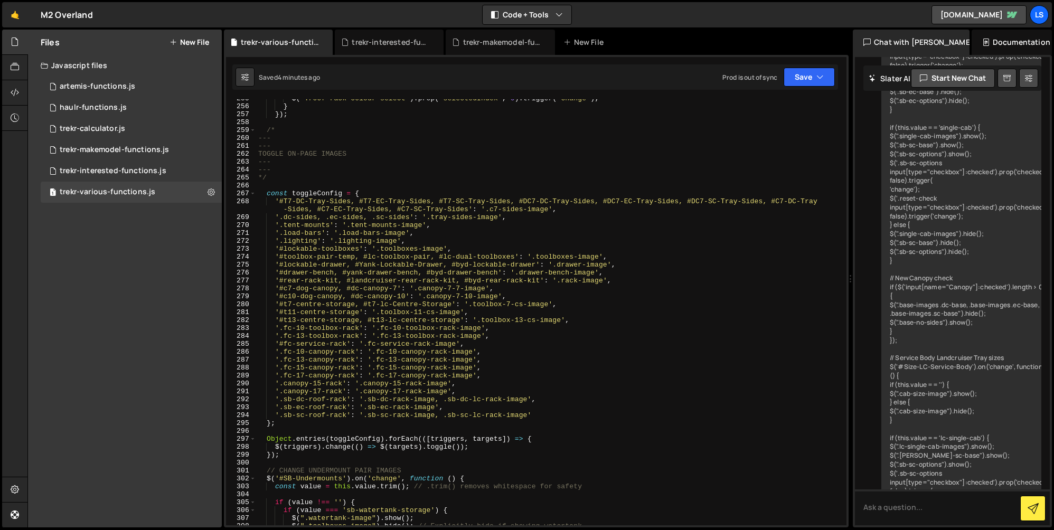
scroll to position [2039, 0]
type textarea "'#T7-DC-Tray-Sides, #T7-EC-Tray-Sides, #T7-SC-Tray-Sides, #DC7-DC-Tray-Sides, #…"
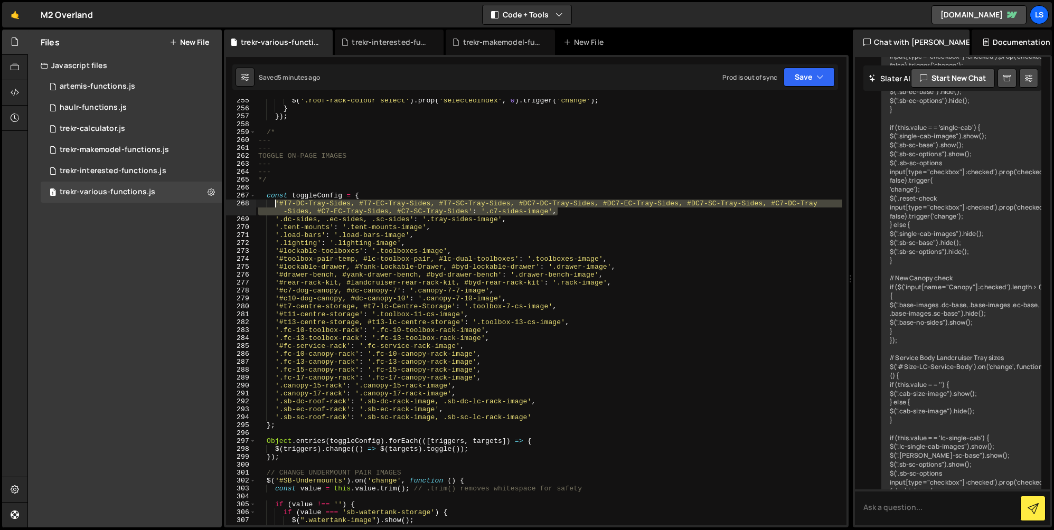
drag, startPoint x: 558, startPoint y: 213, endPoint x: 275, endPoint y: 203, distance: 283.3
click at [275, 203] on div "$ ( '.roof-rack-colour select' ) . prop ( 'selectedIndex' , 0 ) . trigger ( 'ch…" at bounding box center [549, 318] width 586 height 442
click at [567, 212] on div "$ ( '.roof-rack-colour select' ) . prop ( 'selectedIndex' , 0 ) . trigger ( 'ch…" at bounding box center [549, 312] width 586 height 426
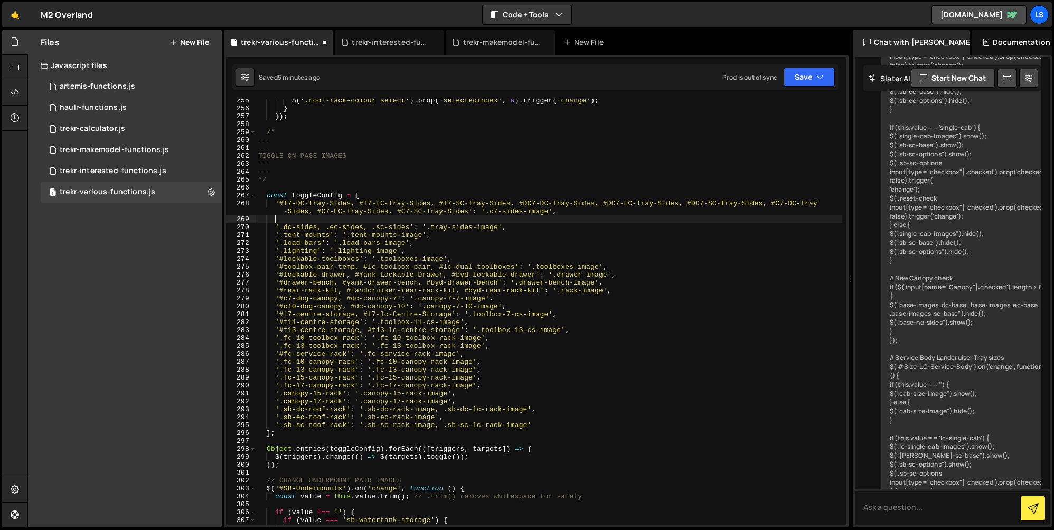
scroll to position [0, 1]
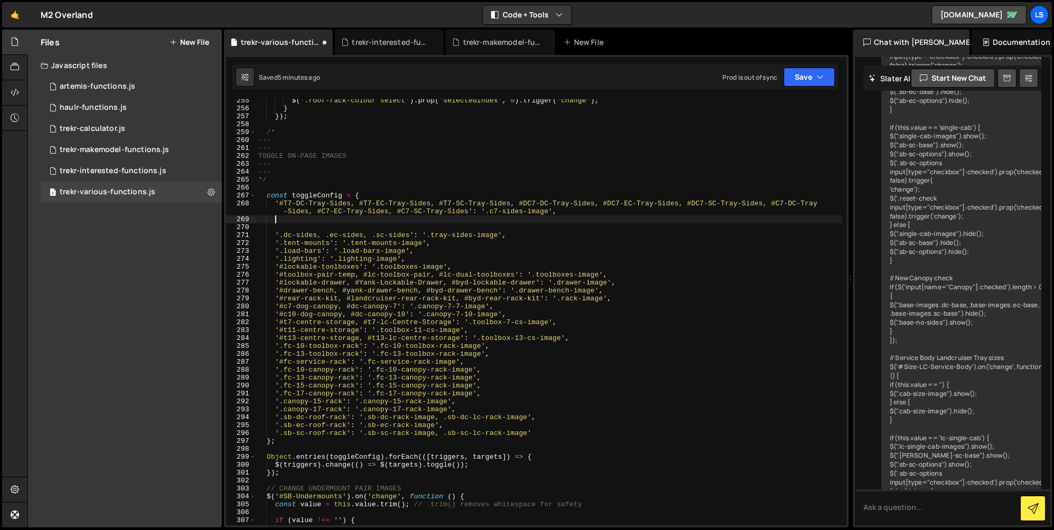
paste textarea "'#T10-DC-Tray-Sides, #T10-EC-Tray-Sides, #T10-SC-Tray-Sides, #DC10-DC-Tray-Side…"
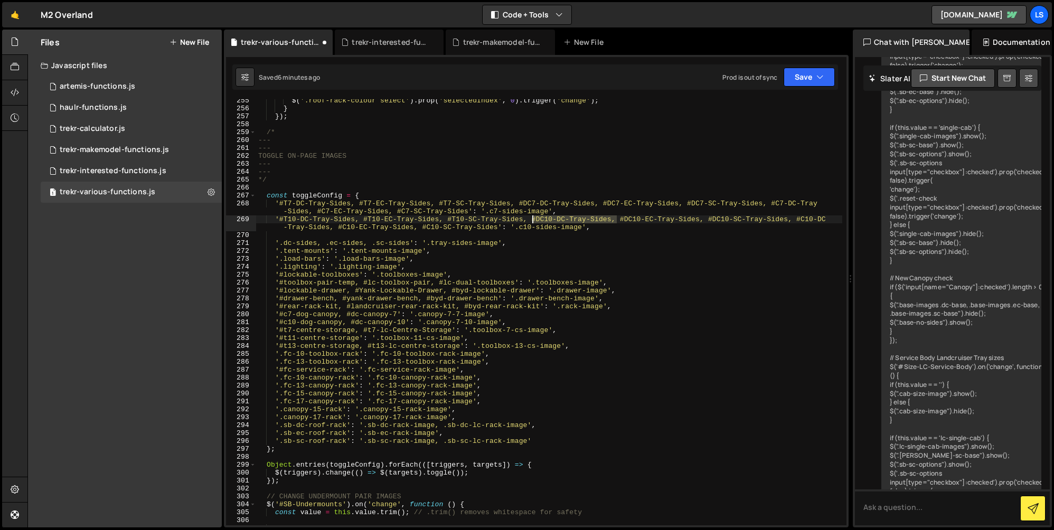
drag, startPoint x: 615, startPoint y: 219, endPoint x: 533, endPoint y: 222, distance: 82.0
click at [533, 222] on div "$ ( '.roof-rack-colour select' ) . prop ( 'selectedIndex' , 0 ) . trigger ( 'ch…" at bounding box center [549, 318] width 586 height 442
drag, startPoint x: 616, startPoint y: 221, endPoint x: 532, endPoint y: 220, distance: 83.5
click at [532, 220] on div "$ ( '.roof-rack-colour select' ) . prop ( 'selectedIndex' , 0 ) . trigger ( 'ch…" at bounding box center [549, 318] width 586 height 442
drag, startPoint x: 616, startPoint y: 220, endPoint x: 533, endPoint y: 222, distance: 83.0
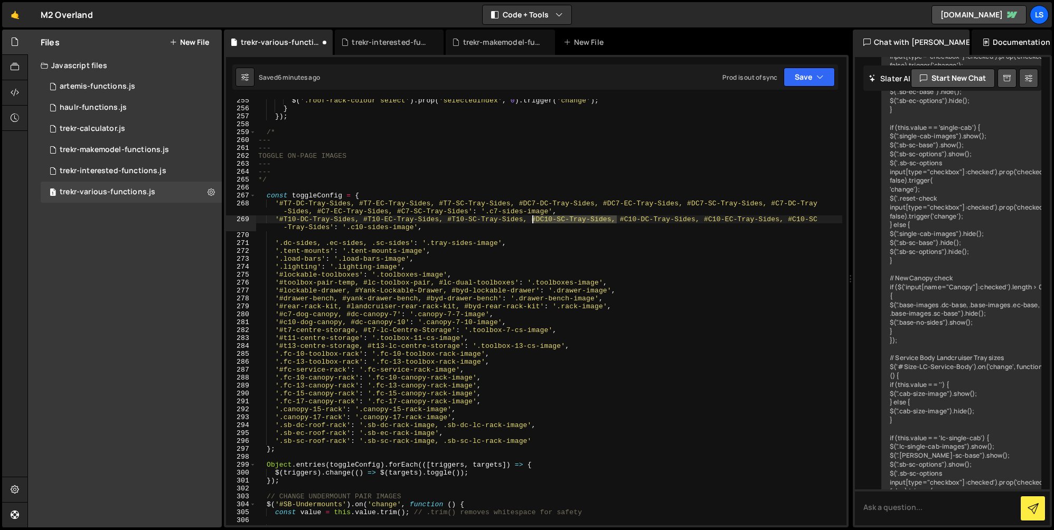
click at [533, 222] on div "$ ( '.roof-rack-colour select' ) . prop ( 'selectedIndex' , 0 ) . trigger ( 'ch…" at bounding box center [549, 318] width 586 height 442
type textarea "'#T10-DC-Tray-Sides, #T10-EC-Tray-Sides, #T10-SC-Tray-Sides, #C10-DC-Tray-Sides…"
click at [317, 235] on div "$ ( '.roof-rack-colour select' ) . prop ( 'selectedIndex' , 0 ) . trigger ( 'ch…" at bounding box center [549, 318] width 586 height 442
type textarea "'#T10-DC-Tray-Sides, #T10-EC-Tray-Sides, #T10-SC-Tray-Sides, #C10-DC-Tray-Sides…"
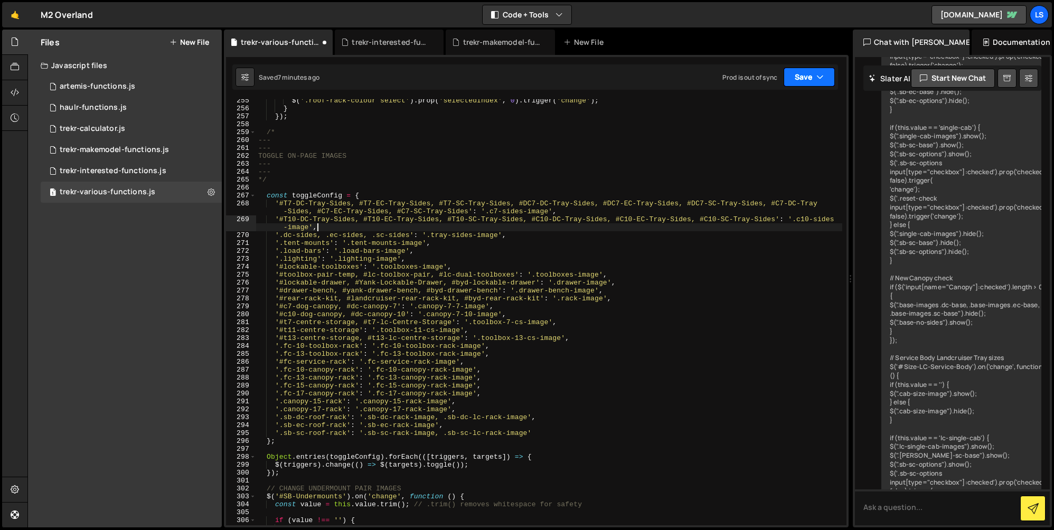
click at [803, 72] on button "Save" at bounding box center [809, 77] width 51 height 19
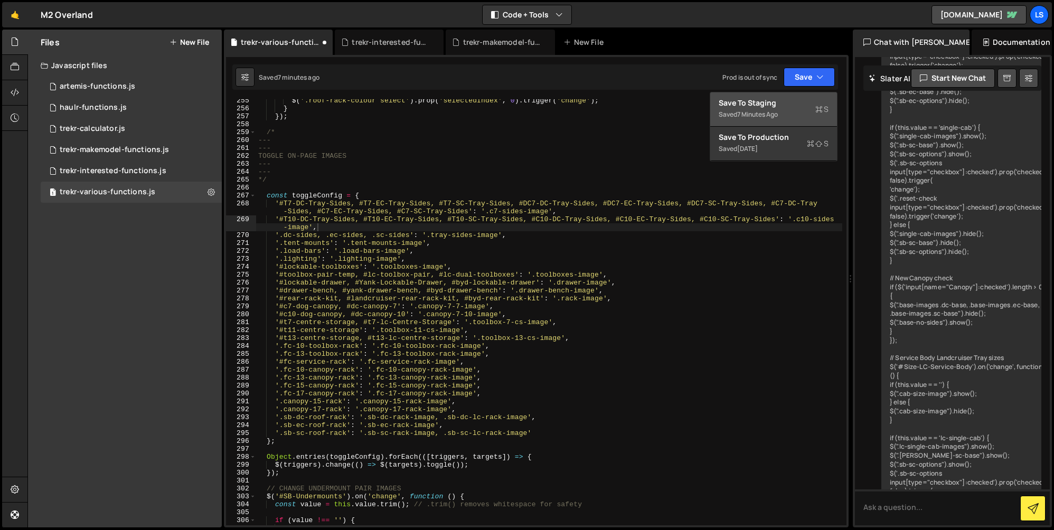
click at [752, 102] on div "Save to Staging S" at bounding box center [774, 103] width 110 height 11
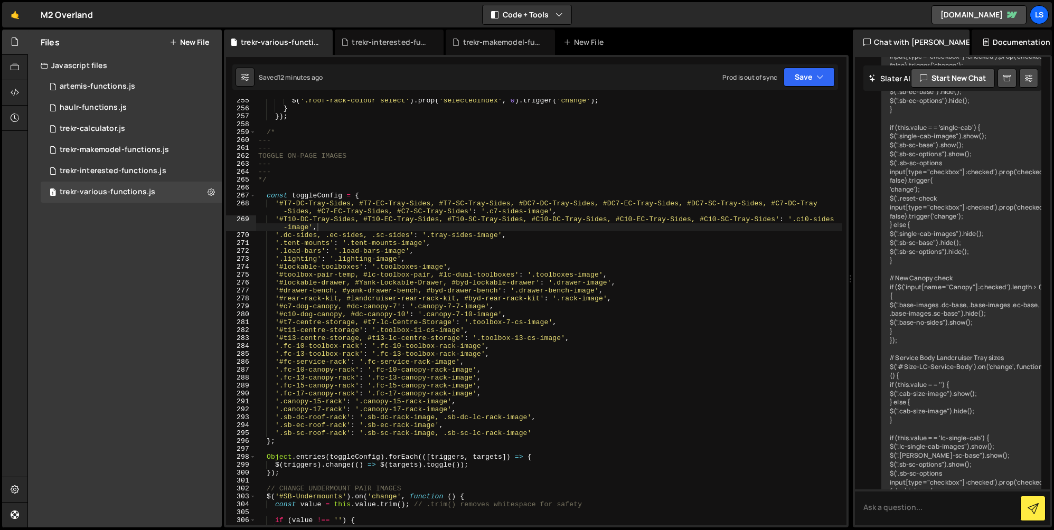
click at [316, 228] on div "$ ( '.roof-rack-colour select' ) . prop ( 'selectedIndex' , 0 ) . trigger ( 'ch…" at bounding box center [549, 318] width 586 height 442
drag, startPoint x: 317, startPoint y: 229, endPoint x: 275, endPoint y: 222, distance: 42.8
click at [275, 222] on div "$ ( '.roof-rack-colour select' ) . prop ( 'selectedIndex' , 0 ) . trigger ( 'ch…" at bounding box center [549, 318] width 586 height 442
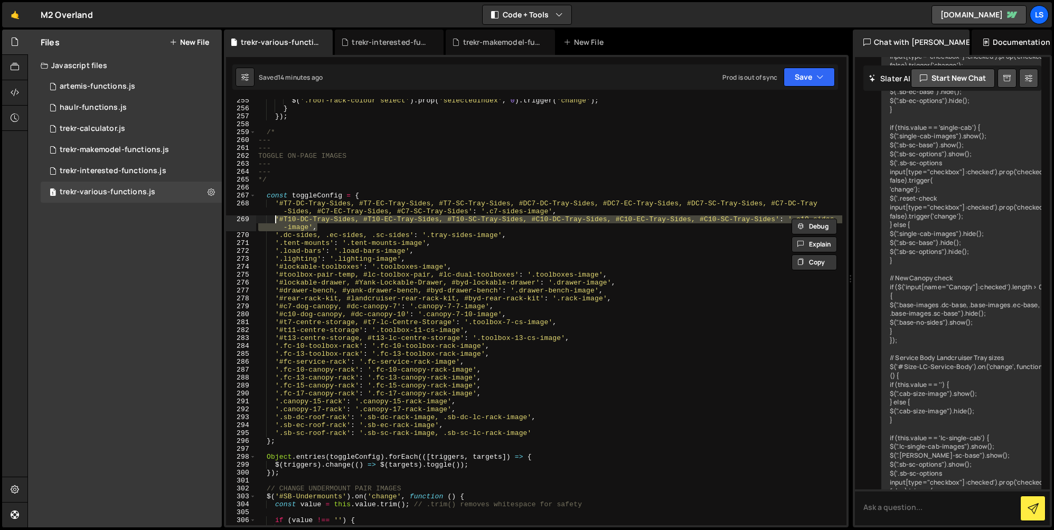
click at [331, 229] on div "$ ( '.roof-rack-colour select' ) . prop ( 'selectedIndex' , 0 ) . trigger ( 'ch…" at bounding box center [549, 312] width 586 height 426
drag, startPoint x: 317, startPoint y: 228, endPoint x: 254, endPoint y: 220, distance: 63.3
click at [254, 220] on div "'#T10-DC-Tray-Sides, #T10-EC-Tray-Sides, #T10-SC-Tray-Sides, #C10-DC-Tray-Sides…" at bounding box center [536, 312] width 621 height 426
click at [322, 228] on div "$ ( '.roof-rack-colour select' ) . prop ( 'selectedIndex' , 0 ) . trigger ( 'ch…" at bounding box center [549, 312] width 586 height 426
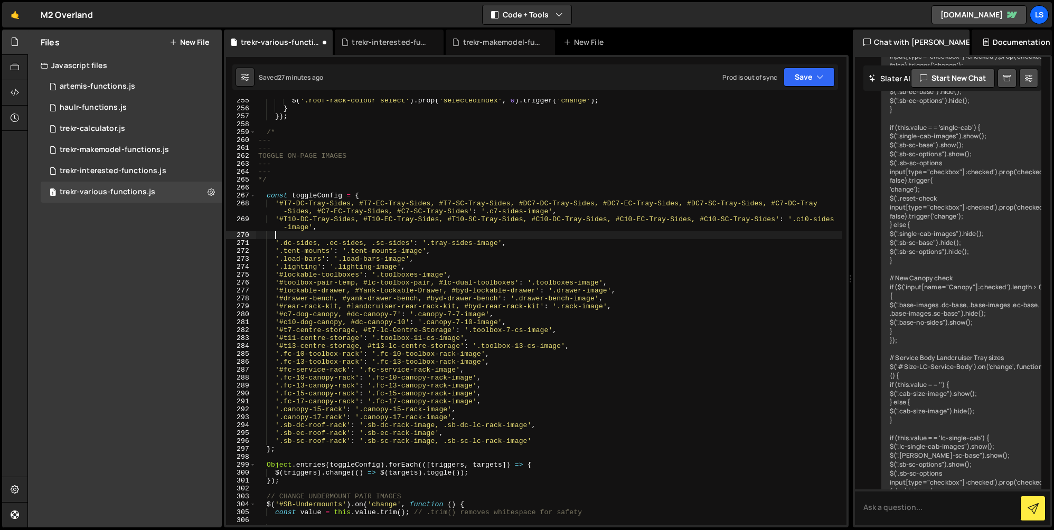
scroll to position [0, 1]
paste textarea "'#T13-DC-Tray-Sides, #T13-EC-Tray-Sides, #T13-SC-Tray-Sides, #C13-DC-Tray-Sides…"
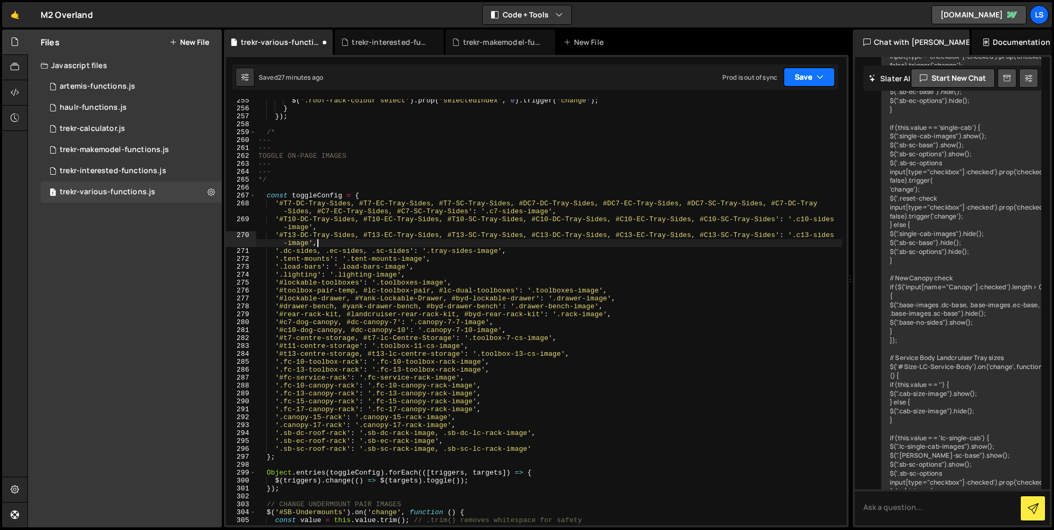
type textarea "'#T13-DC-Tray-Sides, #T13-EC-Tray-Sides, #T13-SC-Tray-Sides, #C13-DC-Tray-Sides…"
click at [800, 78] on button "Save" at bounding box center [809, 77] width 51 height 19
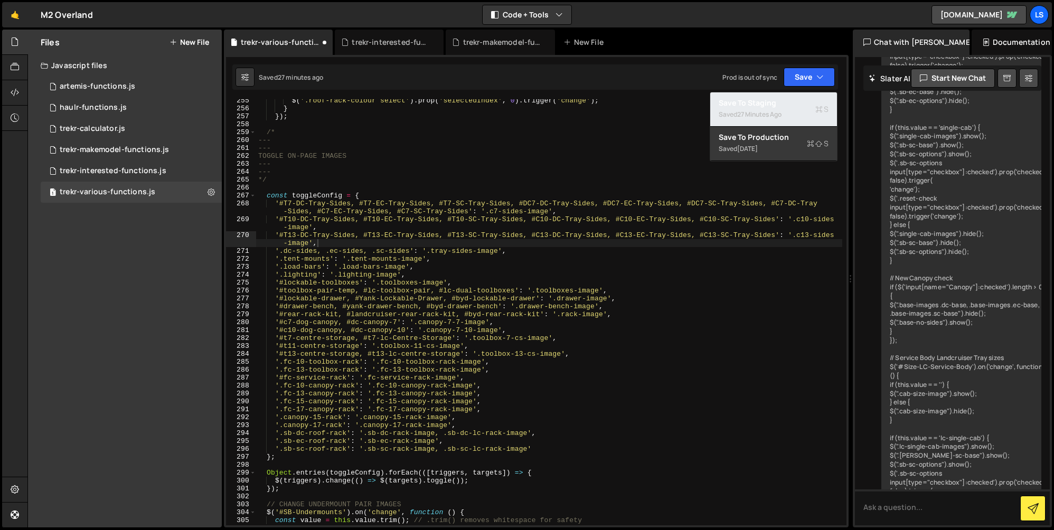
click at [772, 108] on div "Saved 27 minutes ago" at bounding box center [774, 114] width 110 height 13
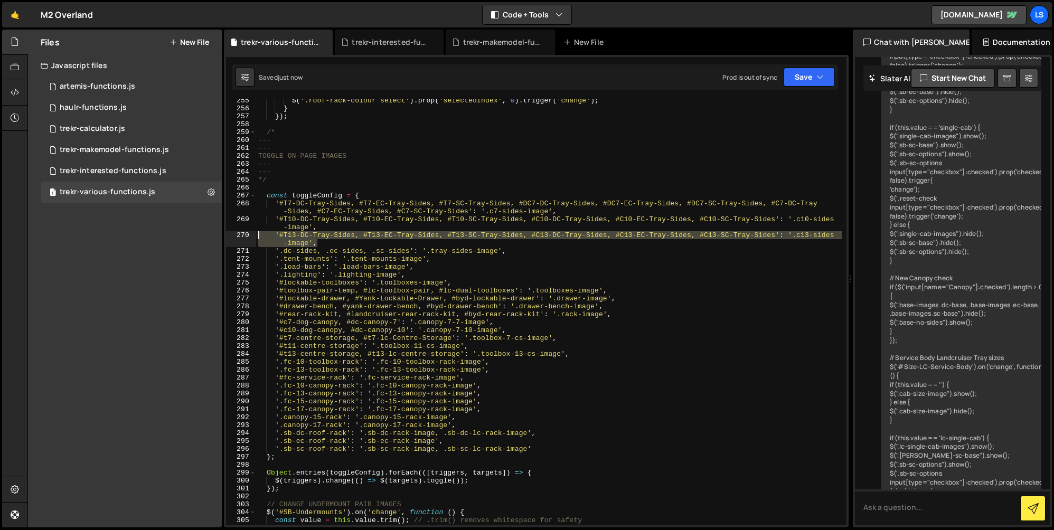
drag, startPoint x: 296, startPoint y: 244, endPoint x: 250, endPoint y: 236, distance: 46.6
click at [250, 236] on div "'#T13-DC-Tray-Sides, #T13-EC-Tray-Sides, #T13-SC-Tray-Sides, #C13-DC-Tray-Sides…" at bounding box center [536, 312] width 621 height 426
click at [321, 244] on div "$ ( '.roof-rack-colour select' ) . prop ( 'selectedIndex' , 0 ) . trigger ( 'ch…" at bounding box center [549, 312] width 586 height 426
drag, startPoint x: 317, startPoint y: 245, endPoint x: 253, endPoint y: 235, distance: 65.2
click at [253, 235] on div "'#T13-DC-Tray-Sides, #T13-EC-Tray-Sides, #T13-SC-Tray-Sides, #C13-DC-Tray-Sides…" at bounding box center [536, 312] width 621 height 426
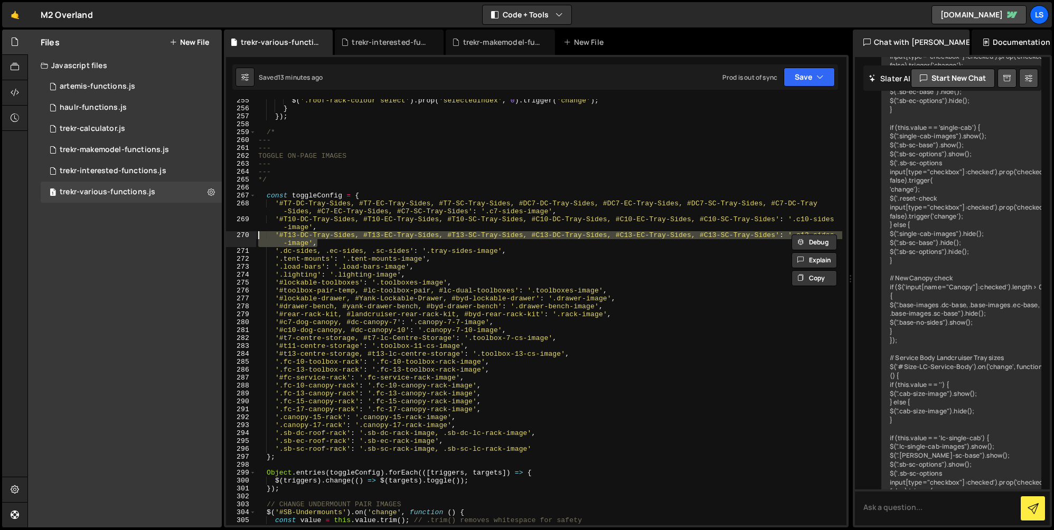
scroll to position [0, 0]
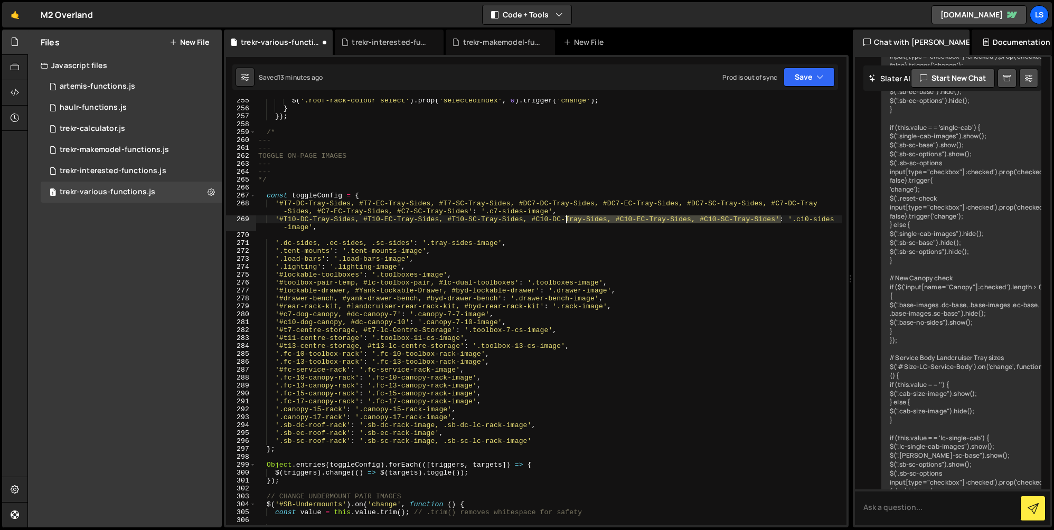
drag, startPoint x: 781, startPoint y: 217, endPoint x: 566, endPoint y: 218, distance: 214.5
click at [566, 218] on div "$ ( '.roof-rack-colour select' ) . prop ( 'selectedIndex' , 0 ) . trigger ( 'ch…" at bounding box center [549, 318] width 586 height 442
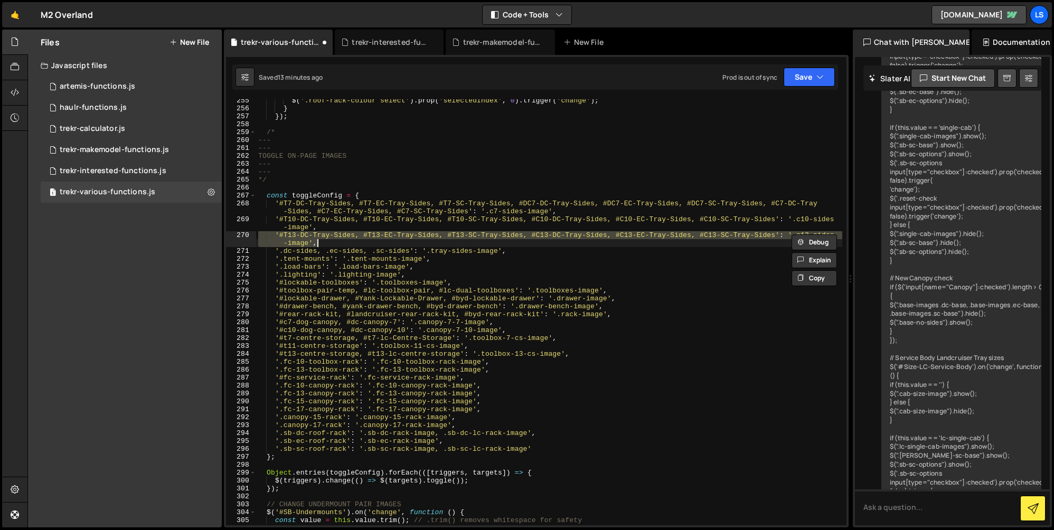
click at [553, 236] on div "$ ( '.roof-rack-colour select' ) . prop ( 'selectedIndex' , 0 ) . trigger ( 'ch…" at bounding box center [549, 312] width 586 height 426
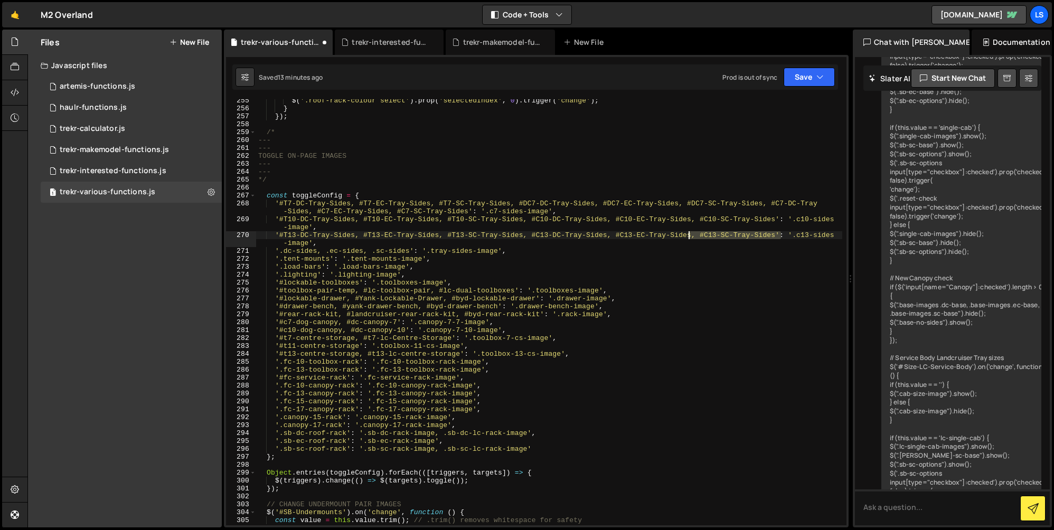
drag, startPoint x: 781, startPoint y: 235, endPoint x: 689, endPoint y: 234, distance: 92.4
click at [689, 234] on div "$ ( '.roof-rack-colour select' ) . prop ( 'selectedIndex' , 0 ) . trigger ( 'ch…" at bounding box center [549, 318] width 586 height 442
click at [544, 234] on div "$ ( '.roof-rack-colour select' ) . prop ( 'selectedIndex' , 0 ) . trigger ( 'ch…" at bounding box center [549, 318] width 586 height 442
drag, startPoint x: 525, startPoint y: 236, endPoint x: 777, endPoint y: 238, distance: 252.5
click at [777, 238] on div "$ ( '.roof-rack-colour select' ) . prop ( 'selectedIndex' , 0 ) . trigger ( 'ch…" at bounding box center [549, 318] width 586 height 442
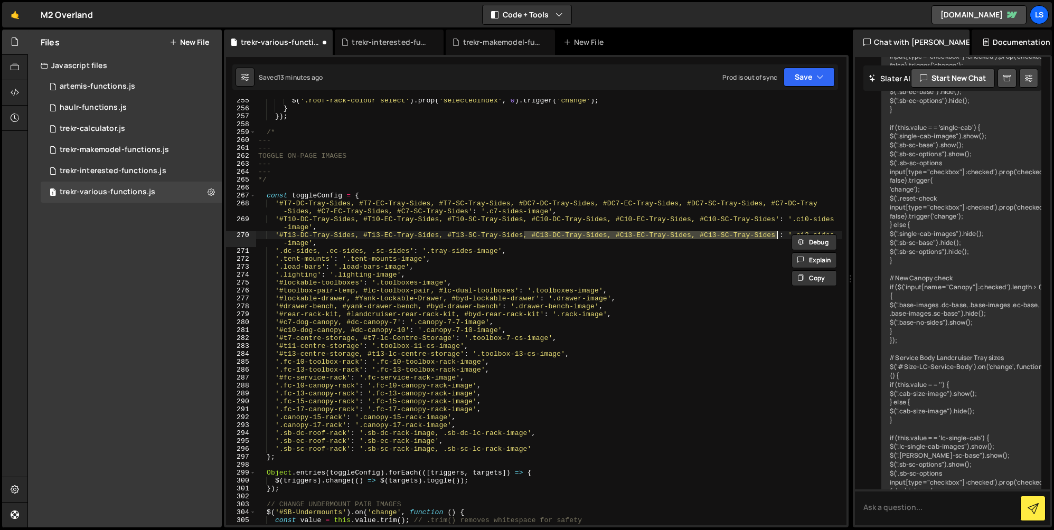
drag, startPoint x: 777, startPoint y: 237, endPoint x: 777, endPoint y: 245, distance: 7.4
click at [777, 237] on div "$ ( '.roof-rack-colour select' ) . prop ( 'selectedIndex' , 0 ) . trigger ( 'ch…" at bounding box center [549, 312] width 586 height 426
paste textarea ", #C13-DC-Tray-Sides, #C13-EC-Tray-Sides, #C13-SC-Tray-Sides"
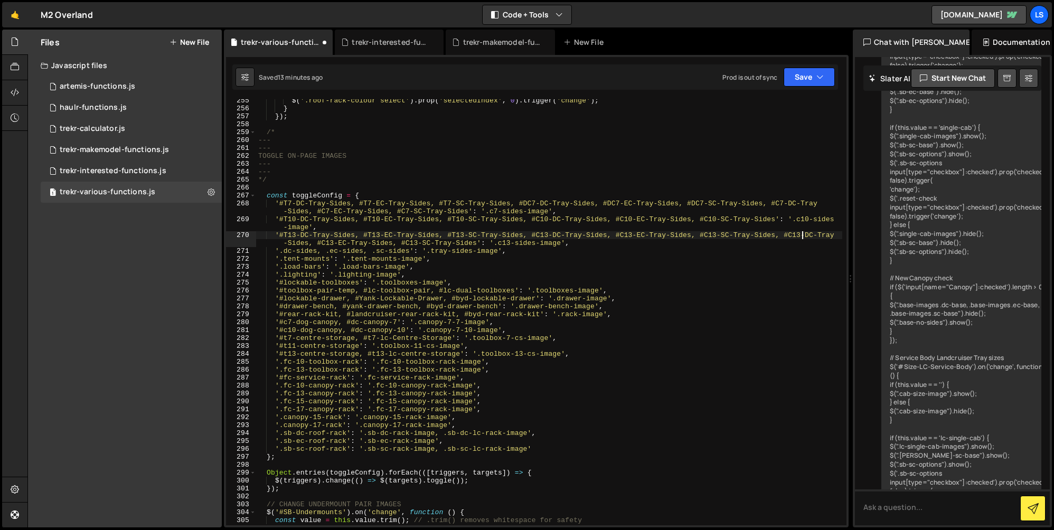
click at [803, 234] on div "$ ( '.roof-rack-colour select' ) . prop ( 'selectedIndex' , 0 ) . trigger ( 'ch…" at bounding box center [549, 318] width 586 height 442
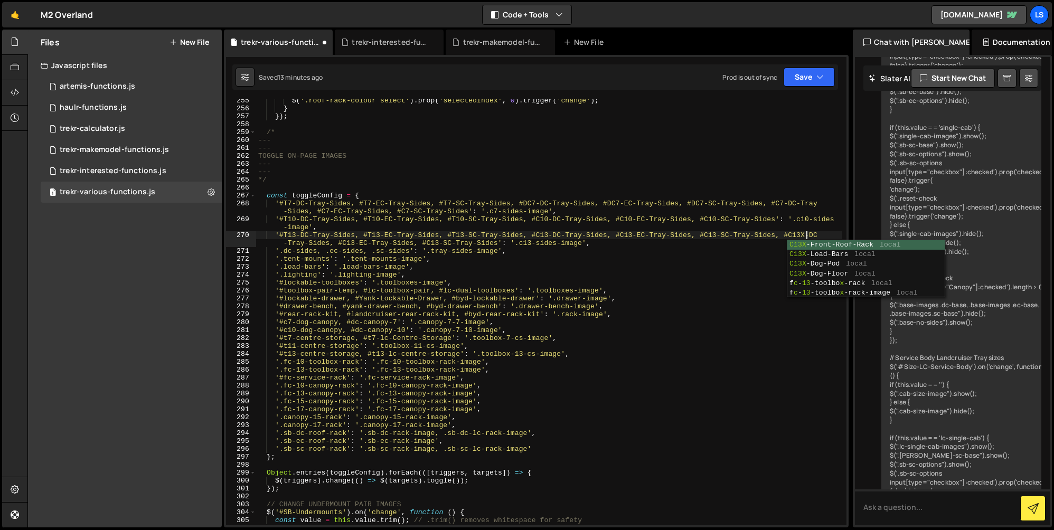
scroll to position [0, 41]
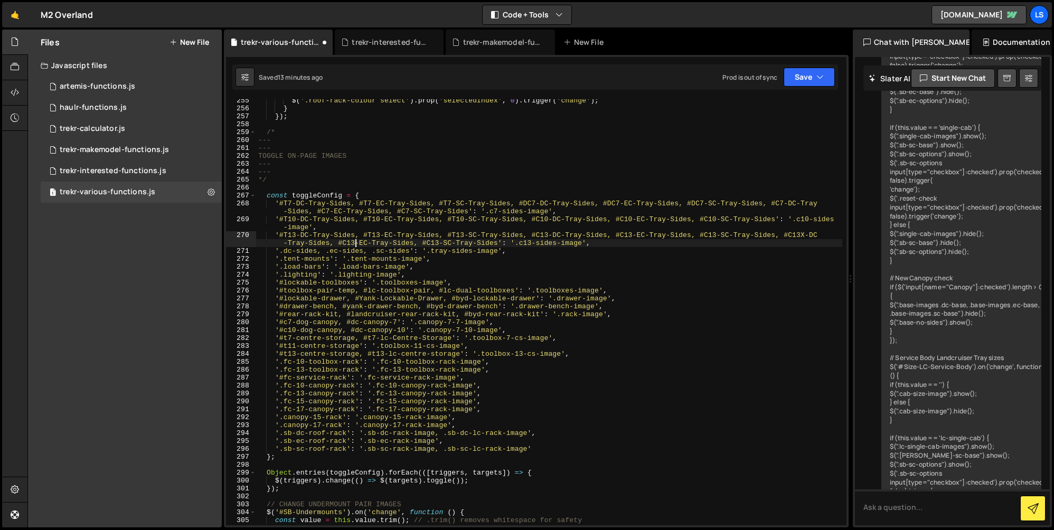
click at [354, 244] on div "$ ( '.roof-rack-colour select' ) . prop ( 'selectedIndex' , 0 ) . trigger ( 'ch…" at bounding box center [549, 318] width 586 height 442
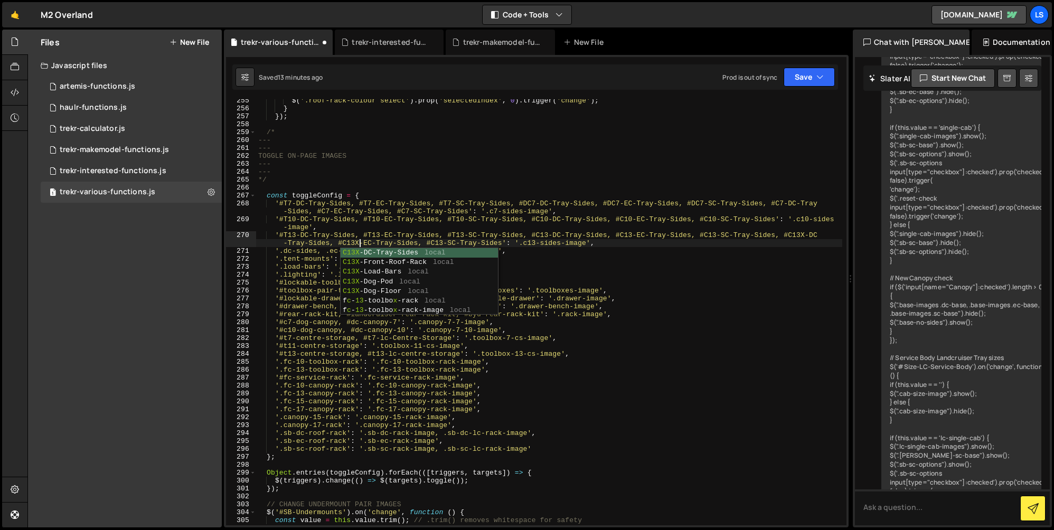
click at [443, 243] on div "$ ( '.roof-rack-colour select' ) . prop ( 'selectedIndex' , 0 ) . trigger ( 'ch…" at bounding box center [549, 318] width 586 height 442
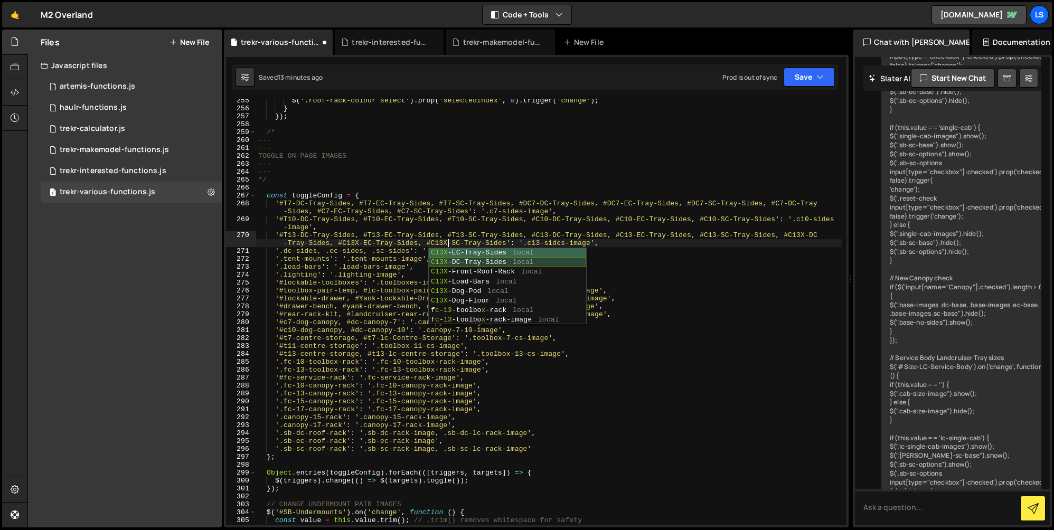
scroll to position [0, 54]
click at [543, 243] on div "$ ( '.roof-rack-colour select' ) . prop ( 'selectedIndex' , 0 ) . trigger ( 'ch…" at bounding box center [549, 318] width 586 height 442
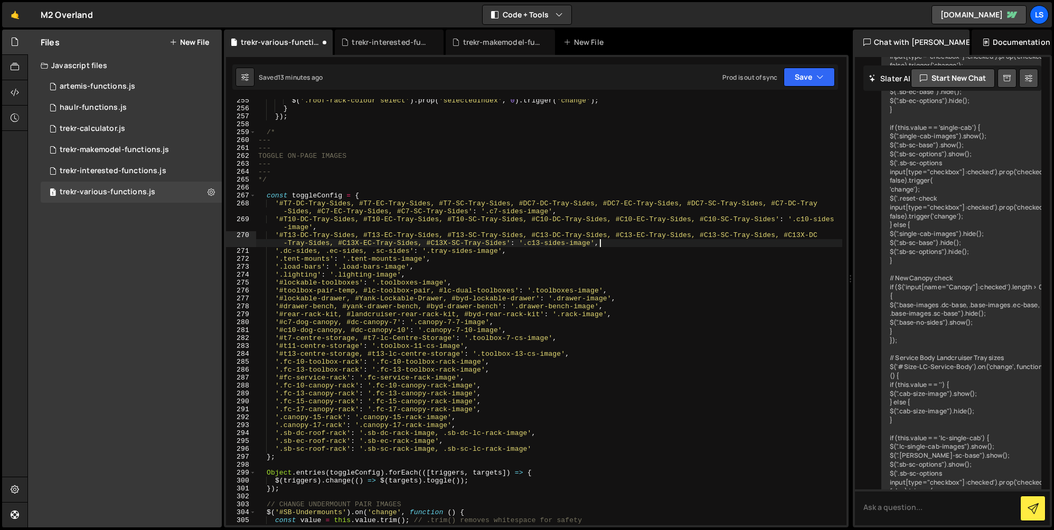
click at [642, 245] on div "$ ( '.roof-rack-colour select' ) . prop ( 'selectedIndex' , 0 ) . trigger ( 'ch…" at bounding box center [549, 318] width 586 height 442
type textarea "'#T13-DC-Tray-Sides, #T13-EC-Tray-Sides, #T13-SC-Tray-Sides, #C13-DC-Tray-Sides…"
click at [801, 76] on button "Save" at bounding box center [809, 77] width 51 height 19
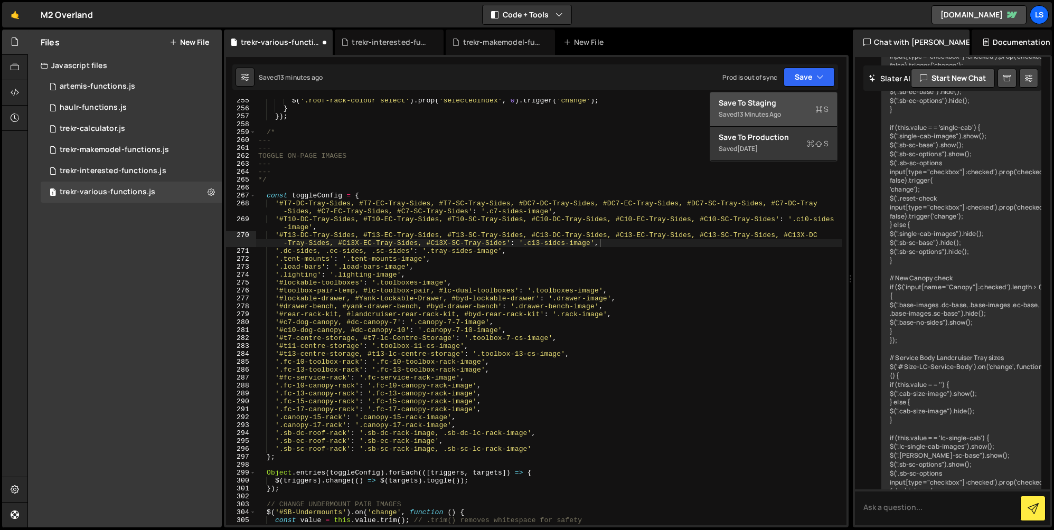
click at [769, 100] on div "Save to Staging S" at bounding box center [774, 103] width 110 height 11
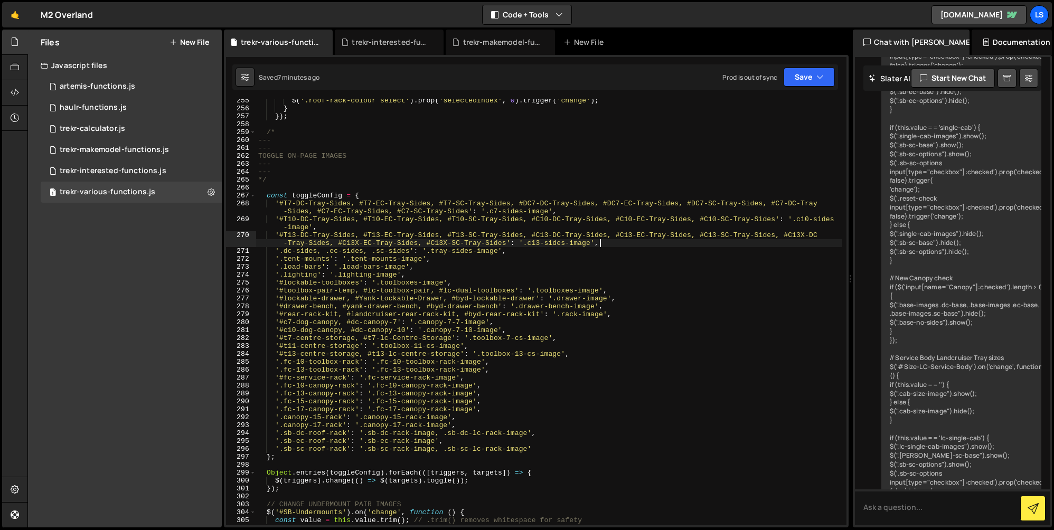
click at [599, 245] on div "$ ( '.roof-rack-colour select' ) . prop ( 'selectedIndex' , 0 ) . trigger ( 'ch…" at bounding box center [549, 318] width 586 height 442
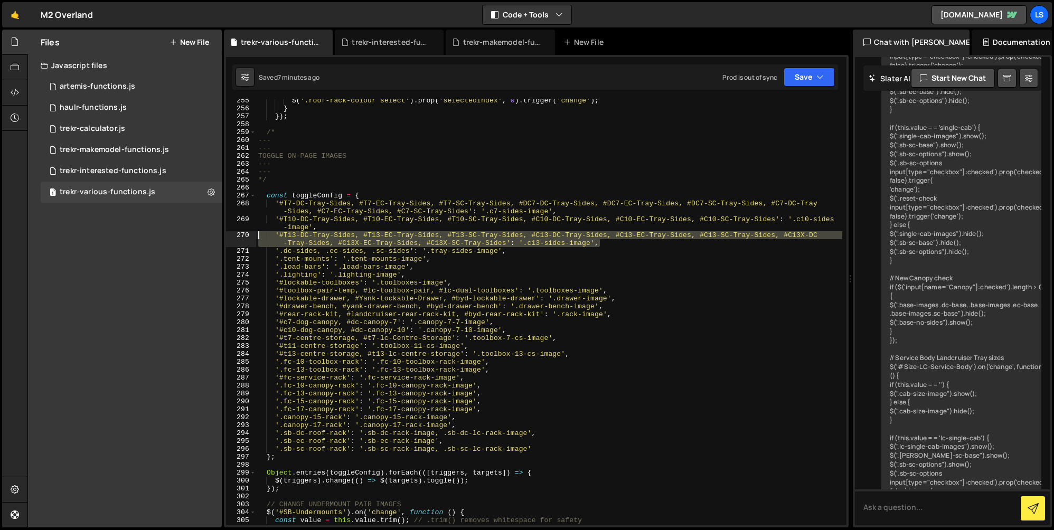
drag, startPoint x: 599, startPoint y: 246, endPoint x: 255, endPoint y: 236, distance: 344.6
click at [255, 236] on div "'#T13-DC-Tray-Sides, #T13-EC-Tray-Sides, #T13-SC-Tray-Sides, #C13-DC-Tray-Sides…" at bounding box center [536, 312] width 621 height 426
click at [616, 245] on div "$ ( '.roof-rack-colour select' ) . prop ( 'selectedIndex' , 0 ) . trigger ( 'ch…" at bounding box center [549, 312] width 586 height 426
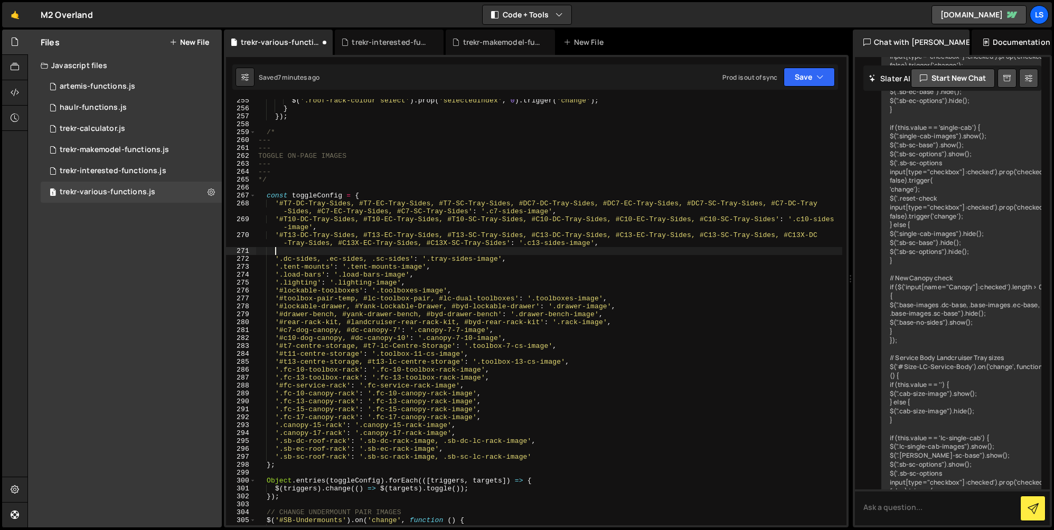
scroll to position [0, 1]
paste textarea "'#T13-DC-Tray-Sides, #T13-EC-Tray-Sides, #T13-SC-Tray-Sides, #C13-DC-Tray-Sides…"
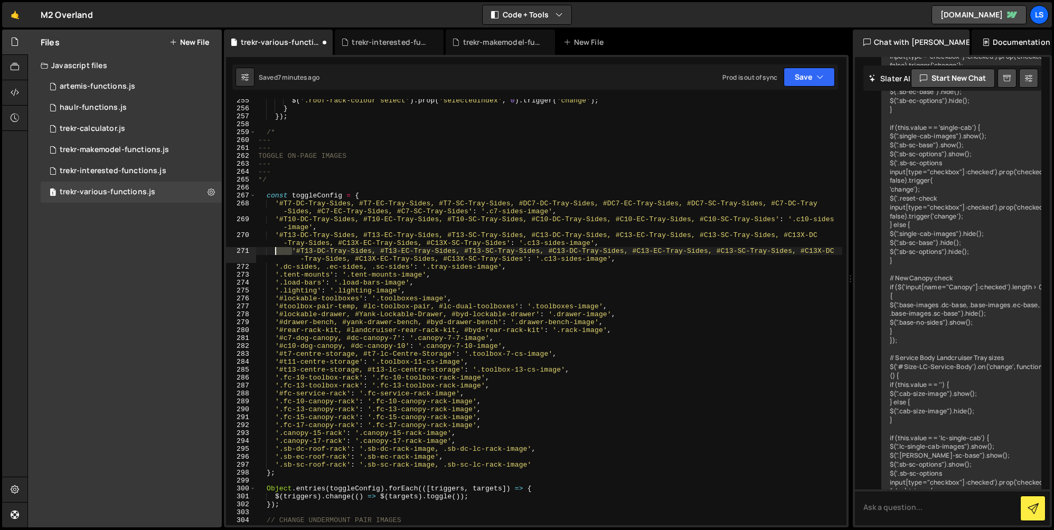
drag, startPoint x: 292, startPoint y: 251, endPoint x: 276, endPoint y: 251, distance: 16.4
click at [276, 251] on div "$ ( '.roof-rack-colour select' ) . prop ( 'selectedIndex' , 0 ) . trigger ( 'ch…" at bounding box center [549, 318] width 586 height 442
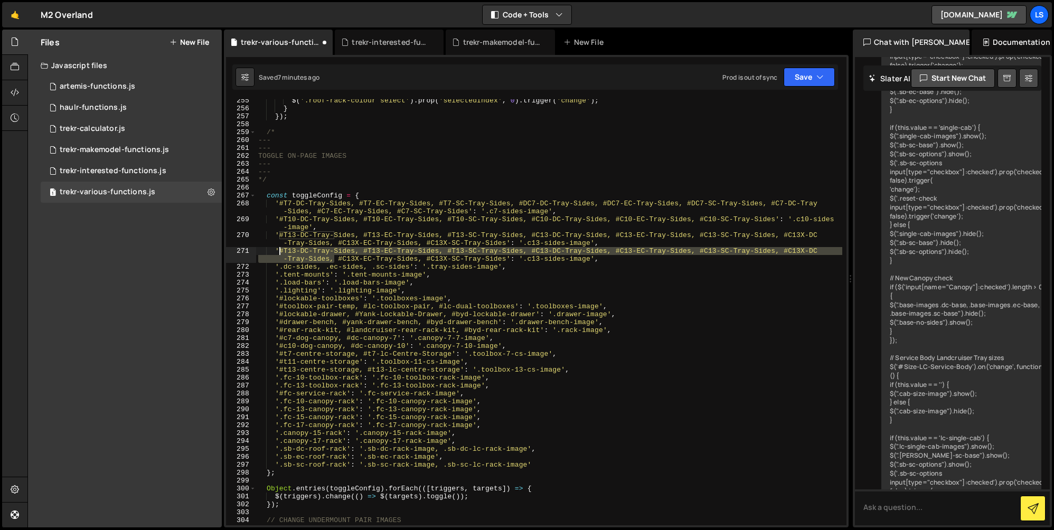
drag, startPoint x: 333, startPoint y: 259, endPoint x: 281, endPoint y: 253, distance: 52.7
click at [281, 253] on div "$ ( '.roof-rack-colour select' ) . prop ( 'selectedIndex' , 0 ) . trigger ( 'ch…" at bounding box center [549, 318] width 586 height 442
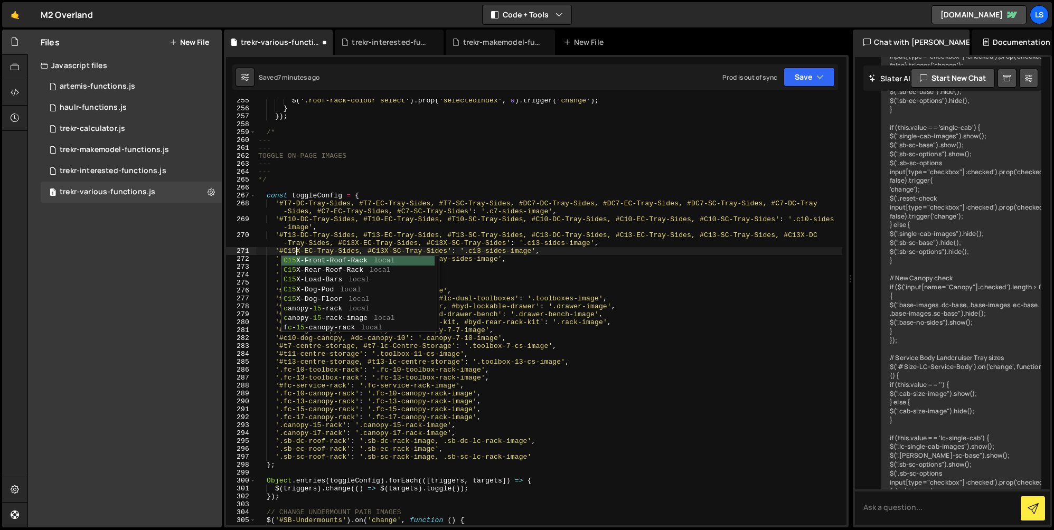
scroll to position [0, 3]
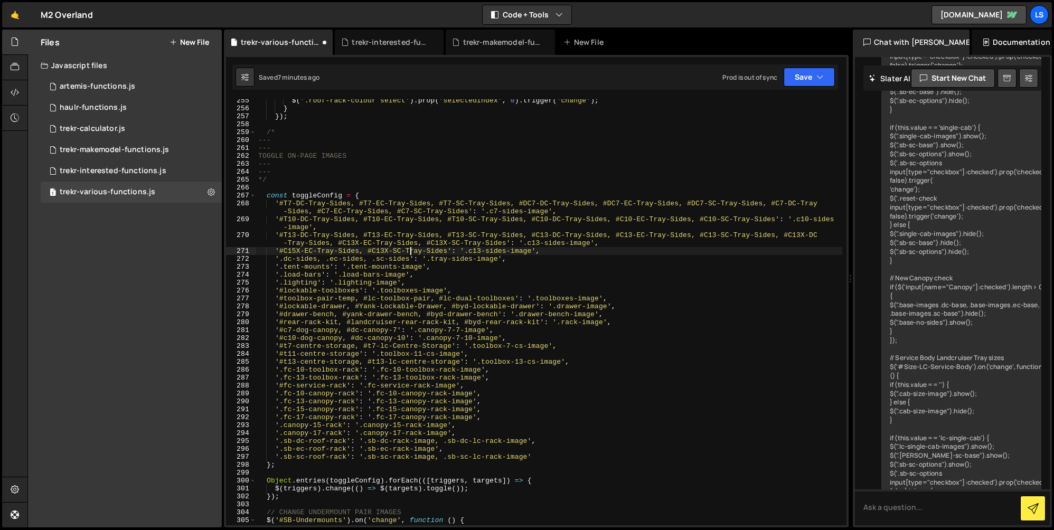
click at [409, 252] on div "$ ( '.roof-rack-colour select' ) . prop ( 'selectedIndex' , 0 ) . trigger ( 'ch…" at bounding box center [549, 318] width 586 height 442
click at [384, 251] on div "$ ( '.roof-rack-colour select' ) . prop ( 'selectedIndex' , 0 ) . trigger ( 'ch…" at bounding box center [549, 318] width 586 height 442
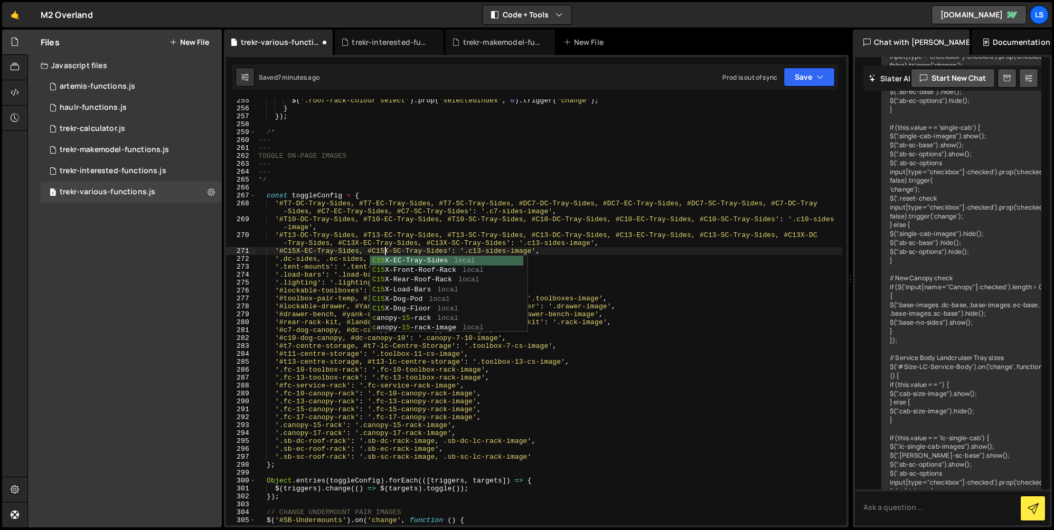
click at [404, 249] on div "$ ( '.roof-rack-colour select' ) . prop ( 'selectedIndex' , 0 ) . trigger ( 'ch…" at bounding box center [549, 318] width 586 height 442
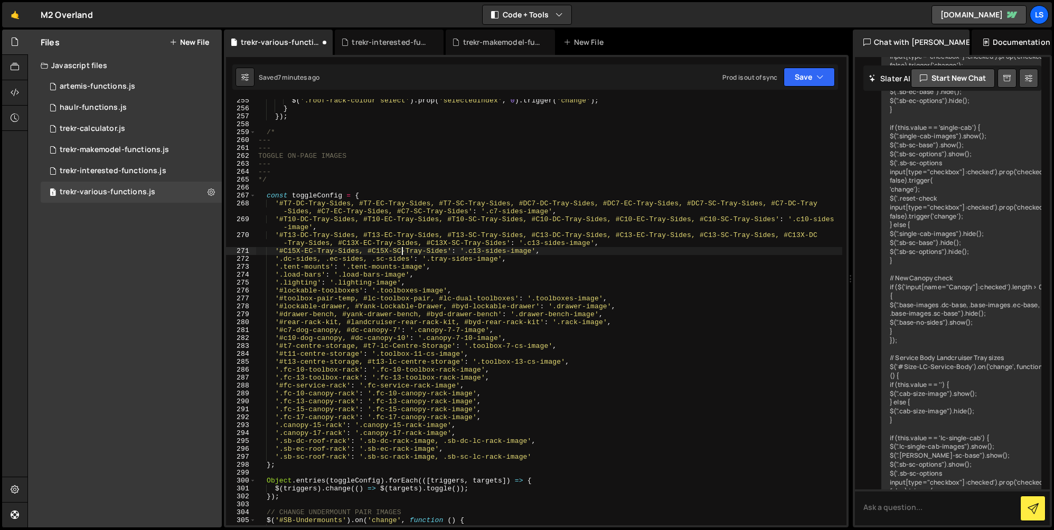
click at [480, 250] on div "$ ( '.roof-rack-colour select' ) . prop ( 'selectedIndex' , 0 ) . trigger ( 'ch…" at bounding box center [549, 318] width 586 height 442
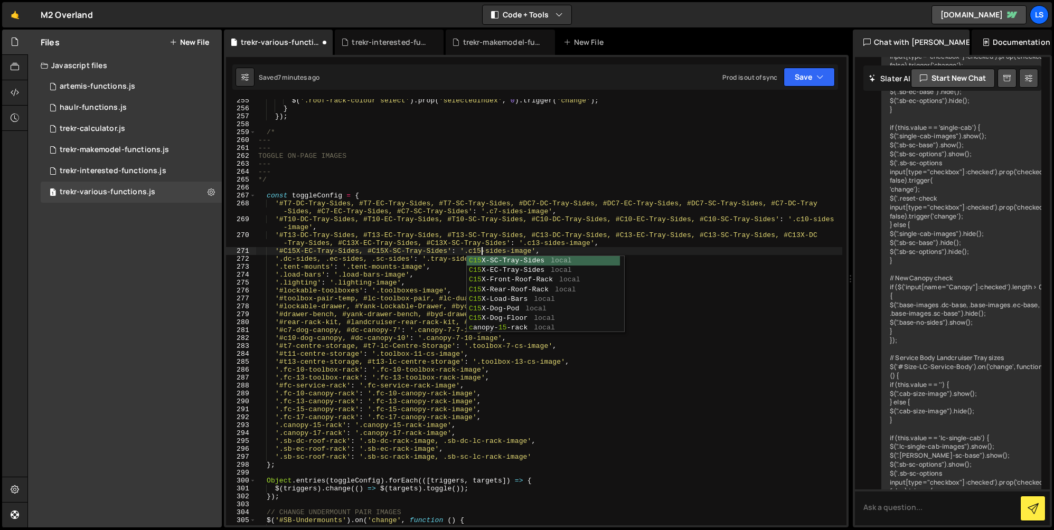
scroll to position [0, 17]
click at [503, 246] on div "$ ( '.roof-rack-colour select' ) . prop ( 'selectedIndex' , 0 ) . trigger ( 'ch…" at bounding box center [549, 318] width 586 height 442
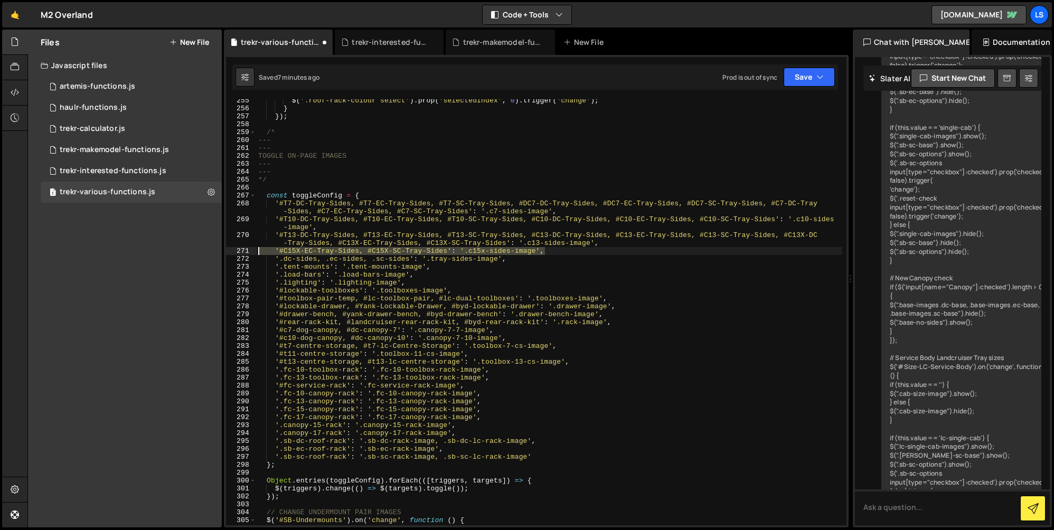
drag, startPoint x: 549, startPoint y: 253, endPoint x: 246, endPoint y: 249, distance: 303.2
click at [246, 249] on div "'#T13-DC-Tray-Sides, #T13-EC-Tray-Sides, #T13-SC-Tray-Sides, #C13-DC-Tray-Sides…" at bounding box center [536, 312] width 621 height 426
type textarea "'#C15X-EC-Tray-Sides, #C15X-SC-Tray-Sides': '.c15x-sides-image',"
click at [561, 253] on div "$ ( '.roof-rack-colour select' ) . prop ( 'selectedIndex' , 0 ) . trigger ( 'ch…" at bounding box center [549, 312] width 586 height 426
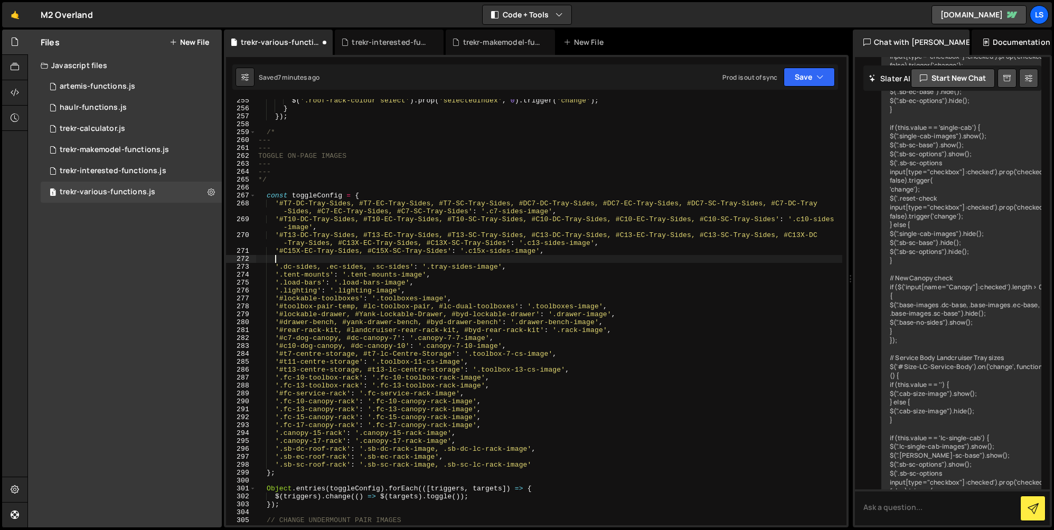
scroll to position [0, 1]
paste textarea "'#C15X-EC-Tray-Sides, #C15X-SC-Tray-Sides': '.c15x-sides-image',"
drag, startPoint x: 292, startPoint y: 258, endPoint x: 276, endPoint y: 259, distance: 15.9
click at [276, 259] on div "$ ( '.roof-rack-colour select' ) . prop ( 'selectedIndex' , 0 ) . trigger ( 'ch…" at bounding box center [549, 318] width 586 height 442
click at [292, 259] on div "$ ( '.roof-rack-colour select' ) . prop ( 'selectedIndex' , 0 ) . trigger ( 'ch…" at bounding box center [549, 318] width 586 height 442
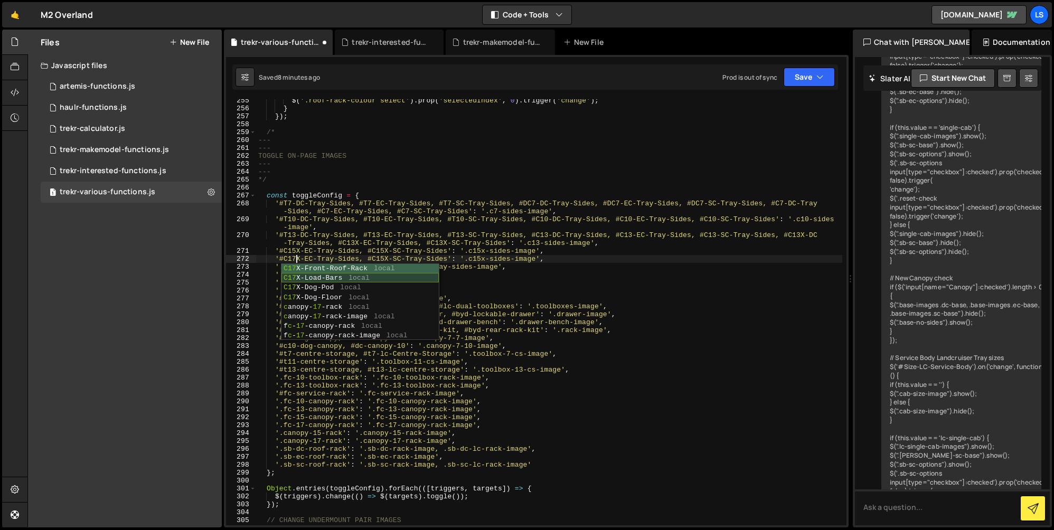
scroll to position [0, 3]
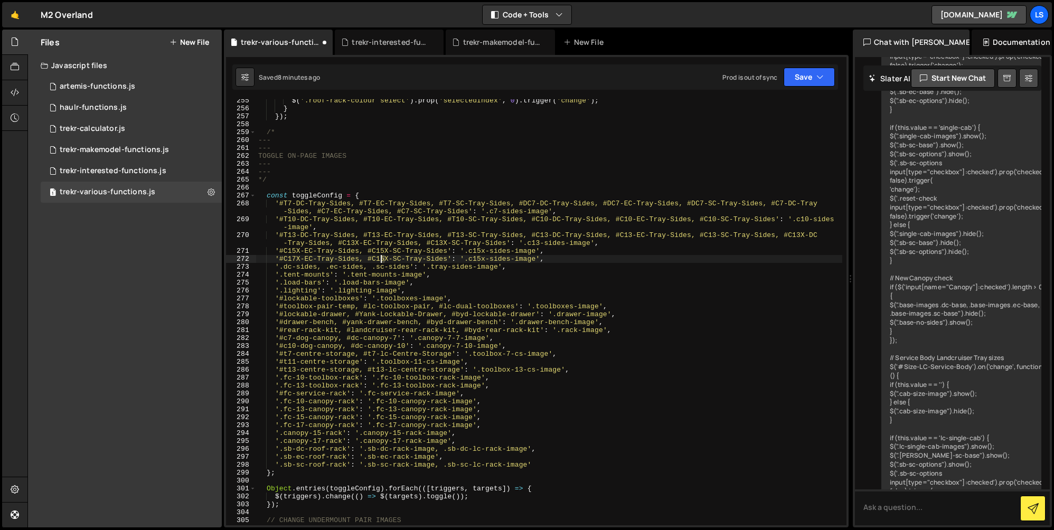
drag, startPoint x: 384, startPoint y: 258, endPoint x: 379, endPoint y: 258, distance: 5.3
click at [379, 258] on div "$ ( '.roof-rack-colour select' ) . prop ( 'selectedIndex' , 0 ) . trigger ( 'ch…" at bounding box center [549, 318] width 586 height 442
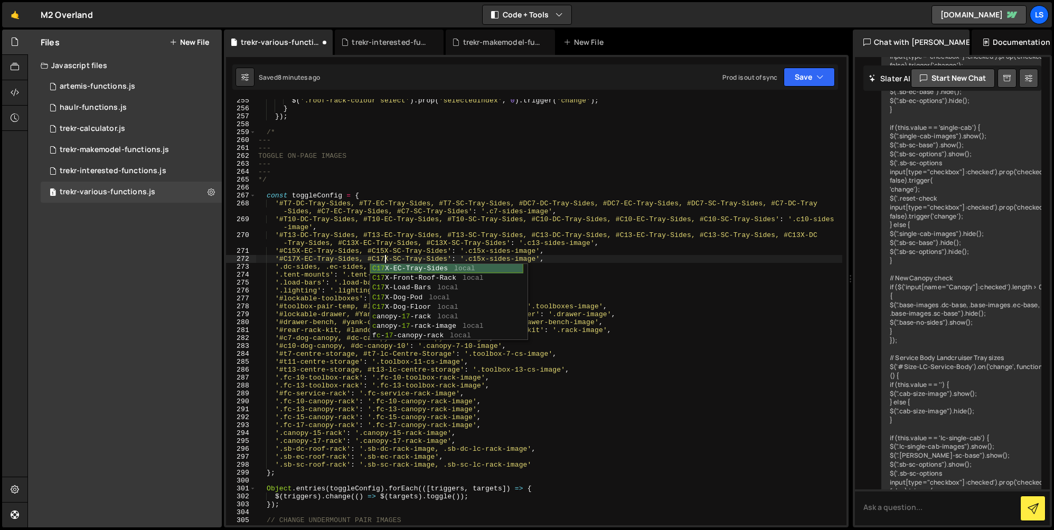
scroll to position [0, 9]
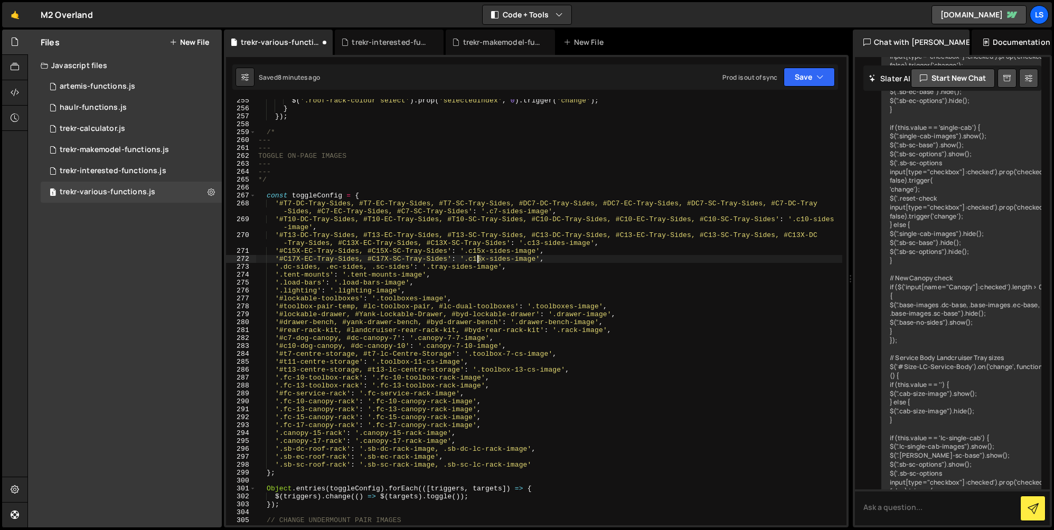
click at [477, 259] on div "$ ( '.roof-rack-colour select' ) . prop ( 'selectedIndex' , 0 ) . trigger ( 'ch…" at bounding box center [549, 318] width 586 height 442
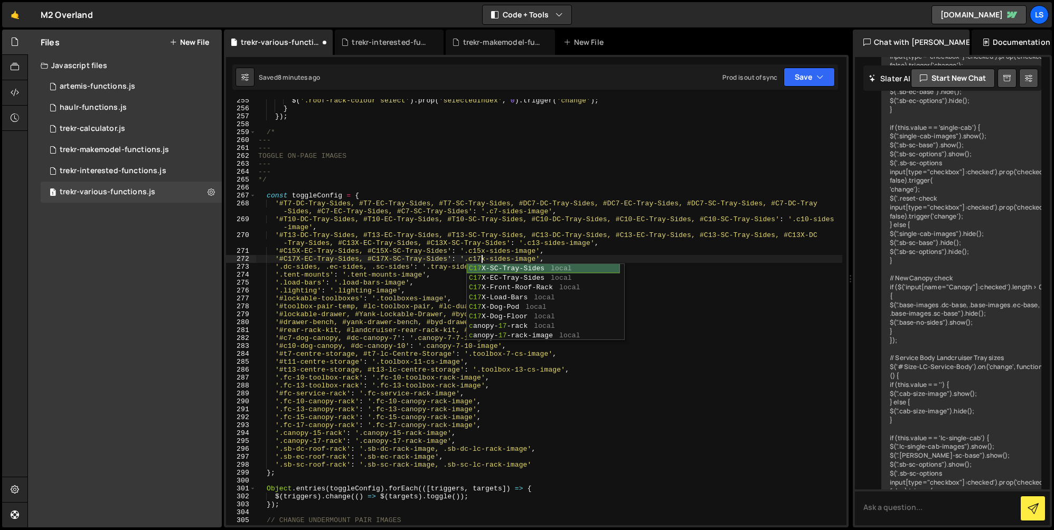
scroll to position [0, 16]
click at [509, 256] on div "$ ( '.roof-rack-colour select' ) . prop ( 'selectedIndex' , 0 ) . trigger ( 'ch…" at bounding box center [549, 318] width 586 height 442
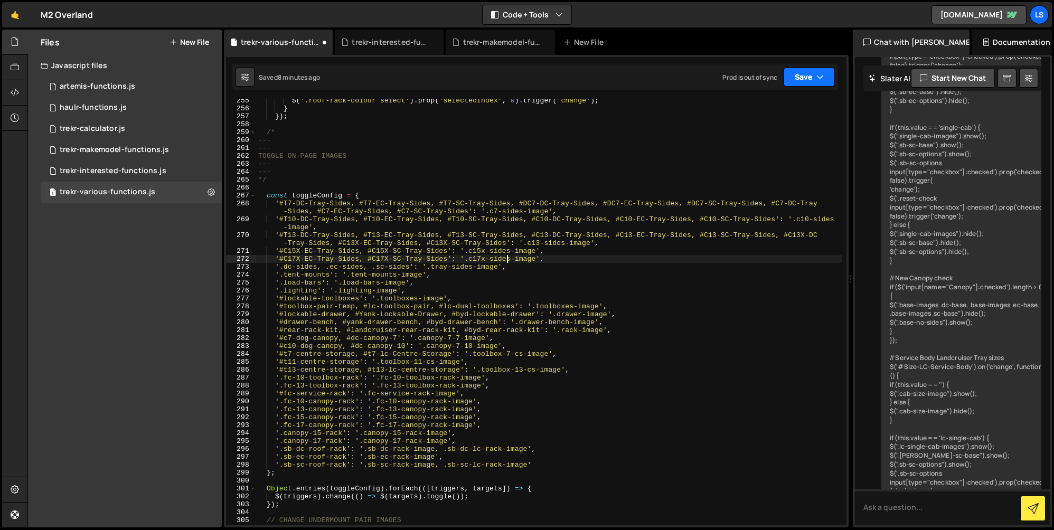
scroll to position [19610, 0]
type textarea "'#C17X-EC-Tray-Sides, #C17X-SC-Tray-Sides': '.c17x-sides-image',"
click at [801, 71] on button "Save" at bounding box center [809, 77] width 51 height 19
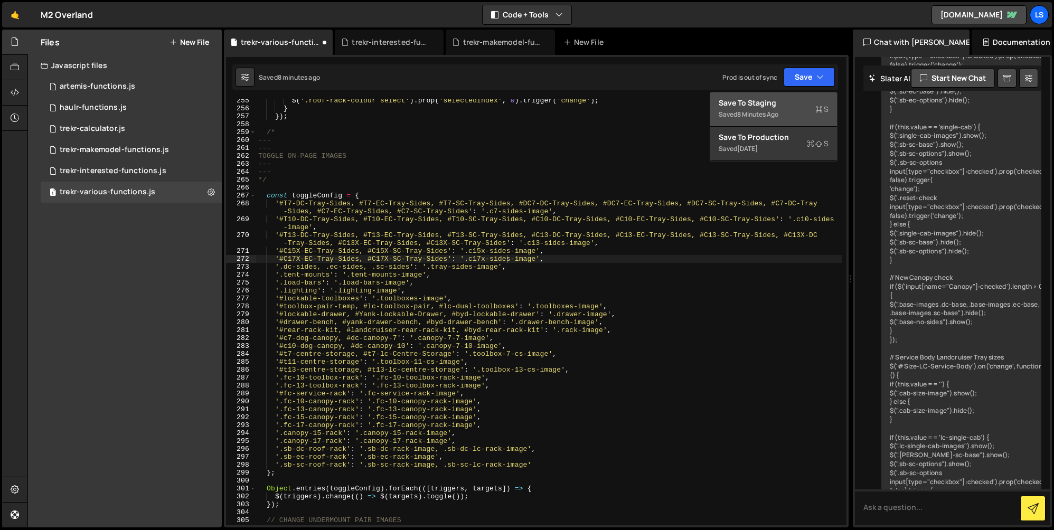
click at [769, 105] on div "Save to Staging S" at bounding box center [774, 103] width 110 height 11
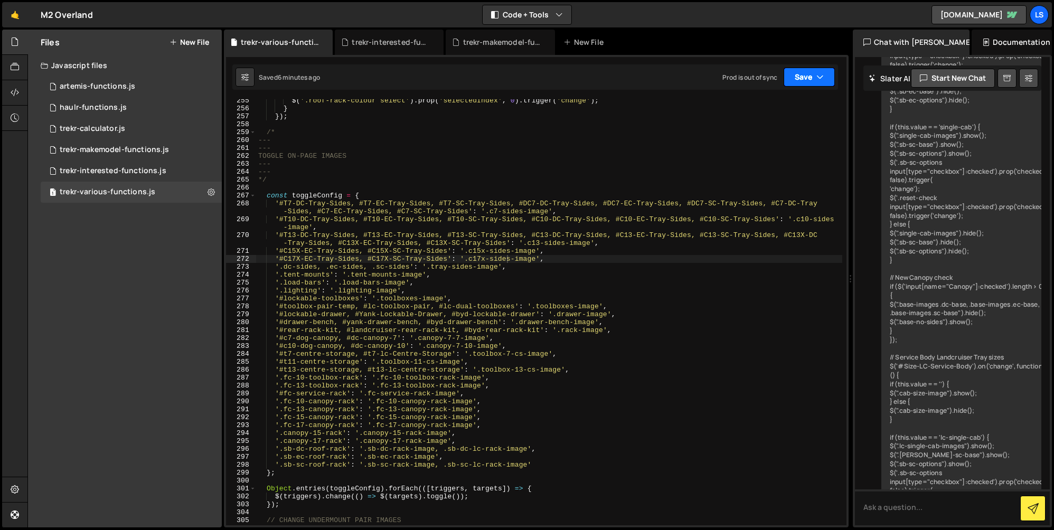
click at [804, 78] on button "Save" at bounding box center [809, 77] width 51 height 19
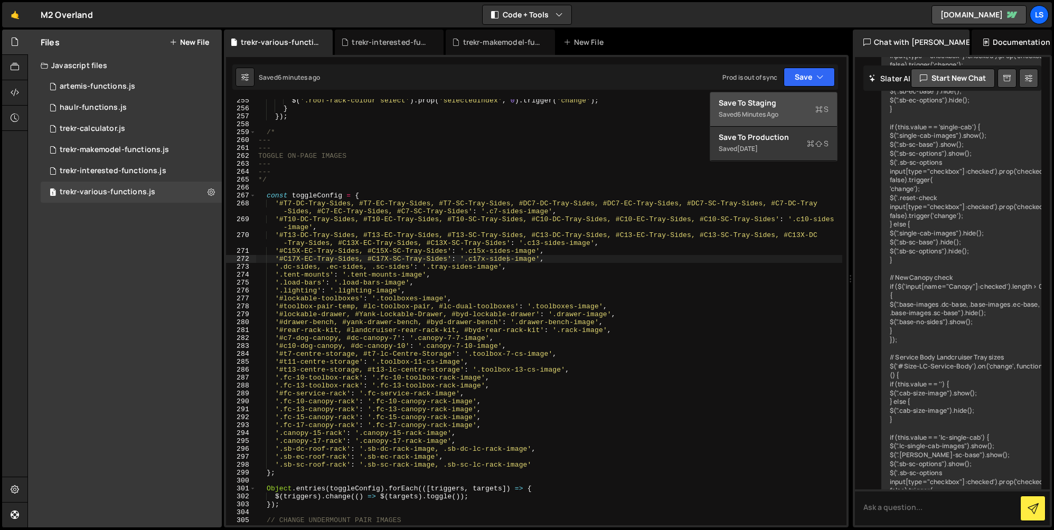
click at [753, 111] on div "6 minutes ago" at bounding box center [757, 114] width 41 height 9
